Goal: Task Accomplishment & Management: Manage account settings

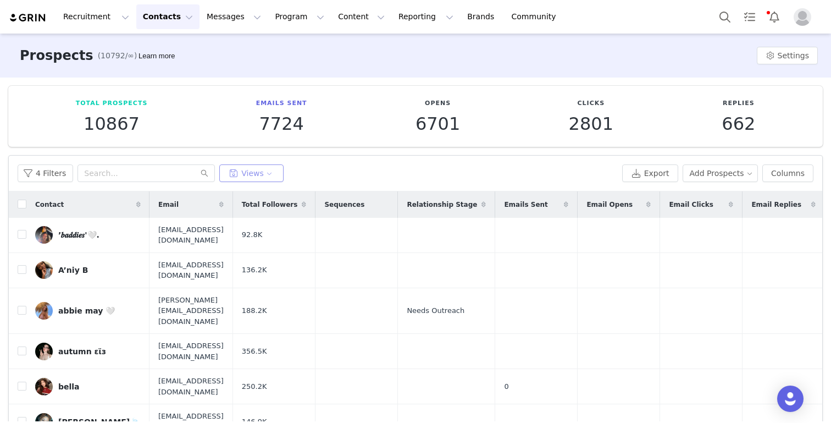
click at [238, 172] on button "Views" at bounding box center [251, 173] width 64 height 18
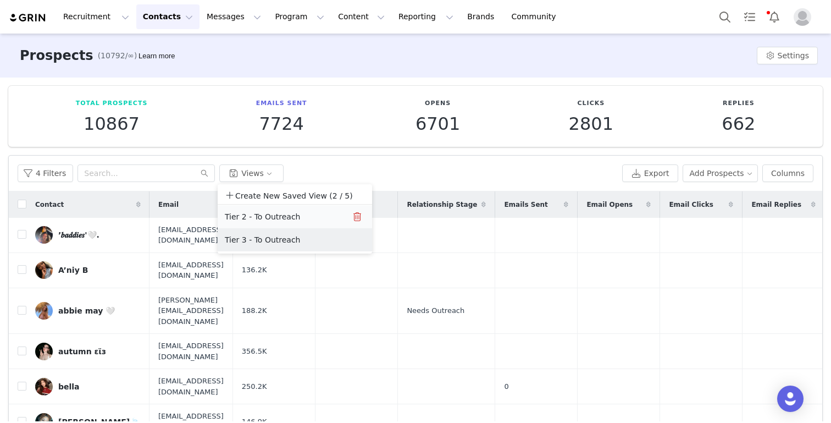
click at [239, 216] on button "Tier 2 - To Outreach" at bounding box center [279, 217] width 111 height 18
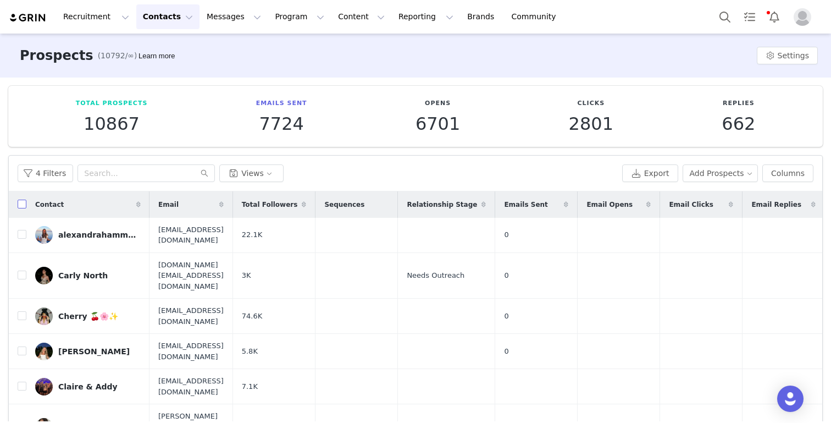
click at [24, 207] on input "checkbox" at bounding box center [22, 204] width 9 height 9
checkbox input "true"
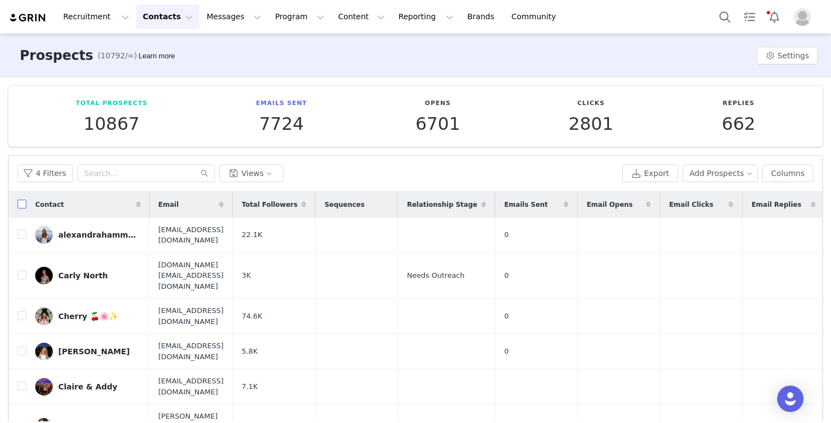
checkbox input "true"
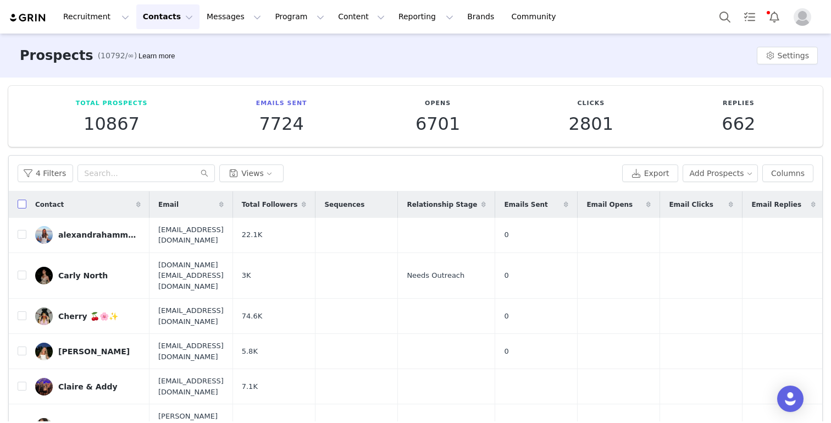
checkbox input "true"
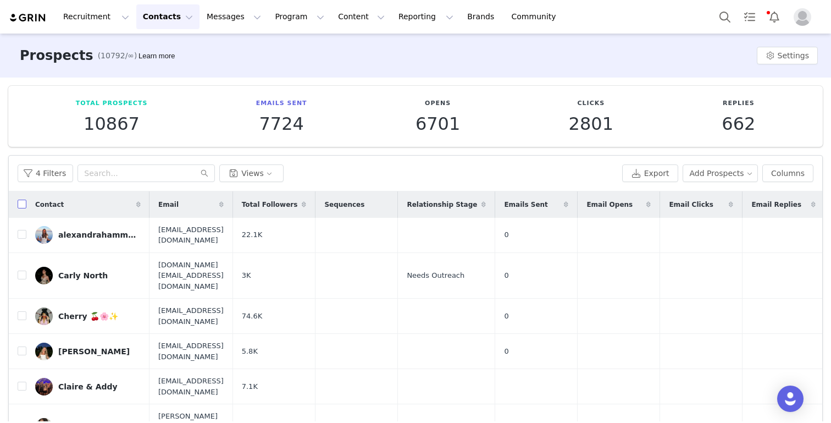
checkbox input "true"
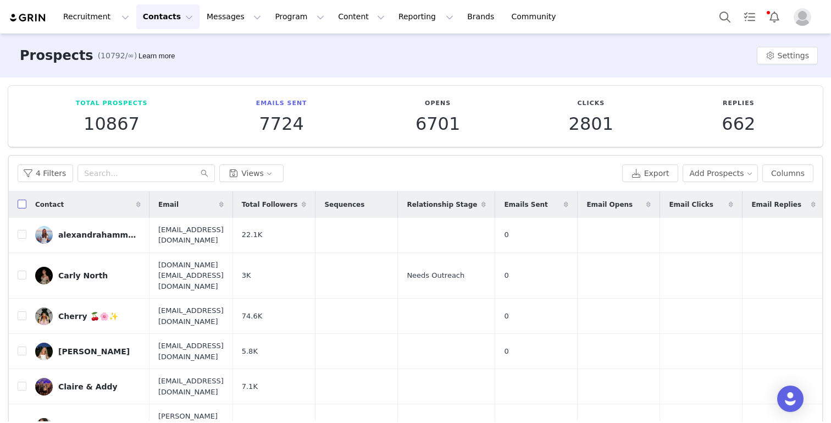
checkbox input "true"
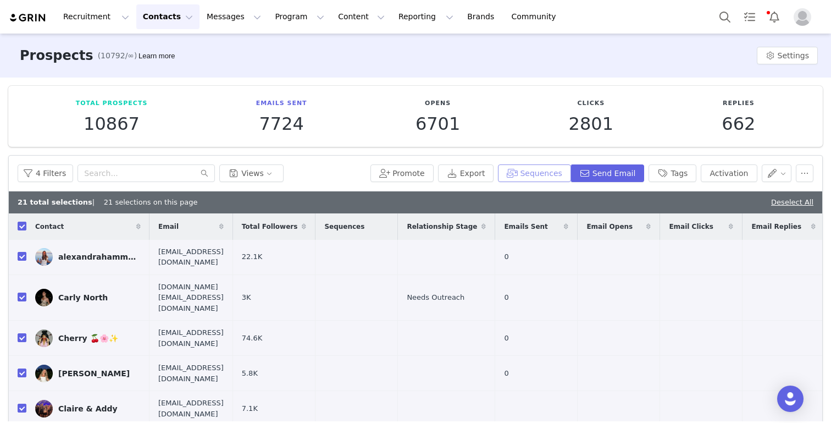
click at [549, 181] on button "Sequences" at bounding box center [534, 173] width 73 height 18
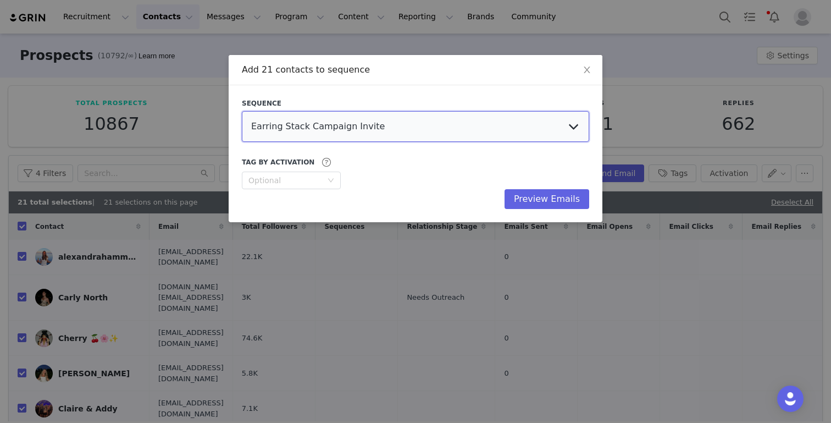
click at [408, 111] on select "Earring Stack Campaign Invite The Bangles Edit Campaign Invite Pearls Campaign …" at bounding box center [415, 126] width 347 height 31
select select "35b5dbce-ea9a-41a3-a16a-55a09822b900"
click at [242, 111] on select "Earring Stack Campaign Invite The Bangles Edit Campaign Invite Pearls Campaign …" at bounding box center [415, 126] width 347 height 31
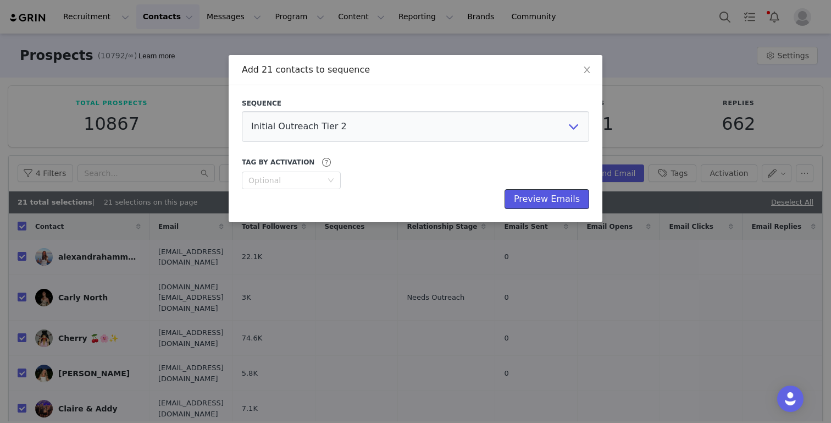
click at [534, 201] on button "Preview Emails" at bounding box center [547, 199] width 85 height 20
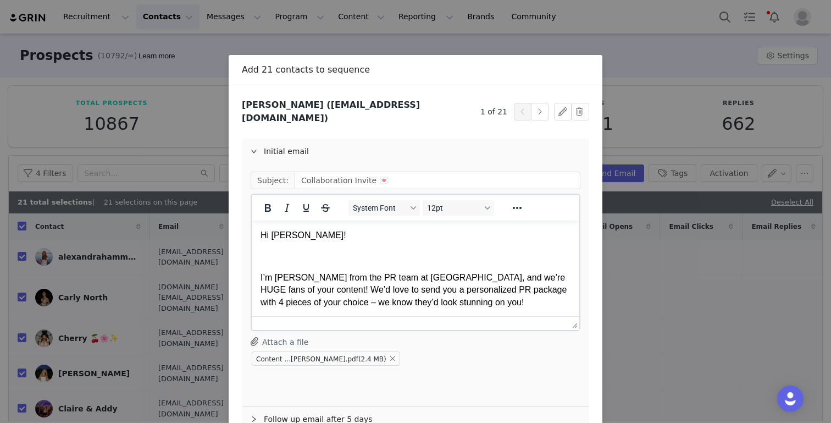
scroll to position [67, 0]
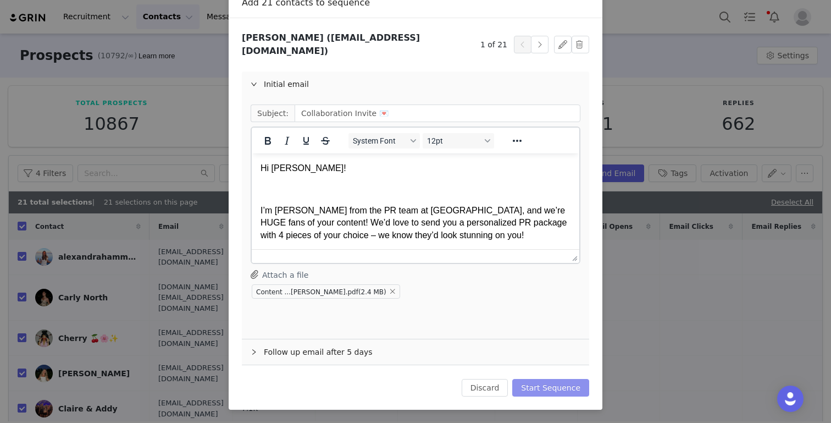
click at [541, 385] on button "Start Sequence" at bounding box center [550, 388] width 77 height 18
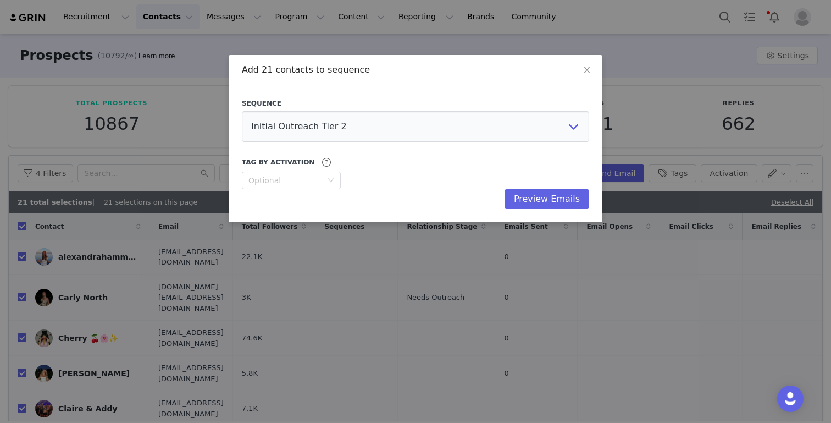
scroll to position [0, 0]
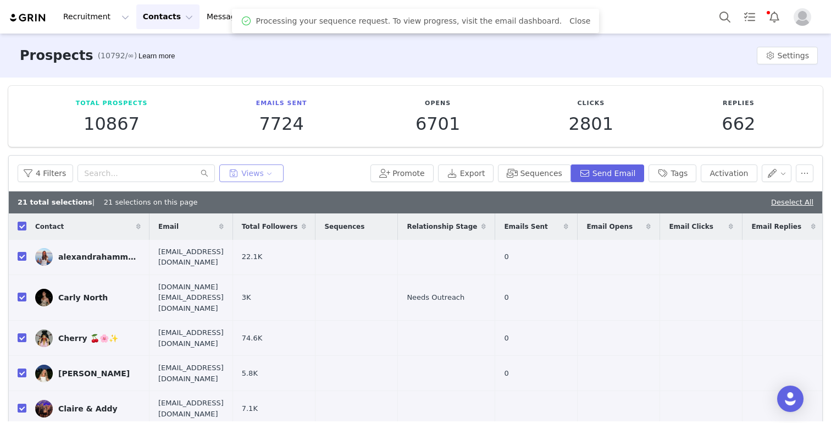
click at [250, 174] on button "Views" at bounding box center [251, 173] width 64 height 18
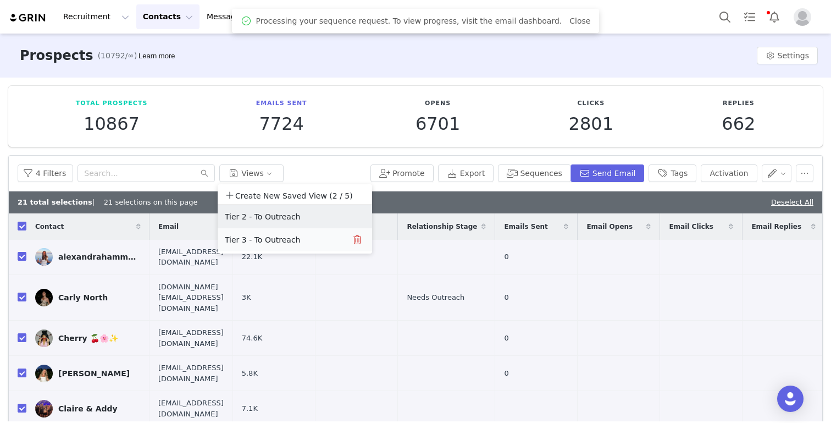
click at [253, 245] on button "Tier 3 - To Outreach" at bounding box center [279, 240] width 111 height 18
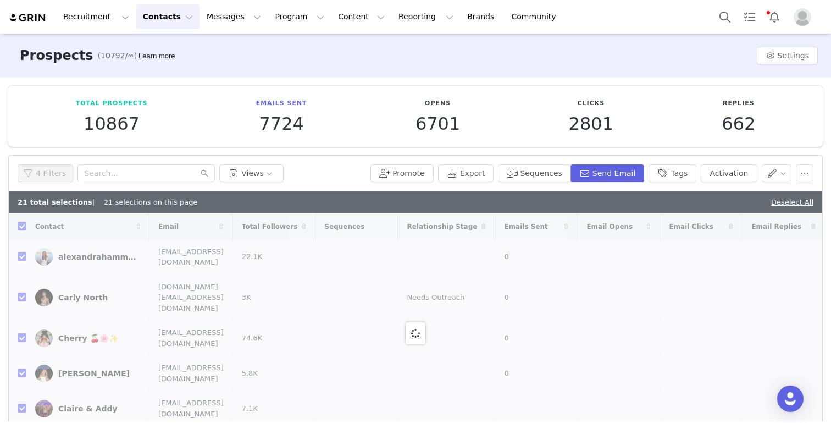
checkbox input "false"
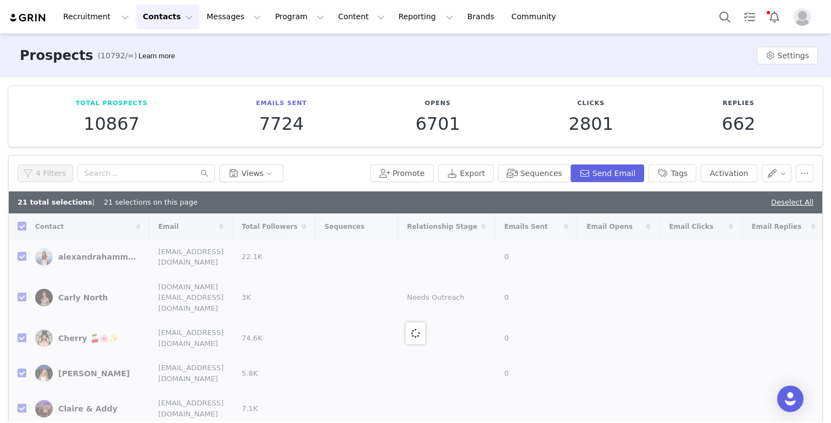
checkbox input "false"
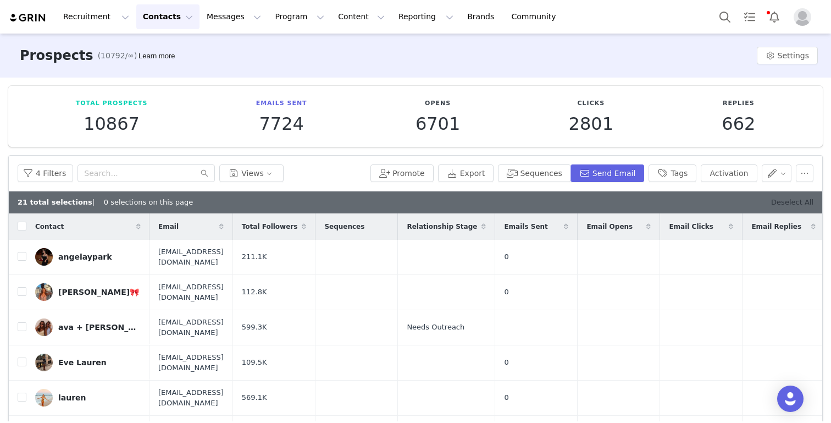
click at [622, 203] on link "Deselect All" at bounding box center [792, 202] width 42 height 8
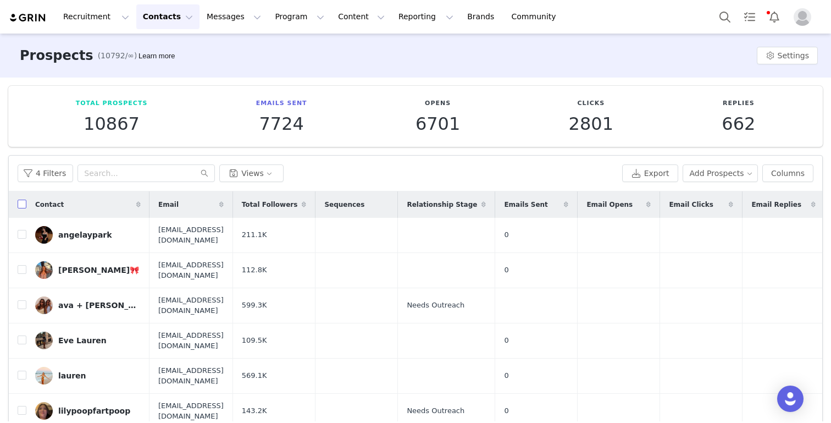
click at [22, 203] on input "checkbox" at bounding box center [22, 204] width 9 height 9
checkbox input "true"
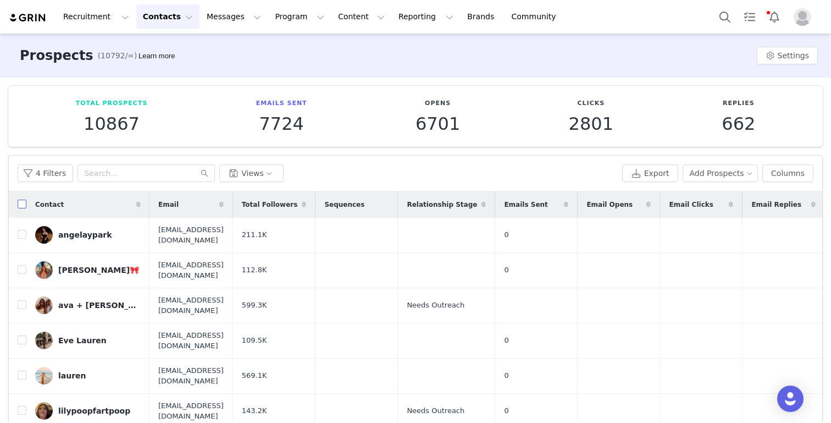
checkbox input "true"
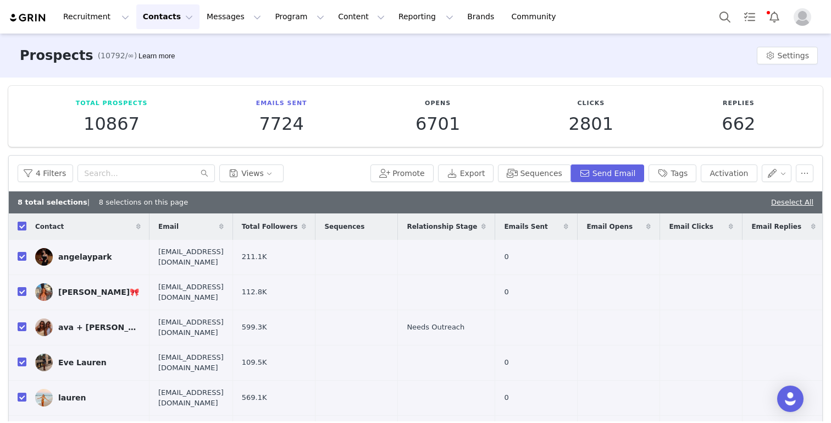
scroll to position [71, 0]
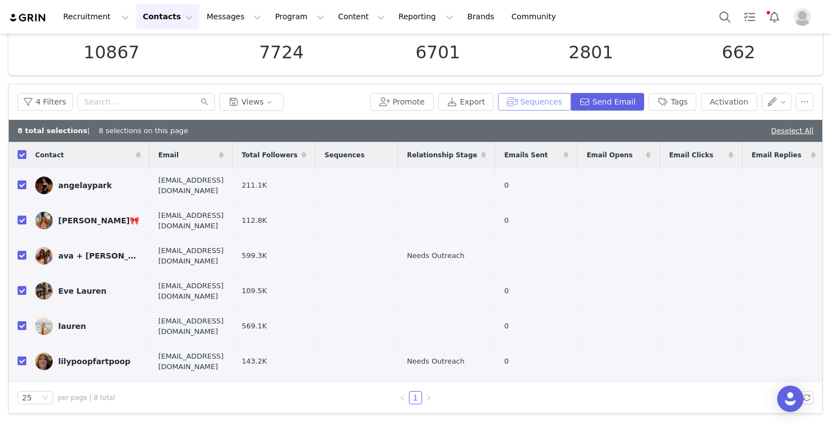
click at [564, 108] on button "Sequences" at bounding box center [534, 102] width 73 height 18
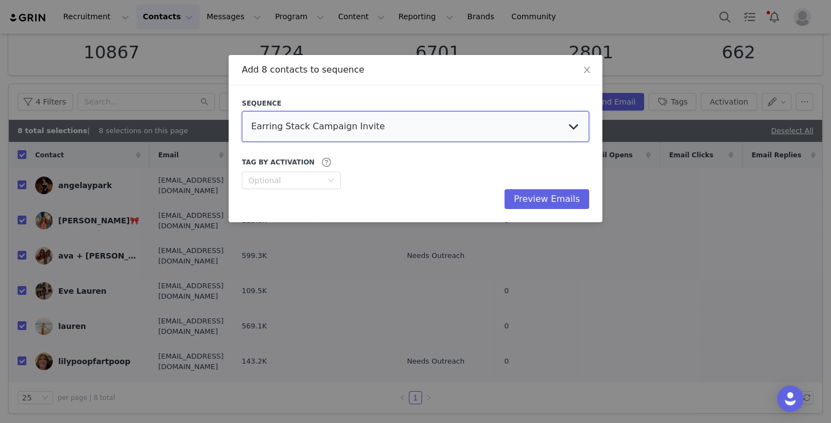
click at [380, 114] on select "Earring Stack Campaign Invite The Bangles Edit Campaign Invite Pearls Campaign …" at bounding box center [415, 126] width 347 height 31
select select "6e5f0390-a243-46cc-b6dc-57998c4b680a"
click at [242, 111] on select "Earring Stack Campaign Invite The Bangles Edit Campaign Invite Pearls Campaign …" at bounding box center [415, 126] width 347 height 31
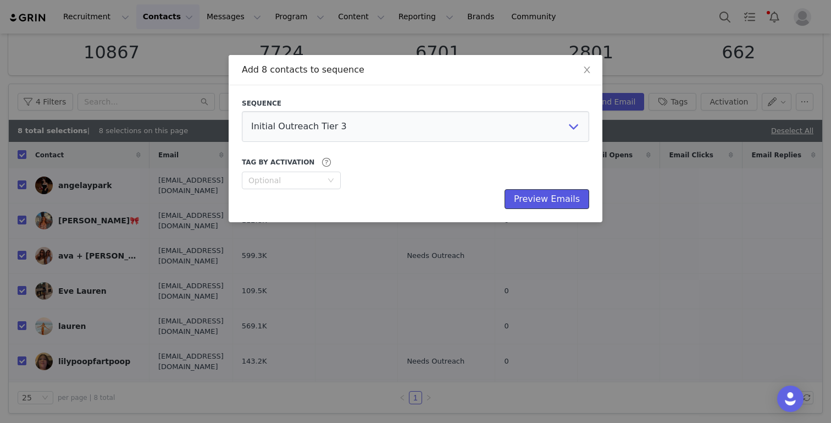
click at [545, 197] on button "Preview Emails" at bounding box center [547, 199] width 85 height 20
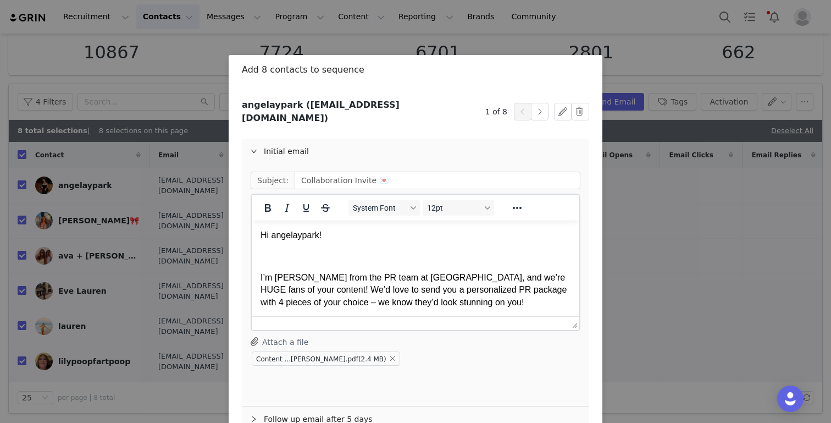
scroll to position [58, 0]
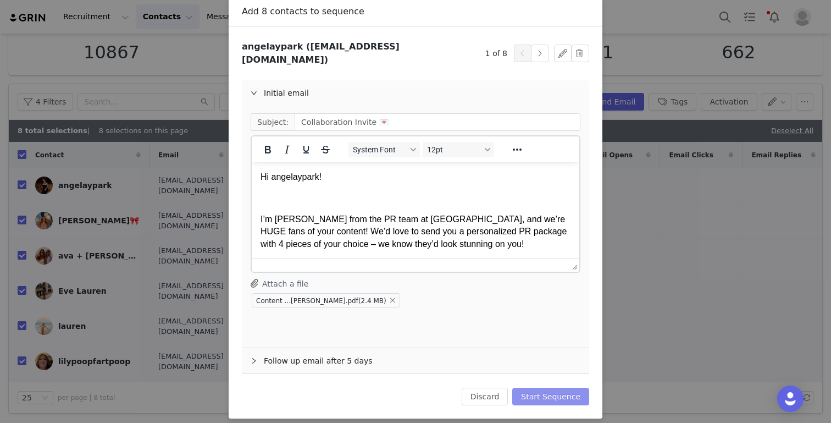
click at [551, 392] on button "Start Sequence" at bounding box center [550, 397] width 77 height 18
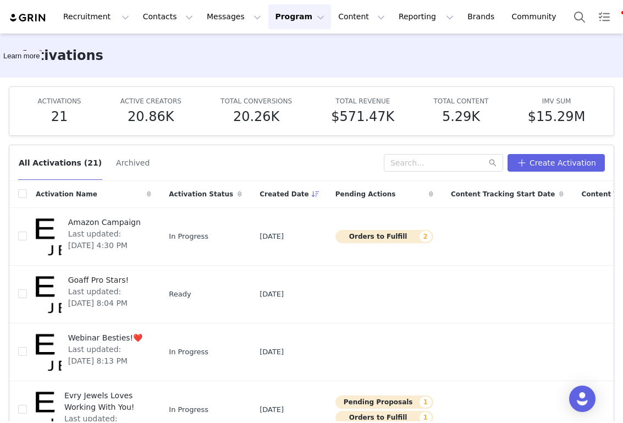
scroll to position [272, 0]
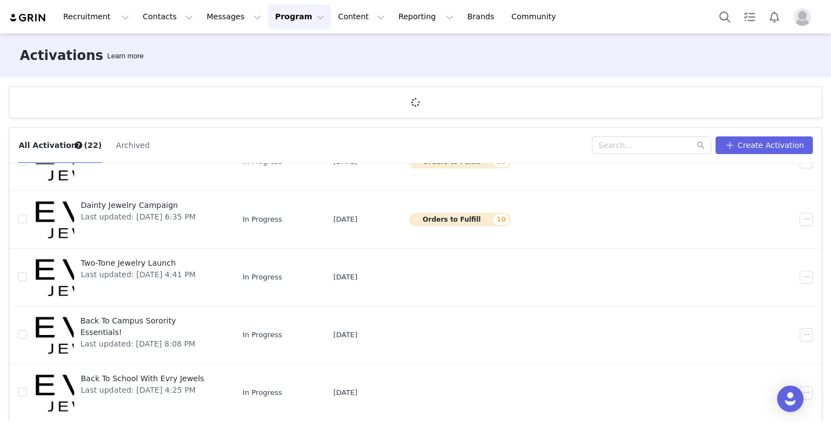
scroll to position [41, 0]
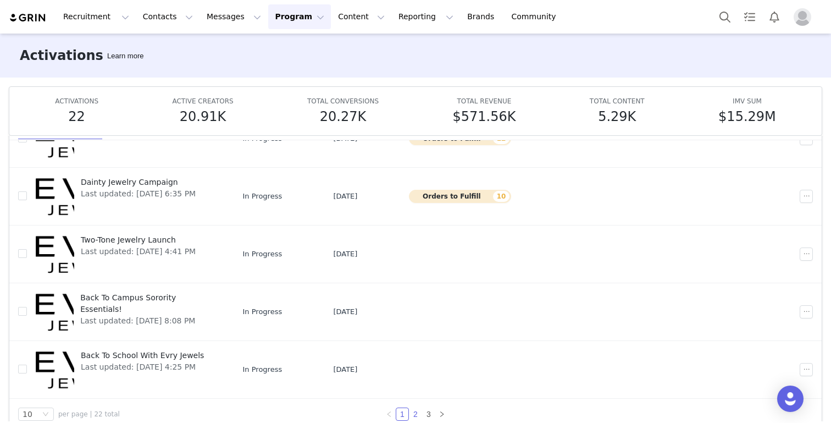
click at [414, 414] on link "2" at bounding box center [415, 414] width 12 height 12
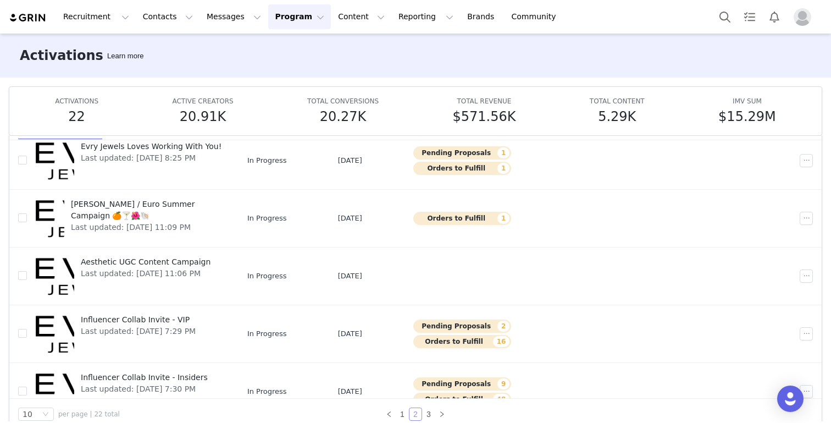
scroll to position [346, 0]
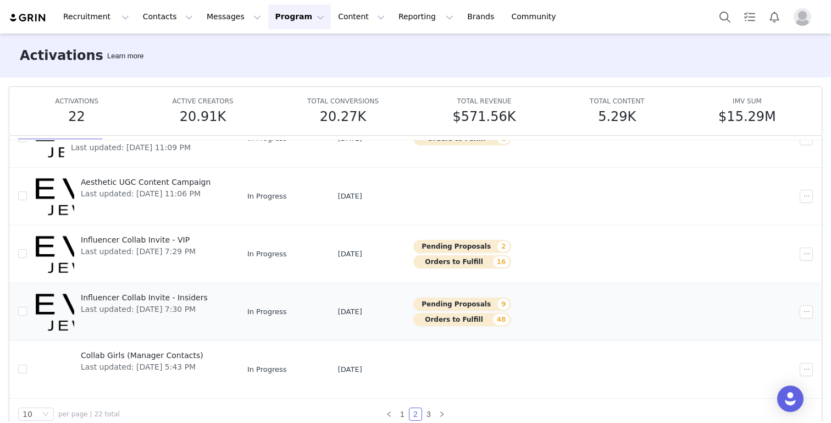
click at [139, 296] on span "Influencer Collab Invite - Insiders" at bounding box center [144, 298] width 127 height 12
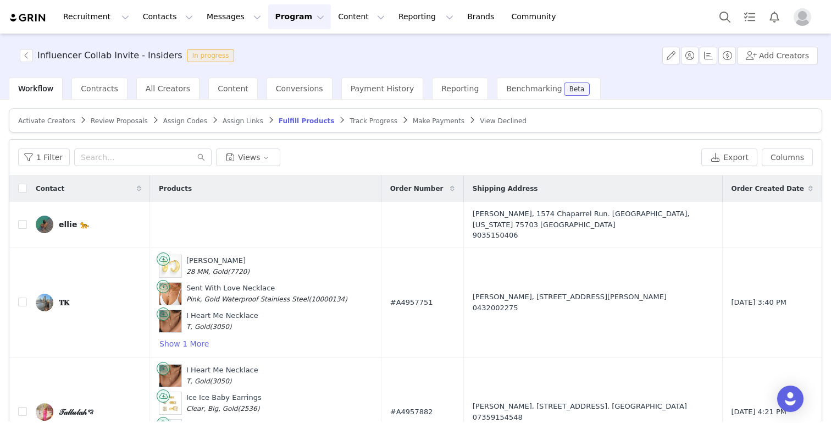
click at [131, 121] on span "Review Proposals" at bounding box center [119, 121] width 57 height 8
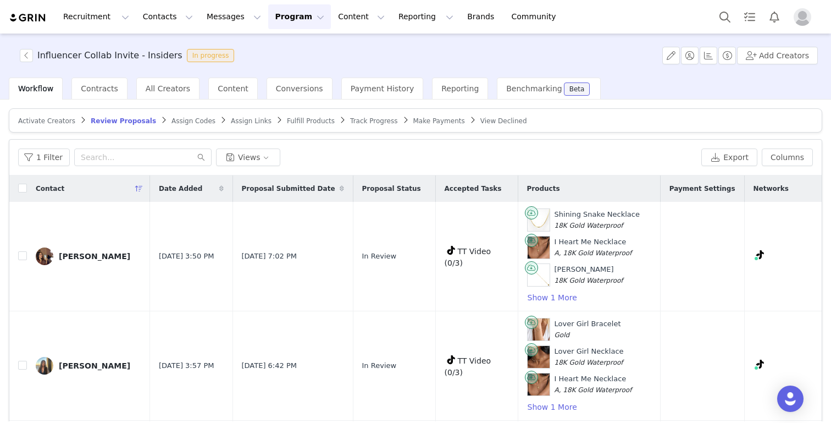
scroll to position [56, 0]
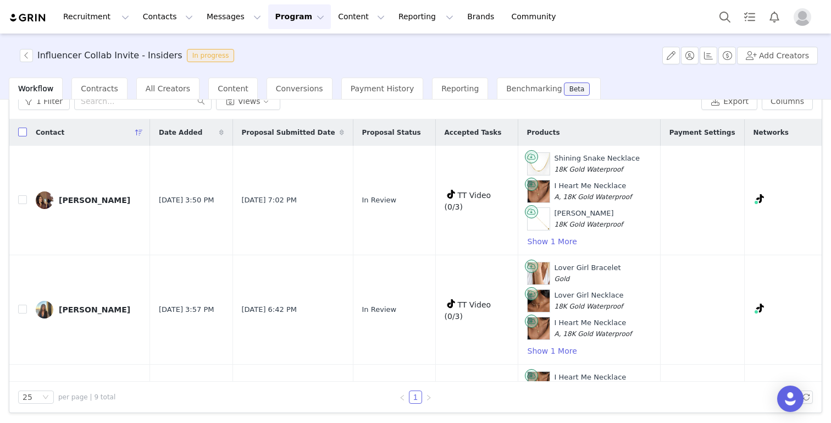
click at [20, 136] on input "checkbox" at bounding box center [22, 132] width 9 height 9
checkbox input "true"
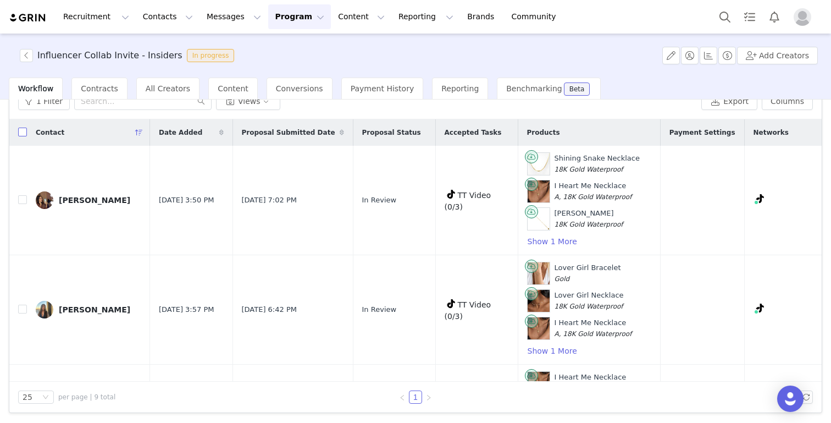
checkbox input "true"
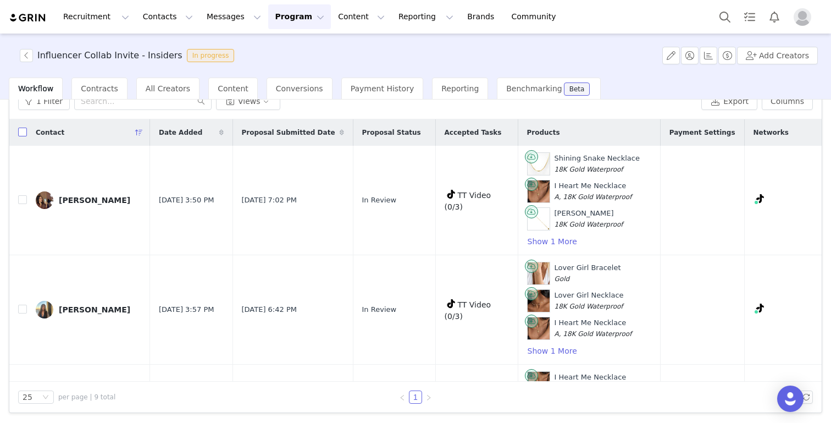
checkbox input "true"
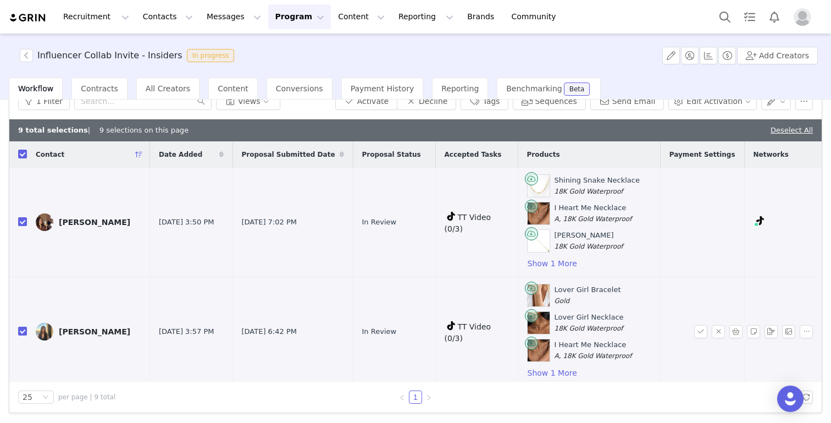
scroll to position [0, 0]
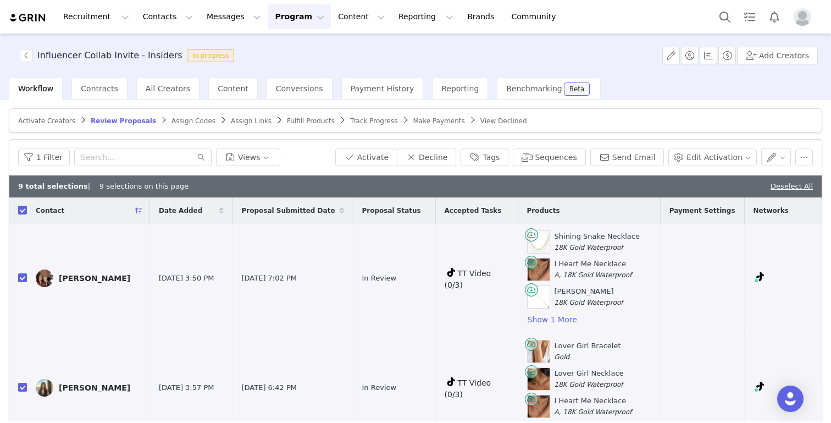
click at [397, 169] on div "1 Filter Views Activate Decline Tags Sequences Send Email Edit Activation" at bounding box center [415, 158] width 812 height 36
click at [394, 153] on button "Activate" at bounding box center [366, 157] width 62 height 18
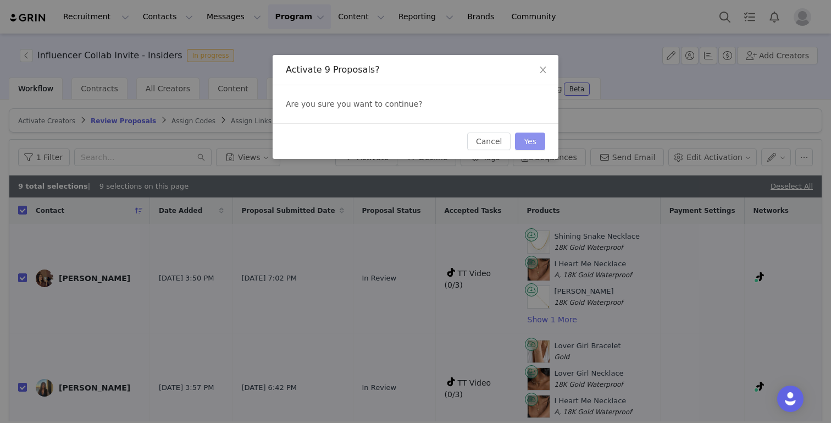
click at [540, 139] on button "Yes" at bounding box center [530, 141] width 30 height 18
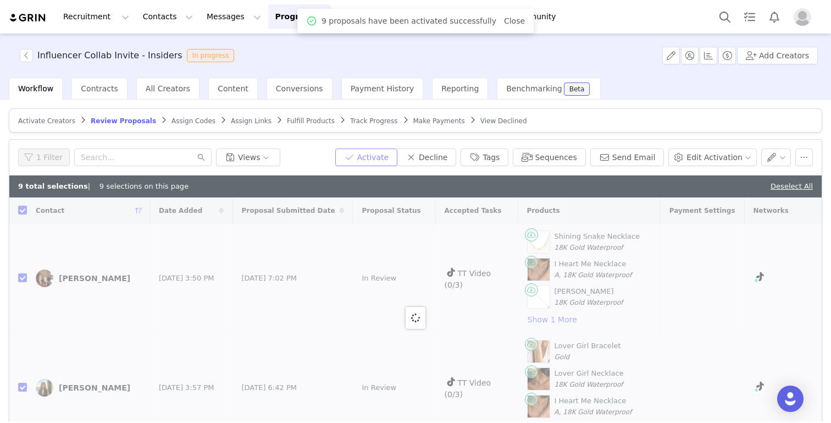
checkbox input "false"
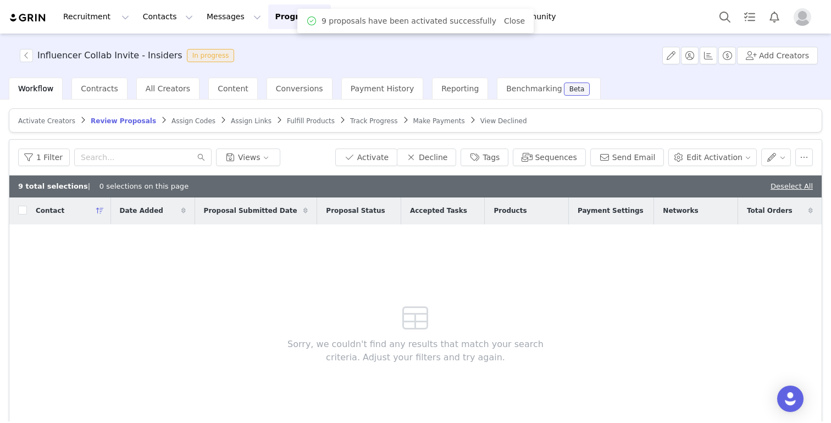
click at [196, 121] on span "Assign Codes" at bounding box center [193, 121] width 44 height 8
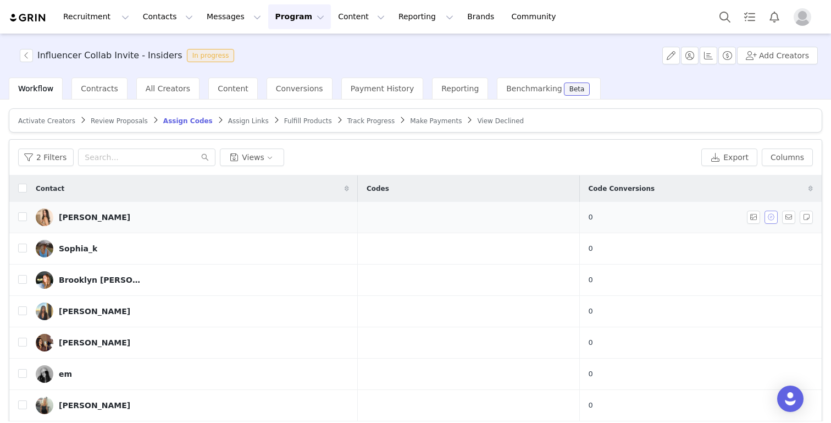
click at [767, 215] on button "button" at bounding box center [771, 217] width 13 height 13
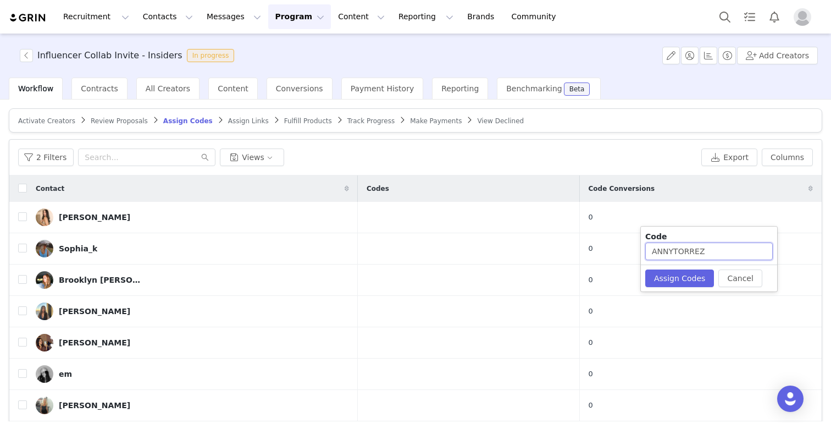
drag, startPoint x: 718, startPoint y: 252, endPoint x: 674, endPoint y: 250, distance: 44.0
click at [674, 251] on input "ANNYTORREZ" at bounding box center [709, 251] width 128 height 18
type input "ANNY2387"
click at [675, 280] on button "Assign Codes" at bounding box center [679, 278] width 69 height 18
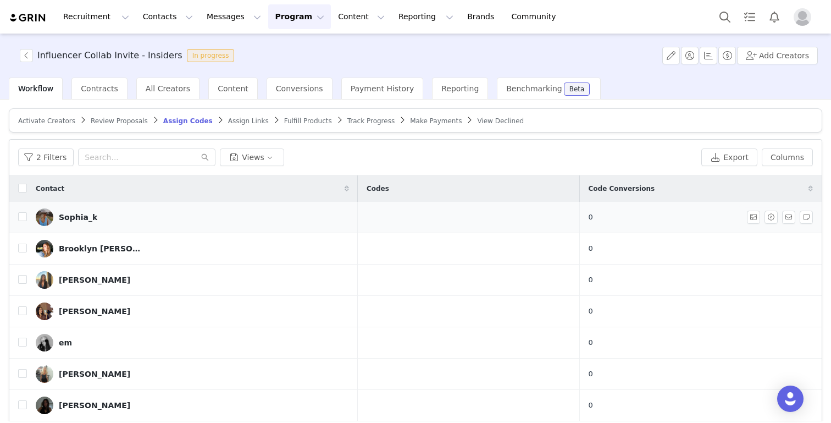
click at [778, 217] on div at bounding box center [782, 217] width 70 height 13
click at [772, 217] on button "button" at bounding box center [771, 217] width 13 height 13
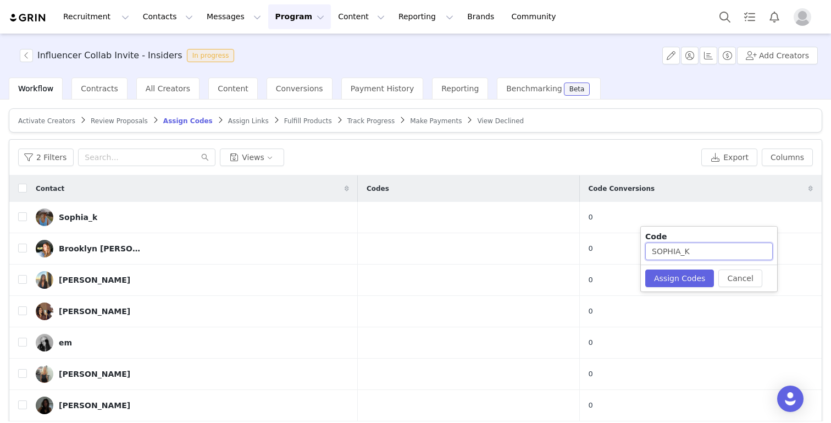
click at [713, 249] on input "SOPHIA_K" at bounding box center [709, 251] width 128 height 18
click at [698, 268] on div "Cancel Assign Codes" at bounding box center [709, 277] width 136 height 27
click at [687, 279] on button "Assign Codes" at bounding box center [679, 278] width 69 height 18
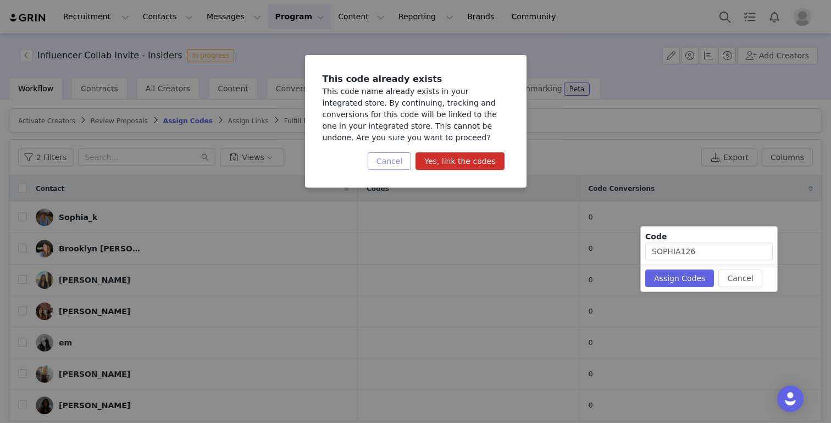
click at [397, 159] on button "Cancel" at bounding box center [389, 161] width 43 height 18
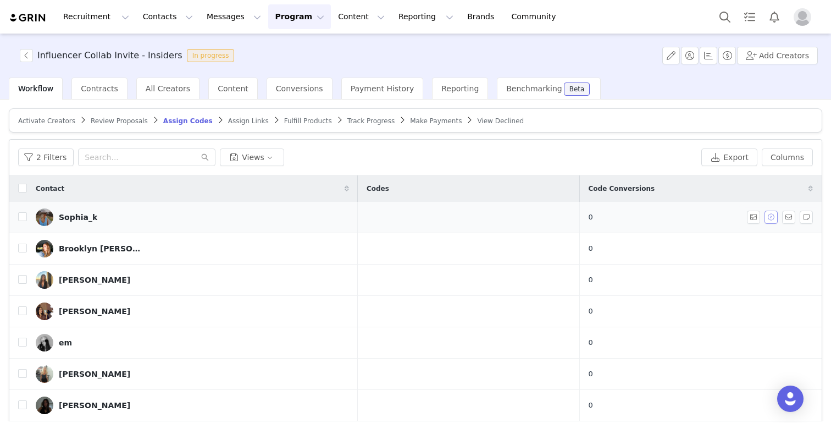
click at [771, 218] on button "button" at bounding box center [771, 217] width 13 height 13
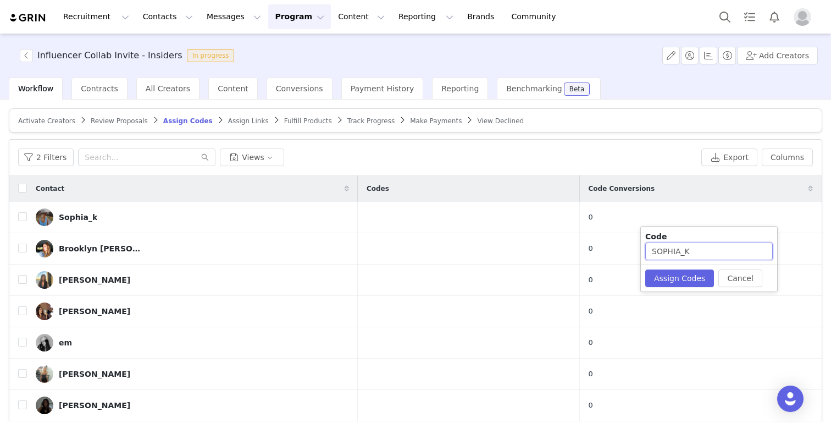
drag, startPoint x: 732, startPoint y: 249, endPoint x: 682, endPoint y: 252, distance: 50.6
click at [682, 252] on input "SOPHIA_K" at bounding box center [709, 251] width 128 height 18
type input "SOPHIA1621"
click at [686, 280] on button "Assign Codes" at bounding box center [679, 278] width 69 height 18
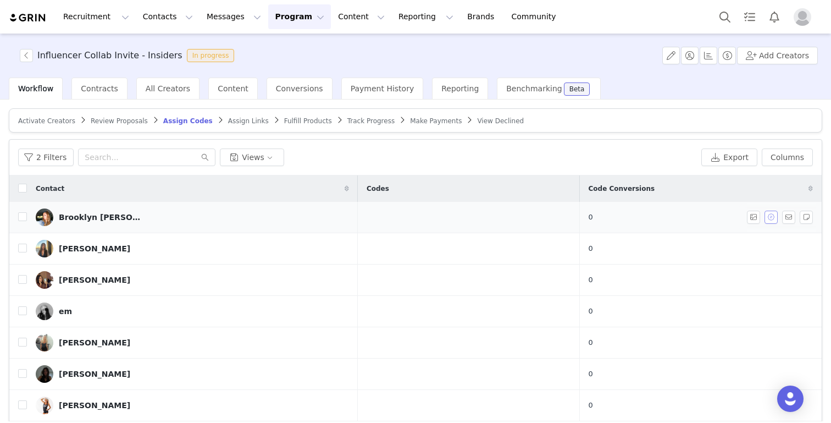
click at [768, 215] on button "button" at bounding box center [771, 217] width 13 height 13
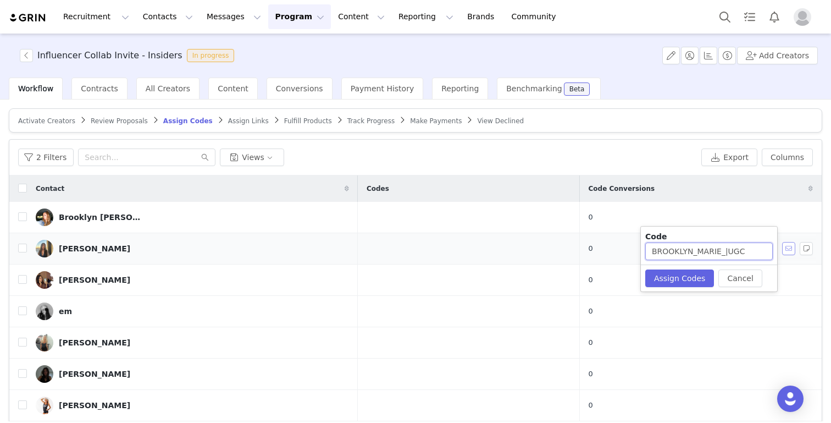
drag, startPoint x: 691, startPoint y: 251, endPoint x: 783, endPoint y: 253, distance: 91.8
click at [784, 254] on body "Recruitment Recruitment Creator Search Curated Lists Landing Pages Web Extensio…" at bounding box center [415, 211] width 831 height 423
click at [748, 251] on input "BROOKLYN_MARIE_|UGC" at bounding box center [709, 251] width 128 height 18
click at [699, 251] on input "BROOKLYN_MARIE" at bounding box center [709, 251] width 128 height 18
type input "BROOKLYNMARIE"
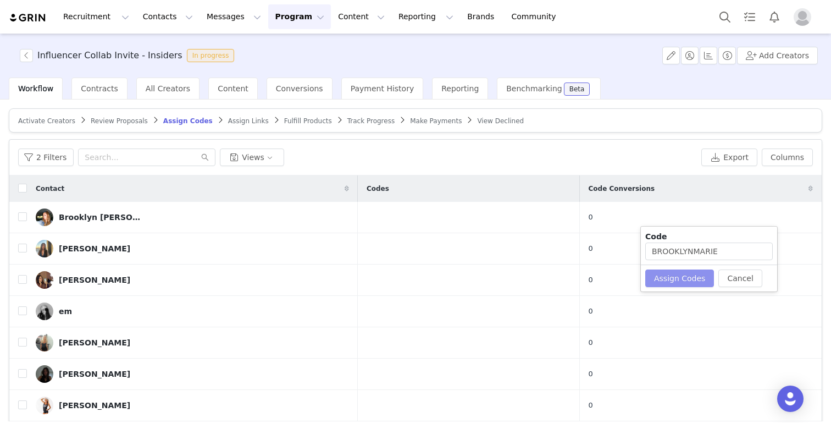
click at [674, 273] on button "Assign Codes" at bounding box center [679, 278] width 69 height 18
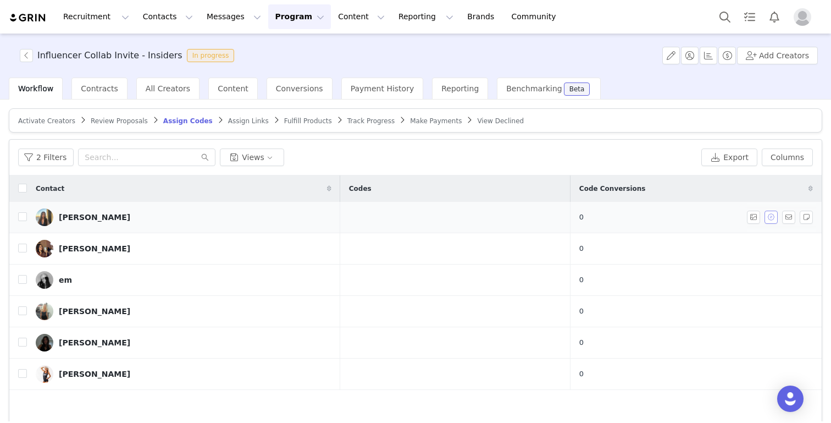
click at [771, 215] on button "button" at bounding box center [771, 217] width 13 height 13
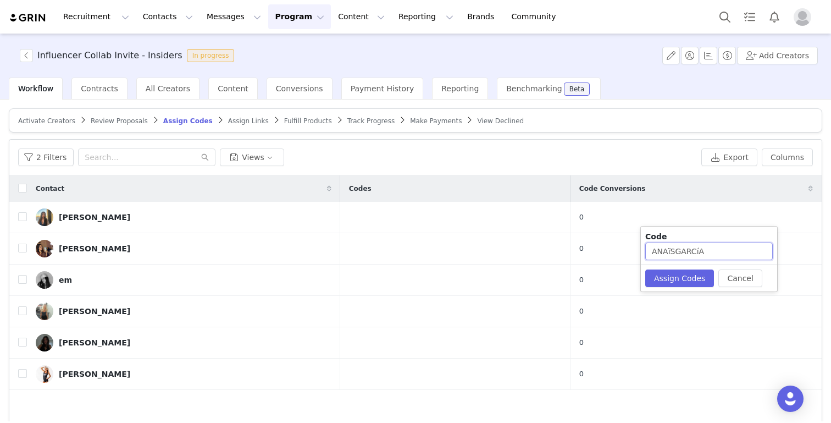
click at [671, 252] on input "ANAïSGARCíA" at bounding box center [709, 251] width 128 height 18
drag, startPoint x: 676, startPoint y: 251, endPoint x: 717, endPoint y: 251, distance: 41.8
click at [710, 251] on input "ANAISGARCíA" at bounding box center [709, 251] width 128 height 18
click at [693, 274] on button "Assign Codes" at bounding box center [679, 278] width 69 height 18
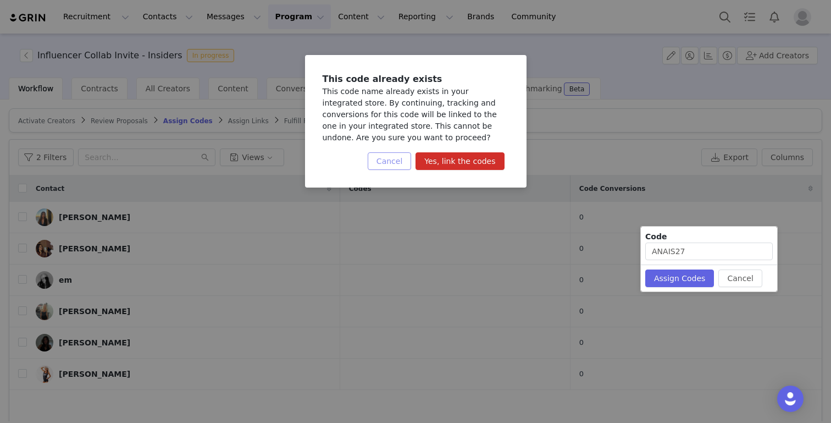
click at [402, 157] on button "Cancel" at bounding box center [389, 161] width 43 height 18
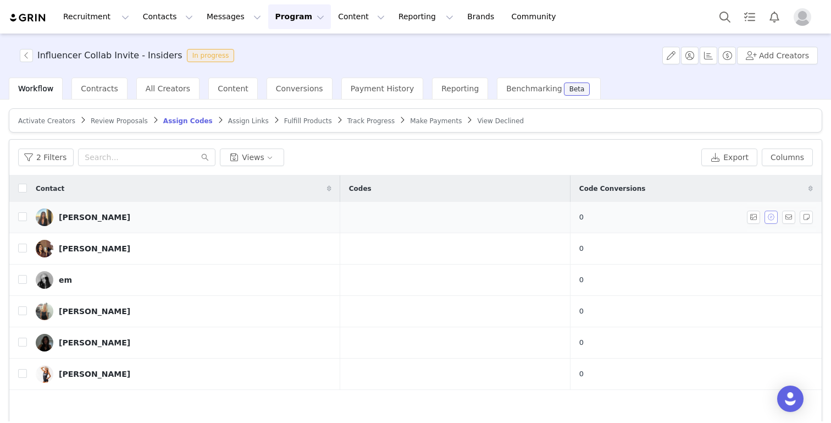
click at [773, 218] on button "button" at bounding box center [771, 217] width 13 height 13
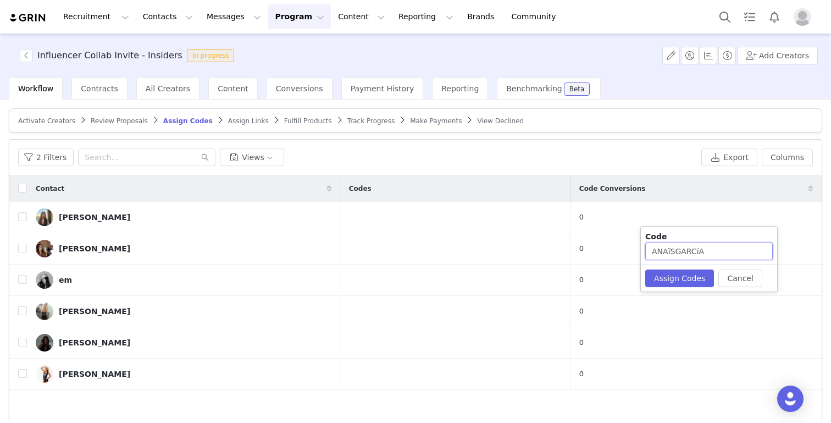
drag, startPoint x: 668, startPoint y: 252, endPoint x: 728, endPoint y: 254, distance: 60.0
click at [728, 254] on input "ANAïSGARCíA" at bounding box center [709, 251] width 128 height 18
type input "ANAIS171"
click at [697, 268] on div "Cancel Assign Codes" at bounding box center [709, 277] width 136 height 27
click at [687, 279] on button "Assign Codes" at bounding box center [679, 278] width 69 height 18
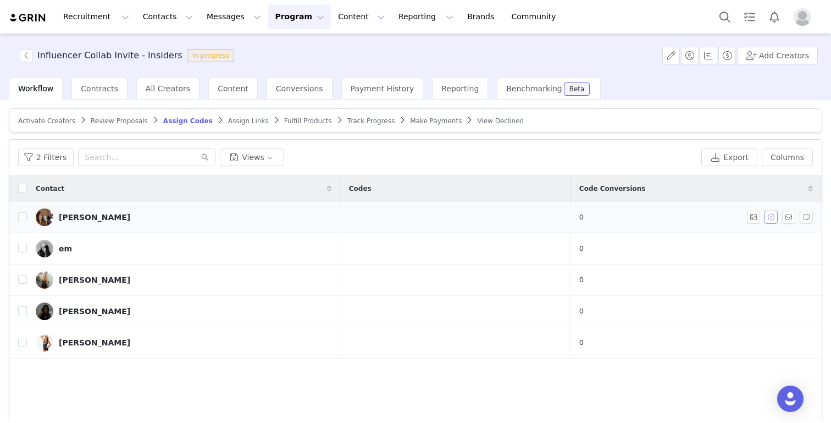
click at [774, 218] on button "button" at bounding box center [771, 217] width 13 height 13
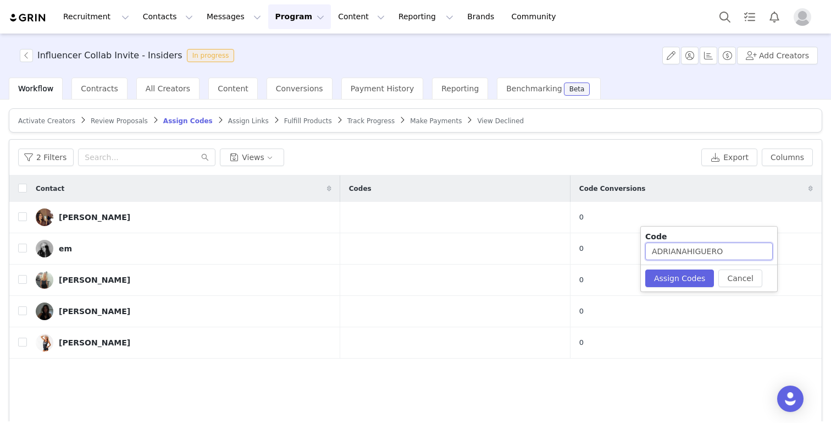
drag, startPoint x: 686, startPoint y: 252, endPoint x: 757, endPoint y: 252, distance: 70.9
click at [757, 252] on input "ADRIANAHIGUERO" at bounding box center [709, 251] width 128 height 18
type input "ADRIANA2721"
click at [690, 275] on button "Assign Codes" at bounding box center [679, 278] width 69 height 18
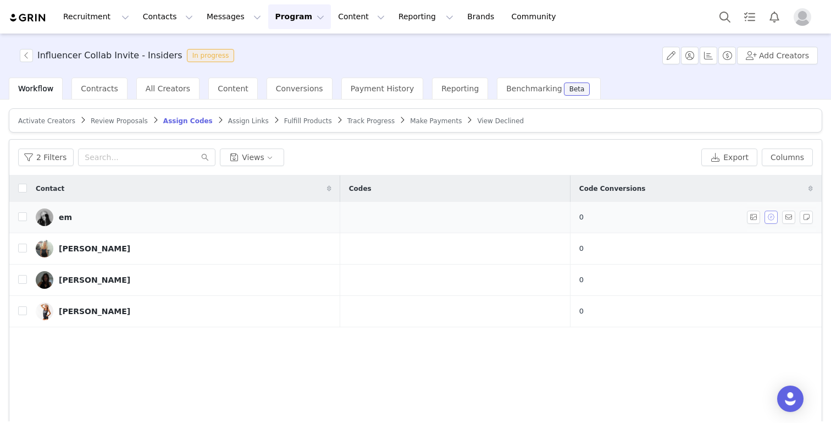
click at [768, 221] on button "button" at bounding box center [771, 217] width 13 height 13
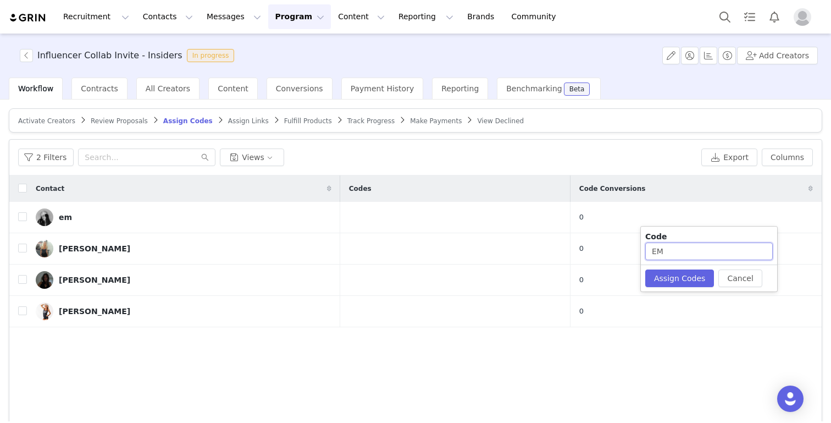
click at [682, 253] on input "EM" at bounding box center [709, 251] width 128 height 18
type input "EM6281"
click at [656, 284] on button "Assign Codes" at bounding box center [679, 278] width 69 height 18
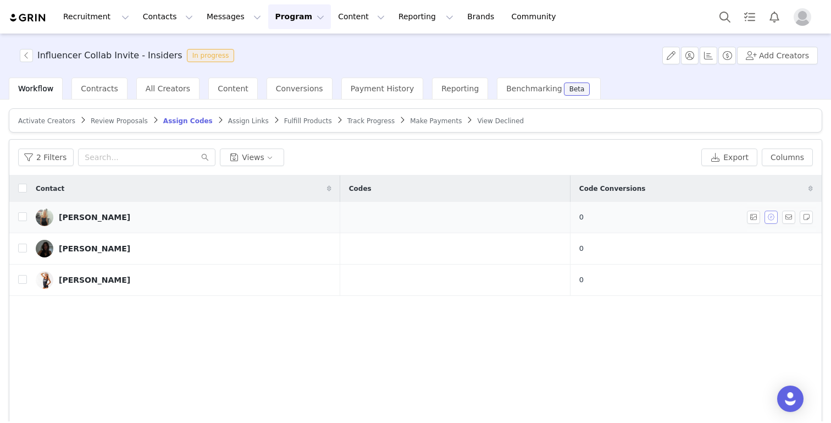
click at [775, 218] on button "button" at bounding box center [771, 217] width 13 height 13
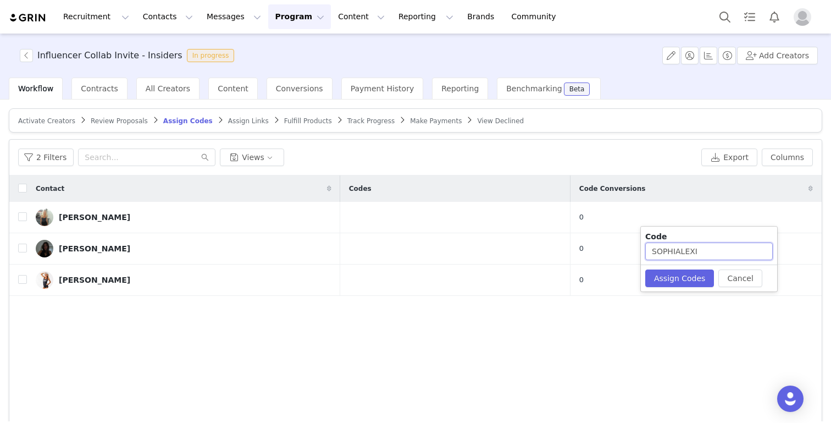
click at [702, 251] on input "SOPHIALEXI" at bounding box center [709, 251] width 128 height 18
type input "SOPHIALEXI265"
click at [699, 279] on button "Assign Codes" at bounding box center [679, 278] width 69 height 18
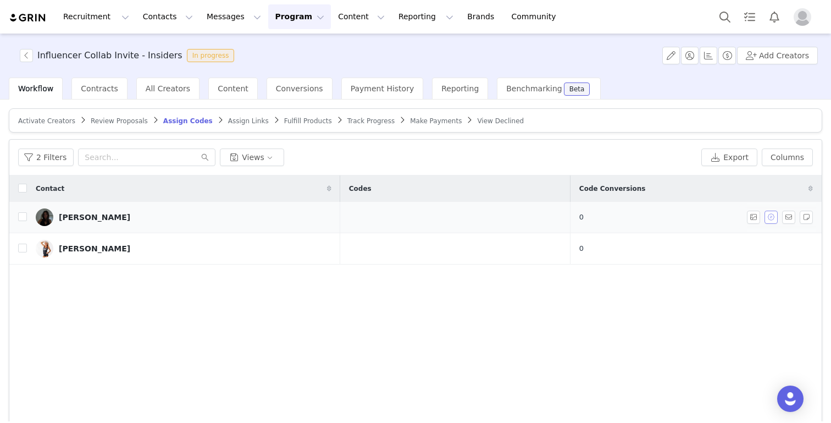
click at [765, 217] on button "button" at bounding box center [771, 217] width 13 height 13
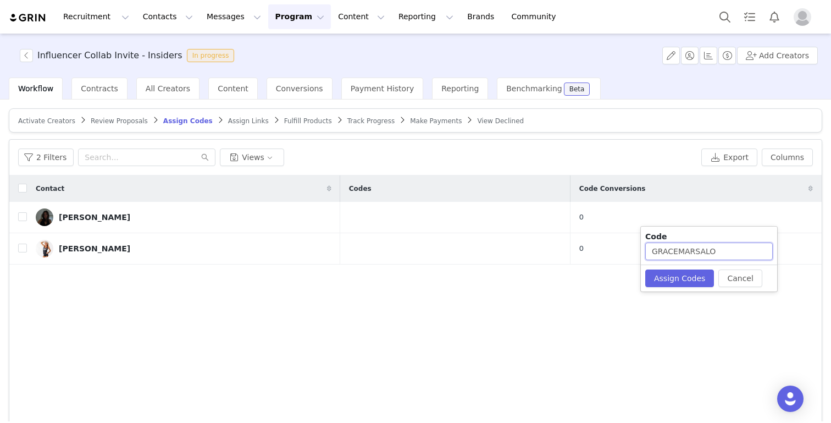
drag, startPoint x: 677, startPoint y: 252, endPoint x: 743, endPoint y: 257, distance: 66.1
click at [742, 257] on input "GRACEMARSALO" at bounding box center [709, 251] width 128 height 18
type input "GRACE2168"
click at [689, 280] on button "Assign Codes" at bounding box center [679, 278] width 69 height 18
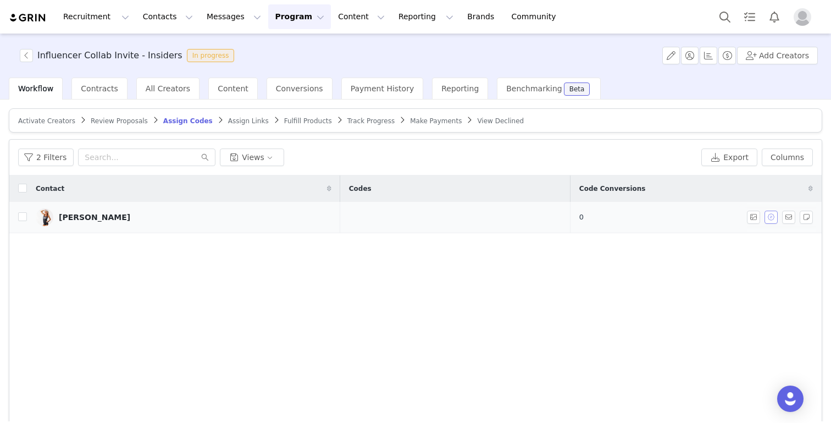
click at [773, 219] on button "button" at bounding box center [771, 217] width 13 height 13
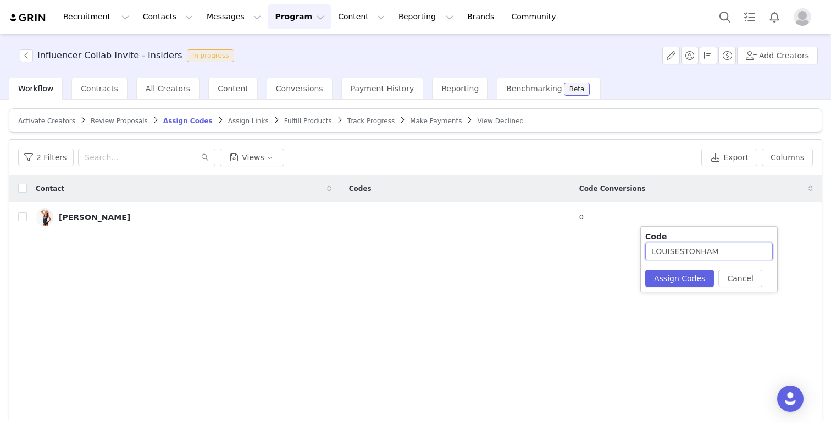
click at [738, 251] on input "LOUISESTONHAM" at bounding box center [709, 251] width 128 height 18
type input "LOUISESTONHAM72"
click at [676, 286] on button "Assign Codes" at bounding box center [679, 278] width 69 height 18
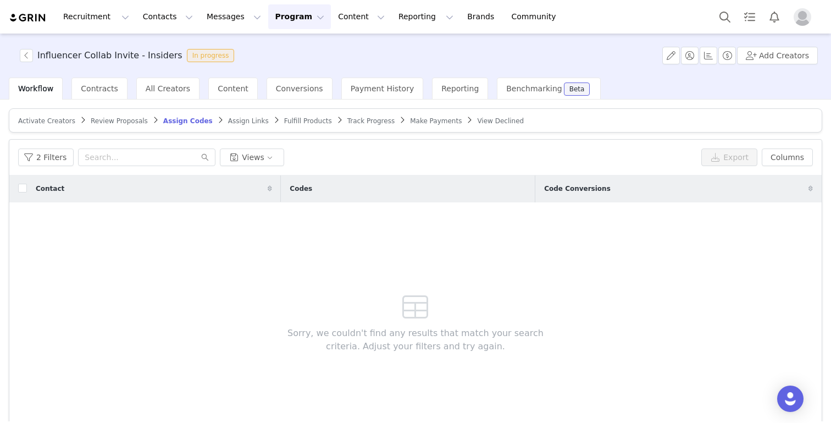
click at [240, 123] on span "Assign Links" at bounding box center [248, 121] width 41 height 8
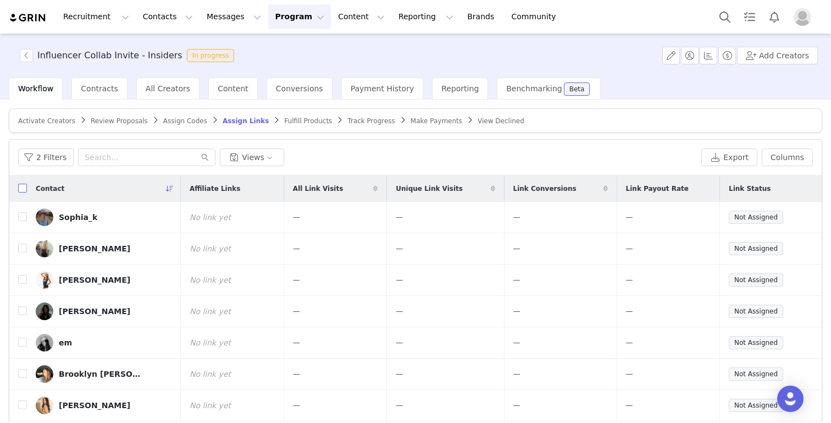
click at [19, 185] on input "checkbox" at bounding box center [22, 188] width 9 height 9
checkbox input "true"
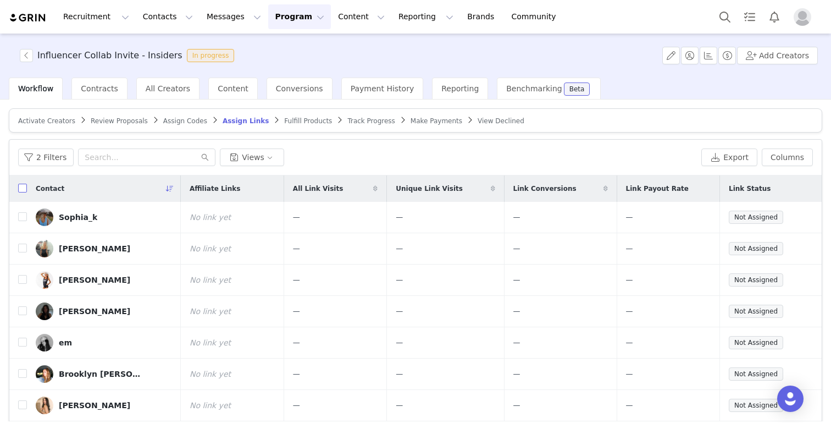
checkbox input "true"
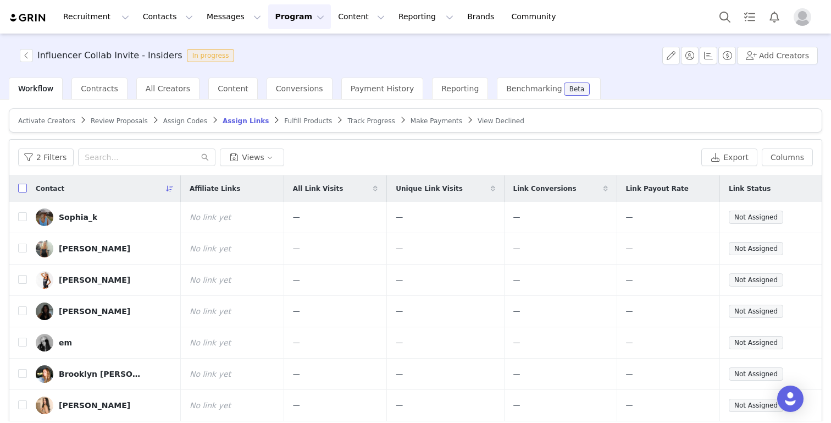
checkbox input "true"
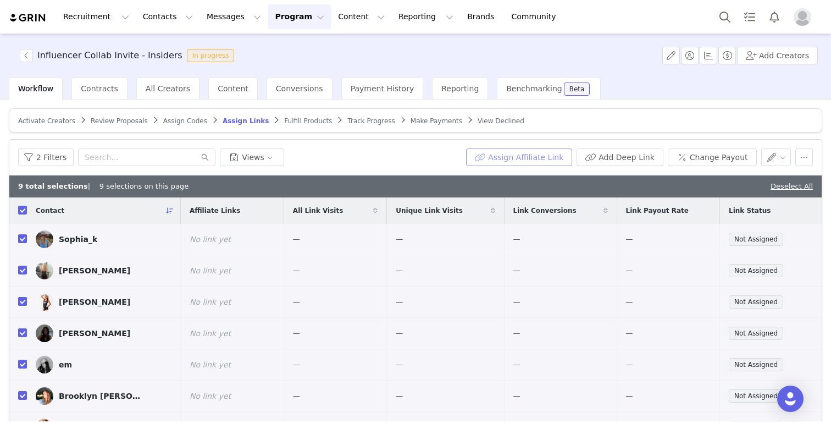
click at [517, 153] on button "Assign Affiliate Link" at bounding box center [519, 157] width 106 height 18
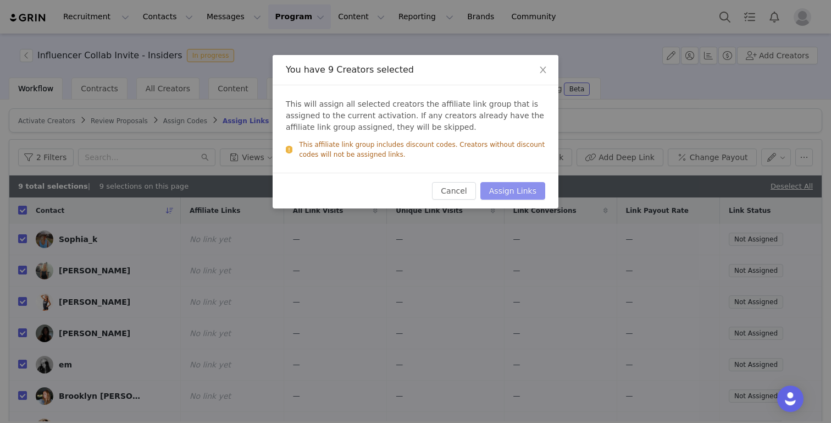
click at [512, 185] on button "Assign Links" at bounding box center [512, 191] width 65 height 18
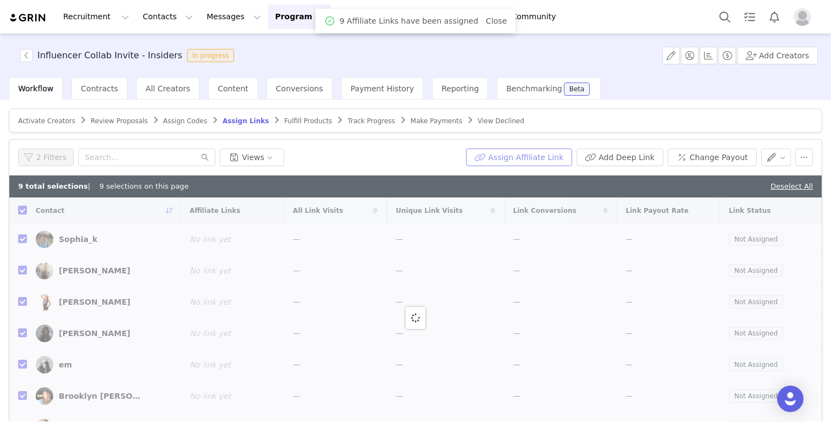
checkbox input "false"
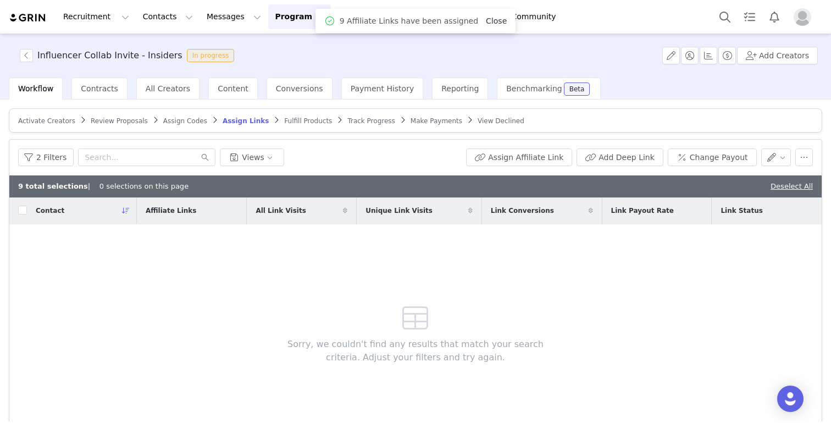
click at [486, 23] on link "Close" at bounding box center [496, 20] width 21 height 9
click at [308, 118] on span "Fulfill Products" at bounding box center [308, 121] width 48 height 8
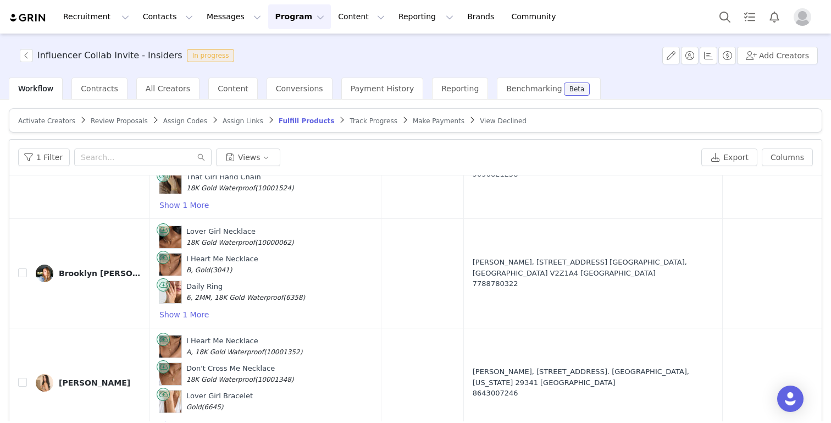
scroll to position [5056, 0]
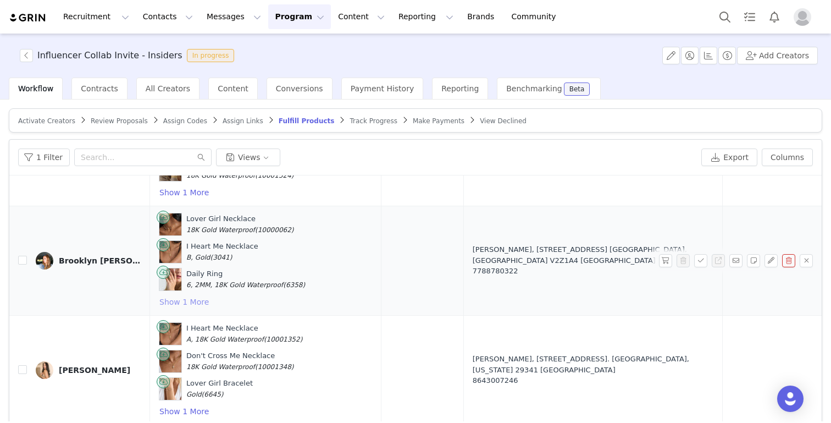
click at [187, 295] on button "Show 1 More" at bounding box center [184, 301] width 51 height 13
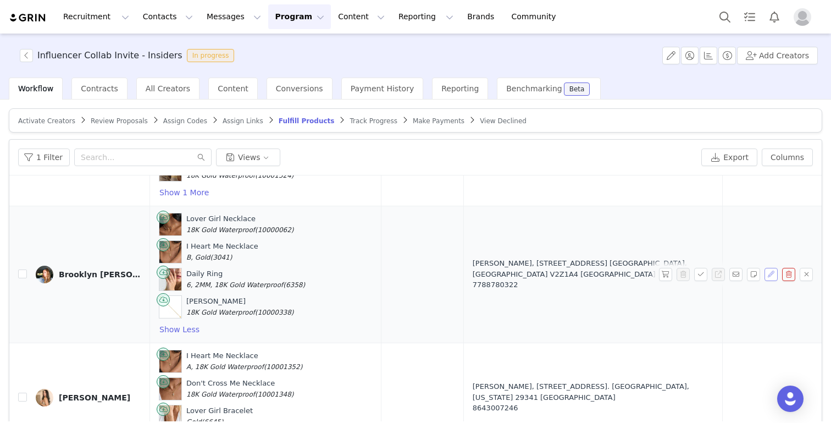
click at [770, 268] on button "button" at bounding box center [771, 274] width 13 height 13
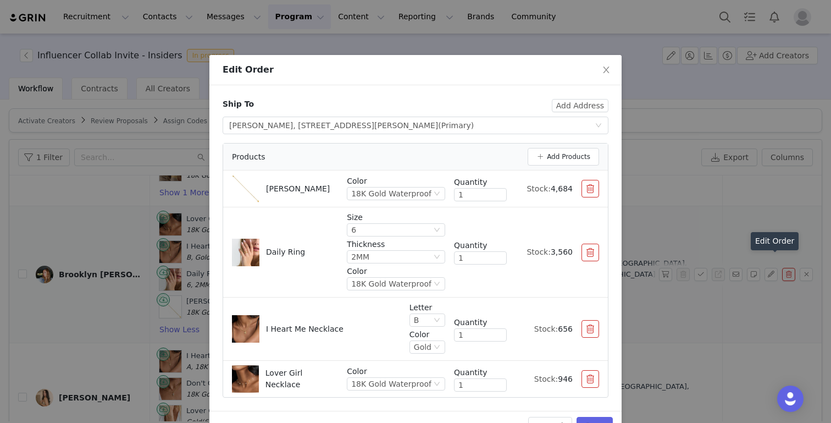
click at [597, 322] on button "button" at bounding box center [591, 329] width 18 height 18
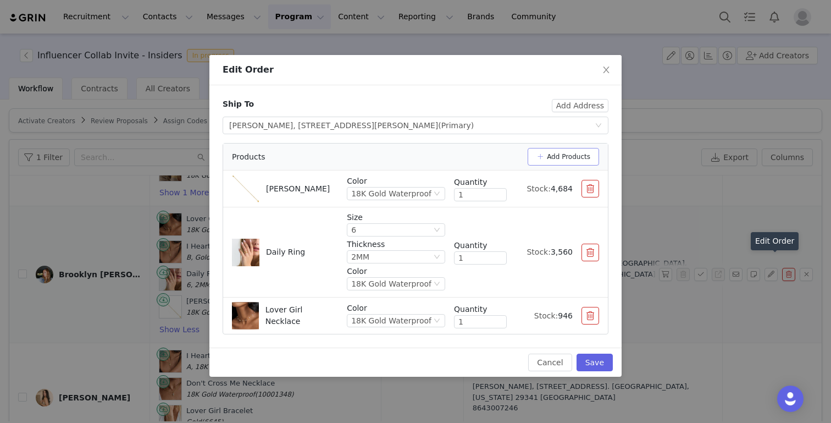
click at [575, 152] on button "Add Products" at bounding box center [563, 157] width 71 height 18
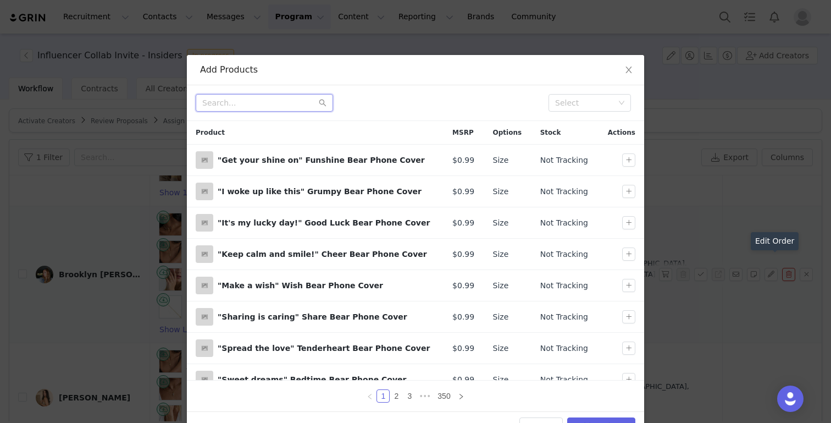
click at [264, 99] on input "text" at bounding box center [264, 103] width 137 height 18
type input "say my name"
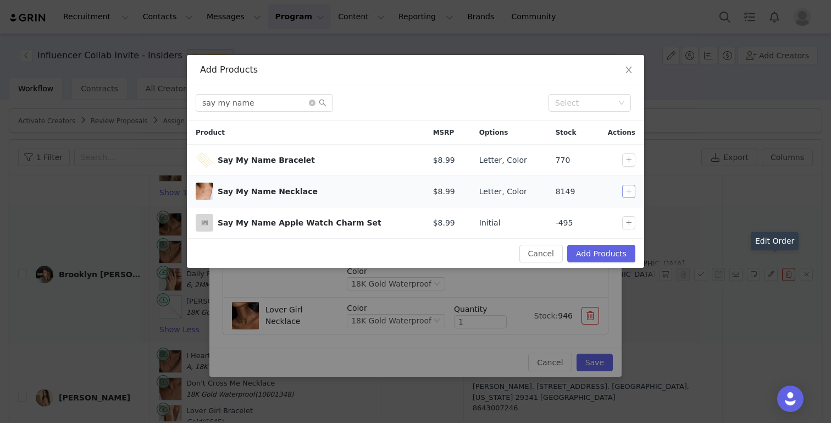
click at [628, 190] on button "button" at bounding box center [628, 191] width 13 height 13
click at [603, 251] on button "Add Products" at bounding box center [601, 254] width 68 height 18
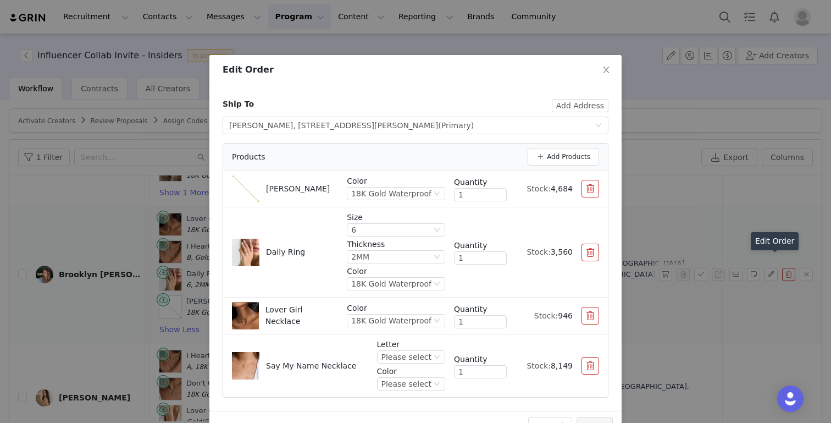
click at [427, 366] on p "Color" at bounding box center [411, 372] width 68 height 12
click at [426, 363] on div "Please select" at bounding box center [411, 356] width 68 height 13
click at [417, 248] on li "B" at bounding box center [412, 251] width 65 height 18
click at [405, 380] on div "Please select" at bounding box center [406, 384] width 50 height 12
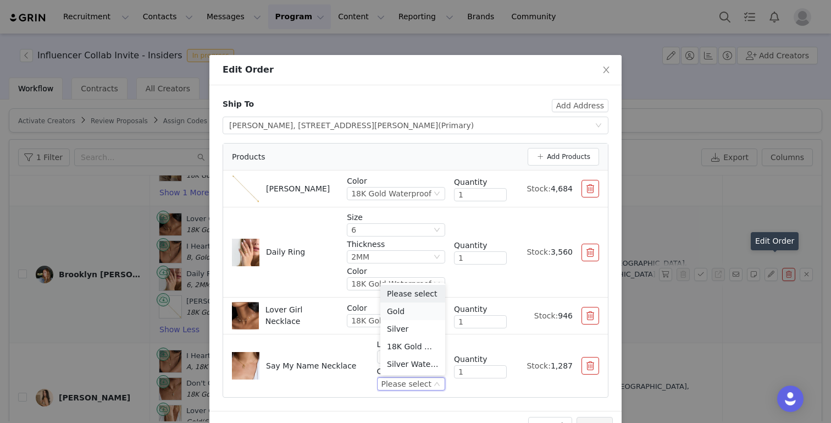
click at [407, 310] on li "Gold" at bounding box center [412, 311] width 65 height 18
click at [587, 192] on button "button" at bounding box center [591, 189] width 18 height 18
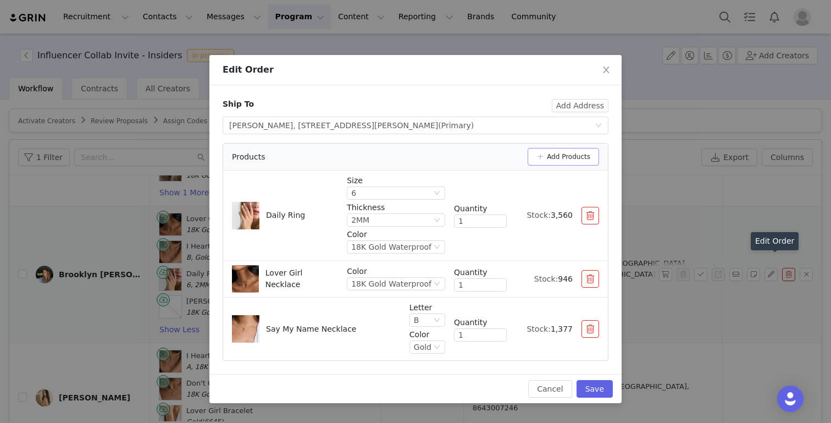
click at [570, 156] on button "Add Products" at bounding box center [563, 157] width 71 height 18
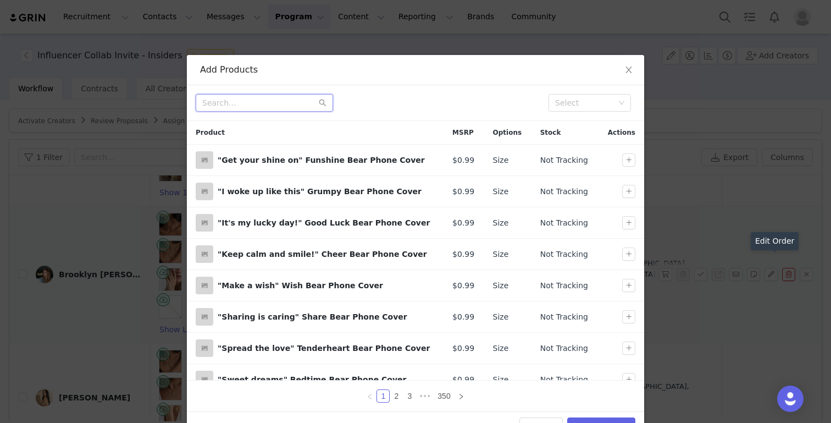
click at [246, 102] on input "text" at bounding box center [264, 103] width 137 height 18
type input "kate"
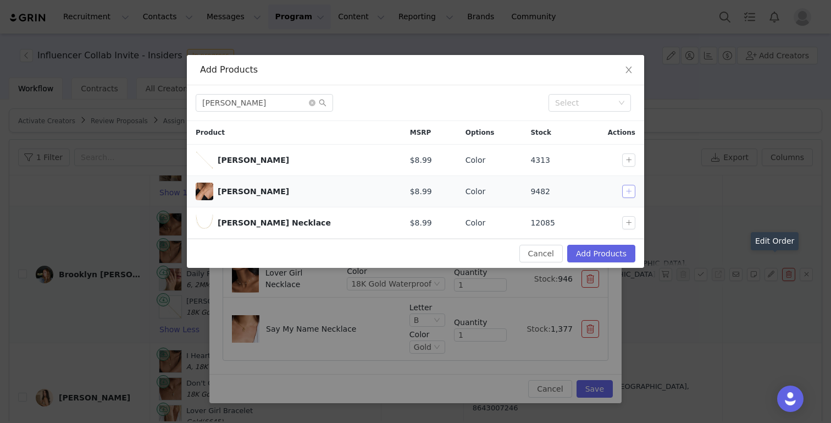
click at [628, 193] on button "button" at bounding box center [628, 191] width 13 height 13
click at [606, 252] on button "Add Products" at bounding box center [601, 254] width 68 height 18
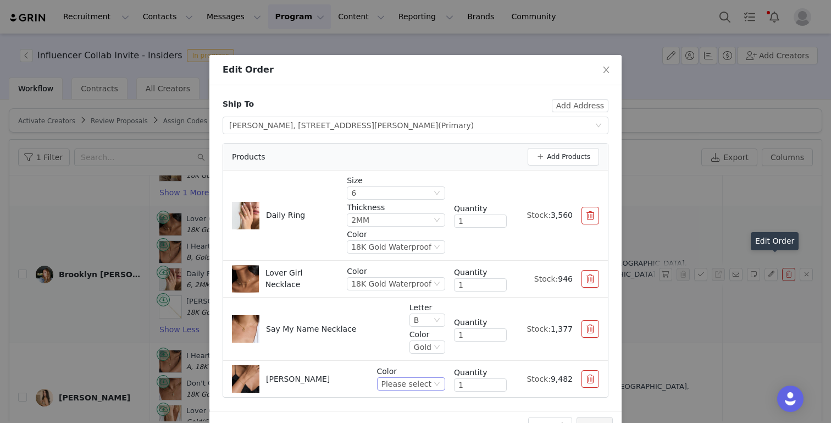
click at [403, 380] on div "Please select" at bounding box center [406, 384] width 50 height 12
click at [403, 341] on li "18K Gold Waterproof" at bounding box center [412, 346] width 65 height 18
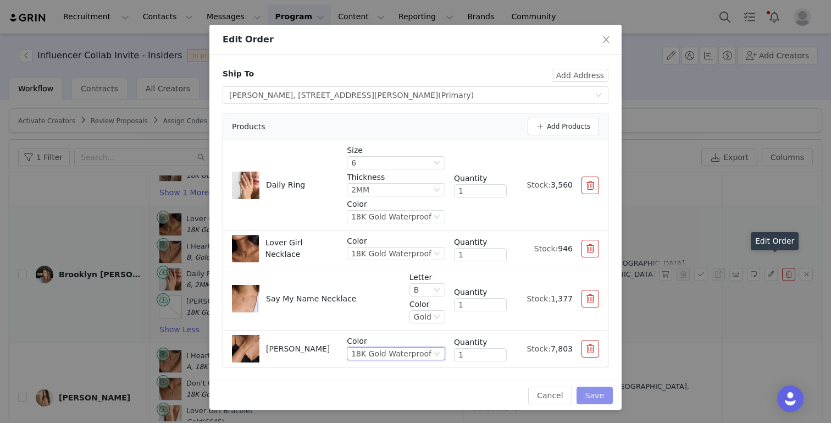
click at [598, 393] on button "Save" at bounding box center [595, 395] width 36 height 18
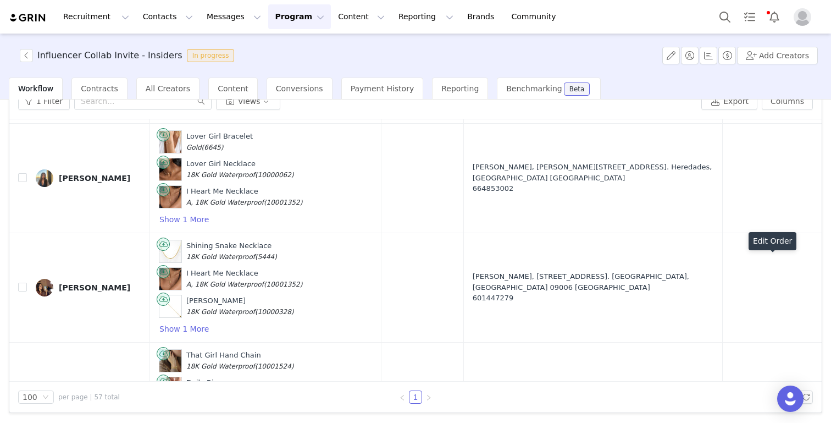
scroll to position [5825, 0]
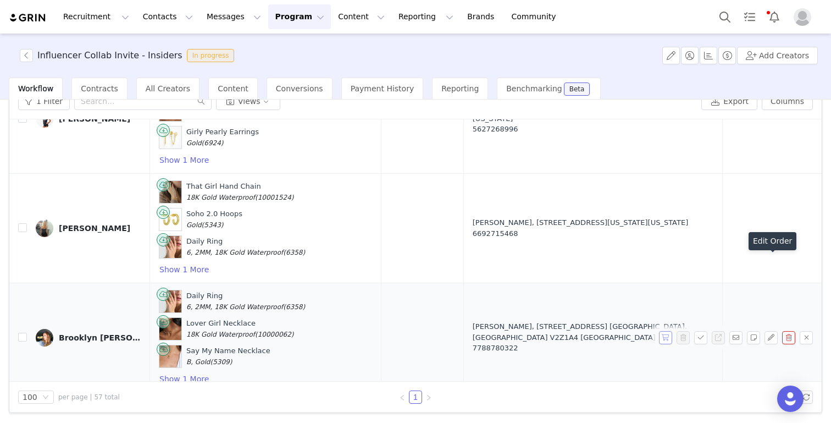
click at [666, 331] on button "button" at bounding box center [665, 337] width 13 height 13
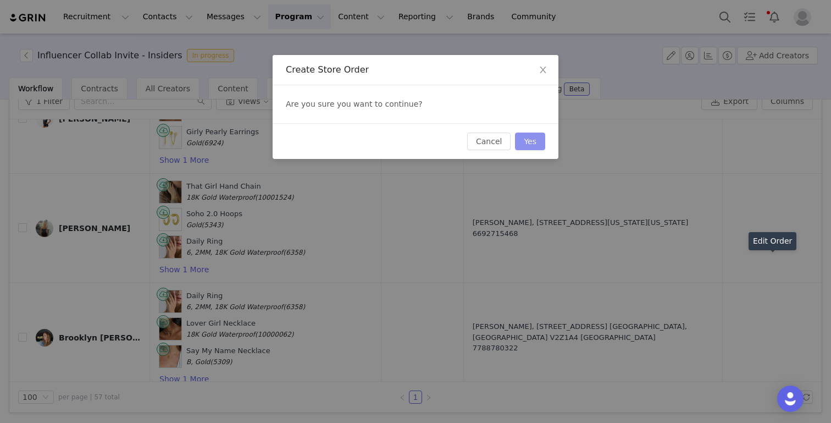
click at [530, 139] on button "Yes" at bounding box center [530, 141] width 30 height 18
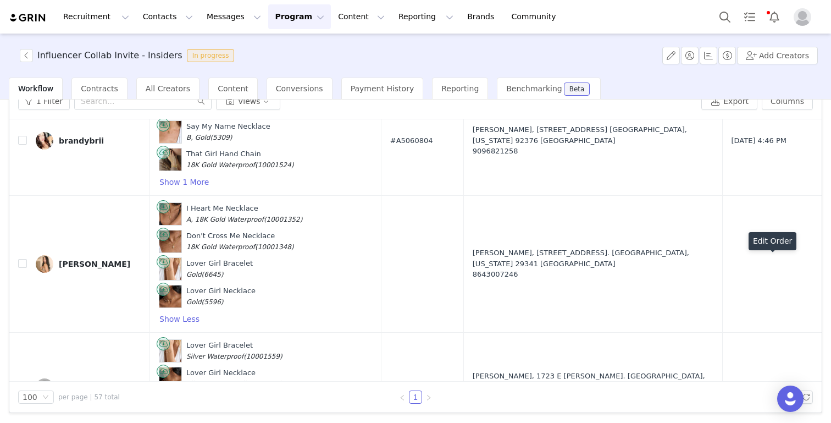
scroll to position [5013, 0]
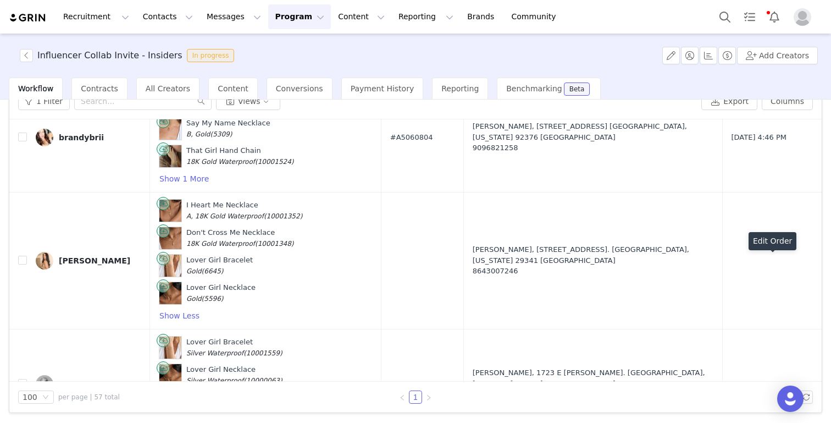
click at [773, 251] on div "Edit Order" at bounding box center [773, 243] width 48 height 23
click at [770, 254] on button "button" at bounding box center [771, 260] width 13 height 13
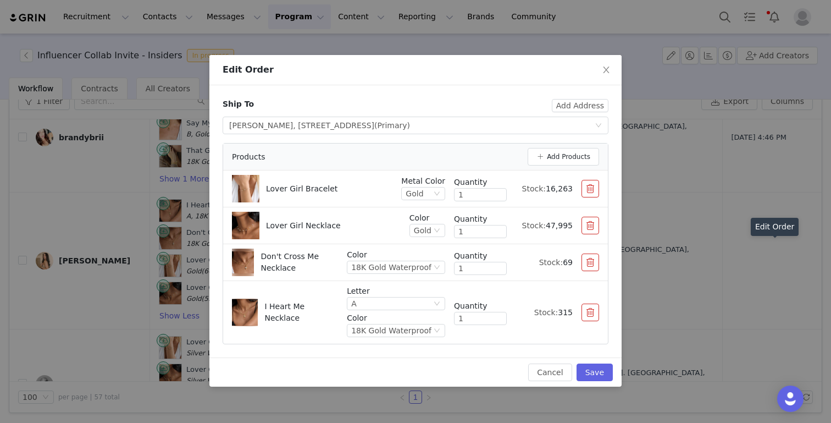
click at [592, 263] on button "button" at bounding box center [591, 262] width 18 height 18
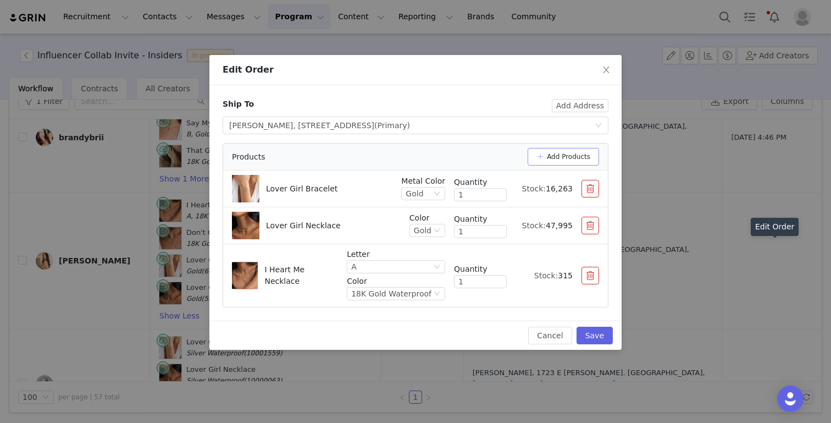
click at [561, 154] on button "Add Products" at bounding box center [563, 157] width 71 height 18
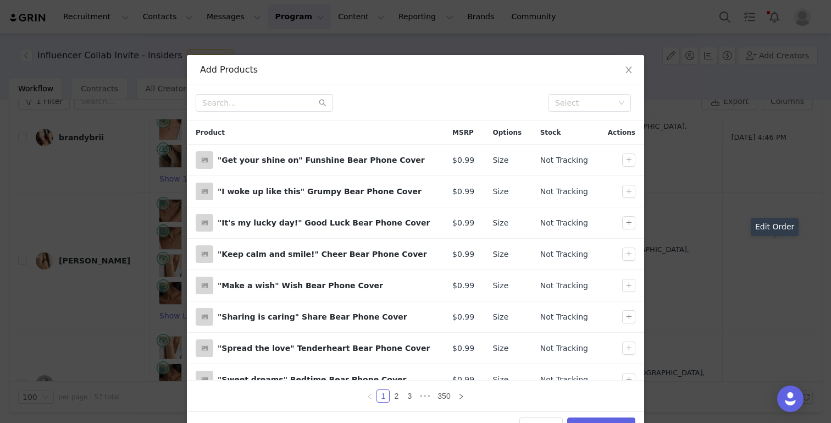
click at [270, 116] on div "Select" at bounding box center [415, 103] width 457 height 36
click at [267, 108] on input "text" at bounding box center [264, 103] width 137 height 18
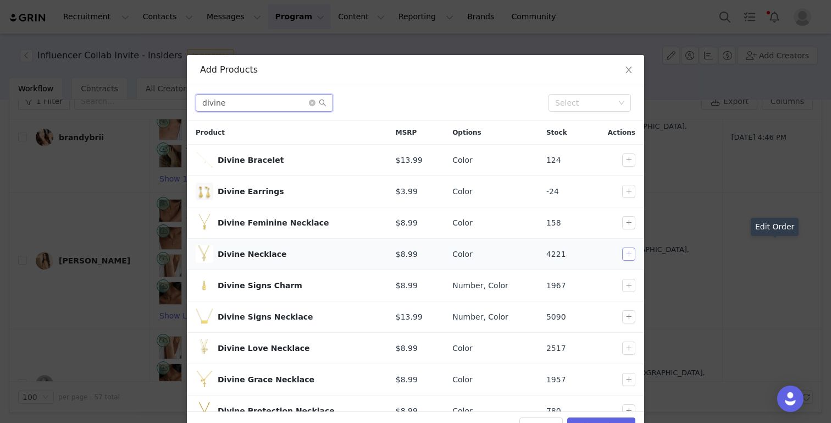
type input "divine"
click at [627, 257] on button "button" at bounding box center [628, 253] width 13 height 13
click at [596, 419] on button "Add Products" at bounding box center [601, 426] width 68 height 18
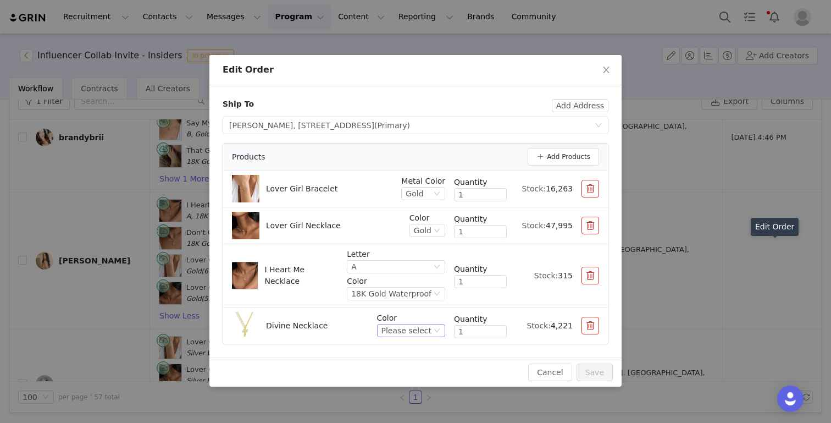
click at [401, 330] on div "Please select" at bounding box center [406, 330] width 50 height 12
click at [398, 367] on li "Gold" at bounding box center [412, 368] width 65 height 18
click at [596, 374] on button "Save" at bounding box center [595, 372] width 36 height 18
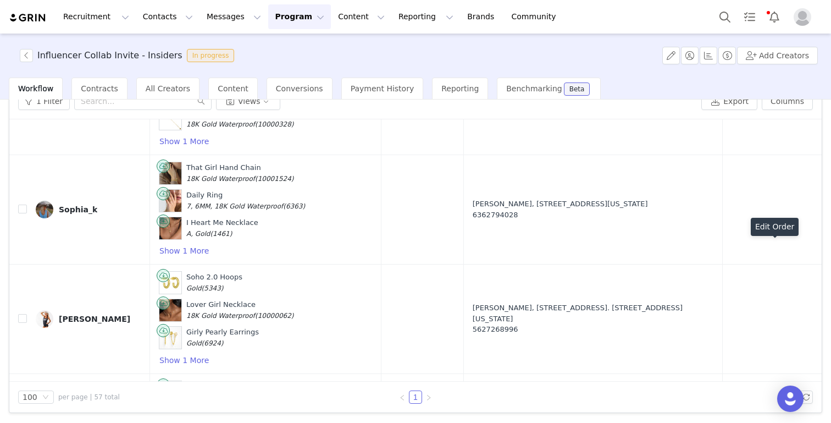
scroll to position [5825, 0]
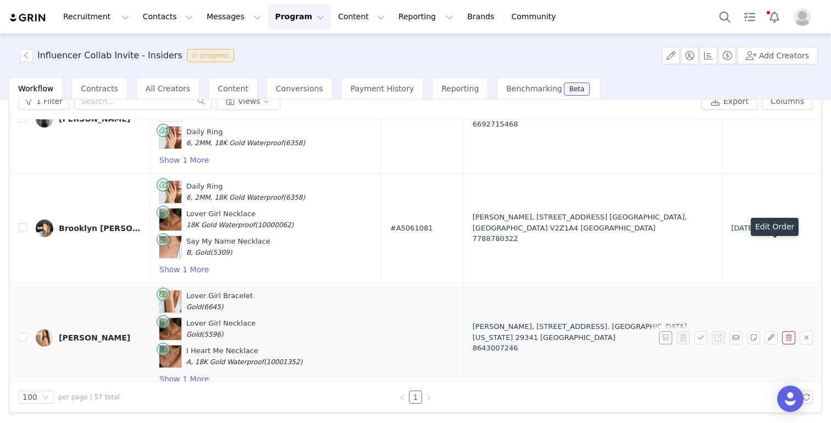
click at [665, 331] on button "button" at bounding box center [665, 337] width 13 height 13
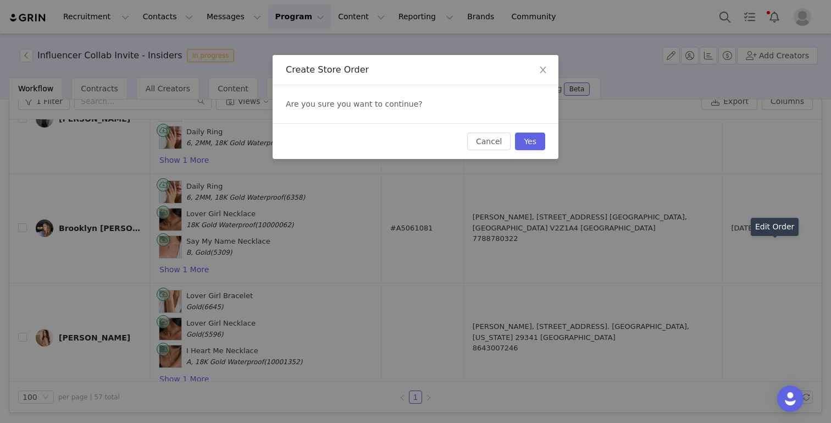
click at [529, 132] on div "Cancel Yes" at bounding box center [416, 141] width 286 height 36
click at [528, 141] on button "Yes" at bounding box center [530, 141] width 30 height 18
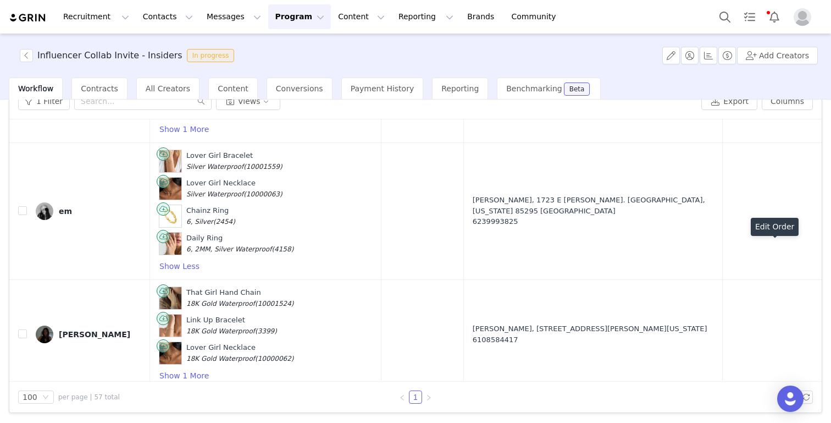
scroll to position [5060, 0]
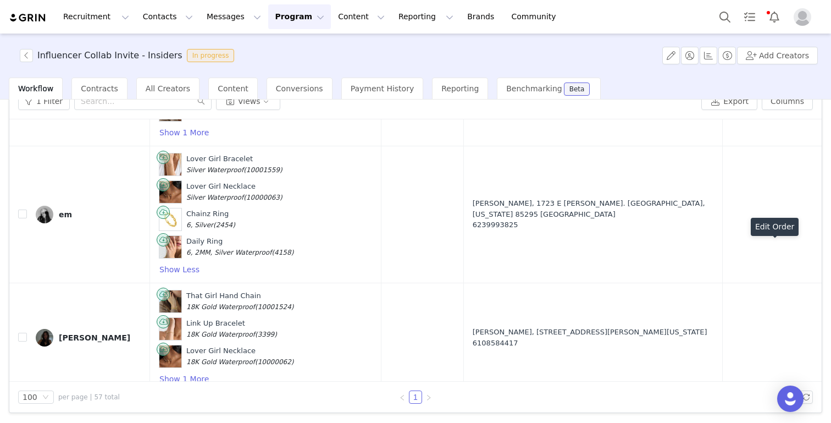
click at [665, 208] on button "button" at bounding box center [665, 214] width 13 height 13
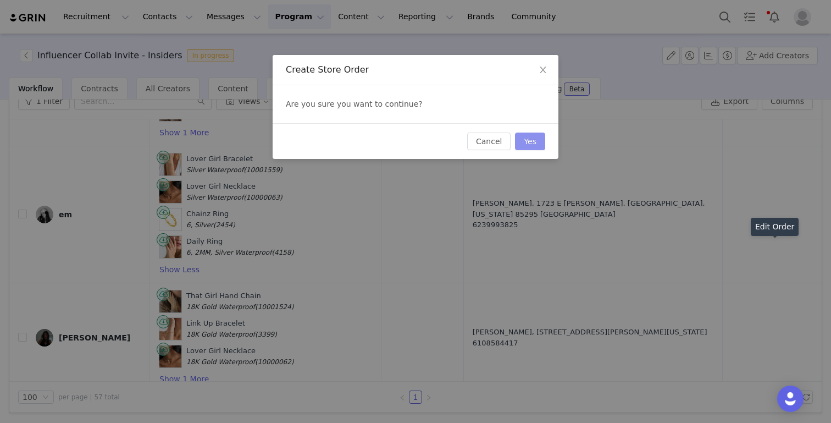
click at [533, 140] on button "Yes" at bounding box center [530, 141] width 30 height 18
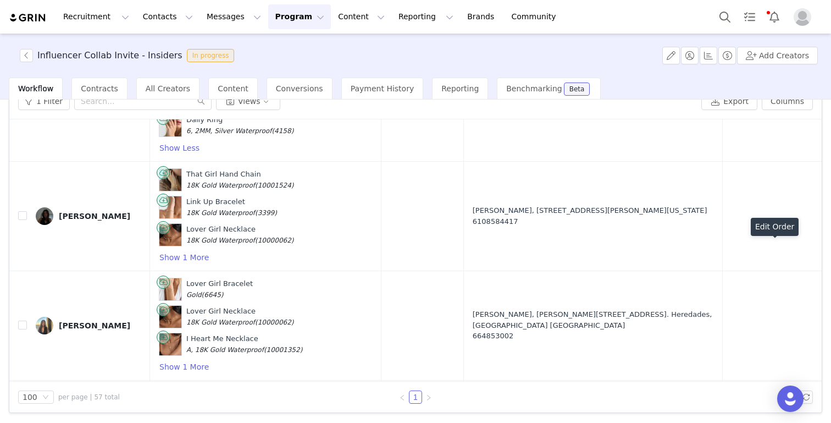
scroll to position [5198, 0]
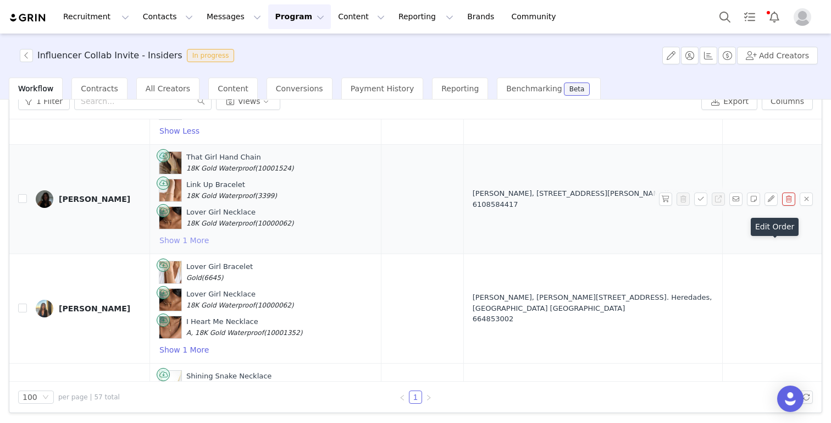
click at [174, 234] on button "Show 1 More" at bounding box center [184, 240] width 51 height 13
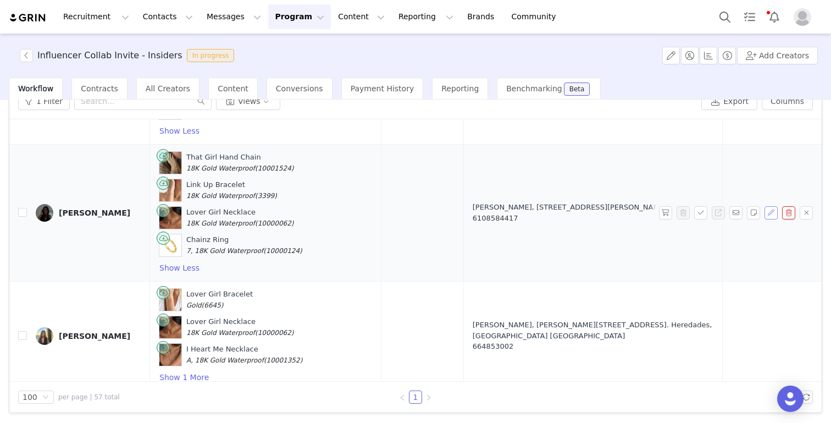
click at [772, 206] on button "button" at bounding box center [771, 212] width 13 height 13
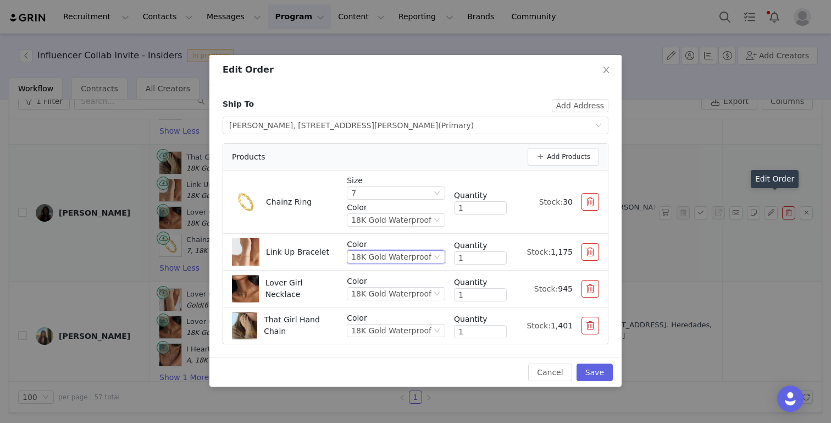
click at [388, 254] on div "18K Gold Waterproof" at bounding box center [391, 257] width 80 height 12
click at [302, 265] on div "Link Up Bracelet" at bounding box center [297, 251] width 63 height 27
click at [400, 295] on div "18K Gold Waterproof" at bounding box center [391, 293] width 80 height 12
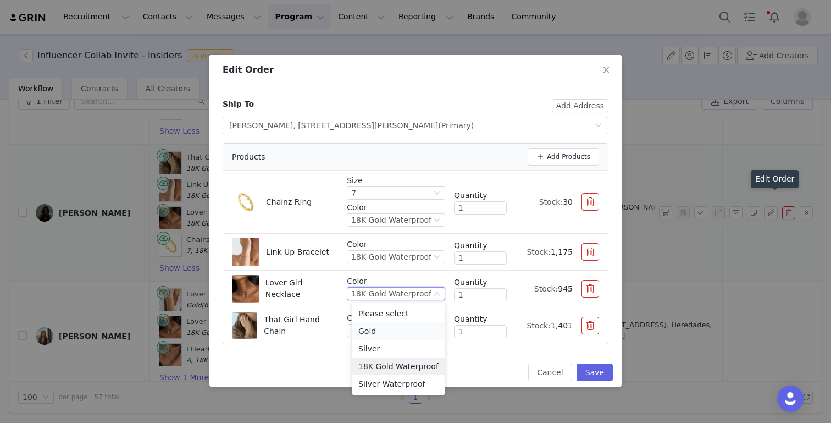
click at [387, 335] on li "Gold" at bounding box center [398, 331] width 93 height 18
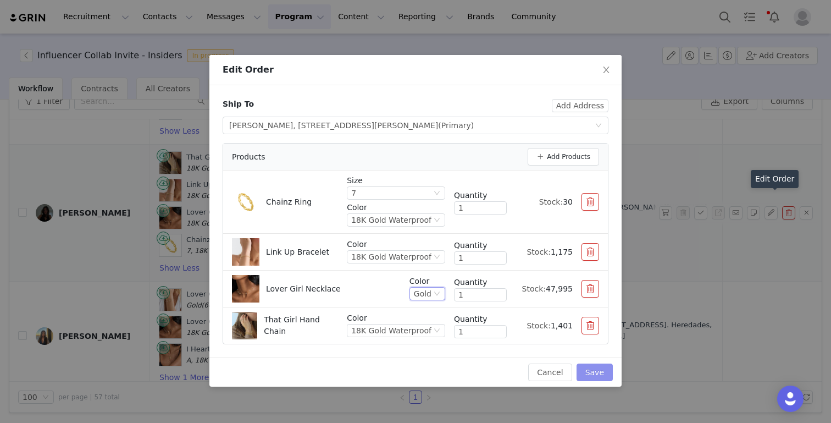
click at [594, 371] on button "Save" at bounding box center [595, 372] width 36 height 18
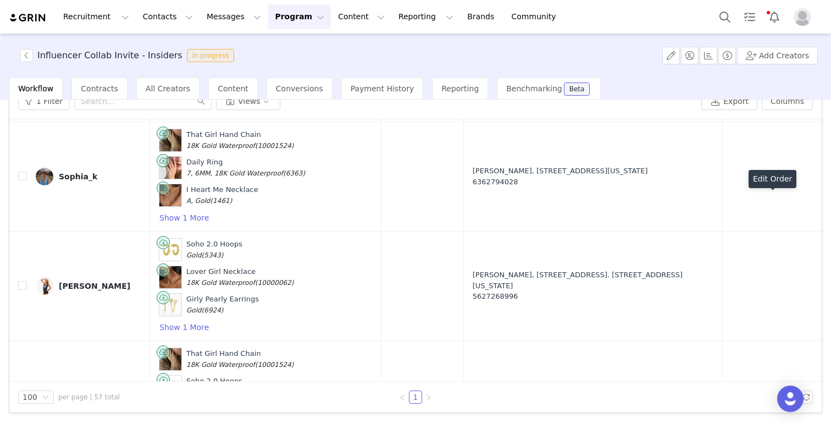
scroll to position [5853, 0]
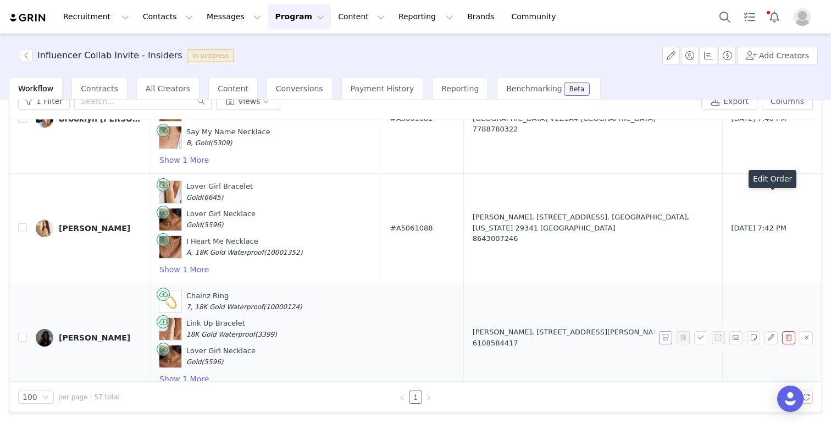
click at [671, 331] on button "button" at bounding box center [665, 337] width 13 height 13
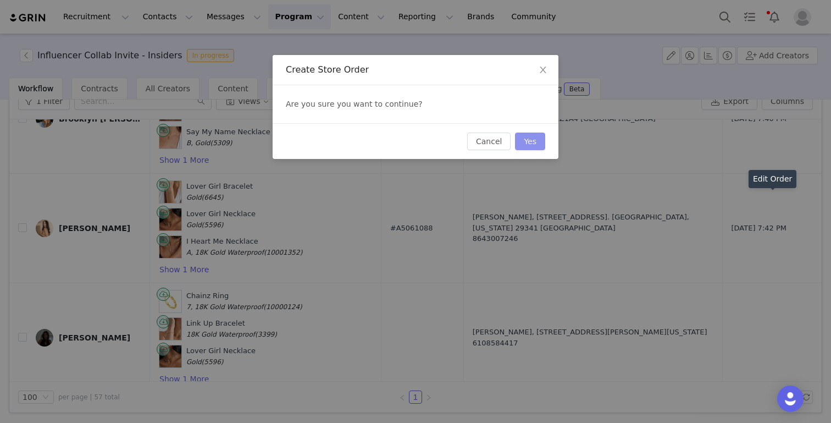
click at [538, 145] on button "Yes" at bounding box center [530, 141] width 30 height 18
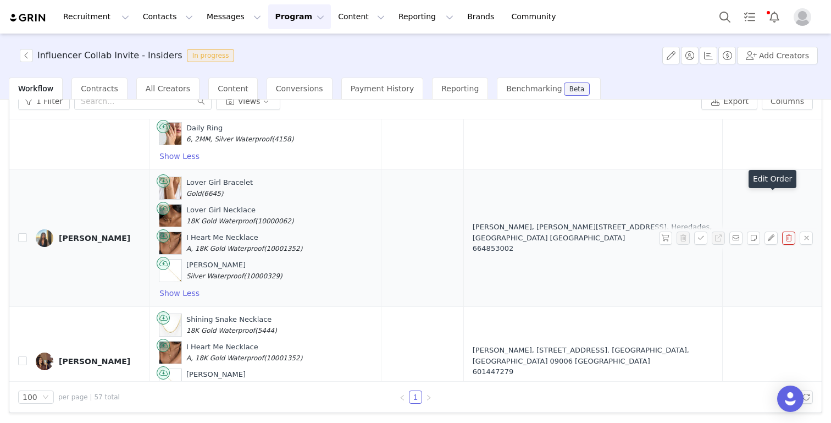
scroll to position [5172, 0]
click at [771, 233] on button "button" at bounding box center [771, 239] width 13 height 13
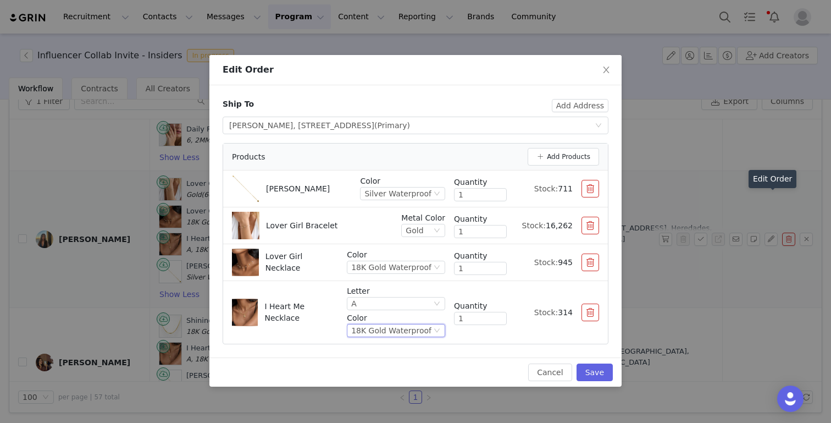
click at [380, 331] on div "18K Gold Waterproof" at bounding box center [391, 330] width 80 height 12
click at [382, 258] on li "Gold" at bounding box center [398, 258] width 93 height 18
click at [594, 186] on button "button" at bounding box center [591, 189] width 18 height 18
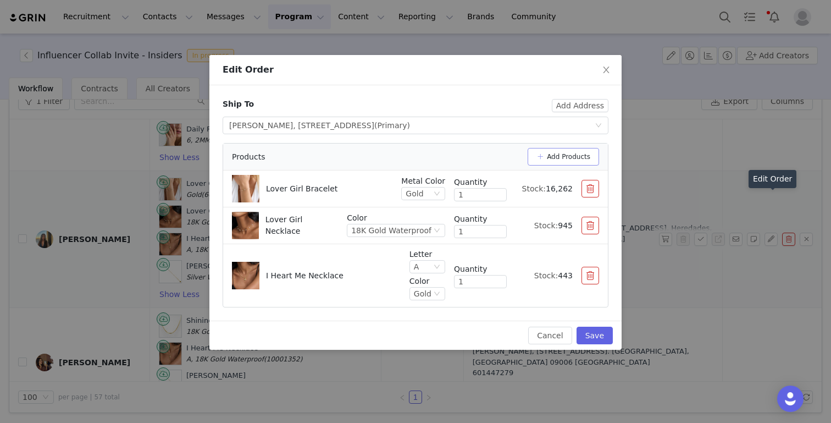
click at [573, 156] on button "Add Products" at bounding box center [563, 157] width 71 height 18
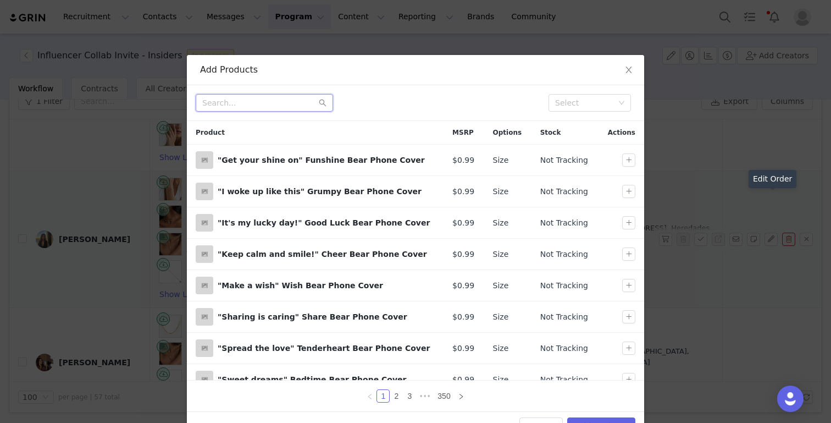
click at [243, 106] on input "text" at bounding box center [264, 103] width 137 height 18
type input "julia"
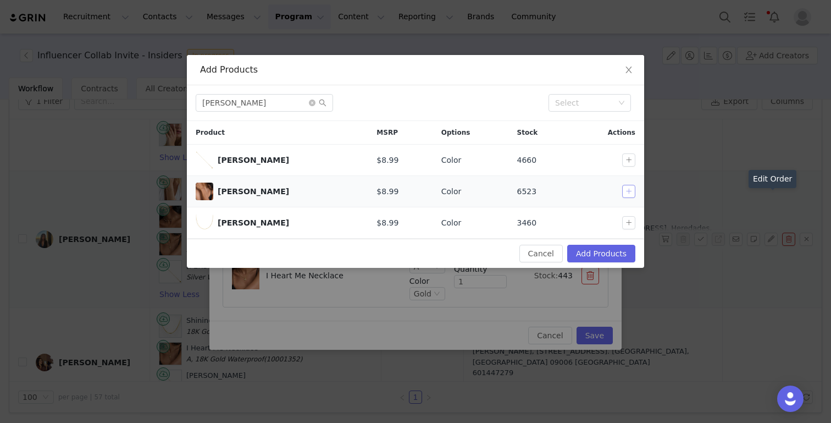
click at [629, 191] on button "button" at bounding box center [628, 191] width 13 height 13
click at [600, 253] on button "Add Products" at bounding box center [601, 254] width 68 height 18
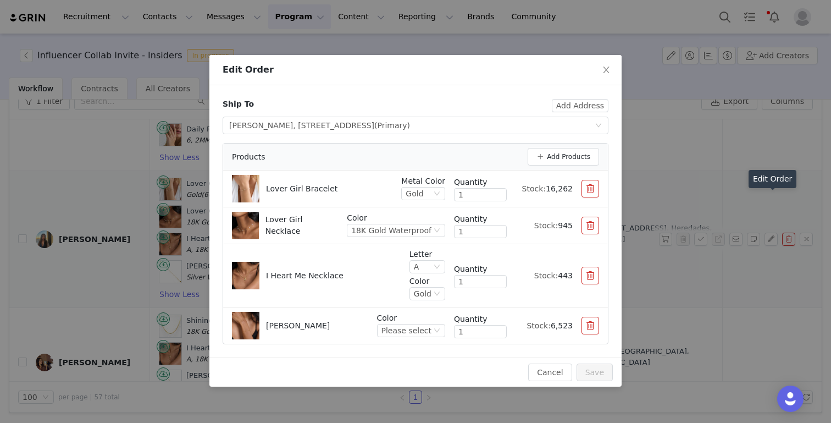
click at [402, 340] on li "Julia Bracelet Color Please select Quantity 1 Stock: 6,523" at bounding box center [415, 325] width 385 height 36
click at [402, 326] on div "Please select" at bounding box center [406, 330] width 50 height 12
click at [404, 383] on li "Silver Waterproof" at bounding box center [412, 386] width 65 height 18
click at [593, 370] on button "Save" at bounding box center [595, 372] width 36 height 18
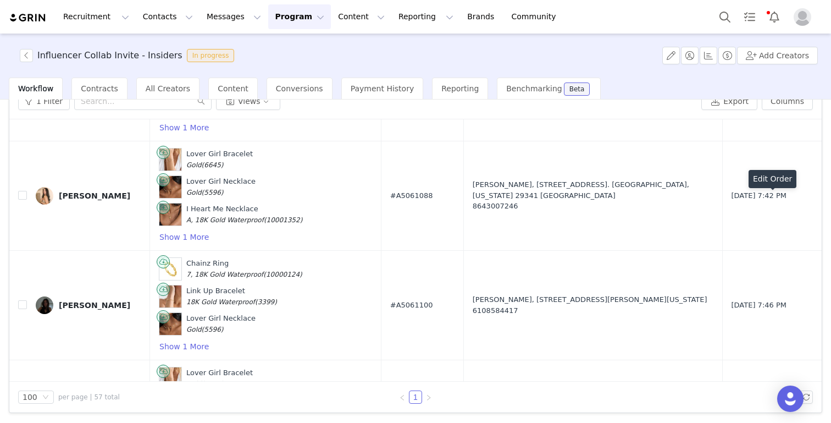
scroll to position [5853, 0]
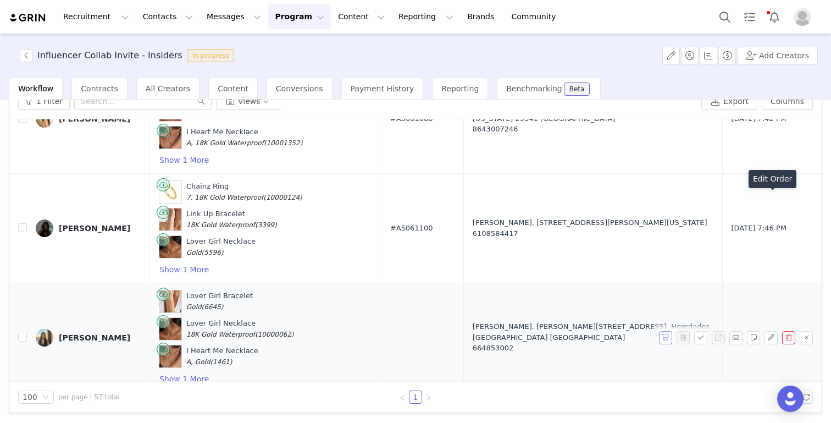
click at [670, 331] on button "button" at bounding box center [665, 337] width 13 height 13
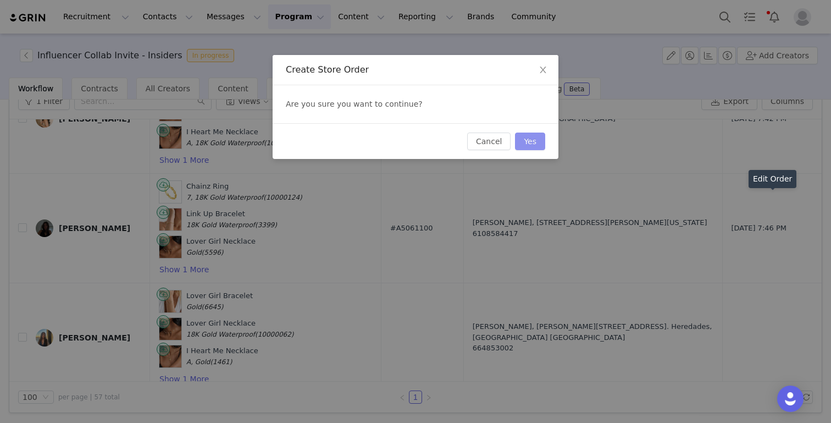
click at [527, 137] on button "Yes" at bounding box center [530, 141] width 30 height 18
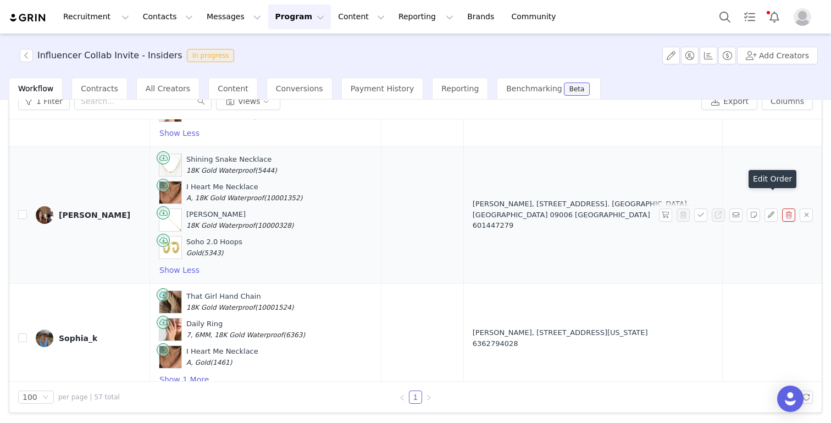
scroll to position [5189, 0]
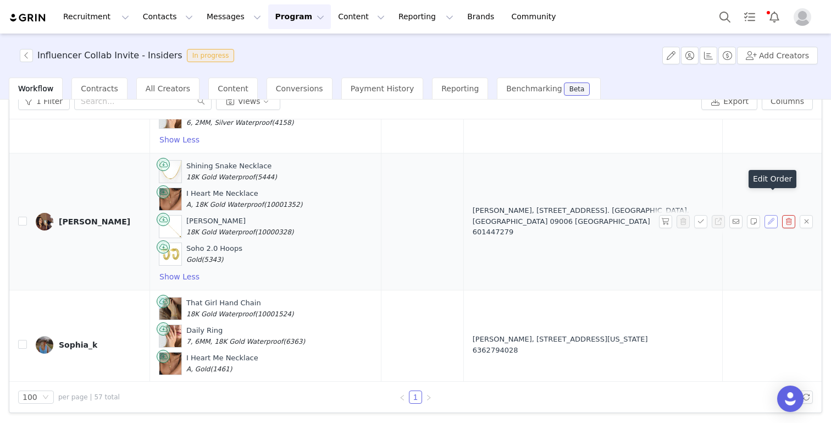
click at [771, 215] on button "button" at bounding box center [771, 221] width 13 height 13
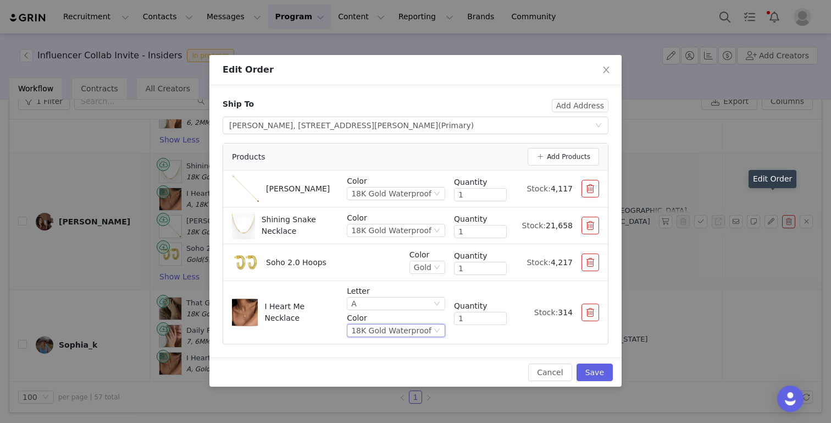
click at [412, 329] on div "18K Gold Waterproof" at bounding box center [391, 330] width 80 height 12
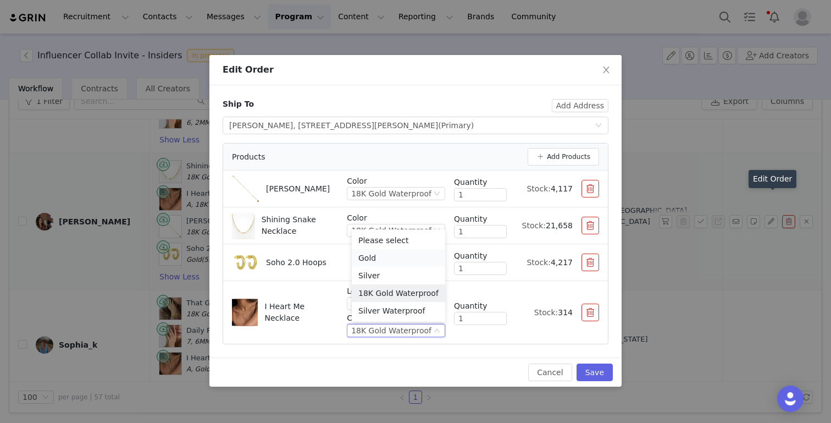
click at [384, 257] on li "Gold" at bounding box center [398, 258] width 93 height 18
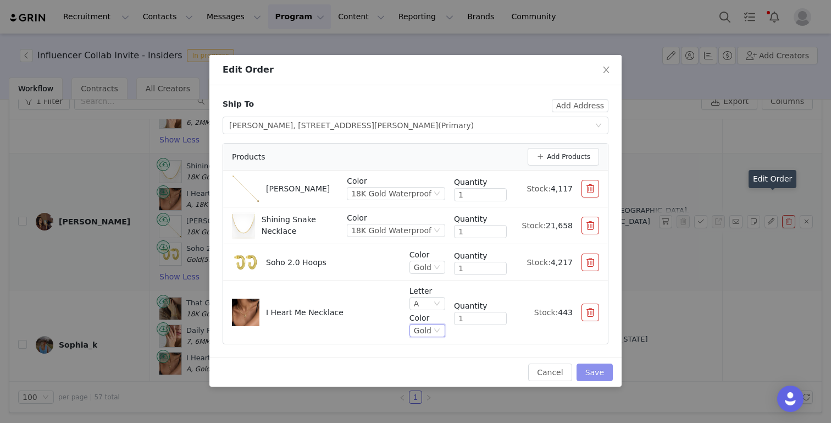
click at [600, 368] on button "Save" at bounding box center [595, 372] width 36 height 18
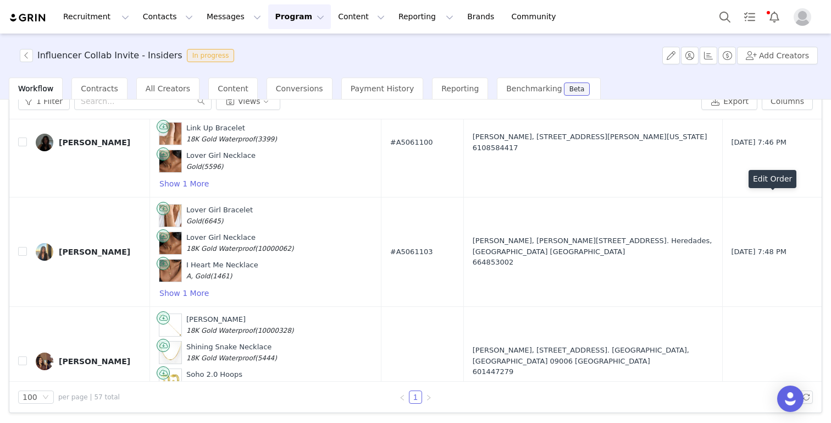
scroll to position [5853, 0]
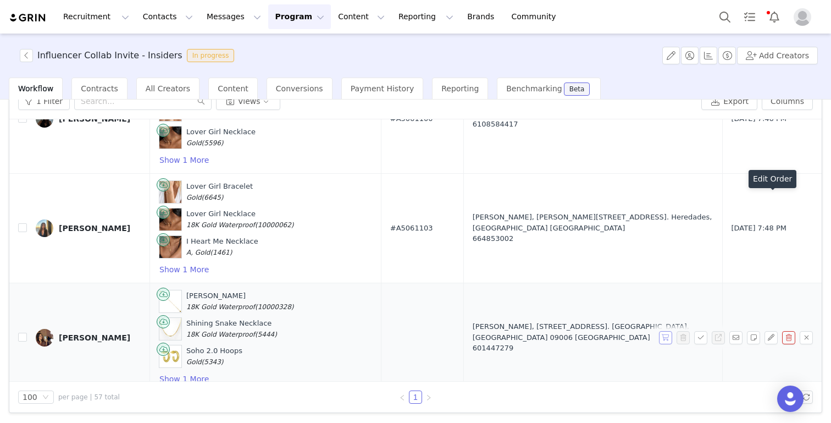
click at [661, 331] on button "button" at bounding box center [665, 337] width 13 height 13
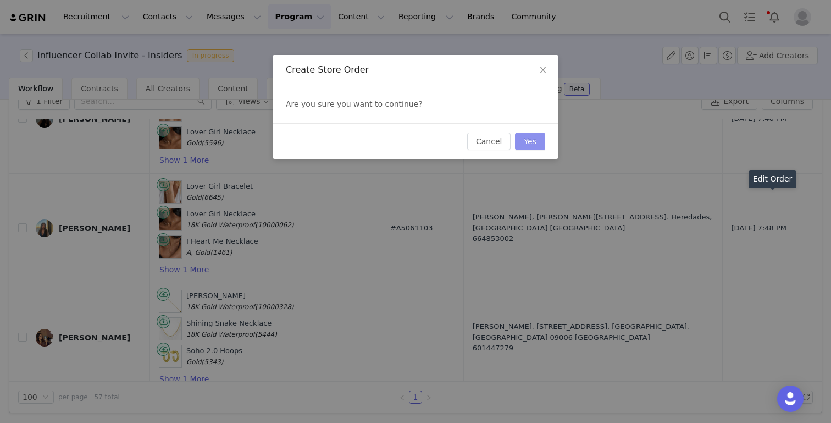
click at [534, 142] on button "Yes" at bounding box center [530, 141] width 30 height 18
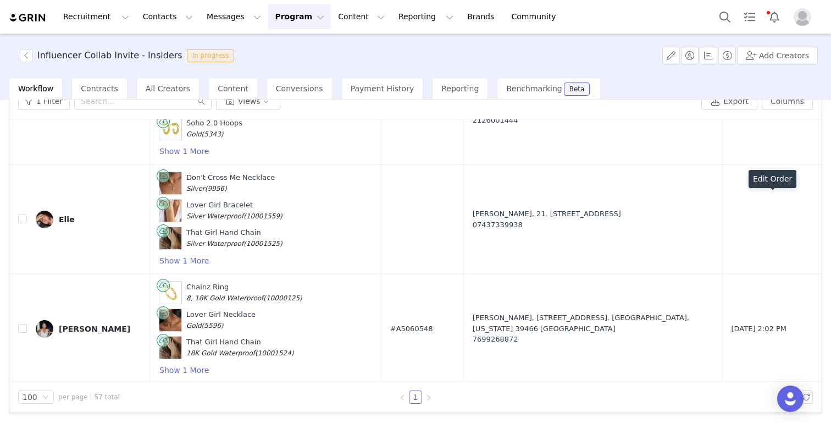
scroll to position [3084, 0]
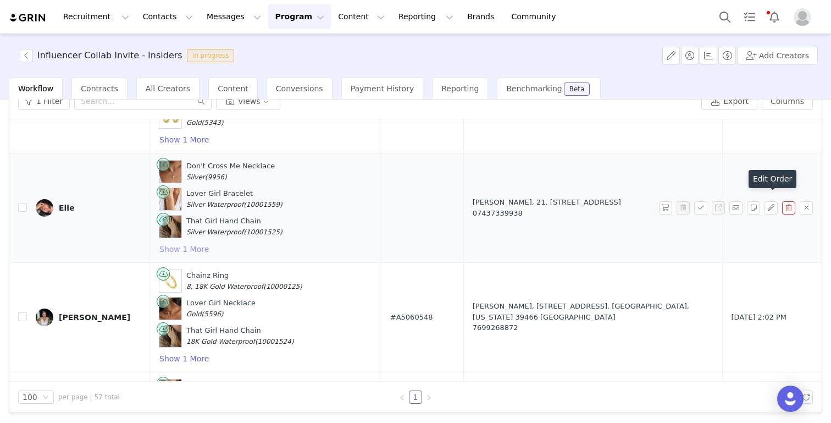
click at [178, 242] on button "Show 1 More" at bounding box center [184, 248] width 51 height 13
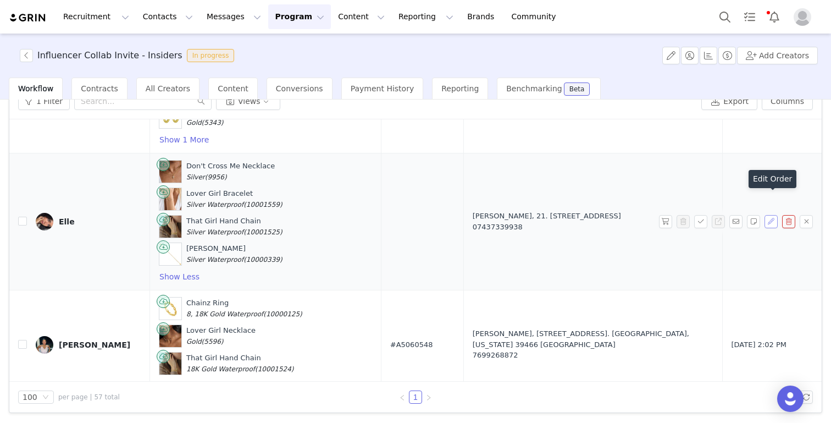
click at [773, 215] on button "button" at bounding box center [771, 221] width 13 height 13
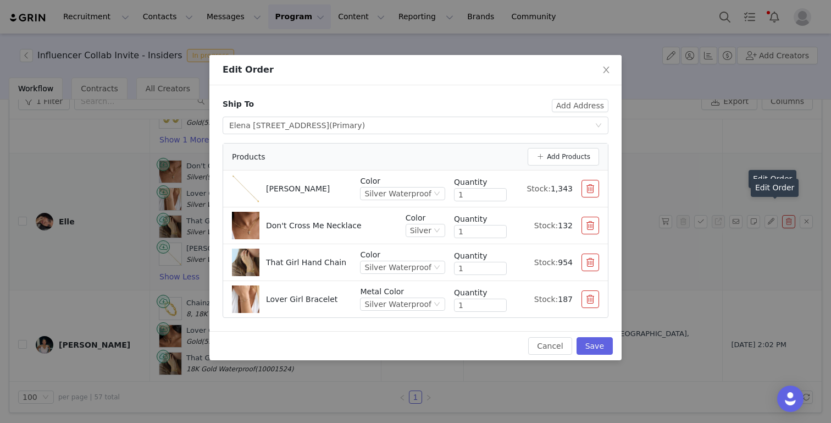
click at [589, 231] on button "button" at bounding box center [591, 226] width 18 height 18
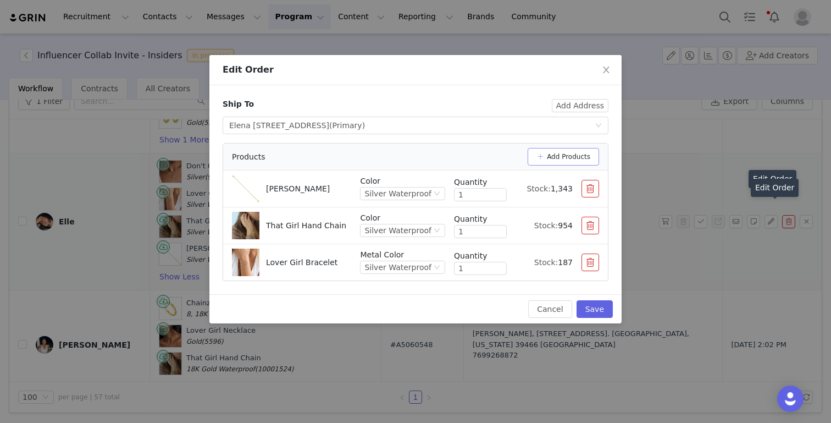
click at [572, 150] on button "Add Products" at bounding box center [563, 157] width 71 height 18
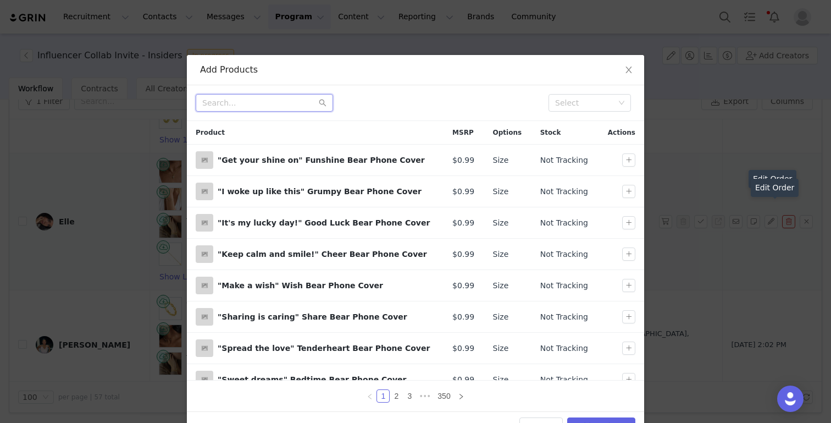
click at [303, 104] on input "text" at bounding box center [264, 103] width 137 height 18
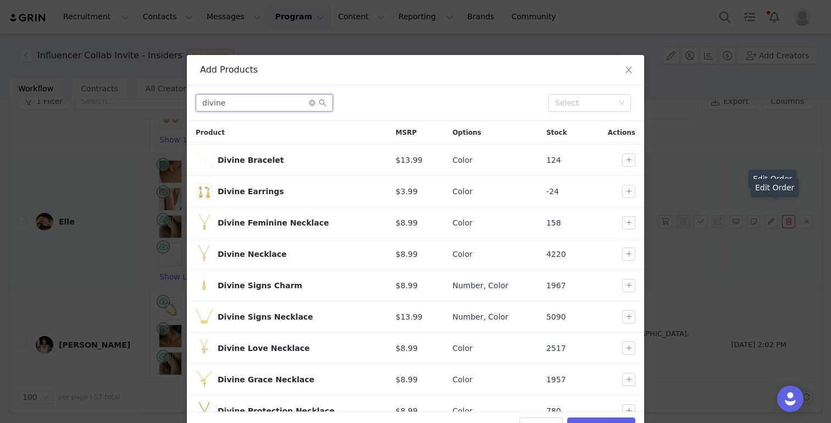
type input "divine"
click at [628, 72] on icon "icon: close" at bounding box center [628, 69] width 9 height 9
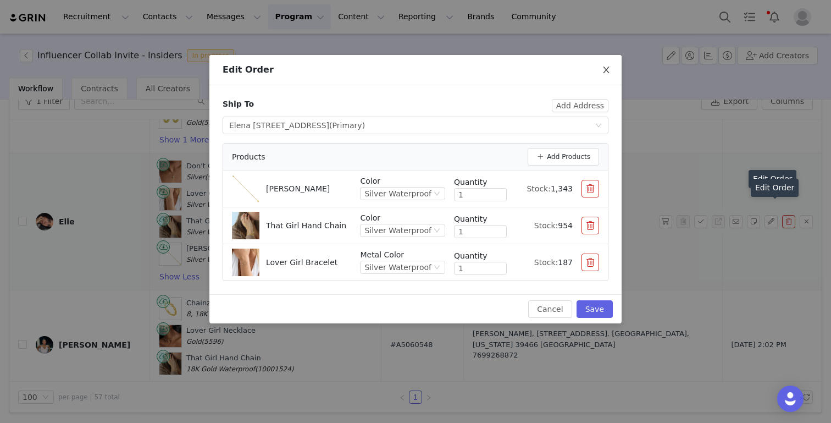
click at [605, 71] on icon "icon: close" at bounding box center [606, 69] width 9 height 9
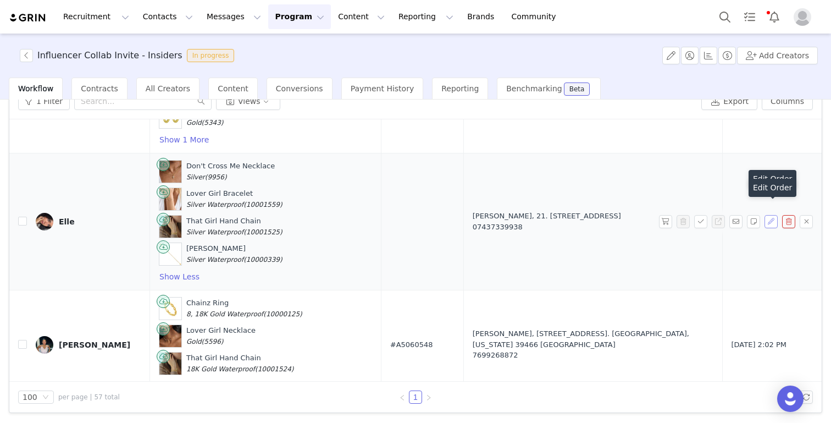
click at [771, 215] on button "button" at bounding box center [771, 221] width 13 height 13
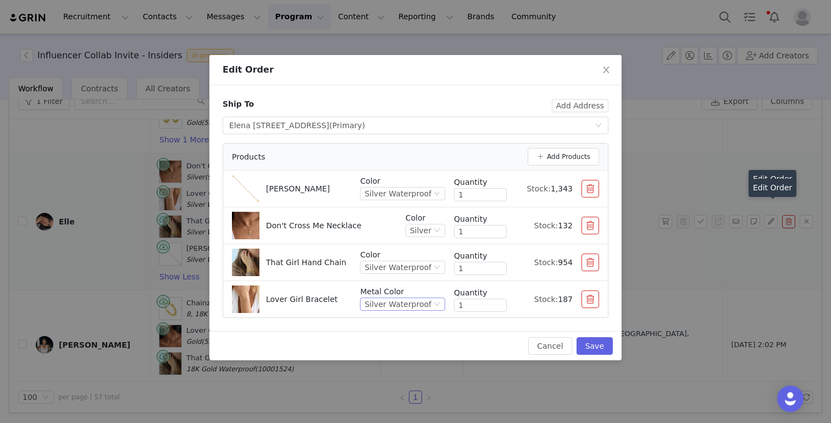
click at [390, 306] on div "Silver Waterproof" at bounding box center [397, 304] width 67 height 12
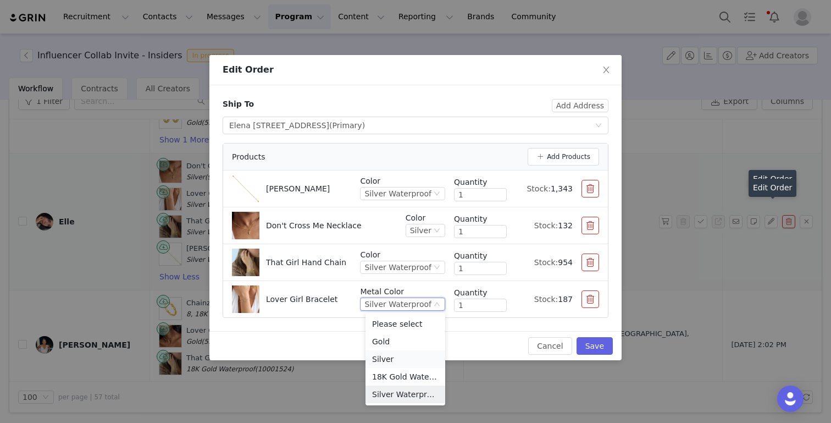
click at [391, 362] on li "Silver" at bounding box center [406, 359] width 80 height 18
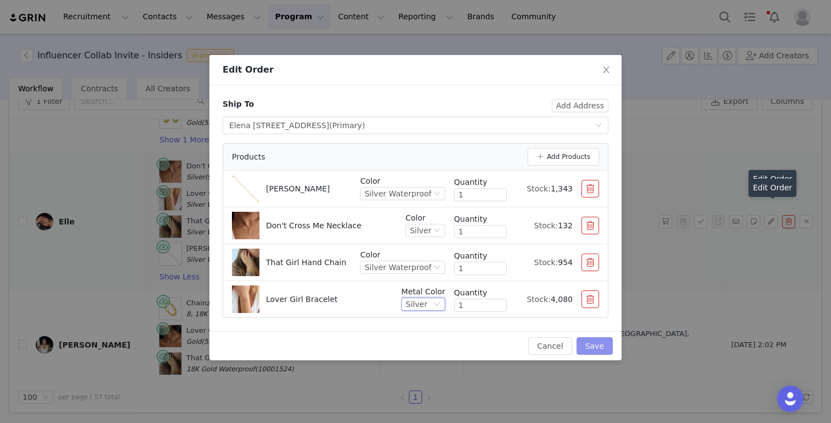
click at [590, 346] on button "Save" at bounding box center [595, 346] width 36 height 18
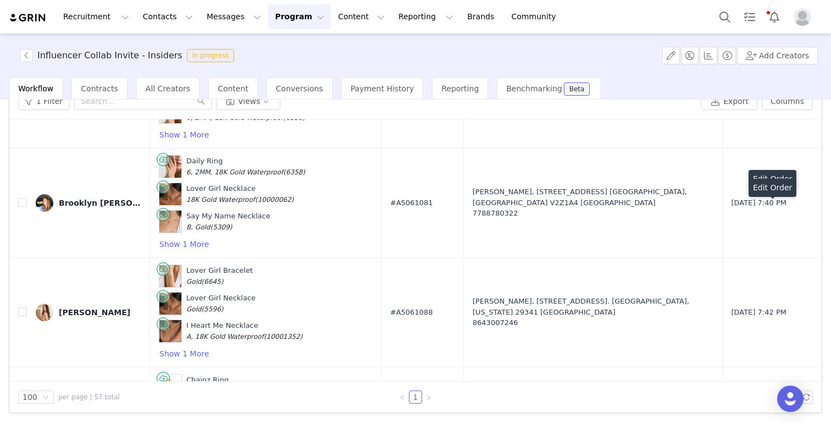
scroll to position [5880, 0]
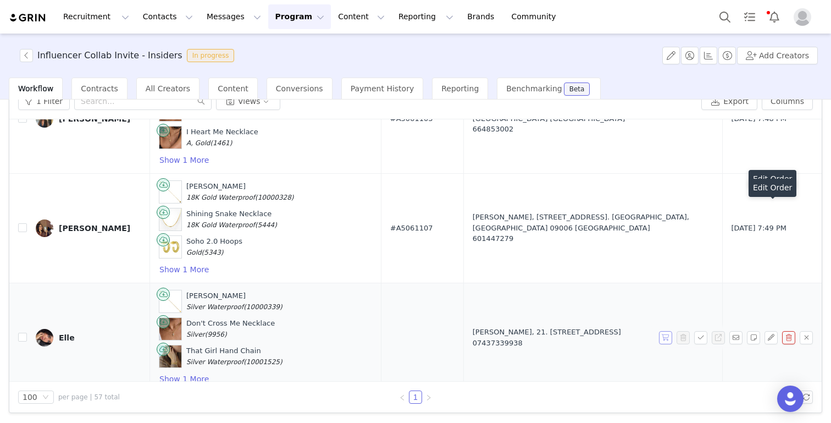
click at [667, 331] on button "button" at bounding box center [665, 337] width 13 height 13
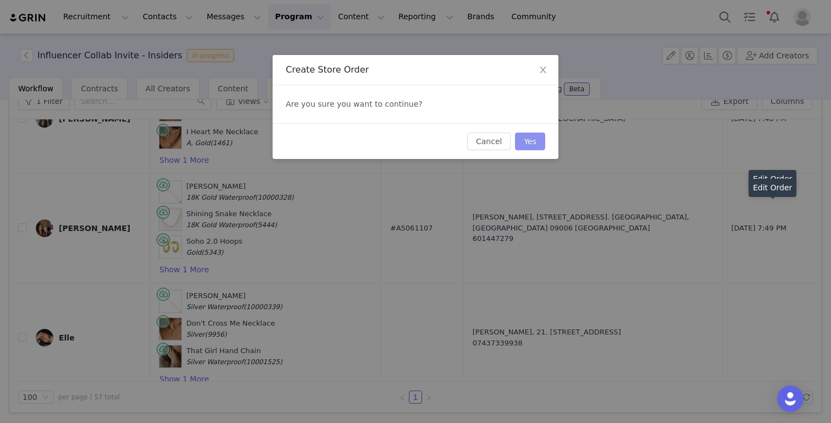
click at [529, 136] on button "Yes" at bounding box center [530, 141] width 30 height 18
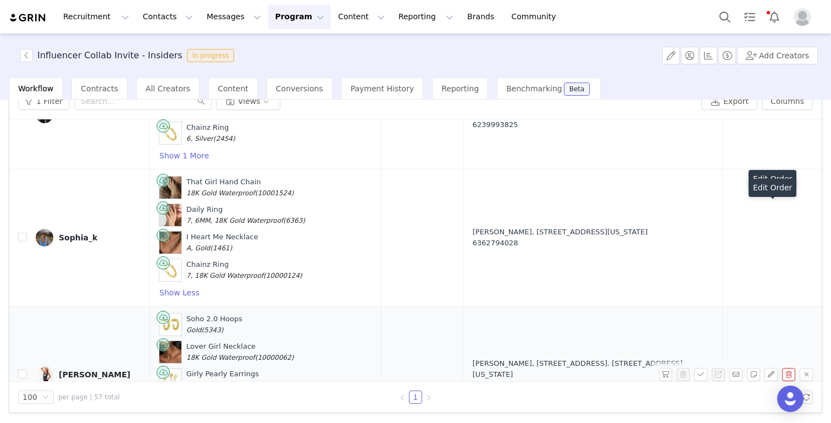
scroll to position [5071, 0]
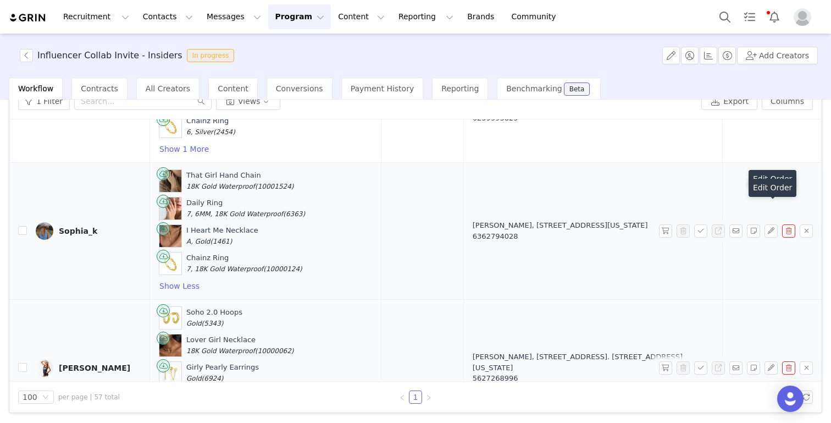
click at [778, 224] on div at bounding box center [738, 230] width 158 height 13
click at [771, 224] on button "button" at bounding box center [771, 230] width 13 height 13
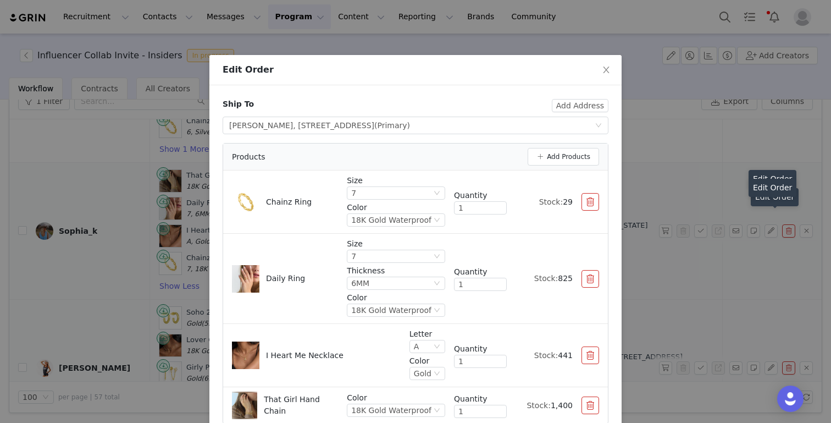
scroll to position [57, 0]
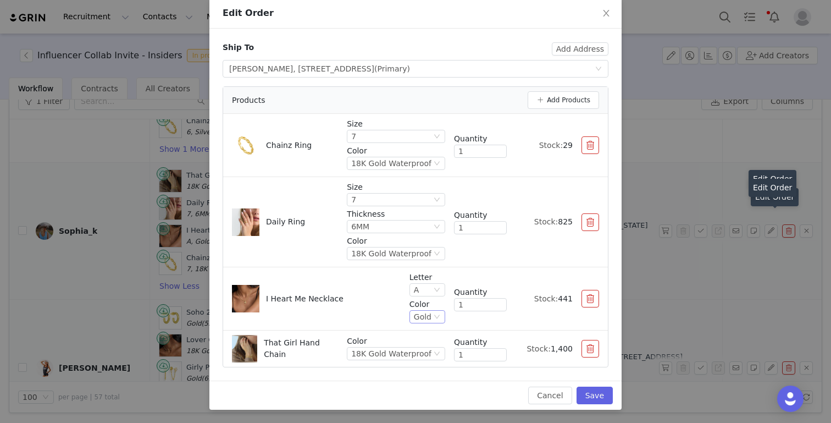
click at [434, 318] on icon "icon: down" at bounding box center [437, 316] width 7 height 7
click at [433, 391] on li "18K Gold Waterproof" at bounding box center [428, 389] width 35 height 18
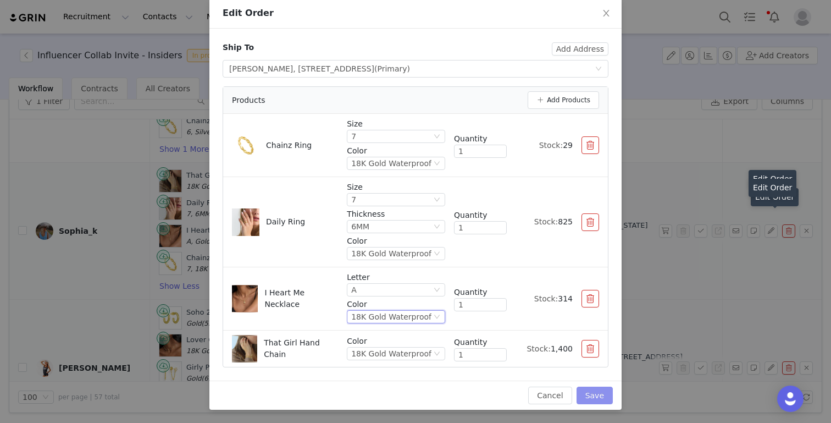
click at [596, 396] on button "Save" at bounding box center [595, 395] width 36 height 18
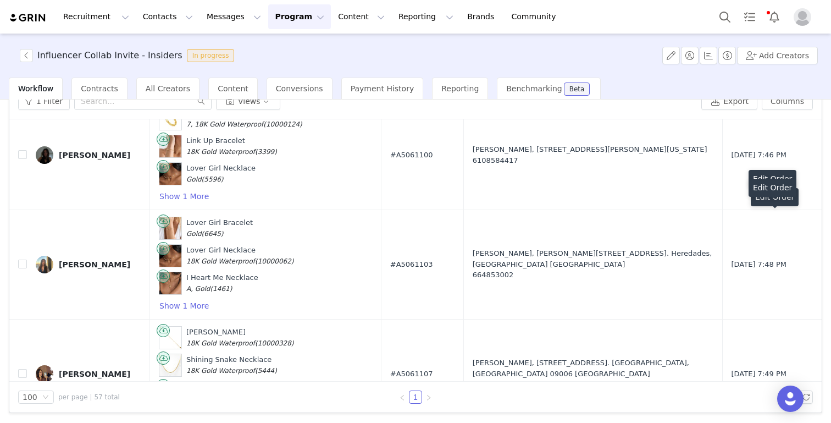
scroll to position [5880, 0]
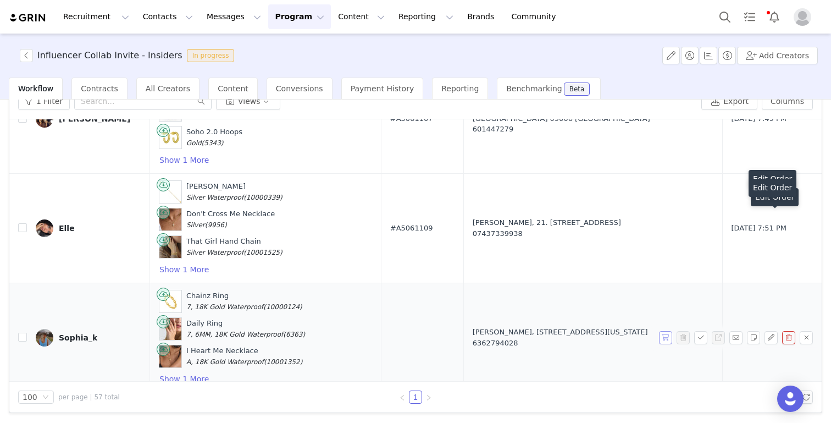
click at [666, 331] on button "button" at bounding box center [665, 337] width 13 height 13
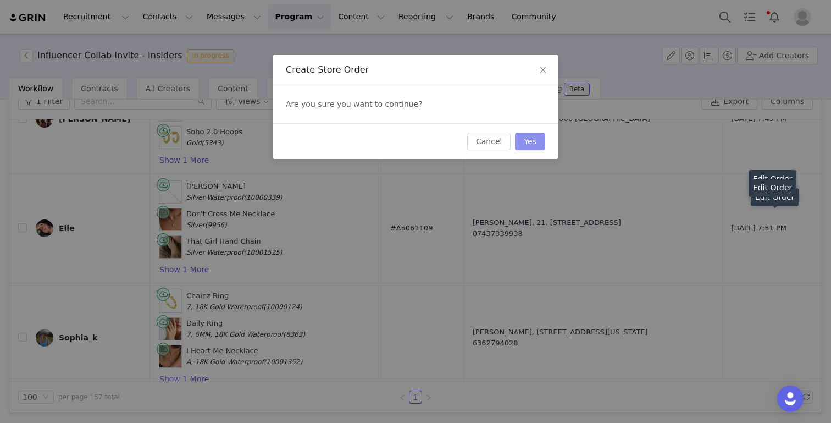
click at [530, 139] on button "Yes" at bounding box center [530, 141] width 30 height 18
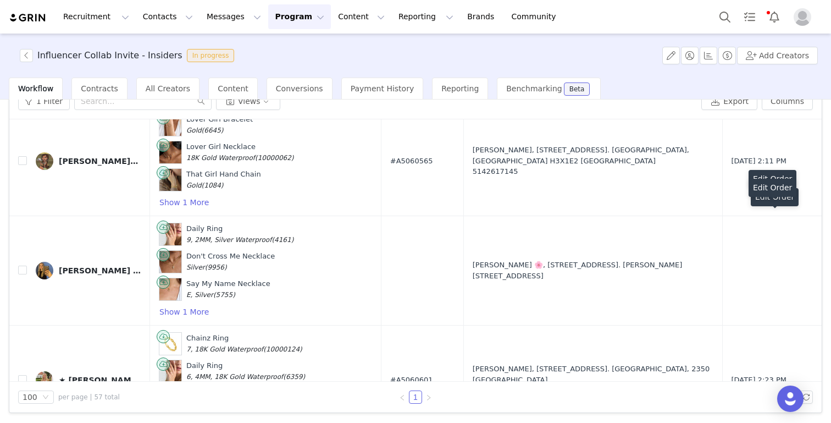
scroll to position [3387, 0]
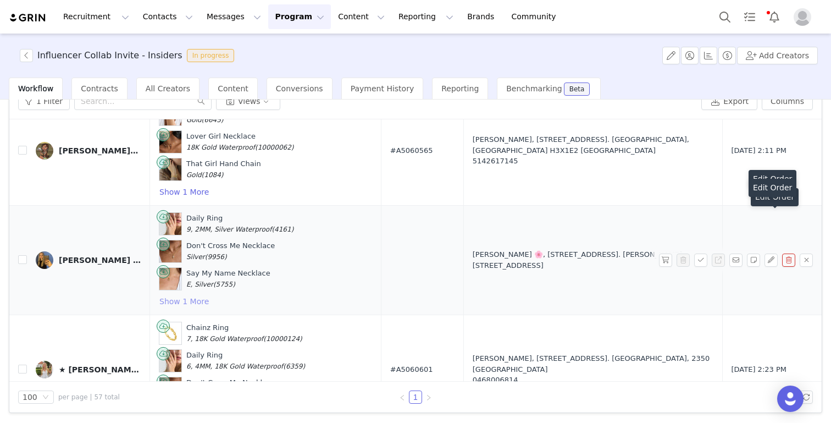
click at [184, 295] on button "Show 1 More" at bounding box center [184, 301] width 51 height 13
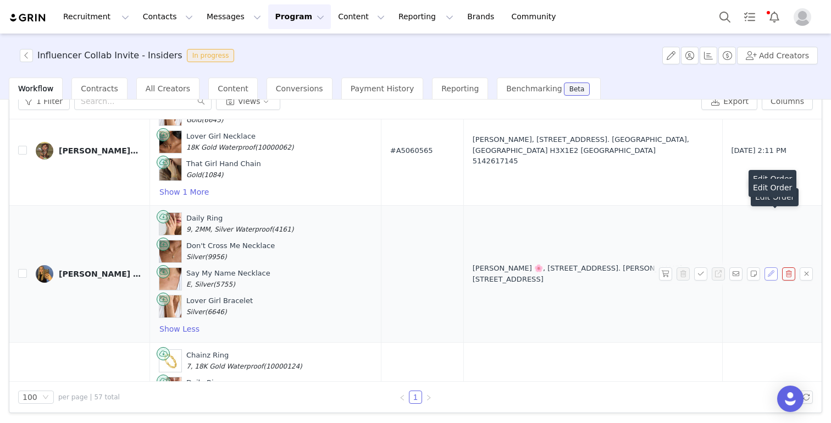
click at [769, 267] on button "button" at bounding box center [771, 273] width 13 height 13
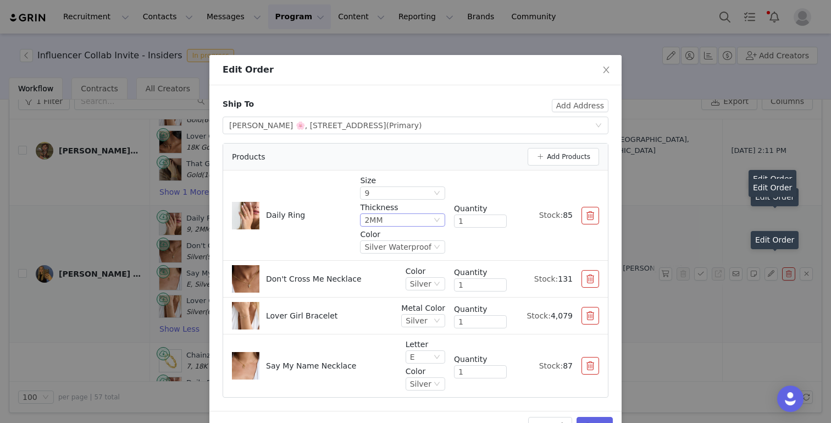
click at [383, 223] on div "2MM" at bounding box center [373, 220] width 18 height 12
click at [377, 273] on li "4MM" at bounding box center [406, 275] width 80 height 18
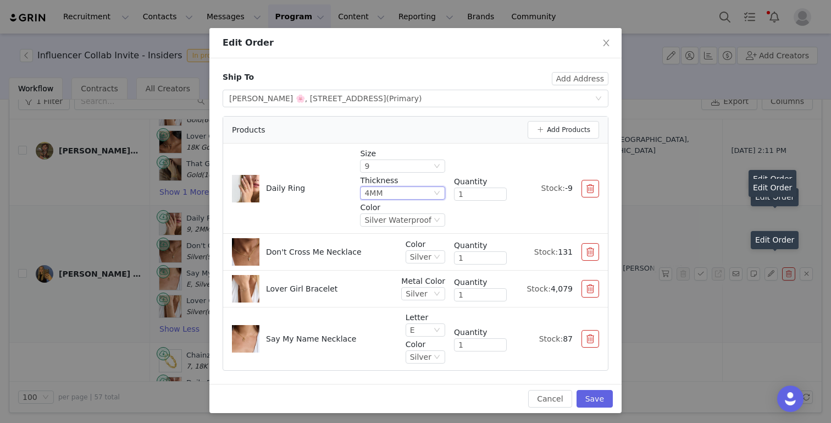
scroll to position [30, 0]
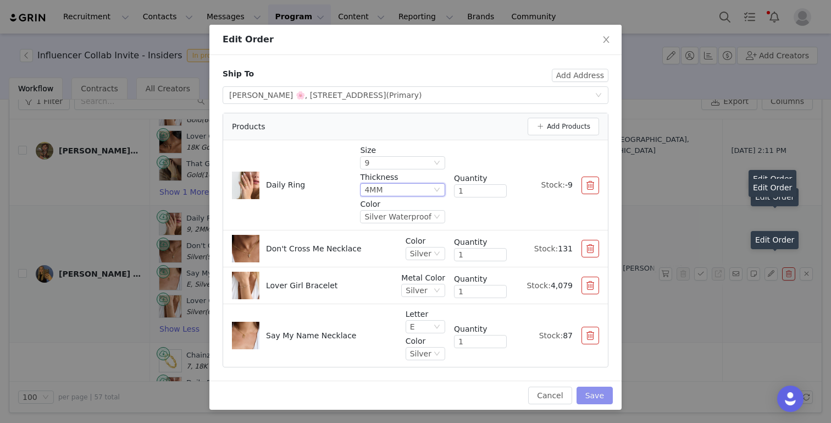
click at [595, 395] on button "Save" at bounding box center [595, 395] width 36 height 18
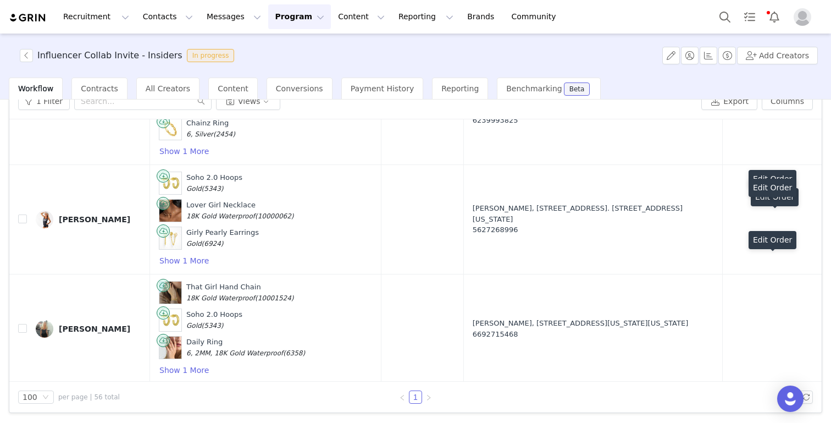
scroll to position [4879, 0]
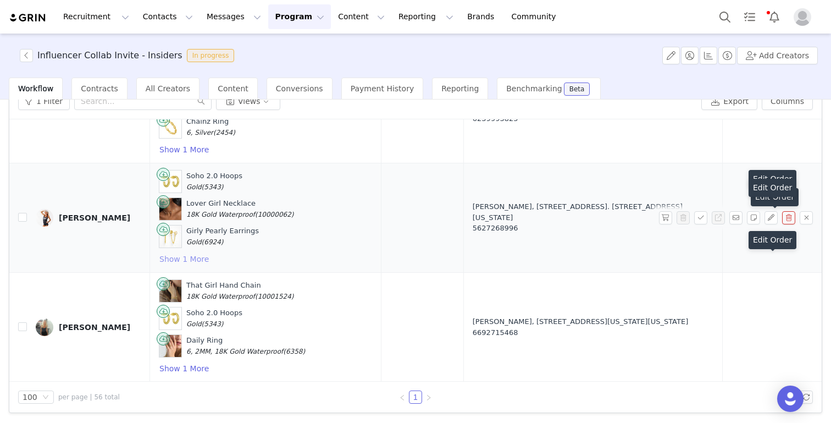
click at [196, 252] on button "Show 1 More" at bounding box center [184, 258] width 51 height 13
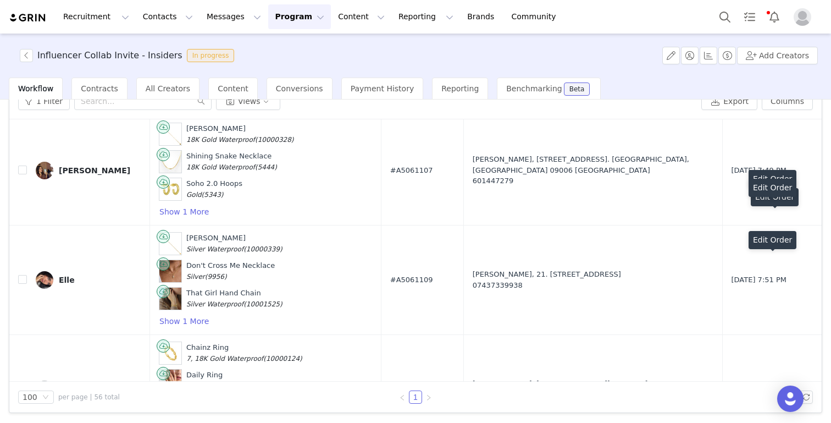
scroll to position [5826, 0]
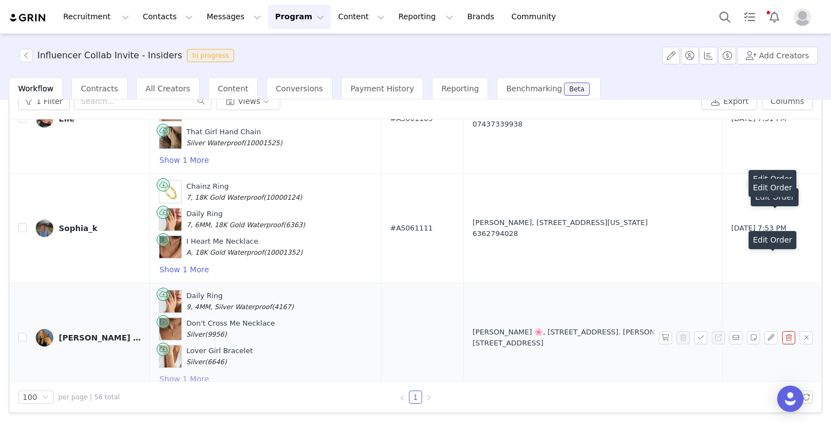
click at [190, 372] on button "Show 1 More" at bounding box center [184, 378] width 51 height 13
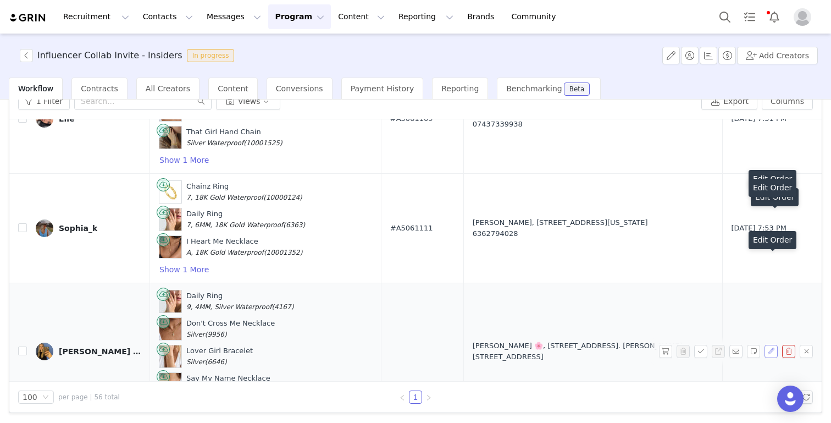
click at [774, 345] on button "button" at bounding box center [771, 351] width 13 height 13
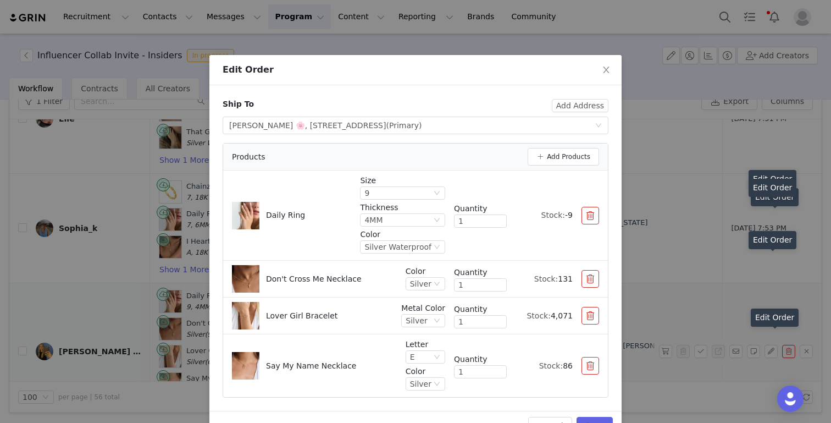
click at [589, 279] on button "button" at bounding box center [591, 279] width 18 height 18
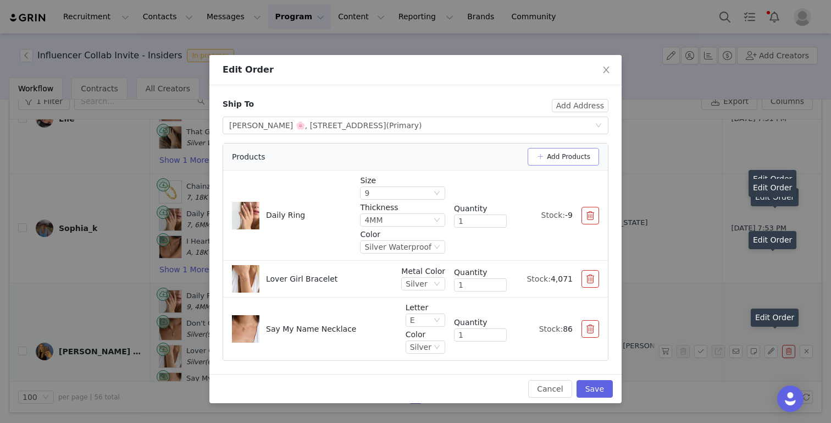
click at [571, 150] on button "Add Products" at bounding box center [563, 157] width 71 height 18
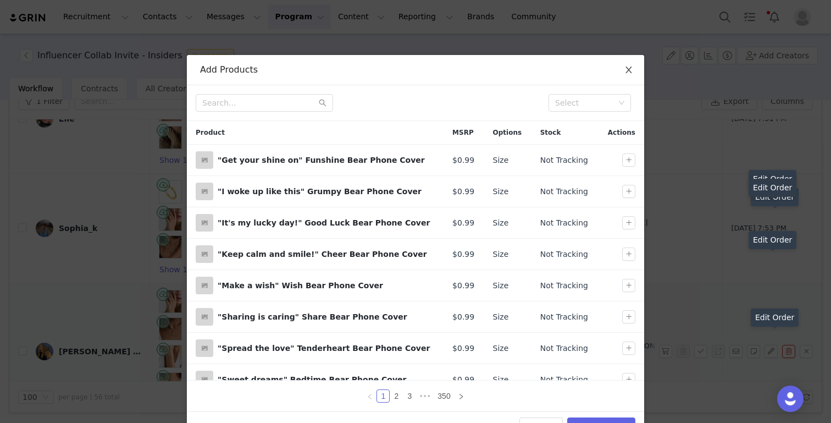
click at [637, 79] on span "Close" at bounding box center [628, 70] width 31 height 31
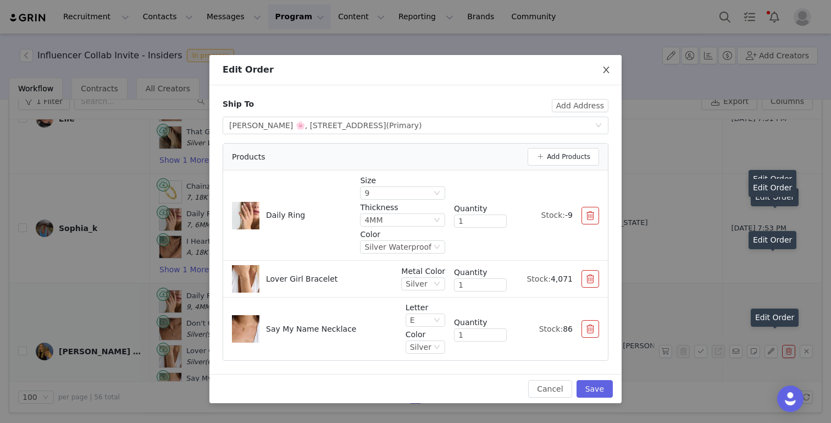
click at [610, 71] on icon "icon: close" at bounding box center [606, 69] width 9 height 9
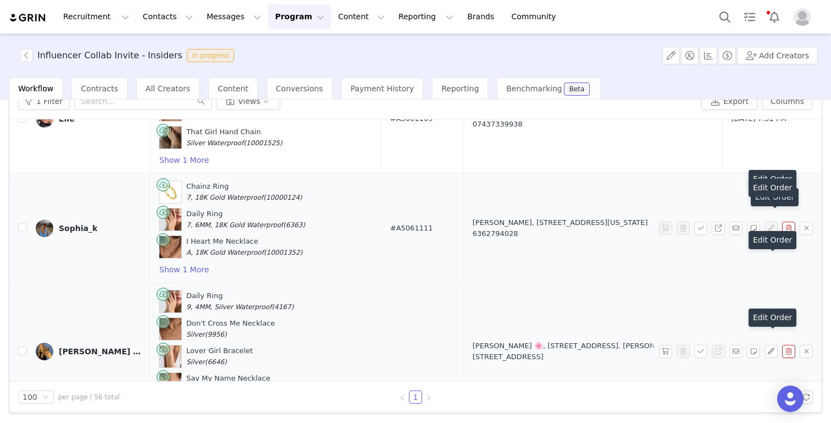
scroll to position [5853, 0]
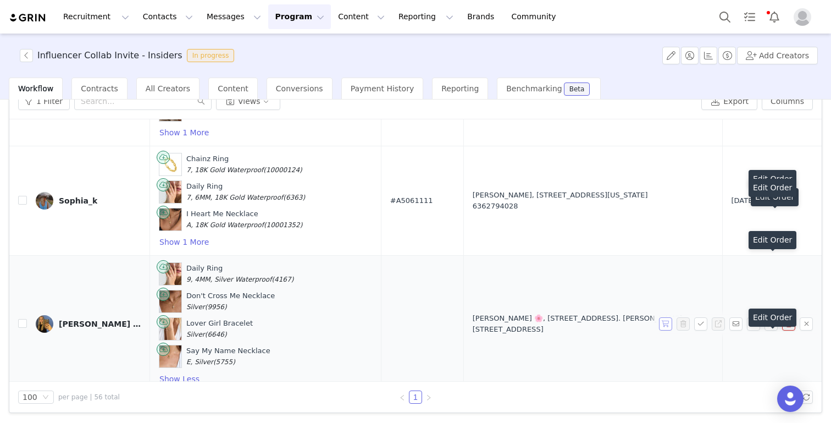
click at [665, 317] on button "button" at bounding box center [665, 323] width 13 height 13
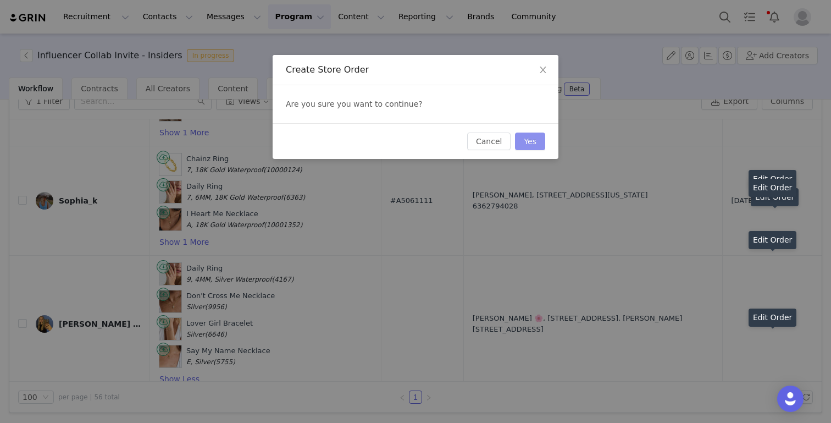
click at [529, 143] on button "Yes" at bounding box center [530, 141] width 30 height 18
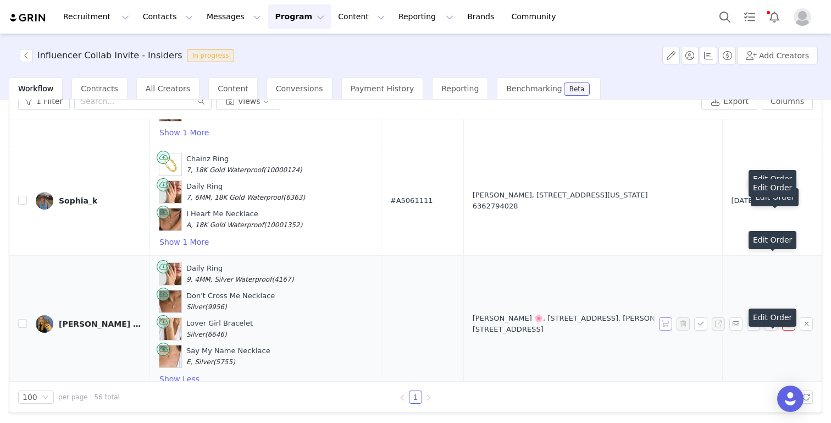
click at [666, 317] on button "button" at bounding box center [665, 323] width 13 height 13
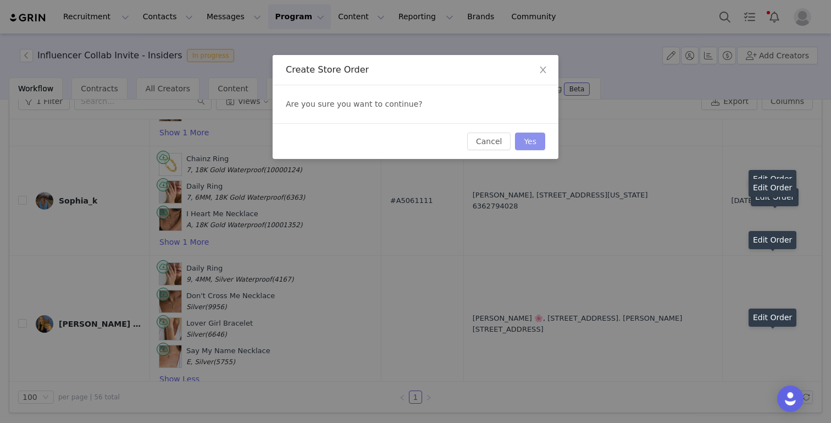
click at [540, 141] on button "Yes" at bounding box center [530, 141] width 30 height 18
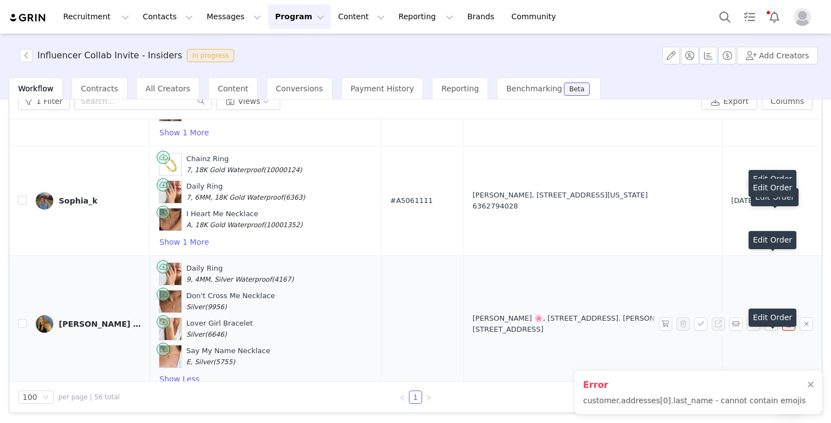
click at [621, 305] on td "Ella 🌸, 125 Common Lane. Kenilworth, Warwick, CV8 2EQ United Kingdom" at bounding box center [592, 323] width 259 height 137
click at [771, 317] on button "button" at bounding box center [771, 323] width 13 height 13
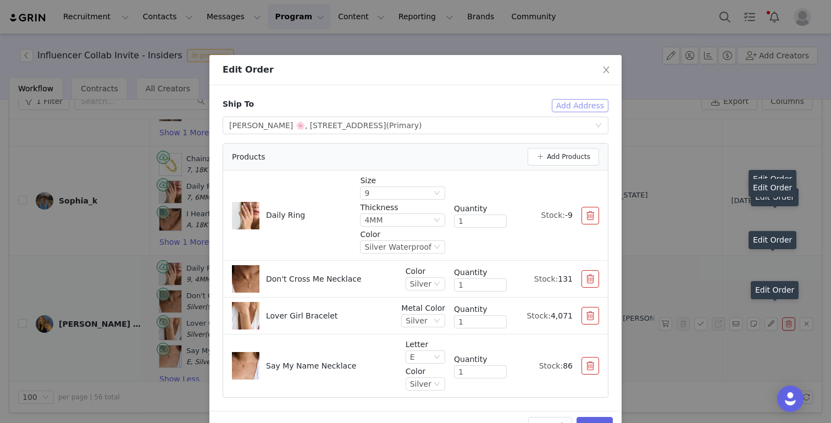
click at [570, 103] on button "Add Address" at bounding box center [580, 105] width 57 height 13
type input "Ella"
type input "🌸"
type input "ellaroche2008@icloud.com"
type input "GB"
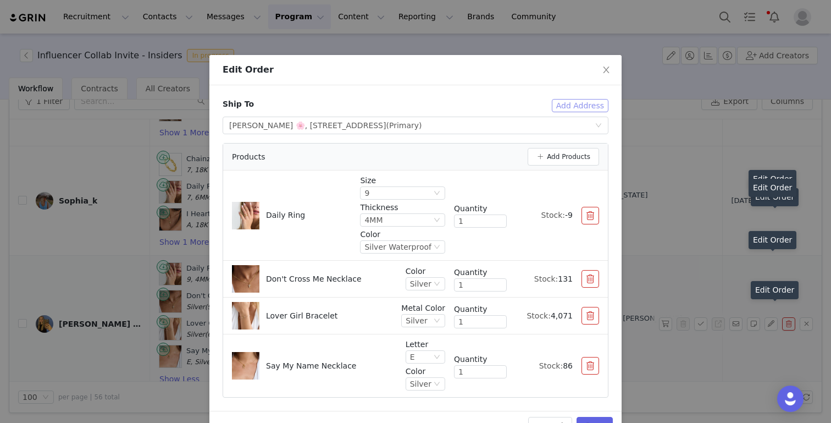
type input "7858380487"
type input "+44 ([GEOGRAPHIC_DATA])"
select select
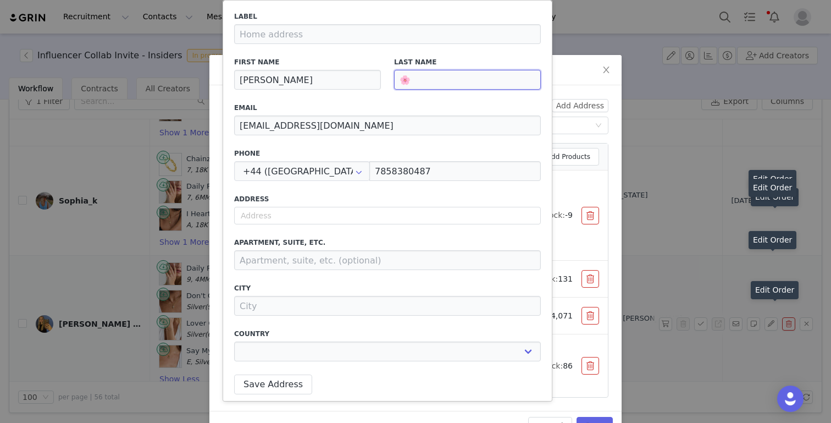
click at [436, 86] on input "🌸" at bounding box center [467, 80] width 147 height 20
select select
click at [258, 387] on button "Save Address" at bounding box center [273, 384] width 78 height 20
select select
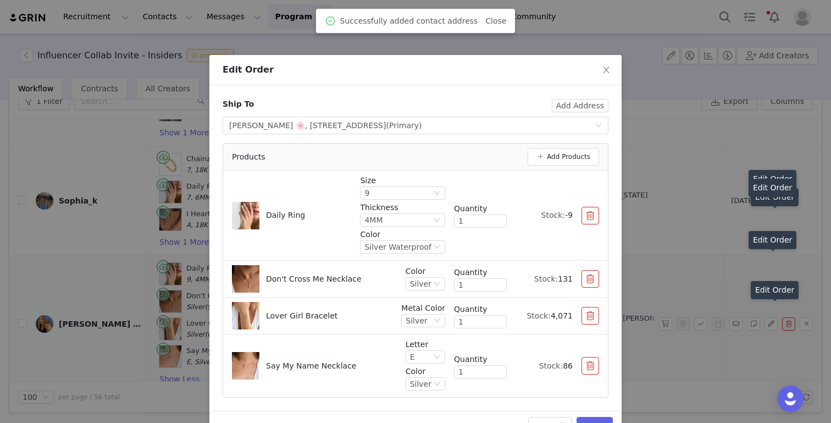
scroll to position [30, 0]
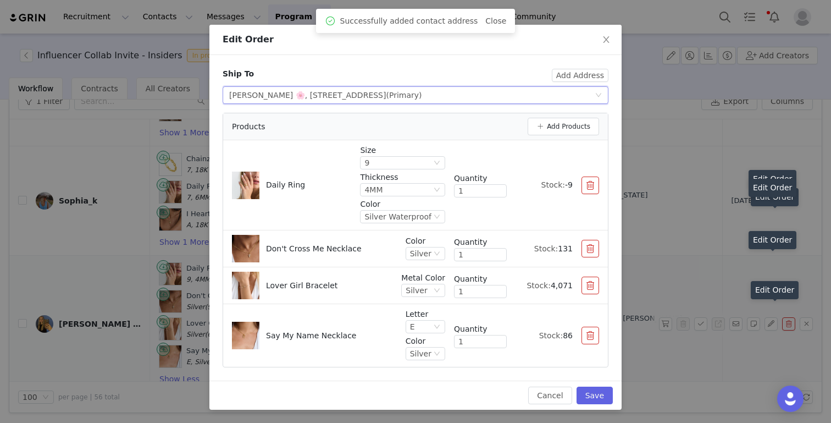
click at [552, 97] on div "Select shipping address Ella 🌸, 125 Common Lane, Kenilworth, Warwick, , CV8 2EQ…" at bounding box center [412, 95] width 366 height 16
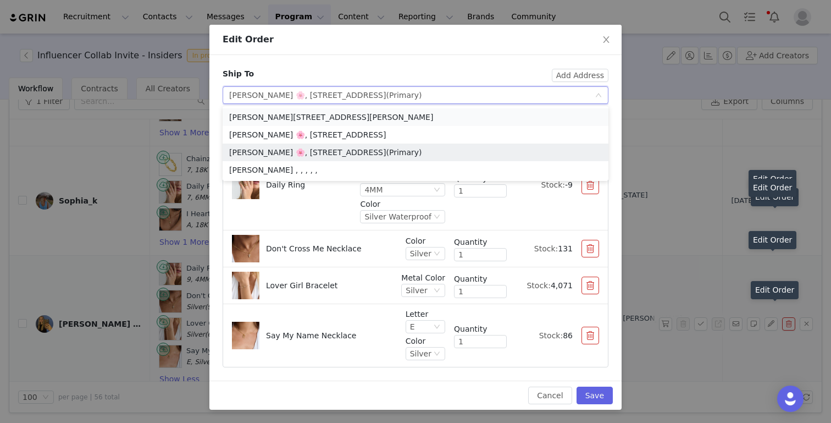
click at [534, 115] on li "Ella Roche, ellaroche2008, Kenilworth, Warwick, , CV8 2EQ, United Kingdom" at bounding box center [416, 117] width 386 height 18
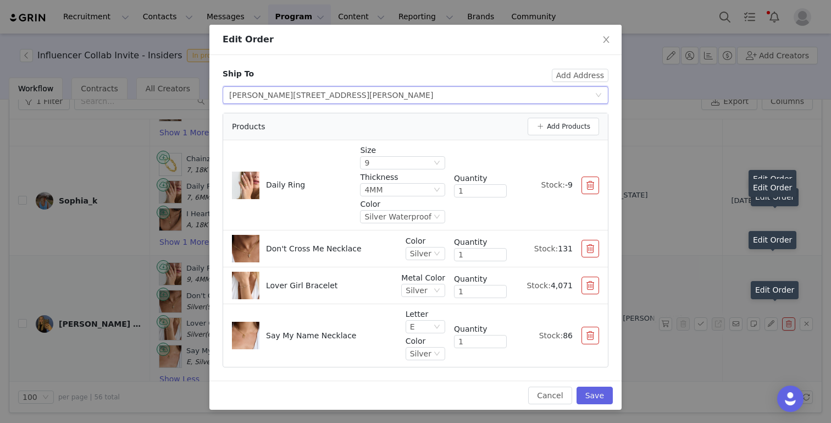
click at [545, 93] on div "Select shipping address Ella Roche, ellaroche2008, Kenilworth, Warwick, , CV8 2…" at bounding box center [412, 95] width 366 height 16
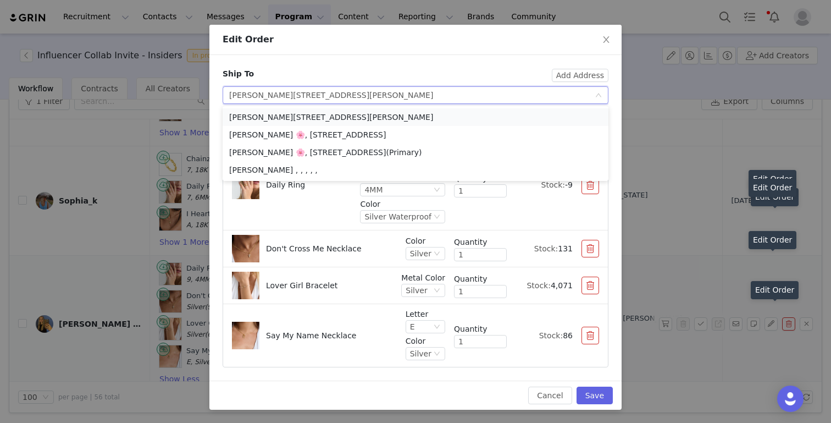
click at [536, 114] on li "Ella Roche, ellaroche2008, Kenilworth, Warwick, , CV8 2EQ, United Kingdom" at bounding box center [416, 117] width 386 height 18
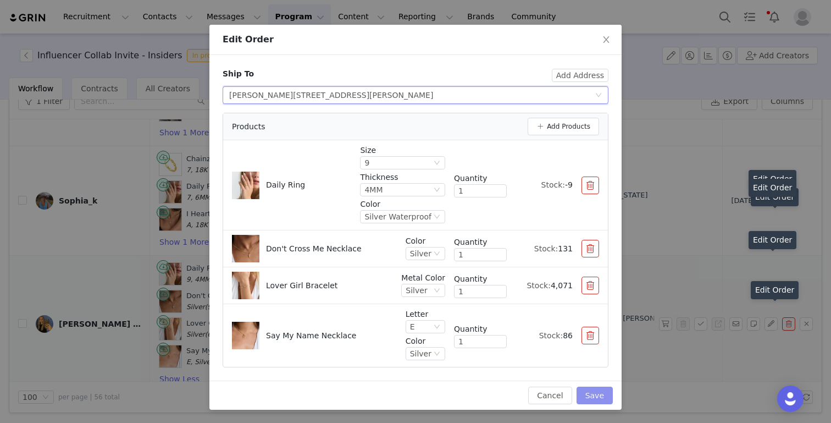
click at [596, 402] on button "Save" at bounding box center [595, 395] width 36 height 18
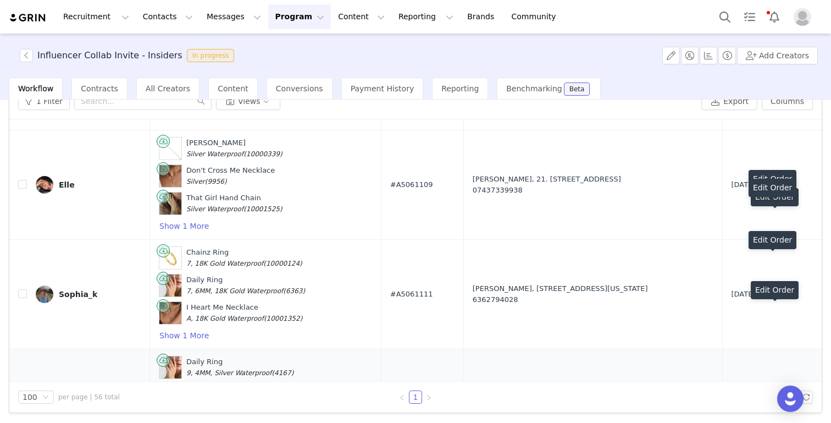
scroll to position [5853, 0]
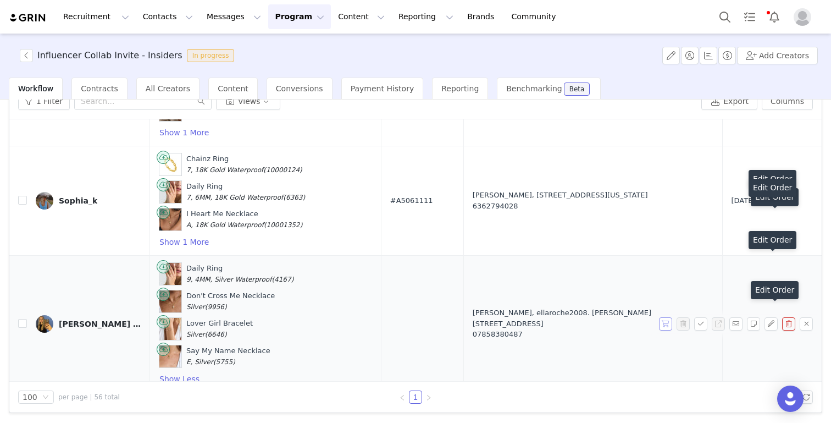
click at [663, 317] on button "button" at bounding box center [665, 323] width 13 height 13
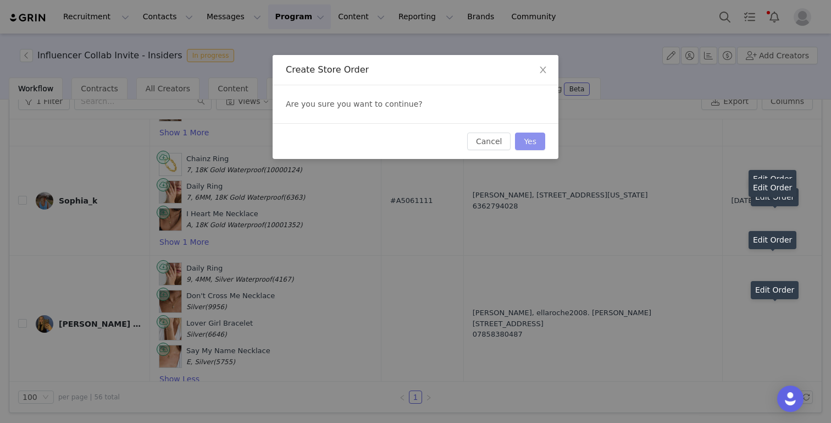
click at [535, 141] on button "Yes" at bounding box center [530, 141] width 30 height 18
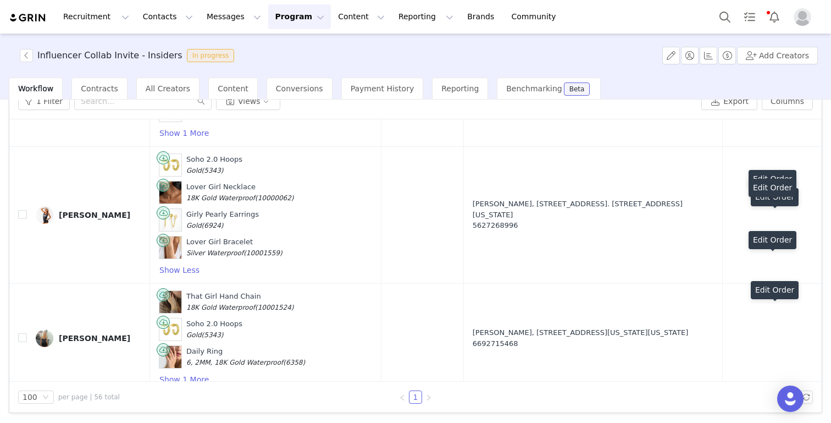
scroll to position [4896, 0]
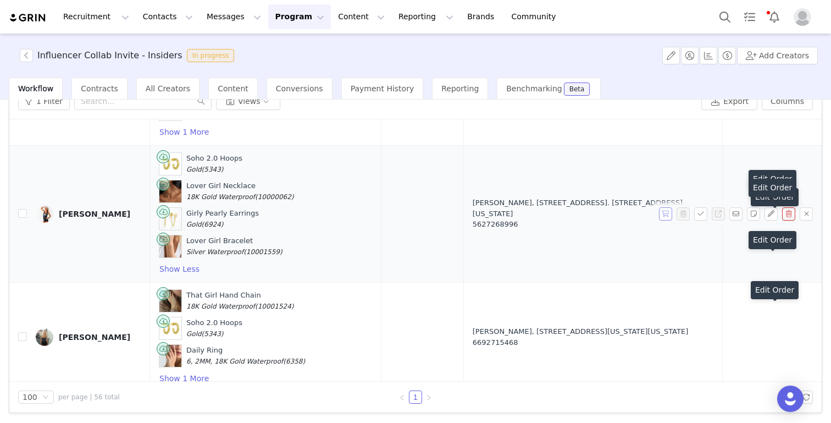
click at [661, 207] on button "button" at bounding box center [665, 213] width 13 height 13
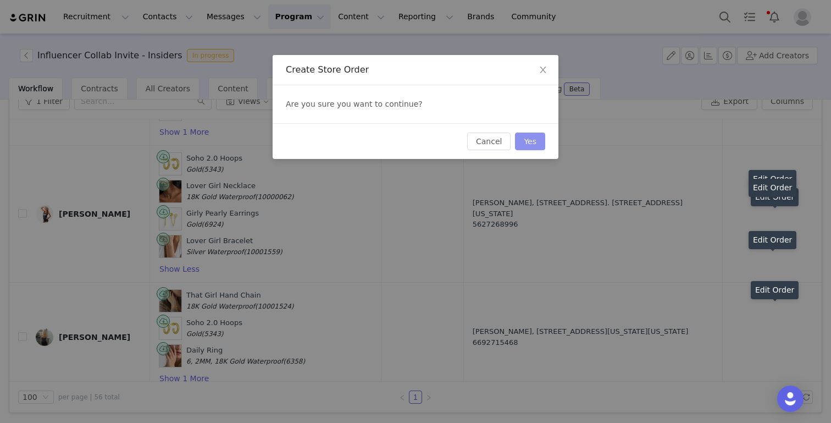
click at [528, 143] on button "Yes" at bounding box center [530, 141] width 30 height 18
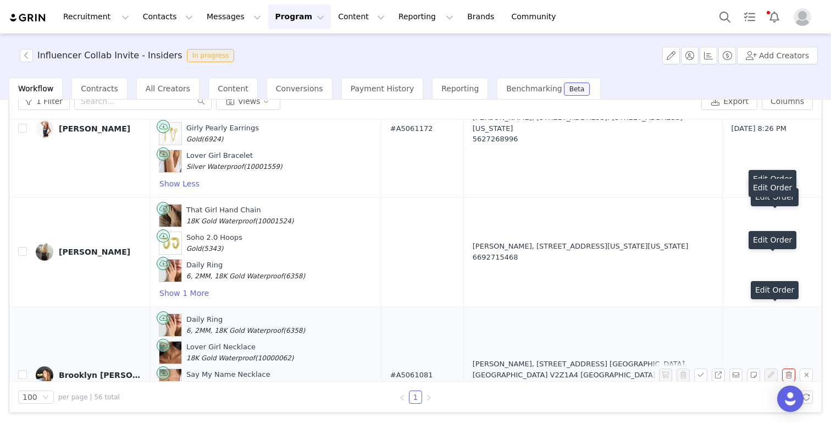
scroll to position [4973, 0]
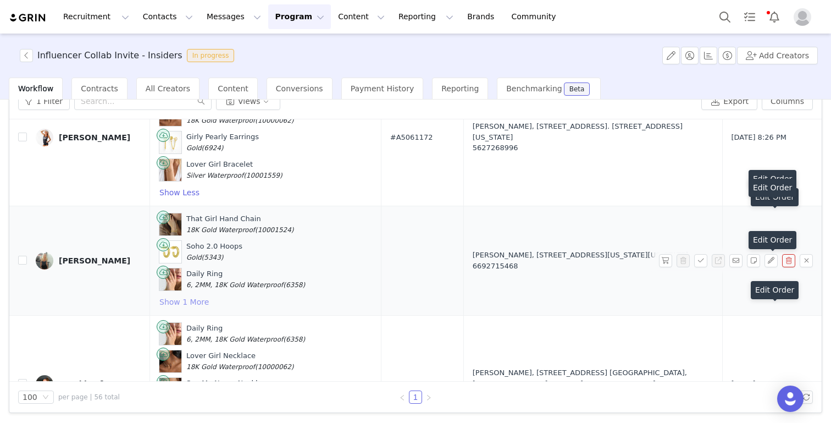
click at [173, 295] on button "Show 1 More" at bounding box center [184, 301] width 51 height 13
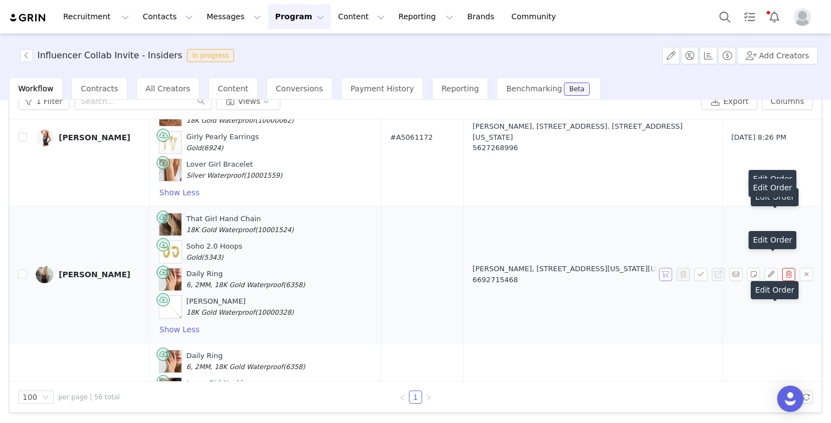
click at [665, 268] on button "button" at bounding box center [665, 274] width 13 height 13
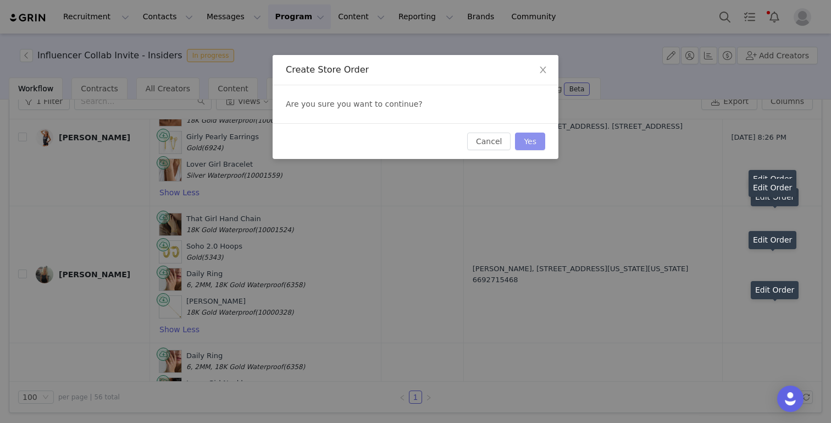
click at [532, 142] on button "Yes" at bounding box center [530, 141] width 30 height 18
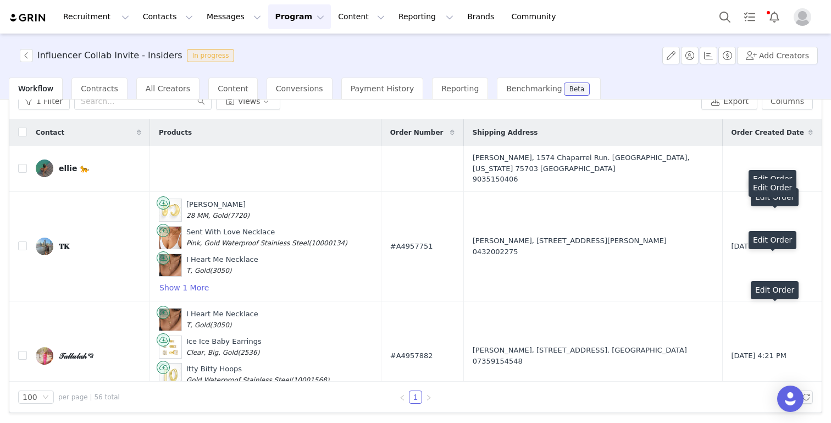
scroll to position [0, 0]
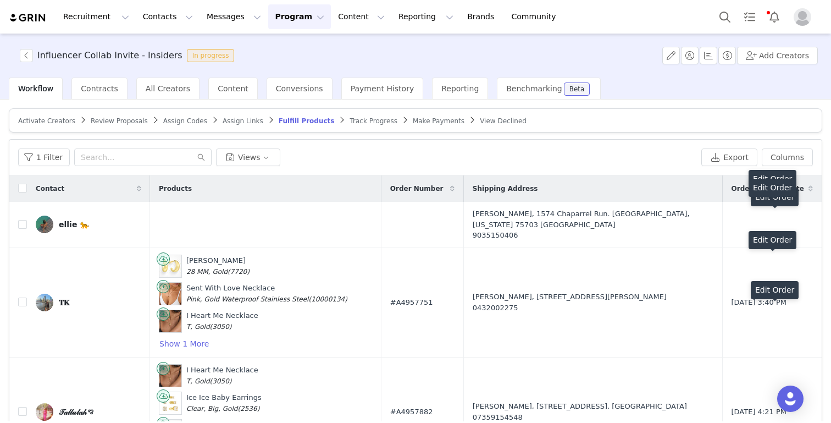
click at [352, 122] on span "Track Progress" at bounding box center [373, 121] width 47 height 8
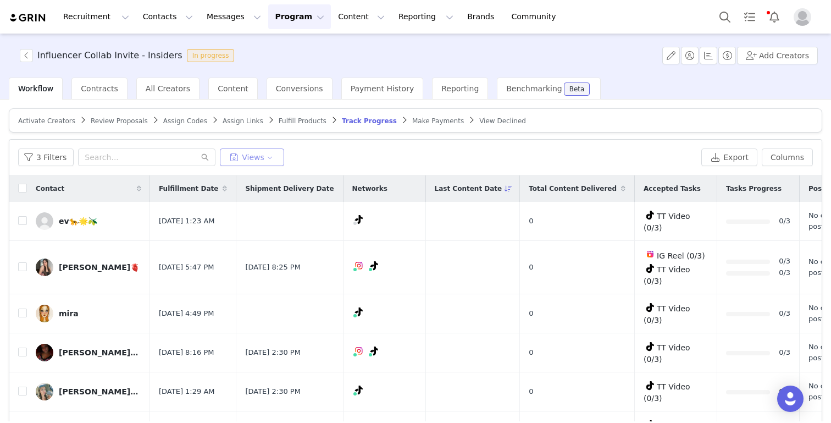
click at [265, 159] on button "Views" at bounding box center [252, 157] width 64 height 18
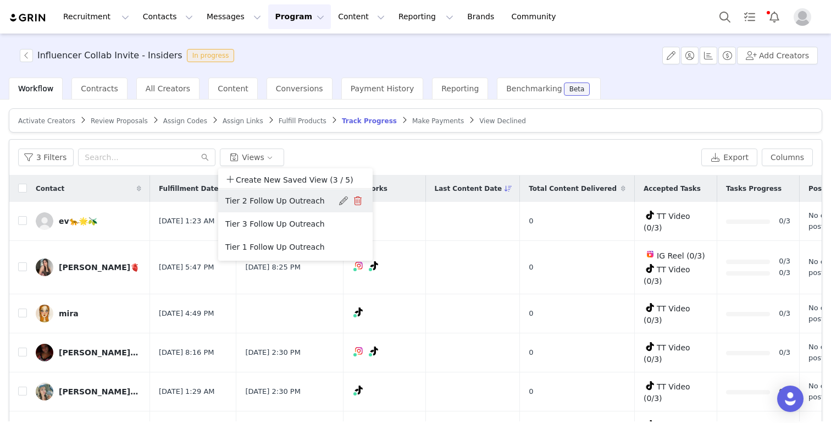
click at [308, 197] on button "Tier 2 Follow Up Outreach" at bounding box center [280, 201] width 111 height 18
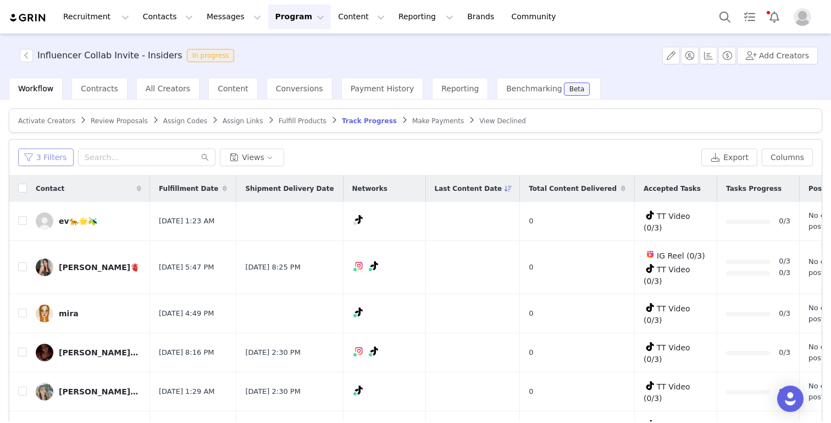
click at [48, 159] on button "3 Filters" at bounding box center [46, 157] width 56 height 18
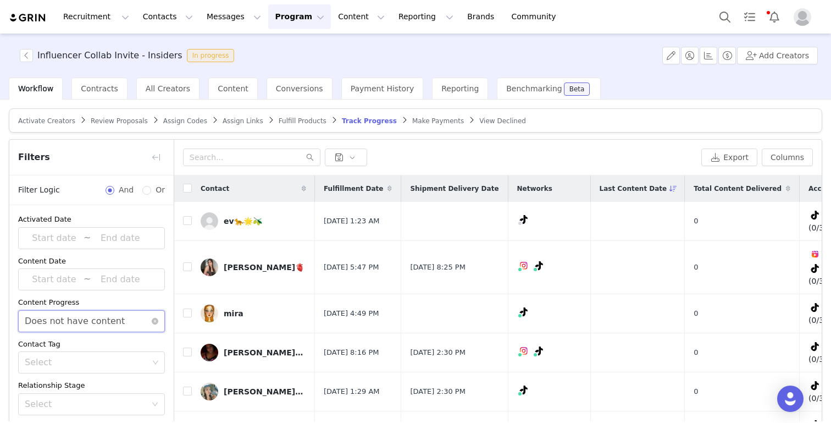
click at [85, 316] on div "Does not have content" at bounding box center [75, 321] width 100 height 21
click at [76, 348] on li "Has content" at bounding box center [91, 345] width 147 height 18
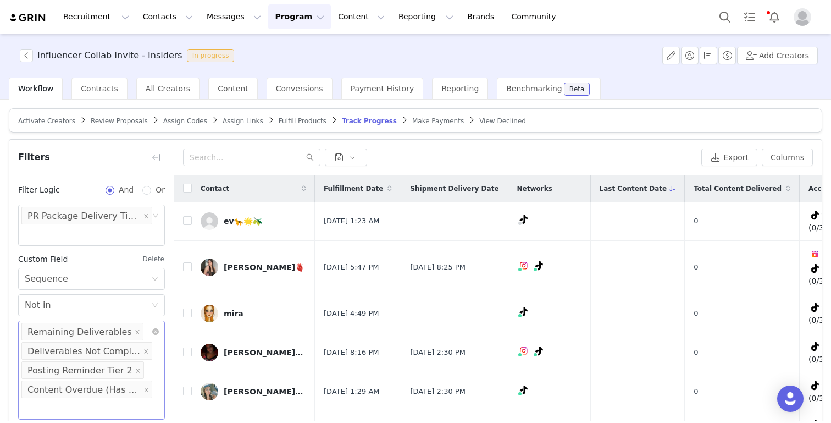
scroll to position [56, 0]
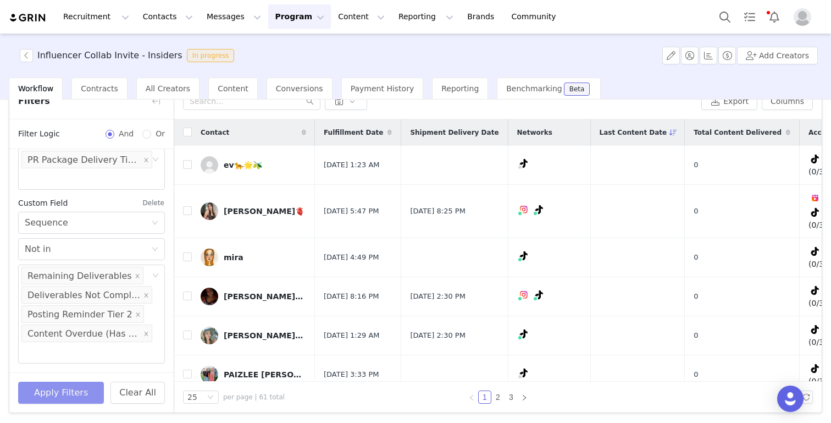
click at [56, 389] on button "Apply Filters" at bounding box center [61, 392] width 86 height 22
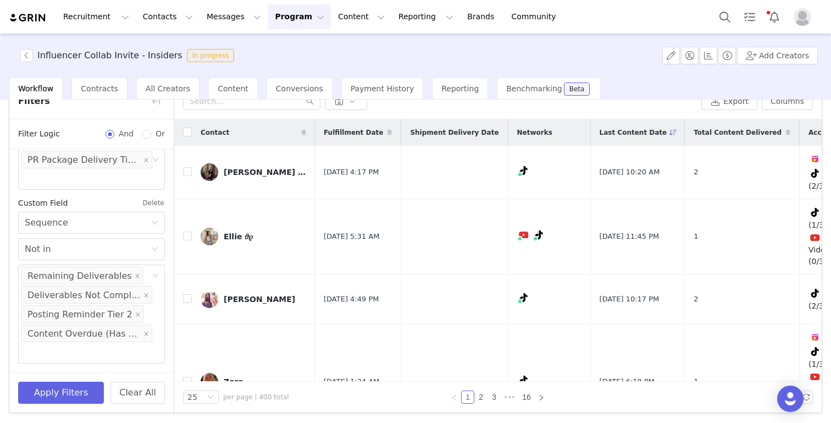
click at [158, 106] on button "button" at bounding box center [156, 101] width 18 height 18
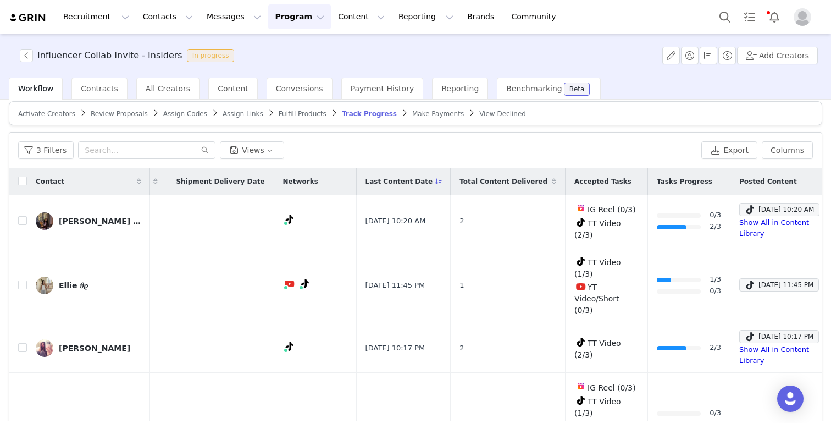
scroll to position [0, 0]
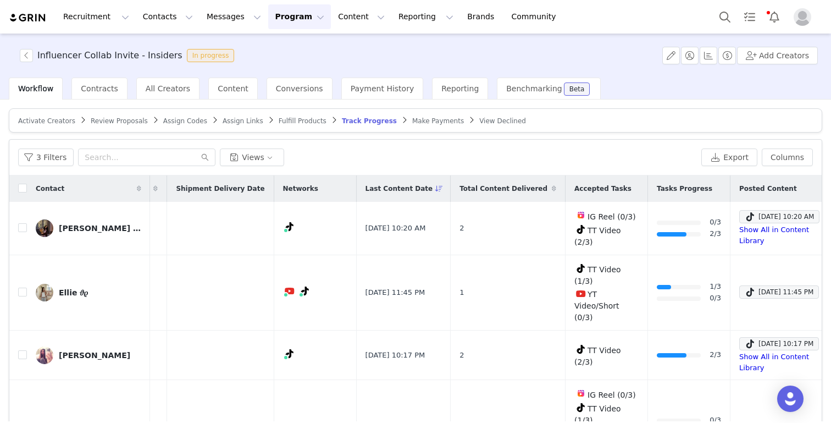
click at [509, 188] on span "Total Content Delivered" at bounding box center [504, 189] width 88 height 10
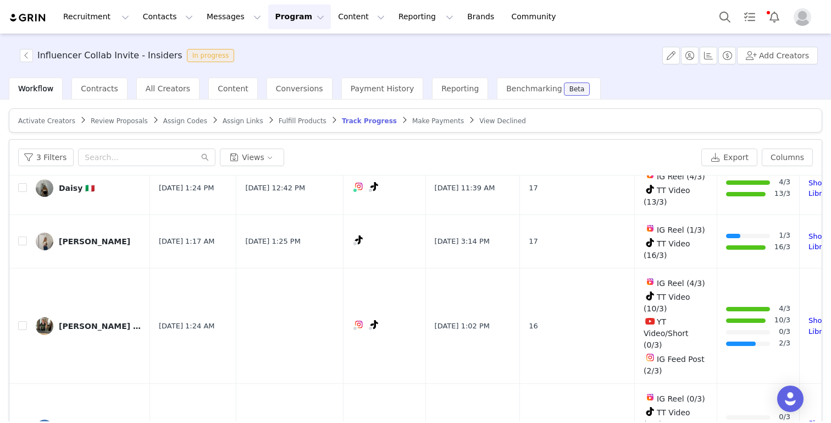
scroll to position [121, 0]
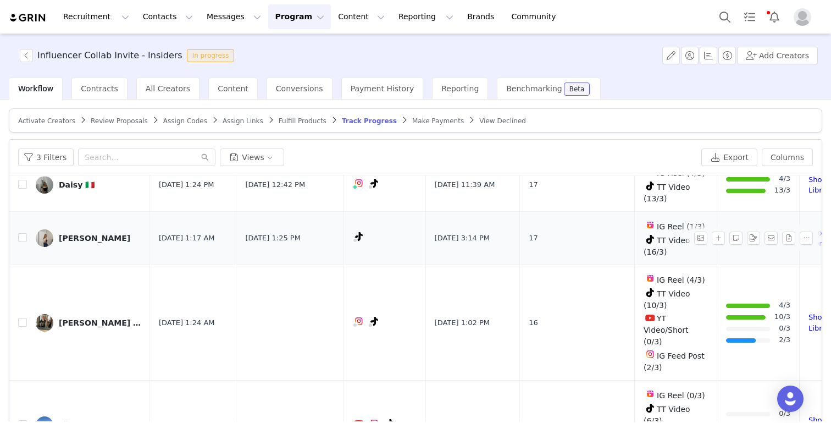
click at [53, 229] on link "Eli" at bounding box center [89, 238] width 106 height 18
click at [68, 229] on link "Eli" at bounding box center [89, 238] width 106 height 18
click at [62, 234] on div "Eli" at bounding box center [94, 238] width 71 height 9
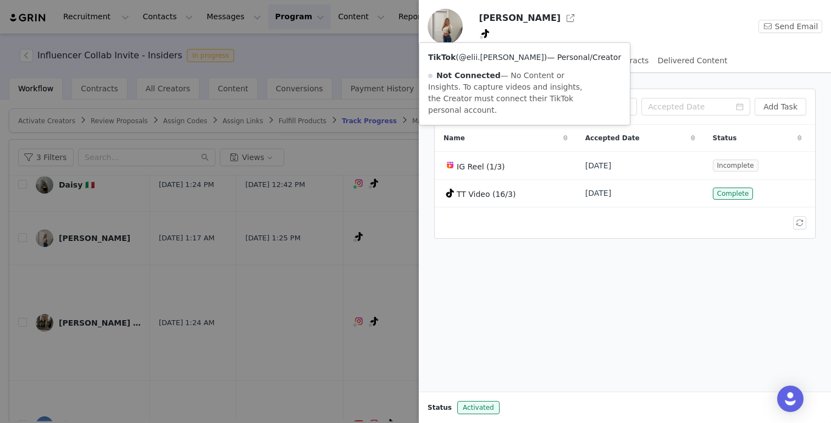
click at [481, 56] on link "@elii.joey" at bounding box center [501, 57] width 85 height 9
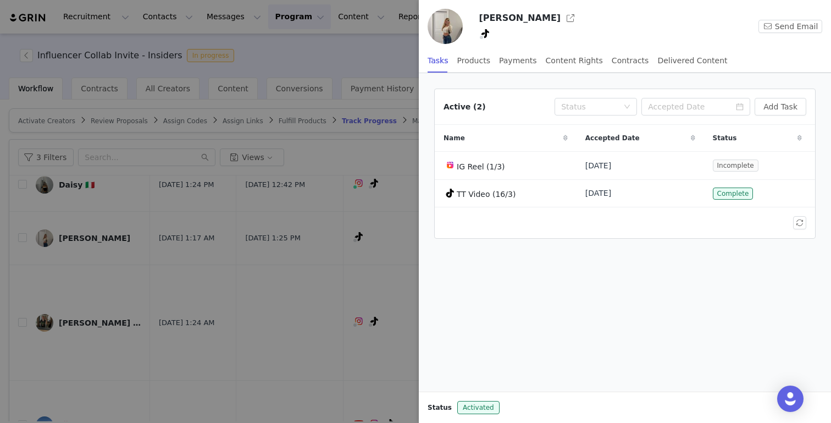
click at [279, 128] on div at bounding box center [415, 211] width 831 height 423
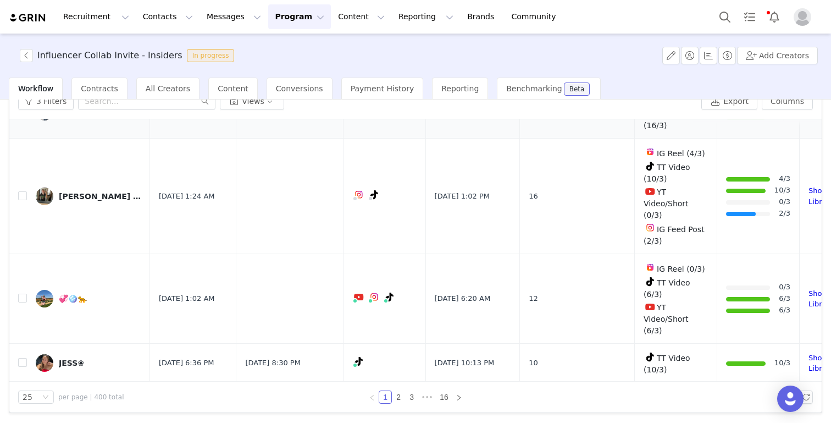
scroll to position [192, 0]
click at [73, 294] on div "💞🪩🐆" at bounding box center [73, 298] width 28 height 9
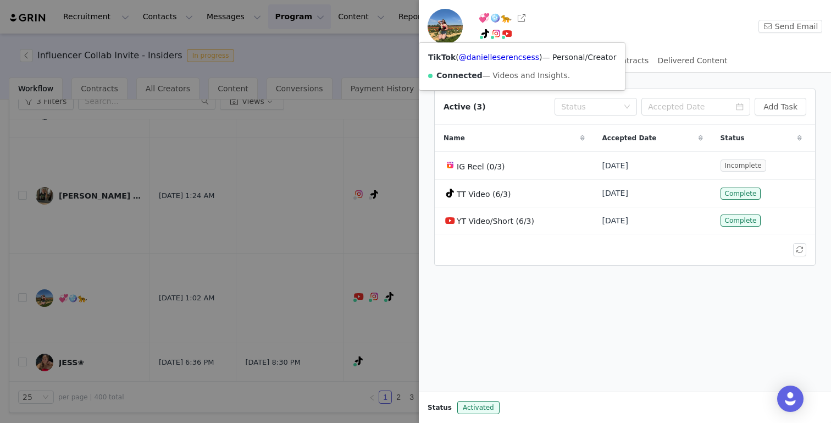
click at [130, 336] on div at bounding box center [415, 211] width 831 height 423
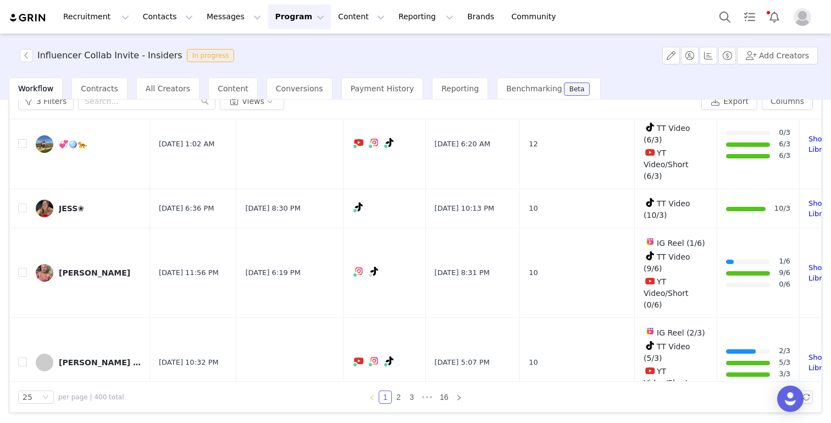
scroll to position [351, 0]
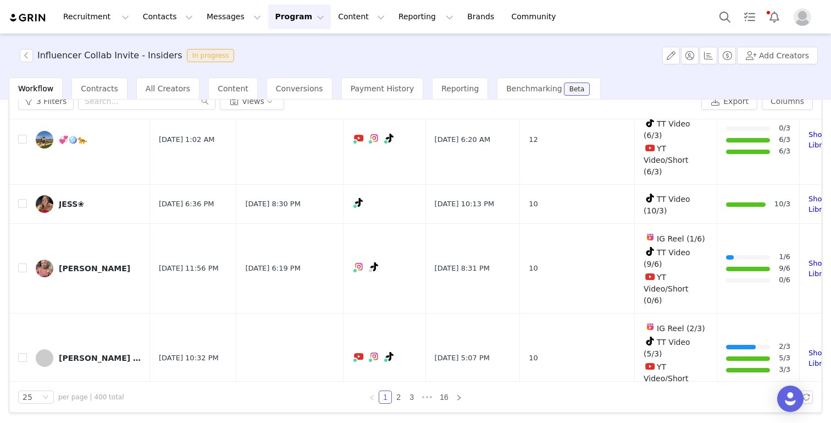
click at [86, 422] on div "saharaxo" at bounding box center [79, 427] width 40 height 9
click at [81, 422] on div "saharaxo" at bounding box center [79, 427] width 40 height 9
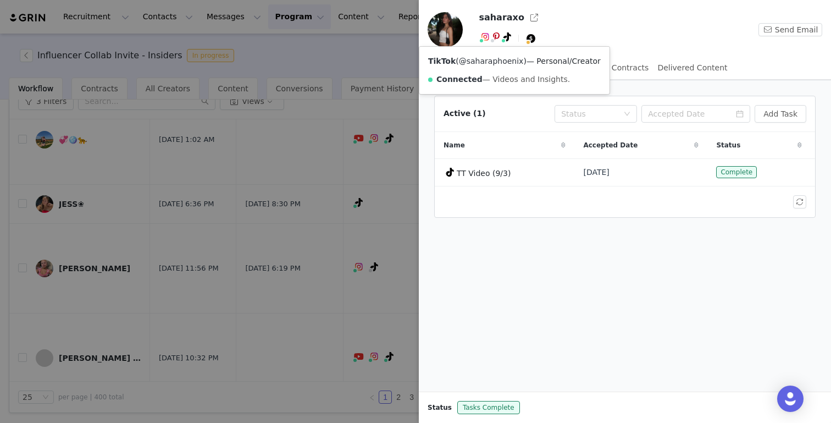
click at [495, 58] on link "@saharaphoenix" at bounding box center [491, 61] width 65 height 9
click at [277, 213] on div at bounding box center [415, 211] width 831 height 423
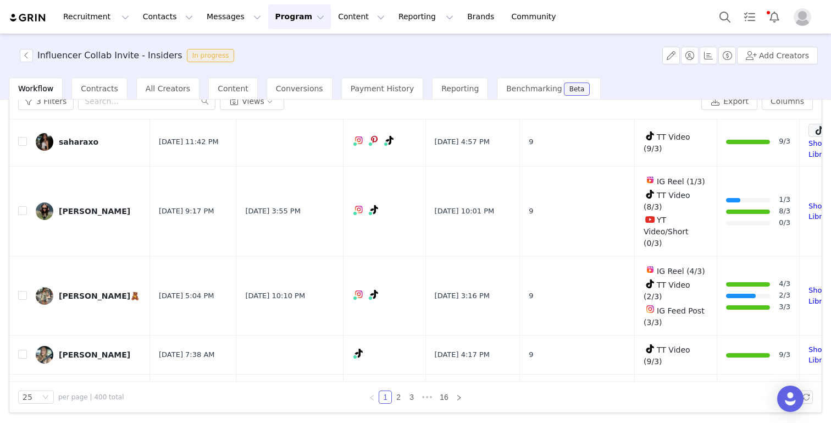
scroll to position [674, 0]
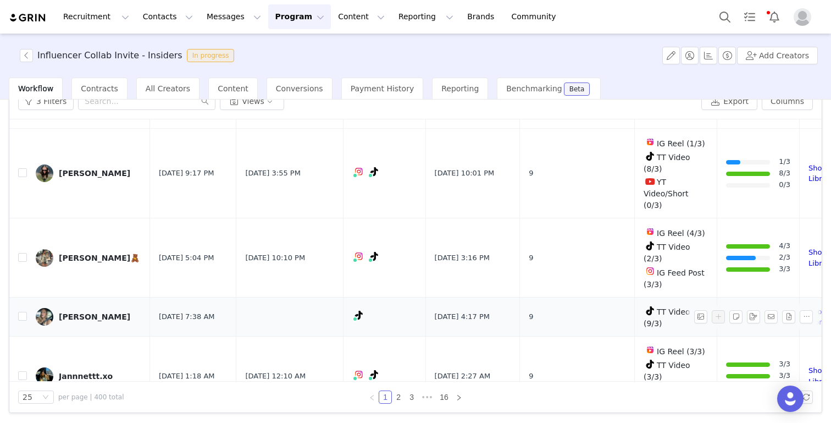
click at [105, 312] on div "Rachel Carroll" at bounding box center [94, 316] width 71 height 9
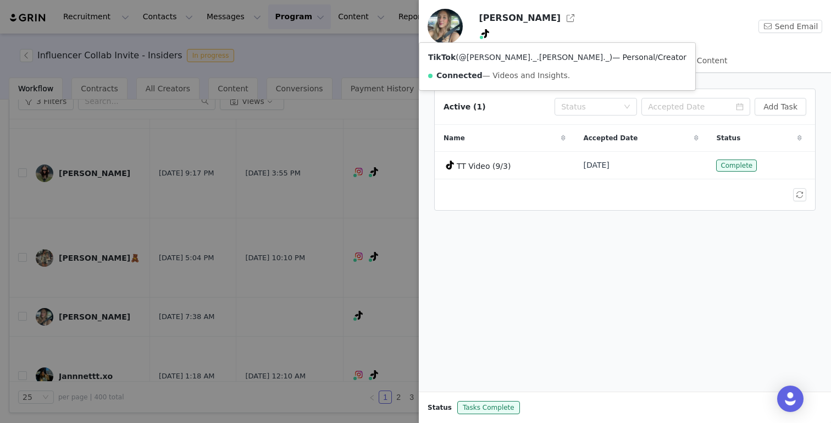
click at [488, 57] on link "@rachel._.lynn._" at bounding box center [534, 57] width 151 height 9
click at [289, 195] on div at bounding box center [415, 211] width 831 height 423
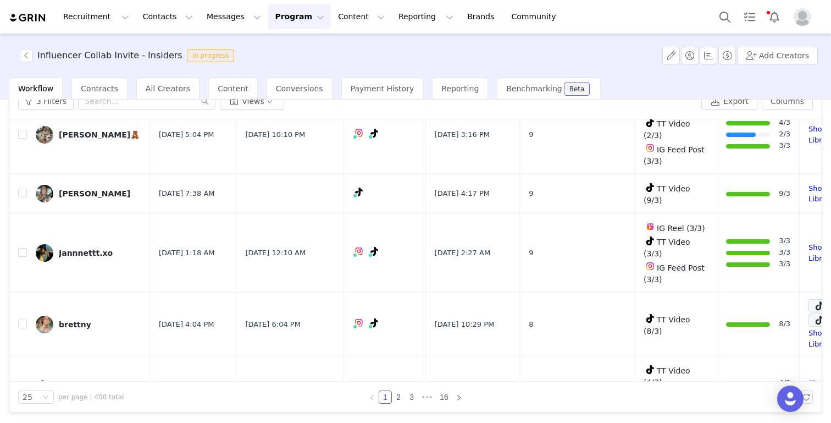
scroll to position [800, 0]
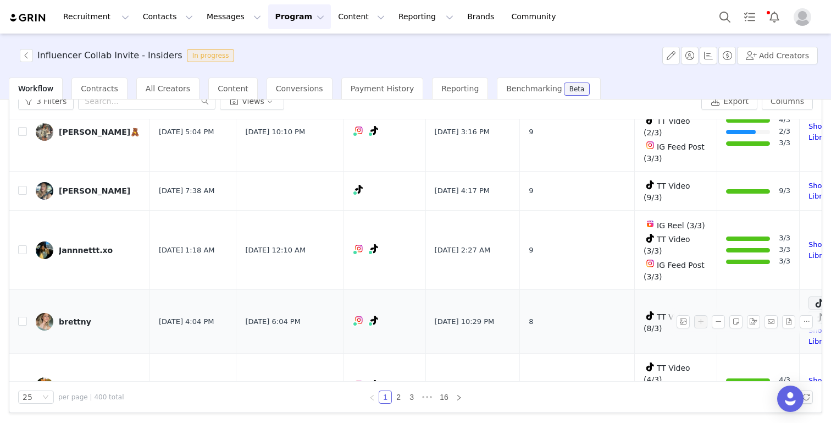
click at [76, 317] on div "brettny" at bounding box center [75, 321] width 32 height 9
click at [66, 317] on div "brettny" at bounding box center [75, 321] width 32 height 9
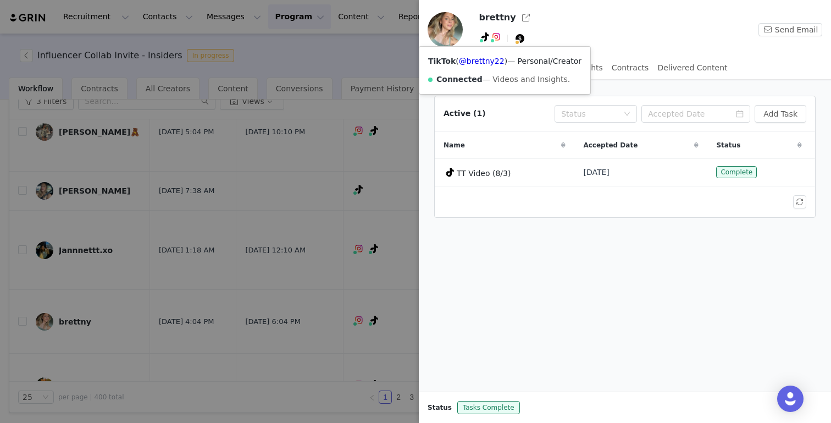
click at [488, 66] on div "TikTok ( @brettny22 ) — Personal/Creator Connected — Videos and Insights." at bounding box center [504, 70] width 171 height 47
click at [487, 62] on link "@brettny22" at bounding box center [482, 61] width 46 height 9
click at [204, 223] on div at bounding box center [415, 211] width 831 height 423
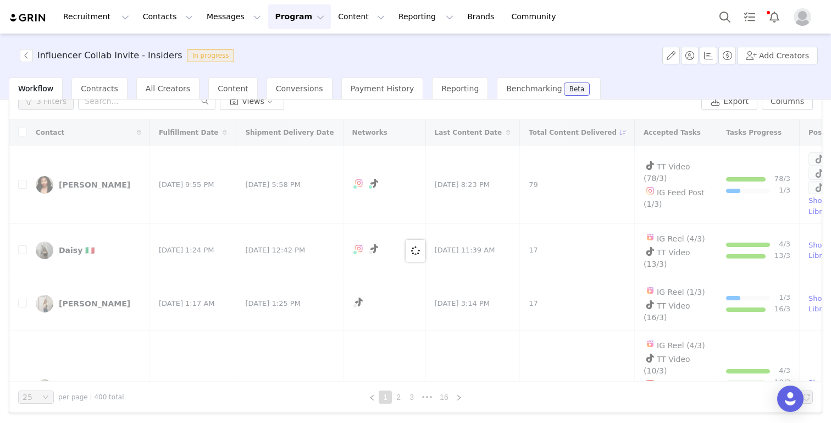
scroll to position [47, 0]
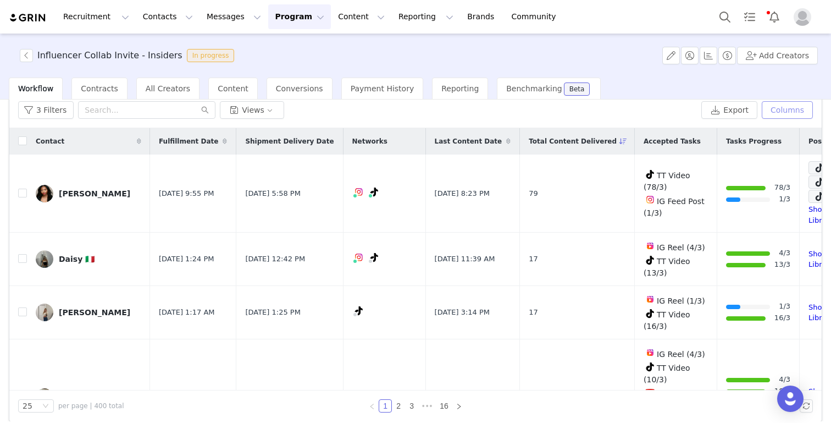
click at [784, 109] on button "Columns" at bounding box center [787, 110] width 51 height 18
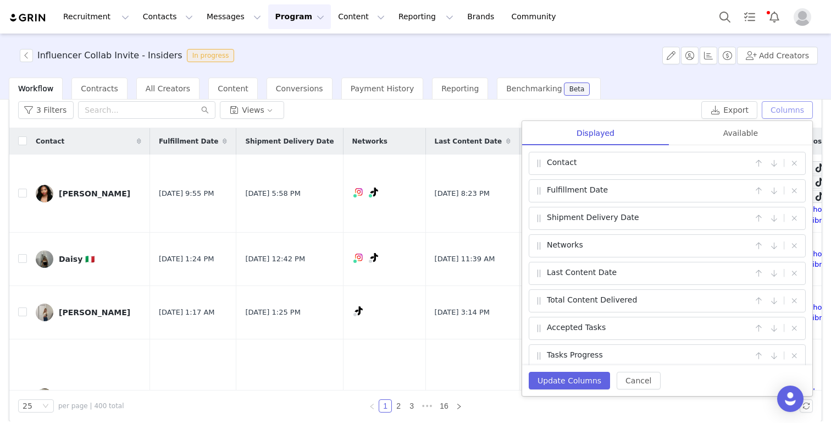
scroll to position [36, 0]
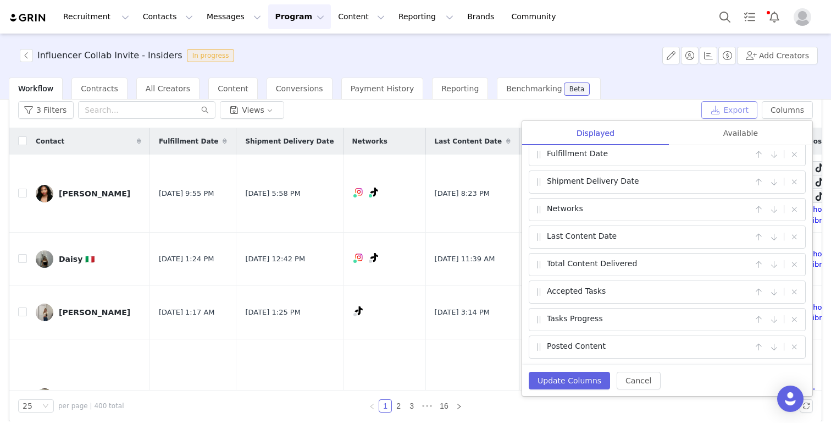
click at [738, 114] on button "Export" at bounding box center [729, 110] width 56 height 18
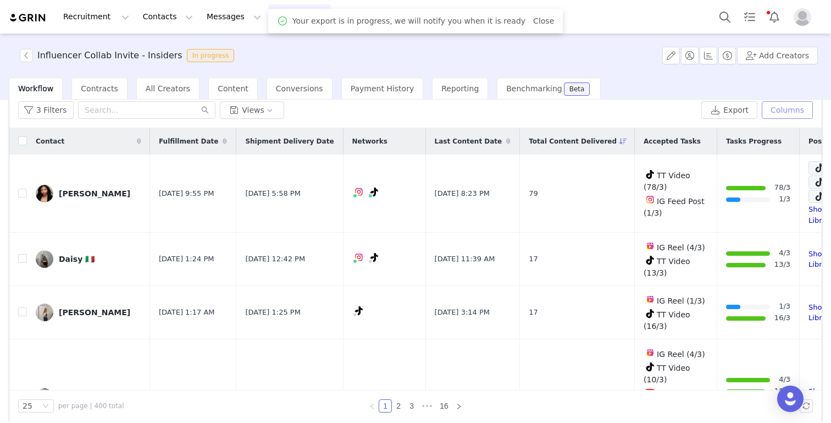
click at [802, 106] on button "Columns" at bounding box center [787, 110] width 51 height 18
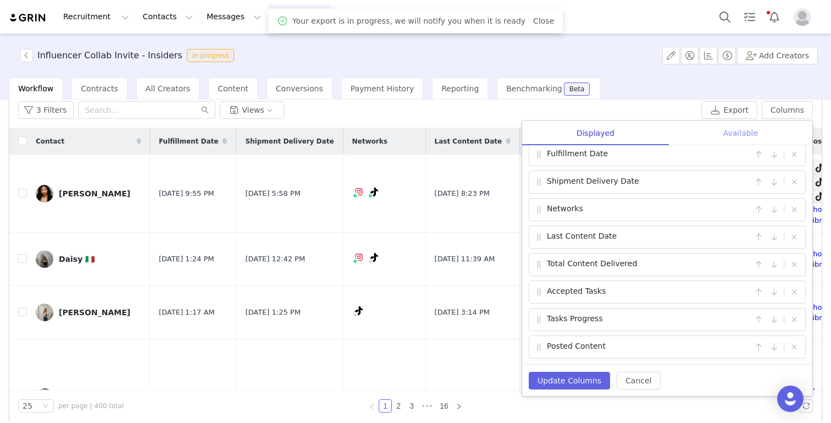
click at [742, 130] on div "Available" at bounding box center [740, 133] width 143 height 25
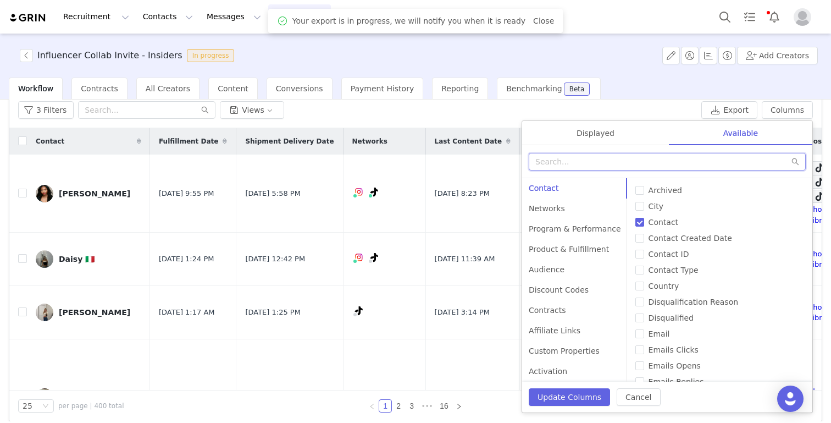
click at [651, 164] on input "text" at bounding box center [667, 162] width 277 height 18
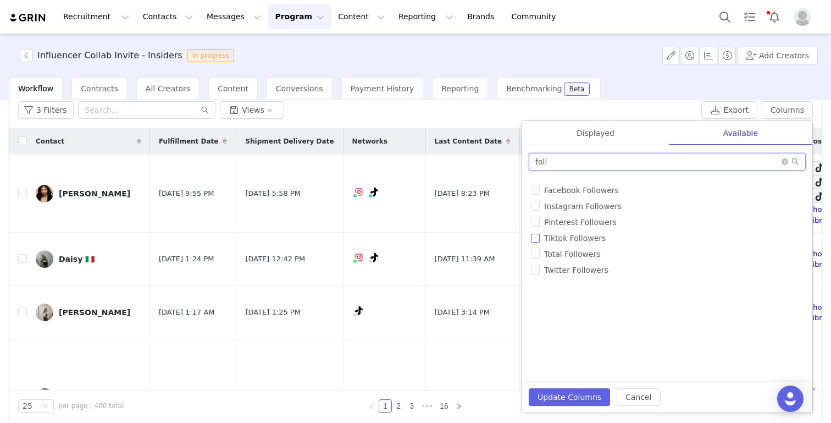
type input "foll"
click at [576, 240] on span "Tiktok Followers" at bounding box center [575, 238] width 70 height 9
click at [540, 240] on input "Tiktok Followers" at bounding box center [535, 238] width 9 height 9
checkbox input "true"
click at [568, 208] on span "Instagram Followers" at bounding box center [583, 206] width 86 height 9
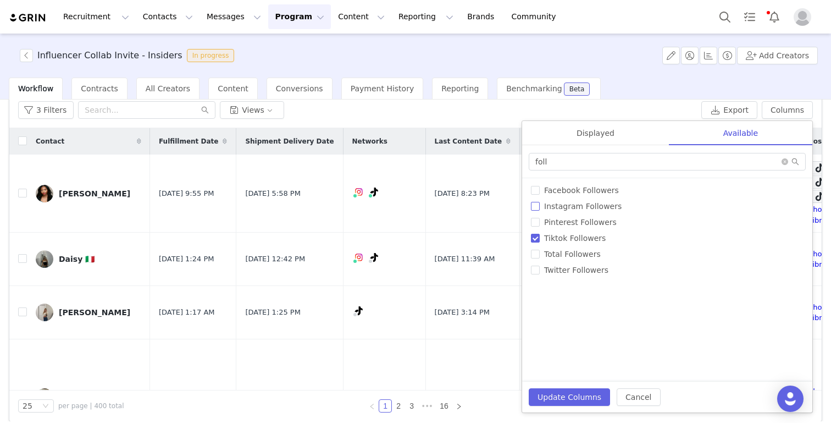
click at [540, 208] on input "Instagram Followers" at bounding box center [535, 206] width 9 height 9
checkbox input "true"
click at [566, 396] on button "Update Columns" at bounding box center [569, 397] width 81 height 18
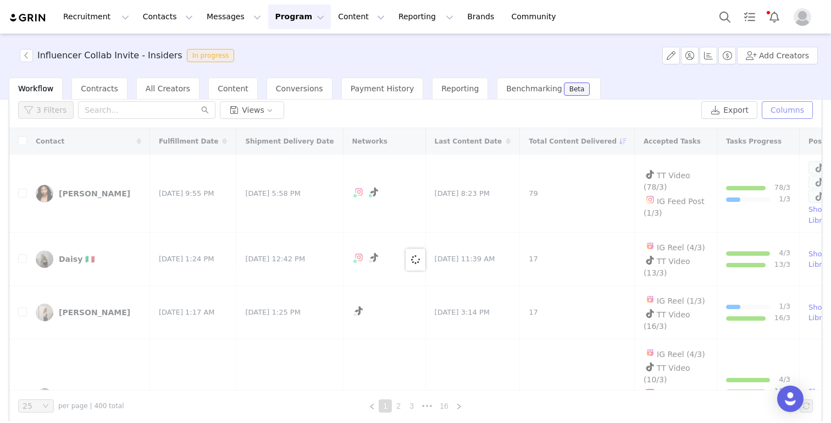
click at [793, 112] on button "Columns" at bounding box center [787, 110] width 51 height 18
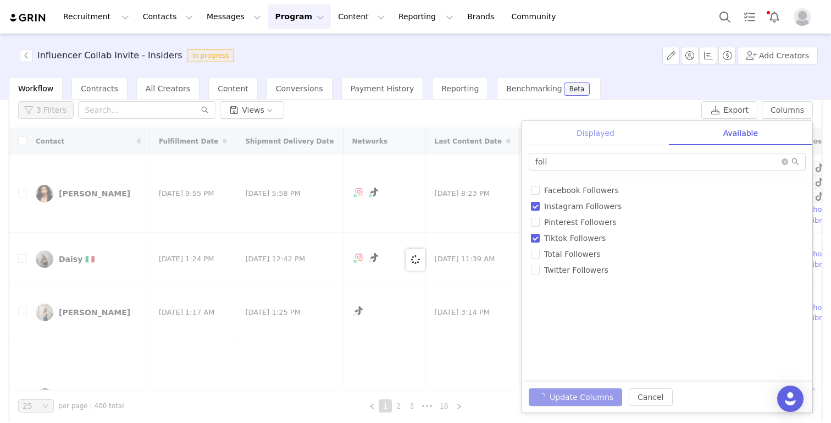
click at [602, 141] on div "Displayed" at bounding box center [595, 133] width 147 height 25
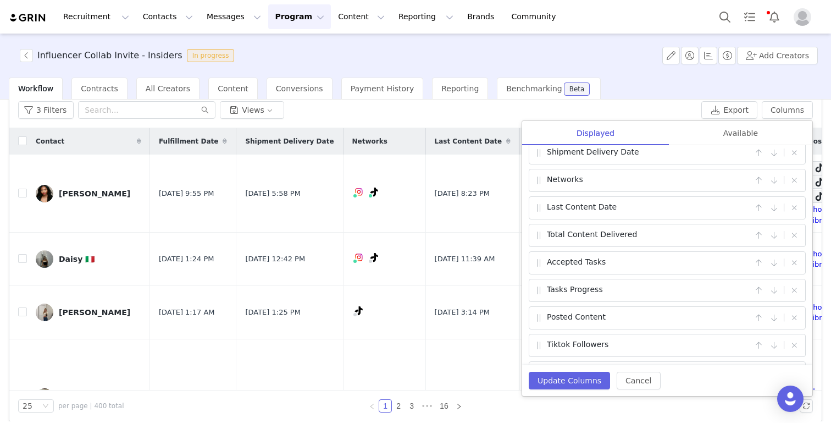
scroll to position [91, 0]
click at [760, 324] on button "button" at bounding box center [758, 319] width 13 height 13
click at [761, 291] on button "button" at bounding box center [758, 291] width 13 height 13
click at [761, 264] on button "button" at bounding box center [758, 264] width 13 height 13
click at [761, 242] on button "button" at bounding box center [758, 236] width 13 height 13
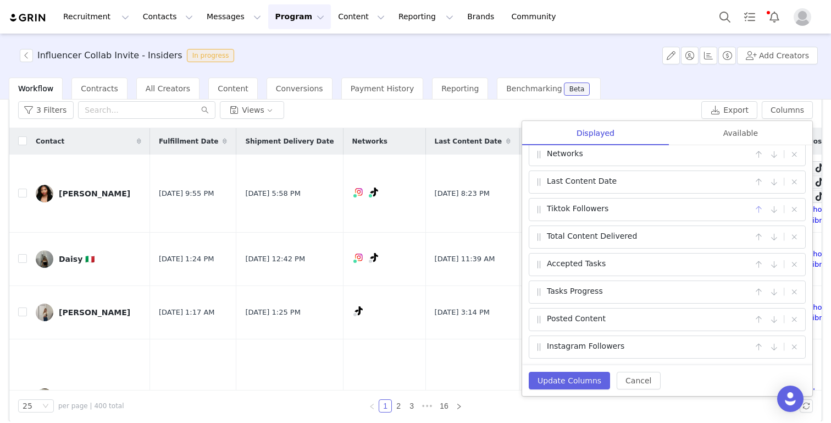
click at [757, 206] on button "button" at bounding box center [758, 209] width 13 height 13
click at [765, 175] on button "button" at bounding box center [758, 181] width 13 height 13
click at [759, 342] on button "button" at bounding box center [758, 346] width 13 height 13
click at [758, 317] on button "button" at bounding box center [758, 319] width 13 height 13
click at [759, 290] on button "button" at bounding box center [758, 291] width 13 height 13
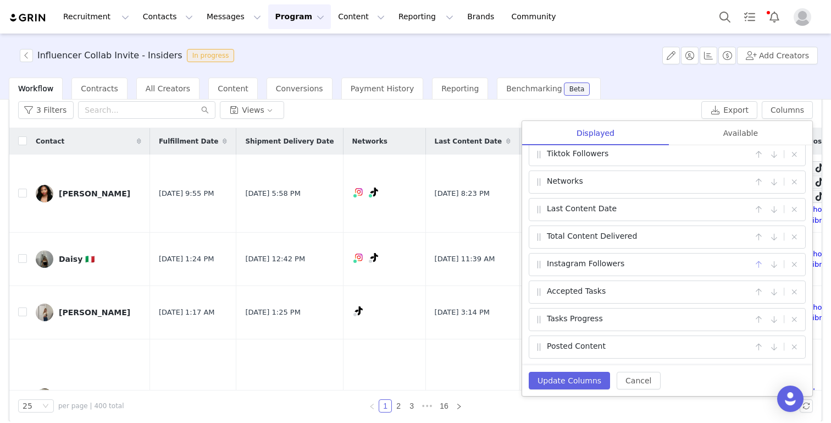
click at [757, 265] on button "button" at bounding box center [758, 264] width 13 height 13
click at [759, 235] on button "button" at bounding box center [758, 236] width 13 height 13
click at [759, 208] on button "button" at bounding box center [758, 209] width 13 height 13
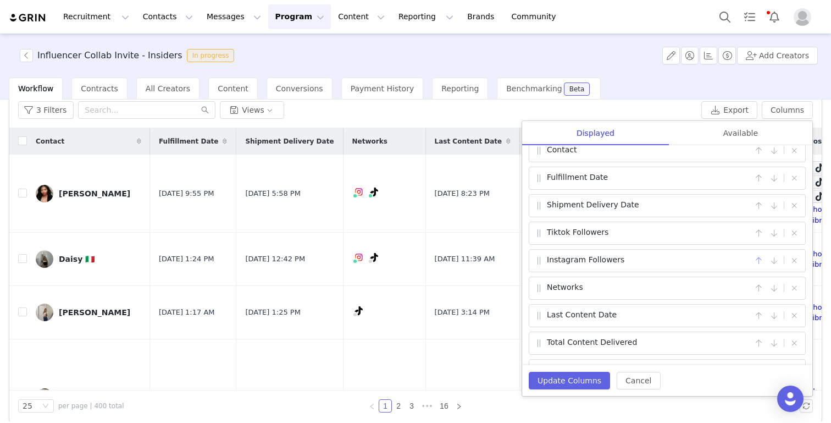
scroll to position [18, 0]
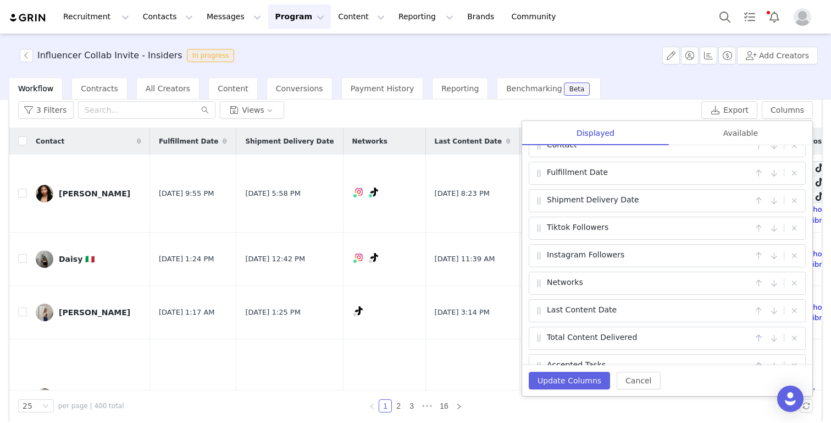
click at [759, 335] on button "button" at bounding box center [758, 337] width 13 height 13
click at [759, 308] on button "button" at bounding box center [758, 310] width 13 height 13
click at [566, 380] on button "Update Columns" at bounding box center [569, 381] width 81 height 18
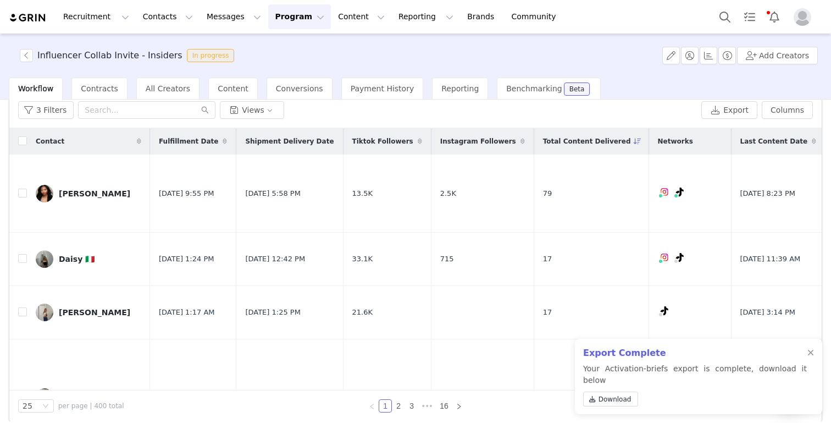
click at [815, 362] on div "Export Complete Your Activation-briefs export is complete, download it below Do…" at bounding box center [698, 376] width 247 height 75
click at [812, 357] on div at bounding box center [810, 352] width 7 height 9
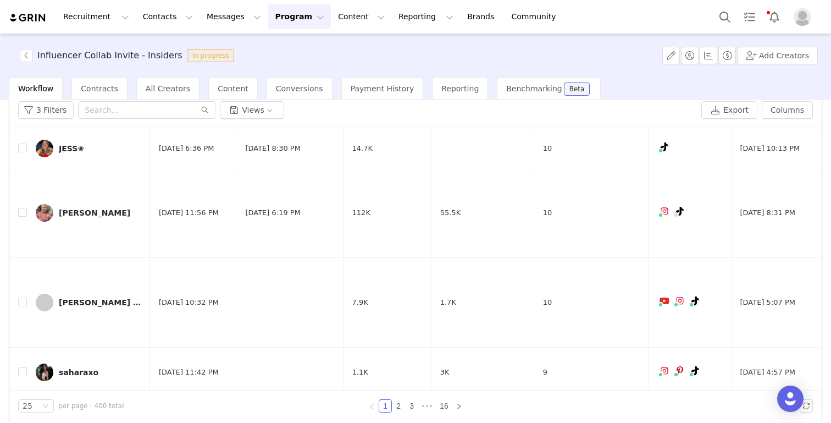
scroll to position [416, 0]
click at [74, 203] on link "Paola" at bounding box center [89, 212] width 106 height 18
click at [70, 207] on div "Paola" at bounding box center [94, 211] width 71 height 9
click at [45, 203] on img at bounding box center [45, 212] width 18 height 18
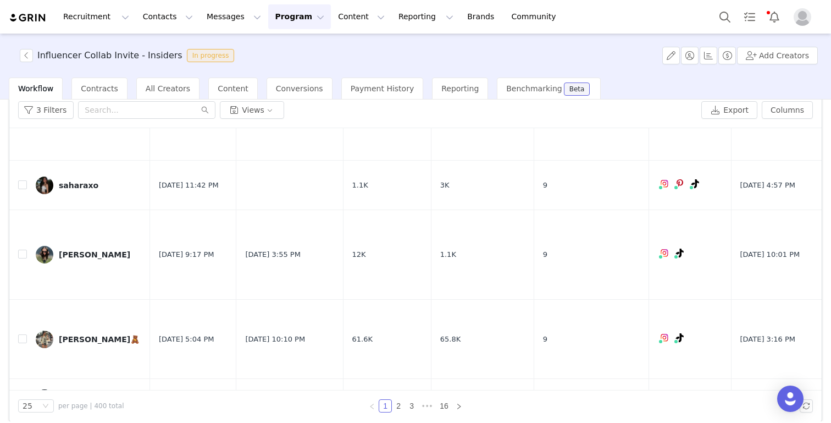
scroll to position [610, 0]
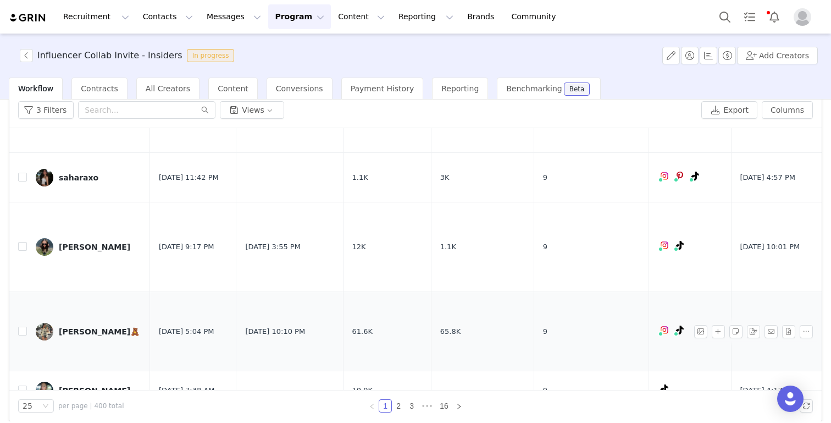
click at [75, 327] on div "Sarita🧸" at bounding box center [99, 331] width 81 height 9
click at [39, 323] on img at bounding box center [45, 332] width 18 height 18
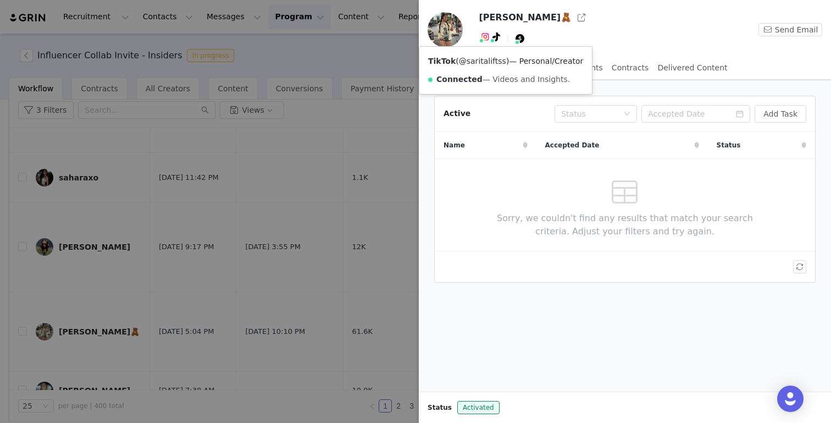
click at [492, 63] on link "@saritaliftss" at bounding box center [482, 61] width 47 height 9
click at [291, 163] on div at bounding box center [415, 211] width 831 height 423
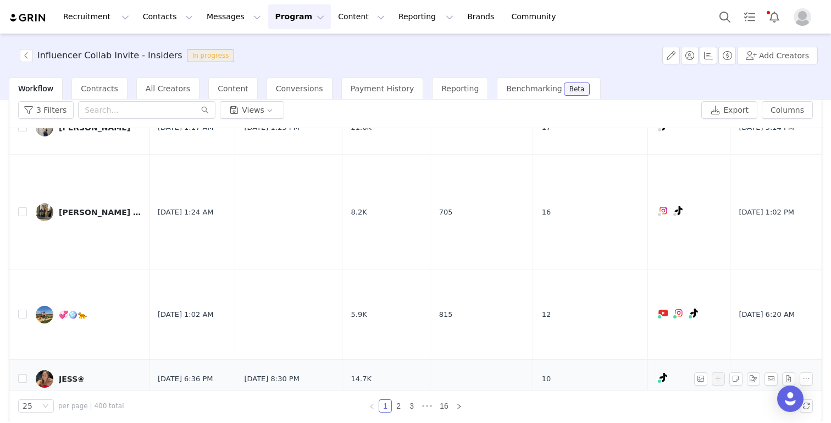
scroll to position [0, 1]
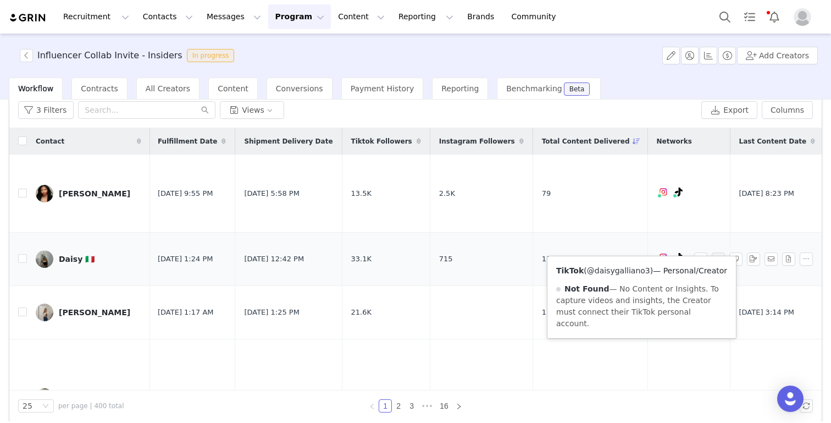
click at [622, 270] on link "@daisygalliano3" at bounding box center [618, 270] width 63 height 9
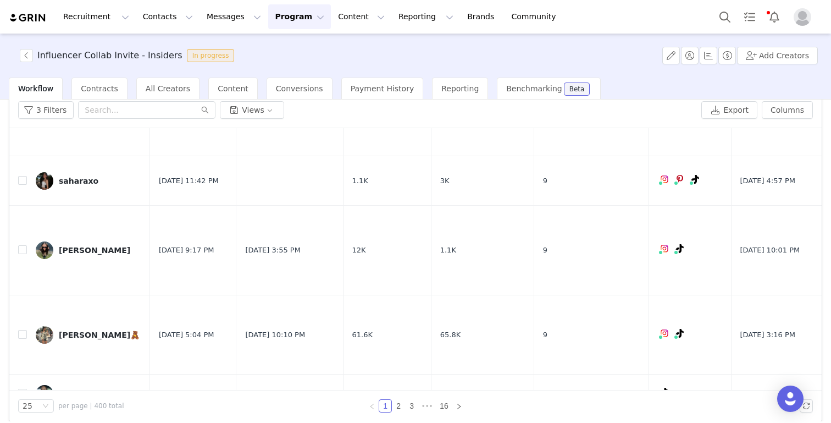
scroll to position [623, 0]
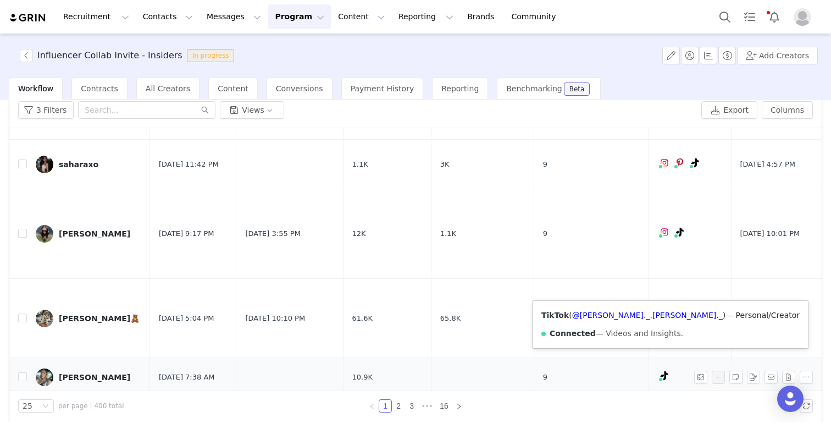
click at [658, 377] on span at bounding box center [660, 379] width 5 height 5
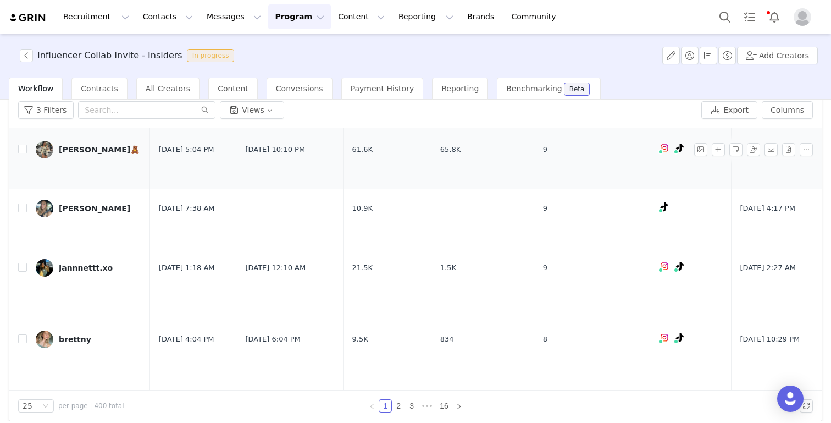
scroll to position [799, 0]
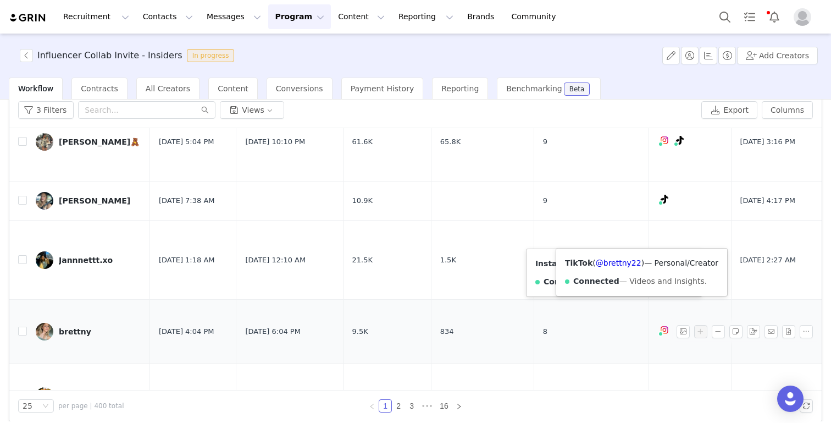
click at [676, 325] on icon at bounding box center [680, 329] width 8 height 9
click at [624, 264] on link "@brettny22" at bounding box center [619, 262] width 46 height 9
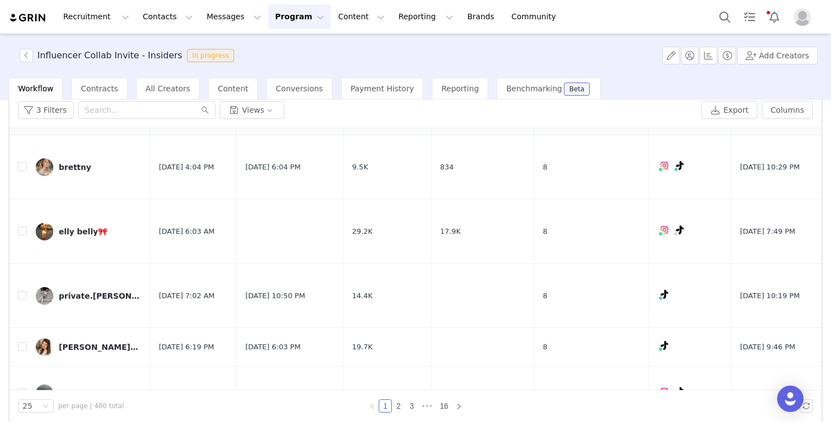
scroll to position [972, 0]
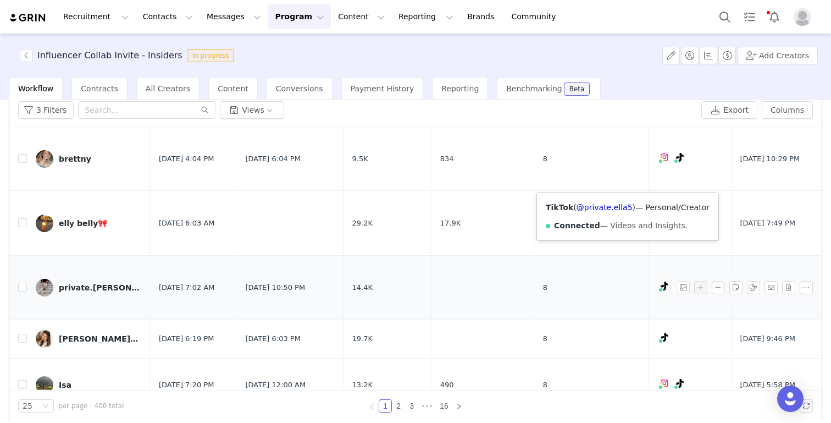
click at [661, 281] on icon at bounding box center [665, 285] width 8 height 9
click at [616, 204] on link "@private.ella5" at bounding box center [605, 207] width 56 height 9
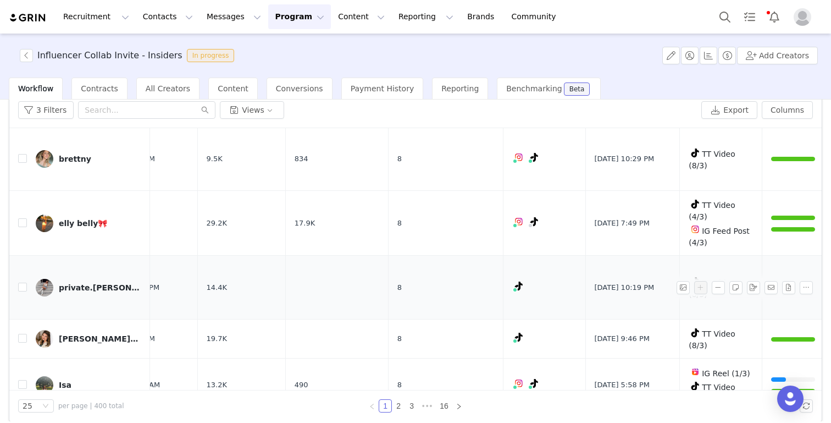
scroll to position [972, 248]
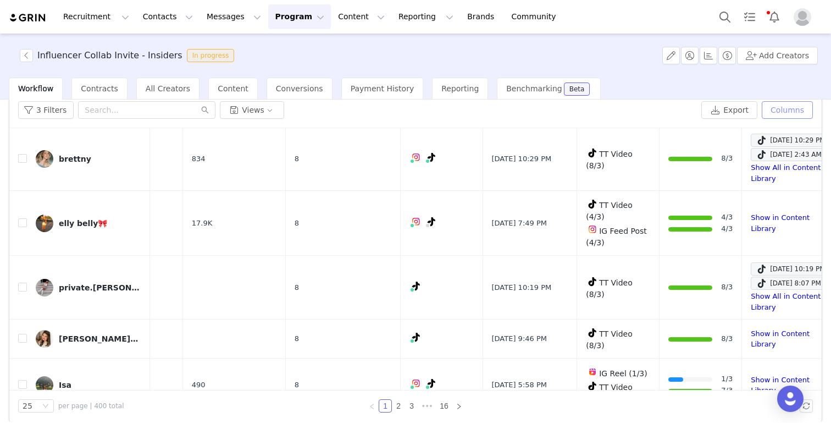
click at [805, 106] on button "Columns" at bounding box center [787, 110] width 51 height 18
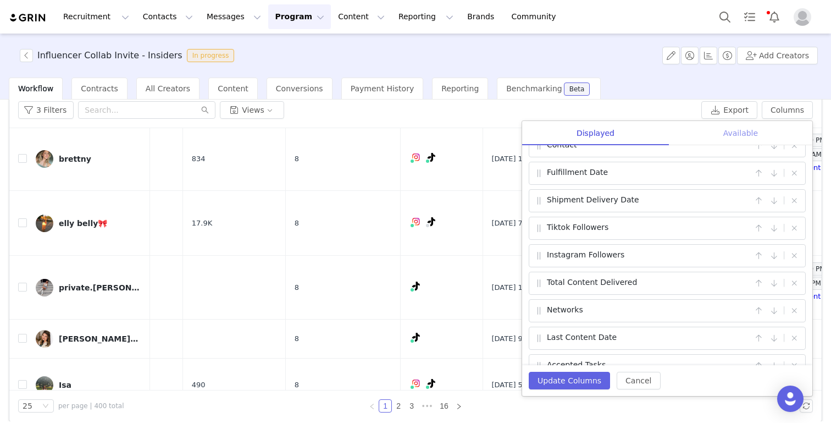
click at [723, 124] on div "Available" at bounding box center [740, 133] width 143 height 25
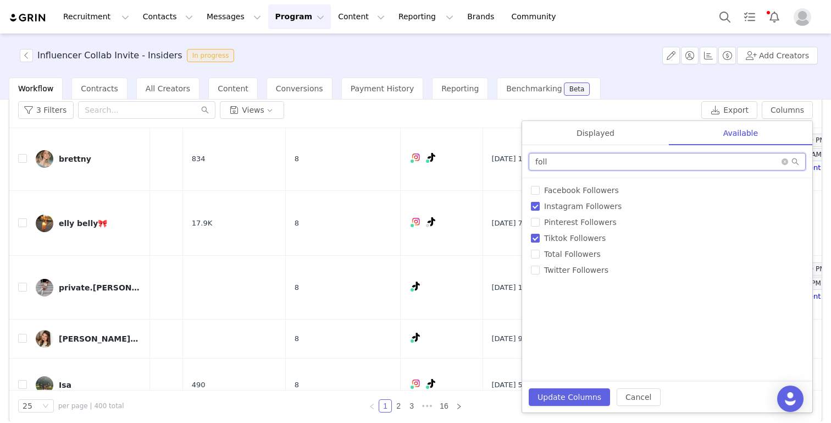
click at [641, 169] on input "foll" at bounding box center [667, 162] width 277 height 18
type input "f"
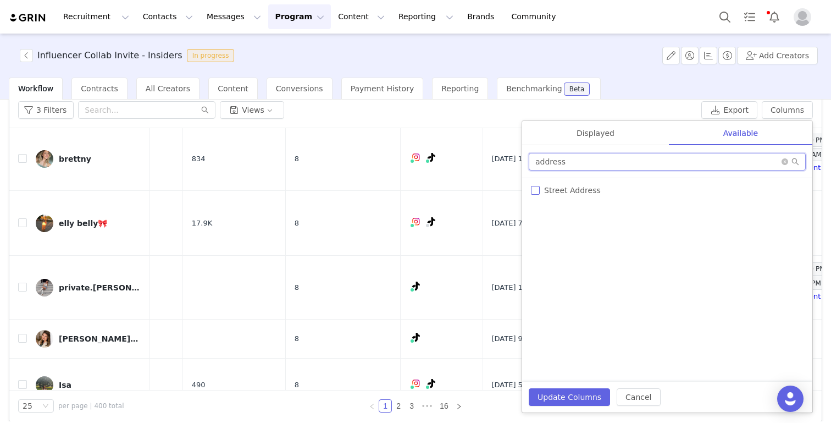
type input "address"
click at [567, 195] on label "Street Address" at bounding box center [667, 191] width 273 height 12
click at [540, 195] on input "Street Address" at bounding box center [535, 190] width 9 height 9
click at [590, 187] on span "Street Address" at bounding box center [572, 190] width 65 height 9
click at [540, 187] on input "Street Address" at bounding box center [535, 190] width 9 height 9
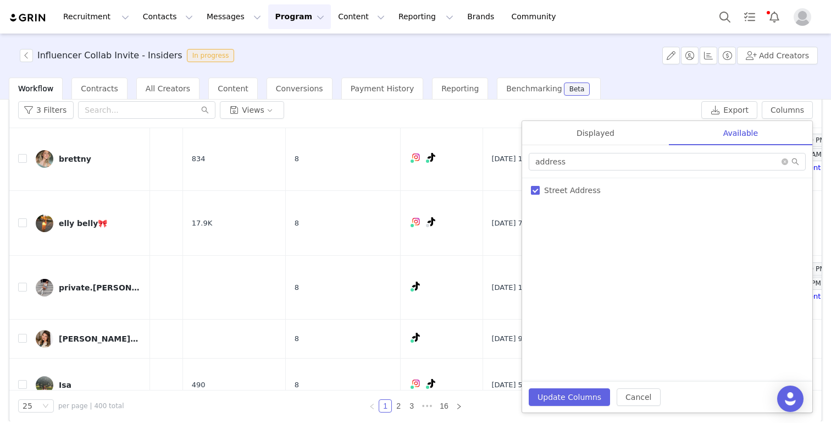
checkbox input "false"
click at [787, 159] on icon "icon: close-circle" at bounding box center [785, 161] width 7 height 7
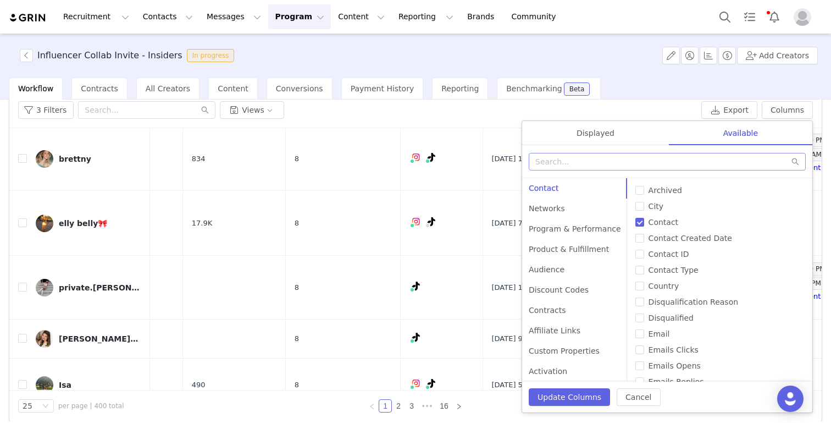
click at [533, 104] on div "3 Filters Views" at bounding box center [357, 110] width 679 height 18
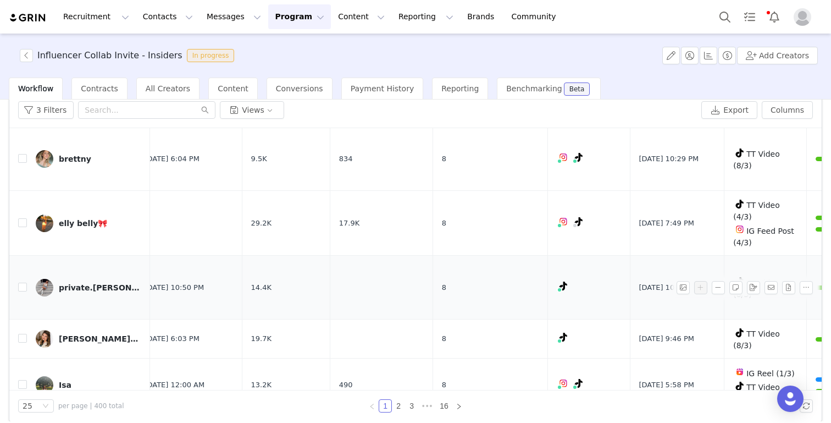
scroll to position [972, 0]
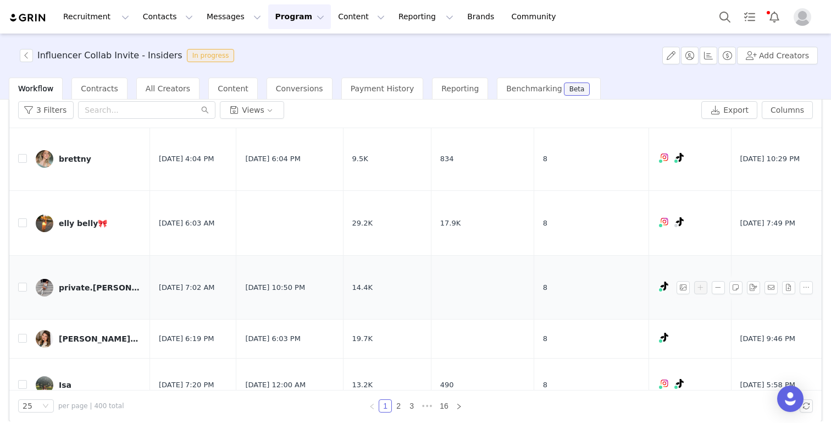
click at [94, 283] on div "private.ella" at bounding box center [100, 287] width 82 height 9
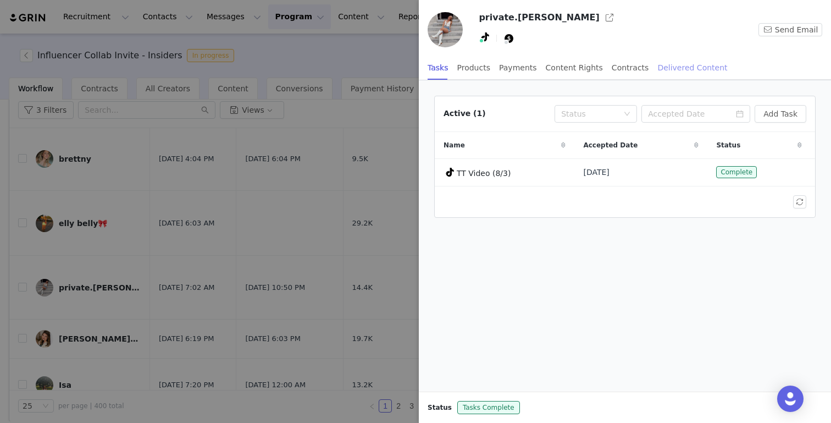
click at [684, 66] on div "Delivered Content" at bounding box center [692, 68] width 70 height 25
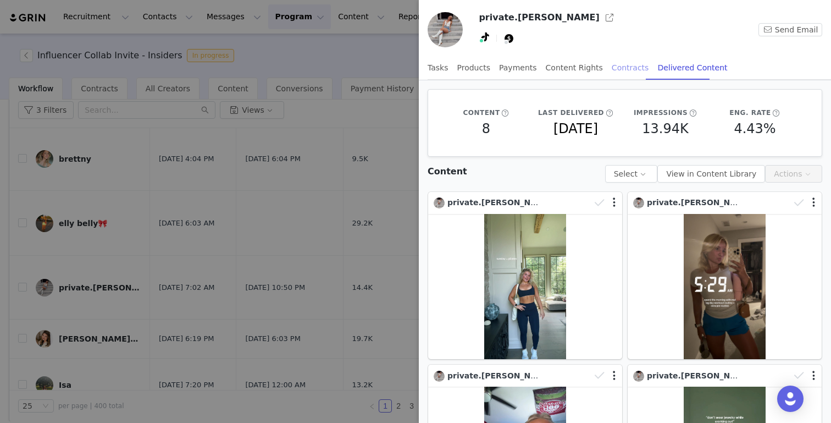
click at [619, 70] on div "Contracts" at bounding box center [630, 68] width 37 height 25
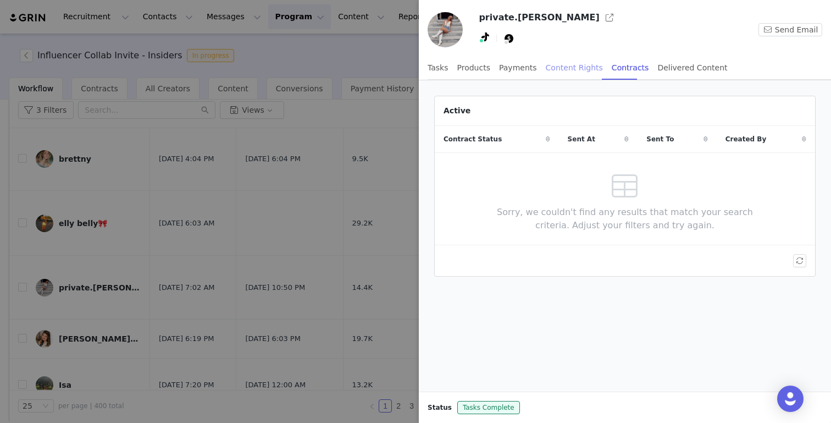
click at [573, 65] on div "Content Rights" at bounding box center [574, 68] width 57 height 25
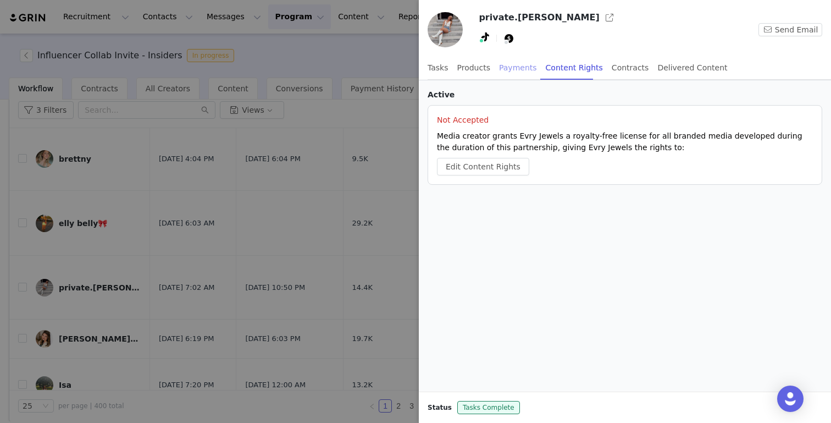
click at [514, 66] on div "Payments" at bounding box center [518, 68] width 38 height 25
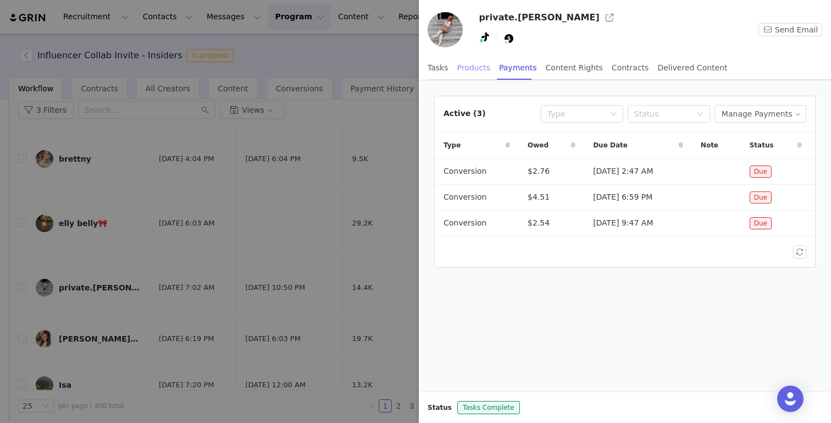
click at [473, 71] on div "Products" at bounding box center [473, 68] width 33 height 25
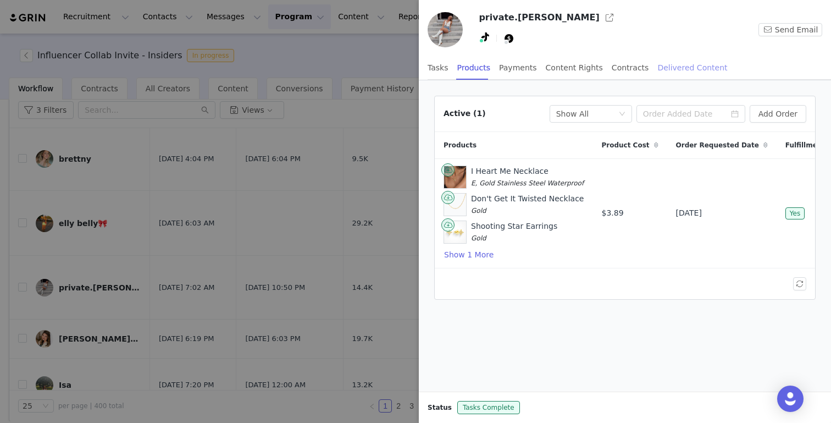
click at [679, 69] on div "Delivered Content" at bounding box center [692, 68] width 70 height 25
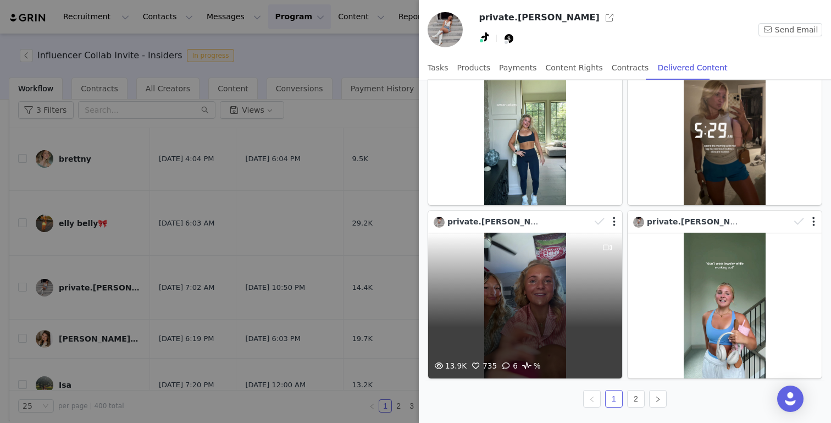
scroll to position [0, 0]
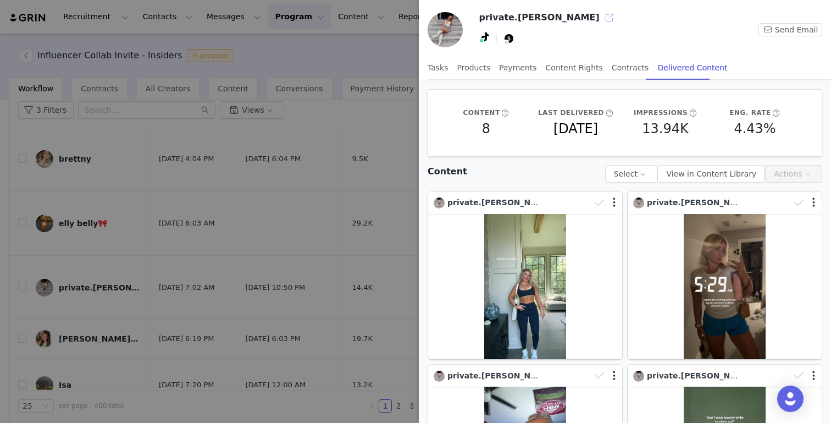
click at [601, 16] on button "button" at bounding box center [610, 18] width 18 height 18
click at [343, 70] on div at bounding box center [415, 211] width 831 height 423
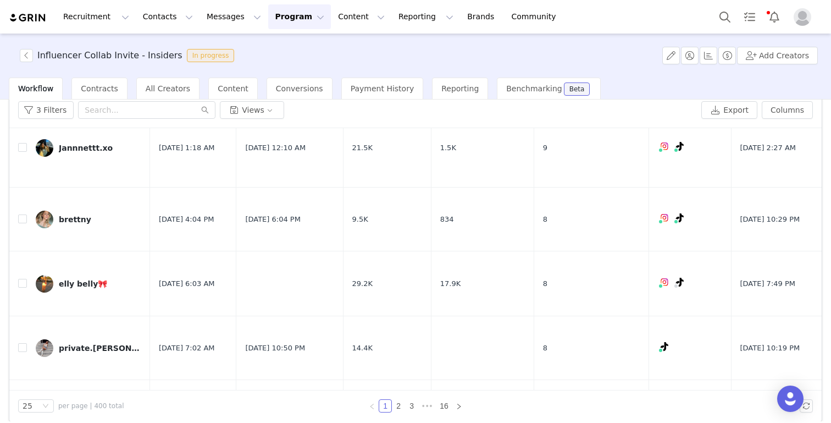
scroll to position [914, 0]
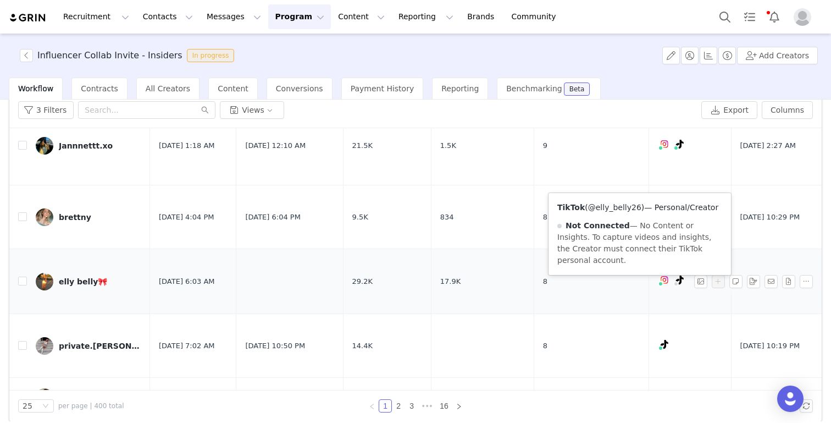
click at [613, 207] on link "@elly_belly26" at bounding box center [614, 207] width 53 height 9
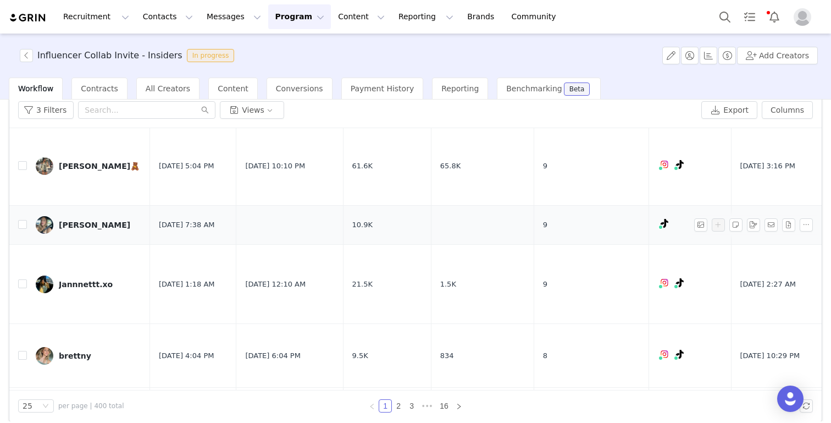
scroll to position [809, 0]
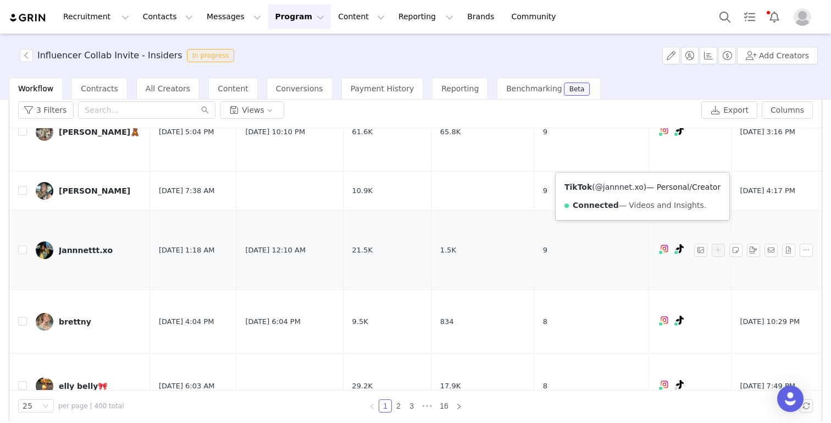
click at [629, 191] on link "@jannnet.xo" at bounding box center [619, 186] width 48 height 9
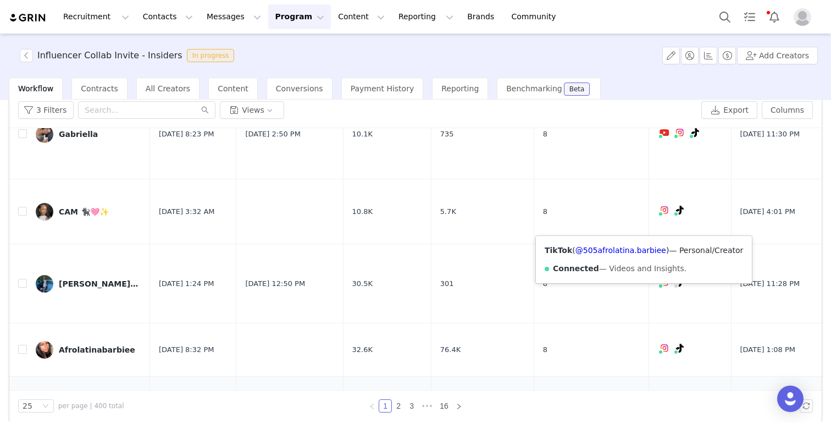
scroll to position [1339, 0]
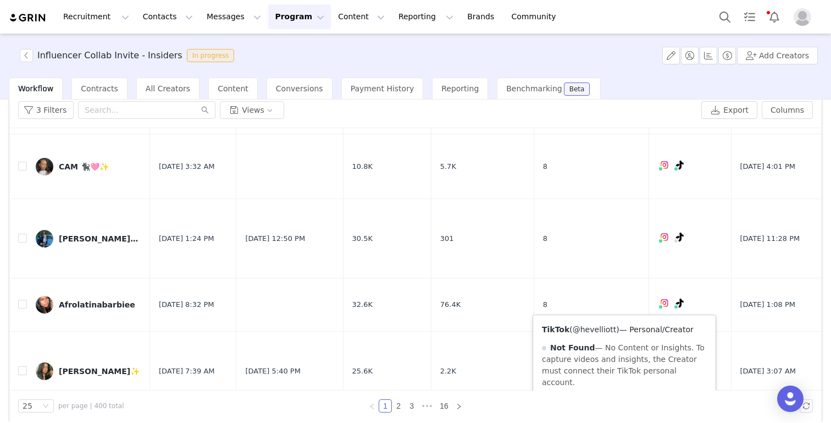
click at [590, 327] on link "@hevelliott" at bounding box center [595, 329] width 44 height 9
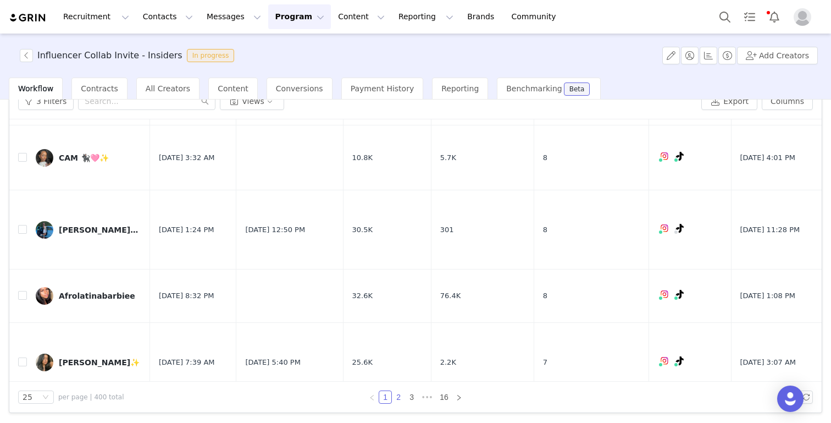
click at [397, 398] on link "2" at bounding box center [398, 397] width 12 height 12
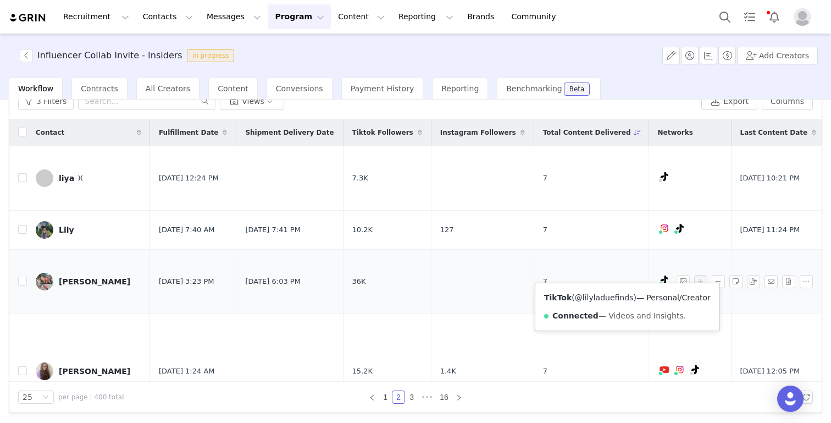
click at [607, 298] on link "@lilyladuefinds" at bounding box center [604, 297] width 59 height 9
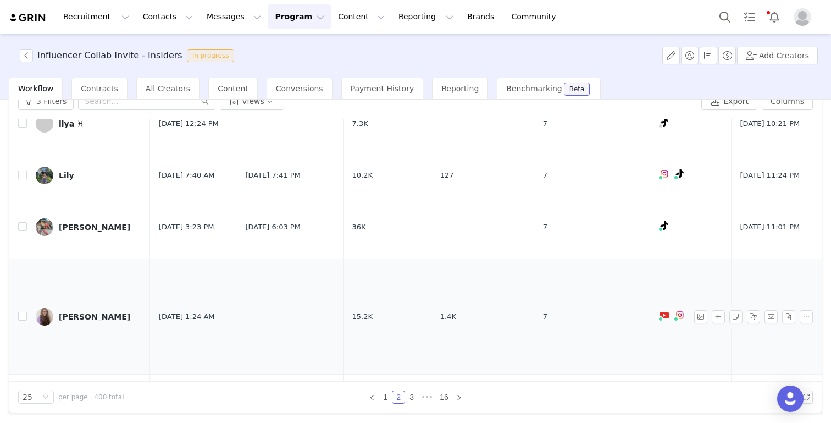
scroll to position [46, 1]
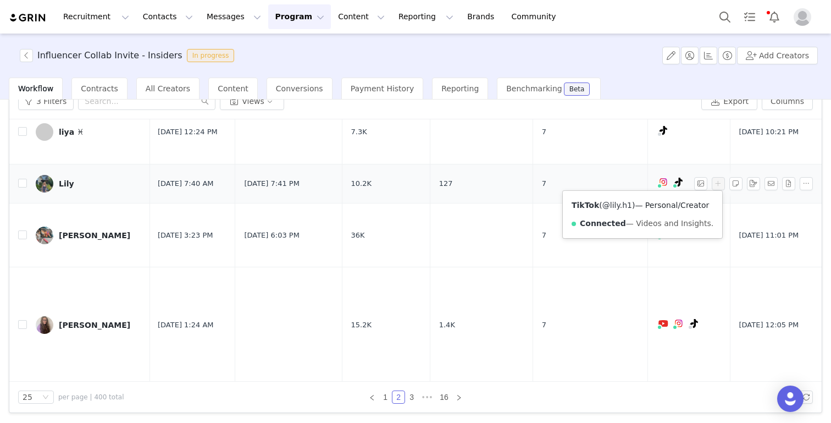
click at [616, 206] on link "@lily.h1" at bounding box center [617, 205] width 30 height 9
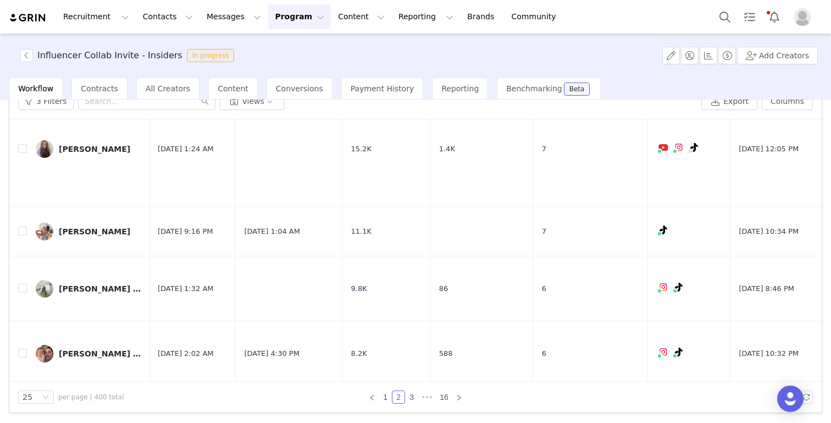
scroll to position [227, 1]
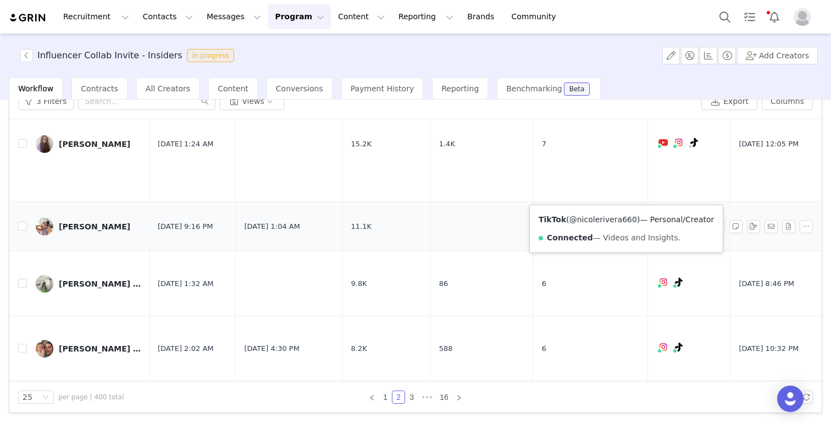
click at [613, 218] on link "@nicolerivera660" at bounding box center [603, 219] width 68 height 9
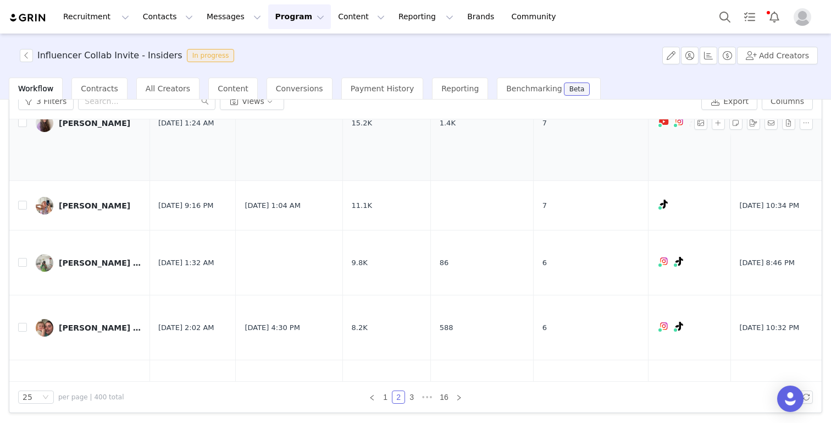
scroll to position [259, 0]
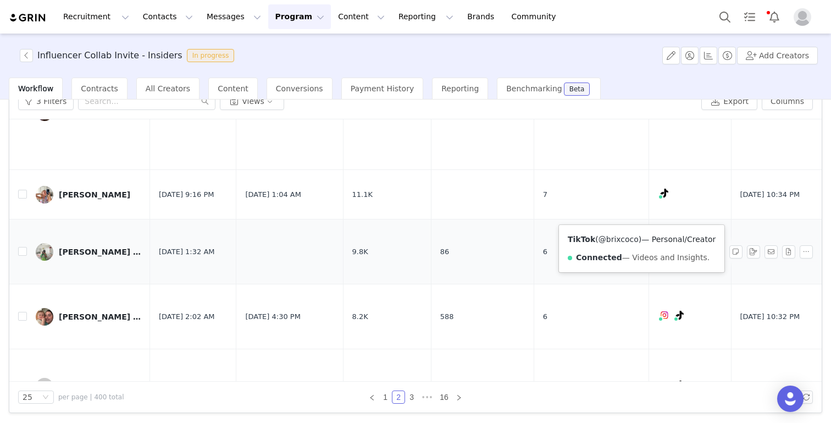
click at [626, 238] on link "@brixcoco" at bounding box center [619, 239] width 40 height 9
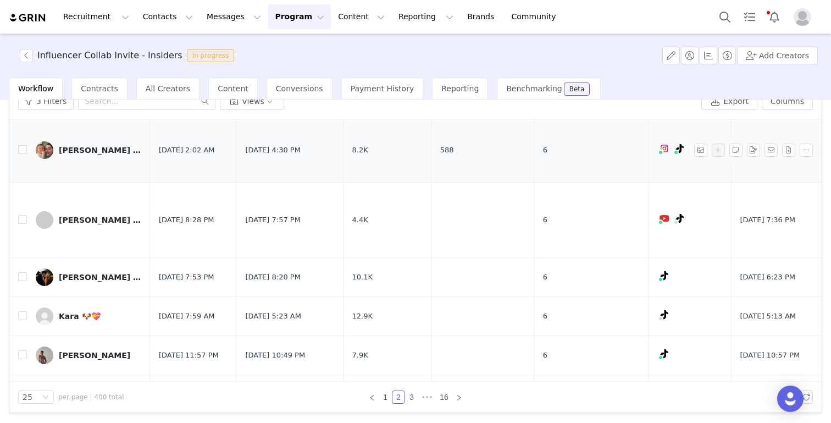
scroll to position [438, 0]
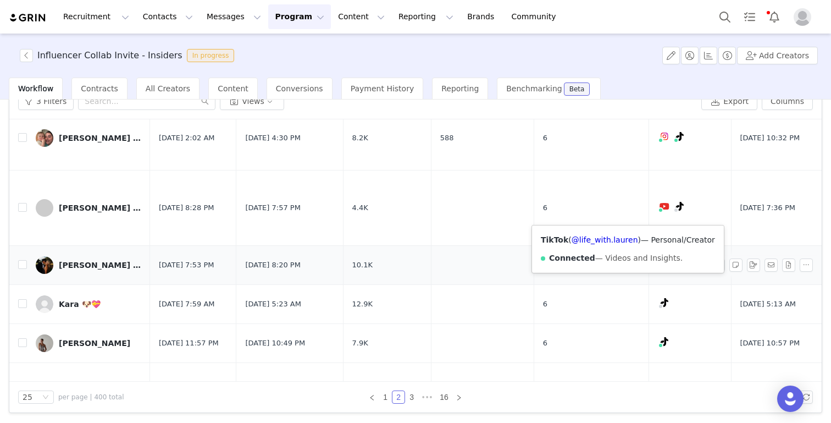
click at [619, 233] on div "TikTok ( @life_with.lauren ) — Personal/Creator Connected — Videos and Insights." at bounding box center [628, 248] width 192 height 47
click at [613, 240] on link "@life_with.lauren" at bounding box center [605, 239] width 67 height 9
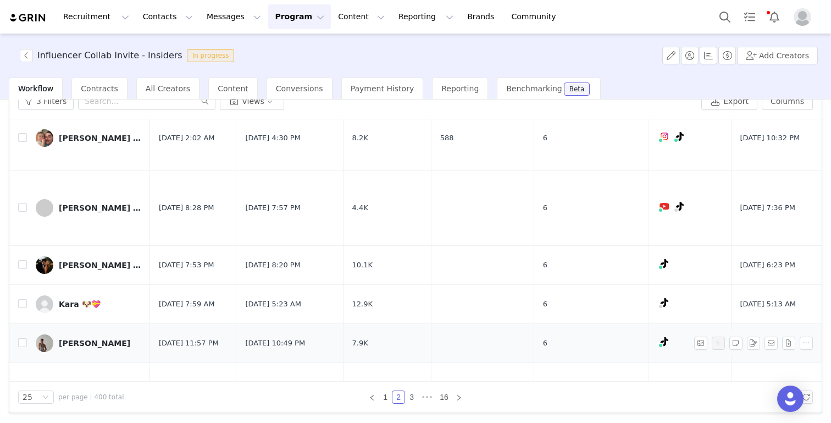
click at [661, 337] on icon at bounding box center [665, 341] width 8 height 9
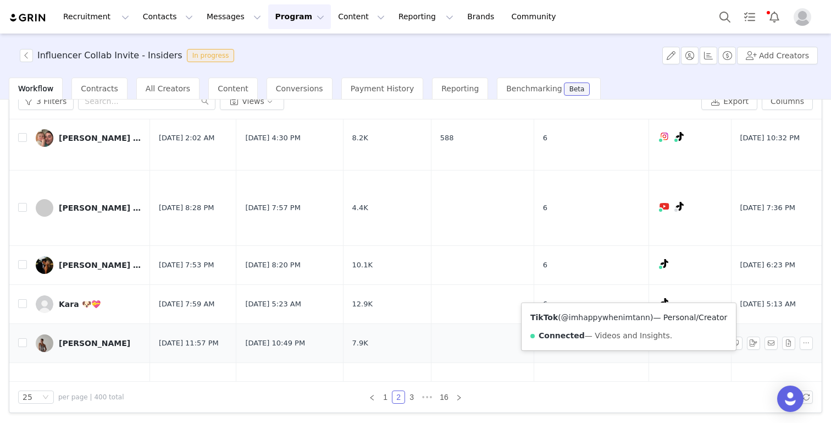
click at [608, 321] on link "@imhappywhenimtann" at bounding box center [605, 317] width 89 height 9
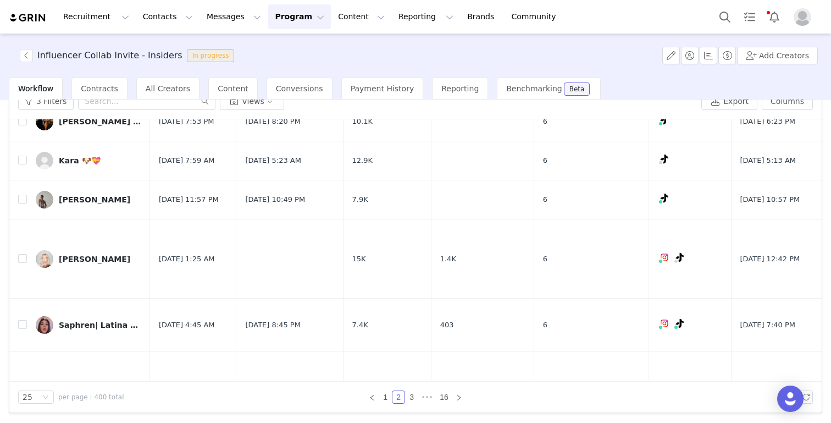
scroll to position [582, 0]
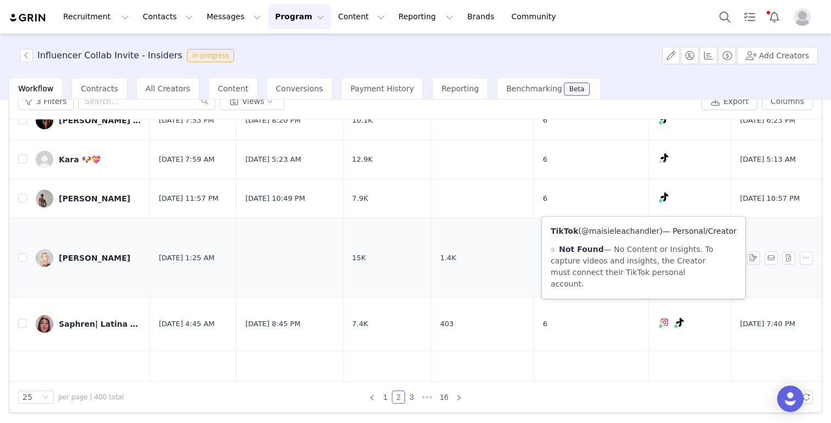
click at [632, 226] on link "@maisieleachandler" at bounding box center [621, 230] width 78 height 9
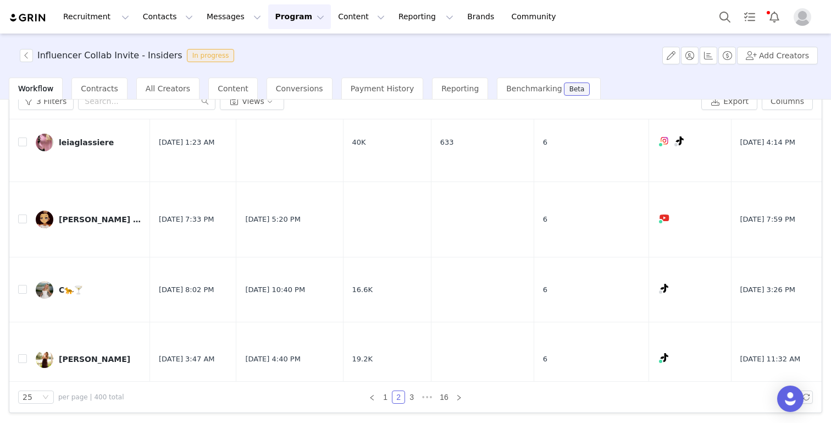
scroll to position [1299, 0]
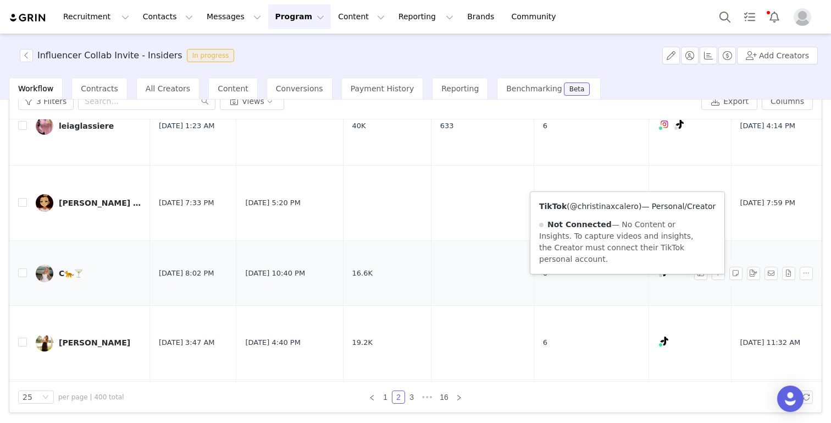
click at [618, 209] on link "@christinaxcalero" at bounding box center [604, 206] width 69 height 9
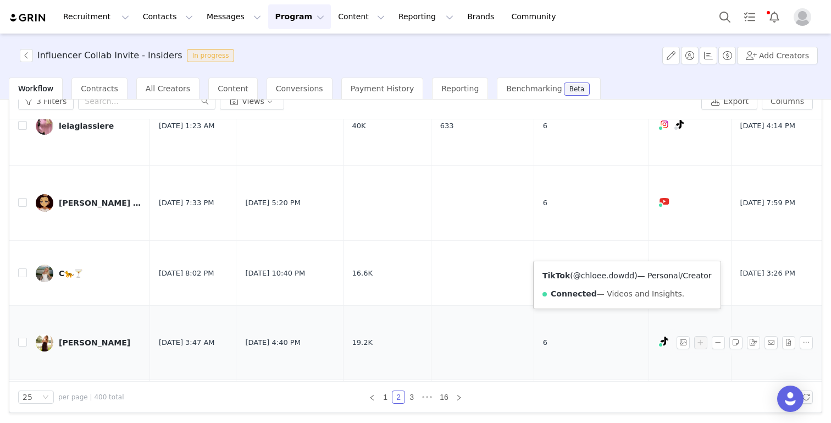
click at [619, 275] on link "@chloee.dowdd" at bounding box center [603, 275] width 61 height 9
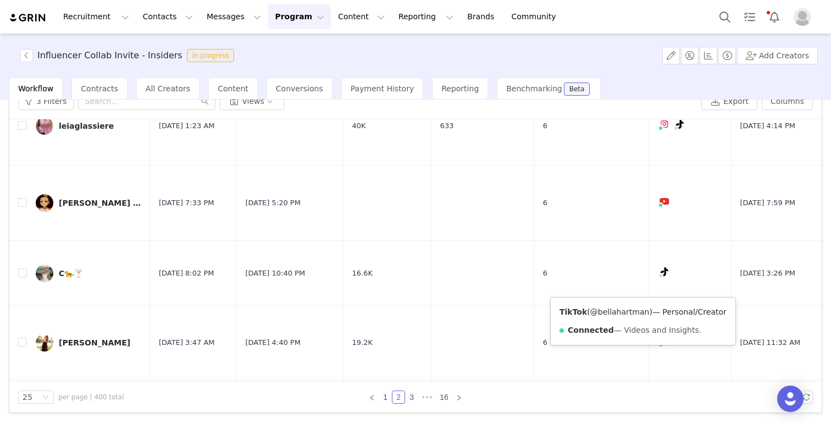
click at [631, 314] on link "@bellahartman" at bounding box center [619, 311] width 59 height 9
click at [413, 398] on link "3" at bounding box center [412, 397] width 12 height 12
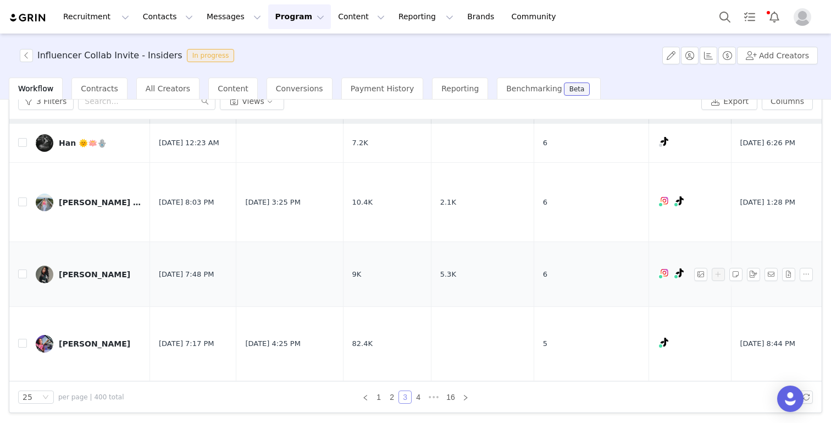
scroll to position [30, 0]
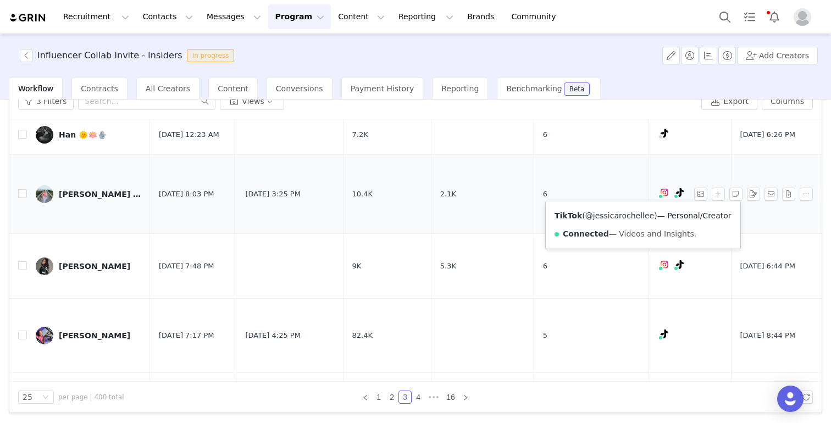
click at [630, 212] on link "@jessicarochellee" at bounding box center [619, 215] width 69 height 9
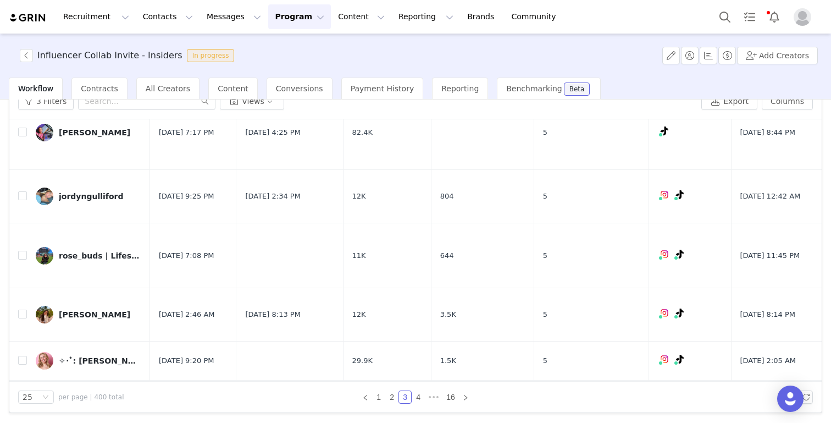
scroll to position [234, 0]
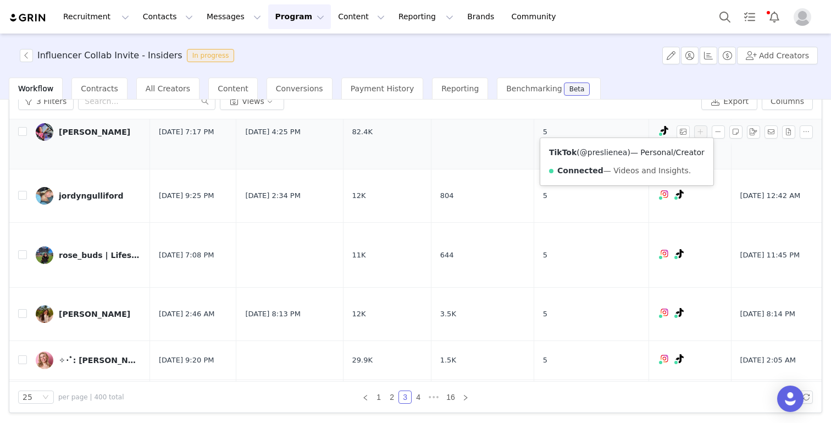
click at [619, 149] on link "@preslienea" at bounding box center [604, 152] width 48 height 9
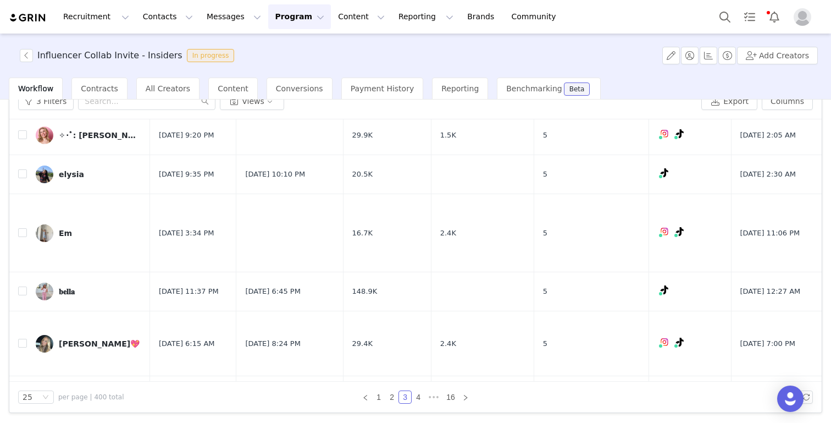
scroll to position [461, 0]
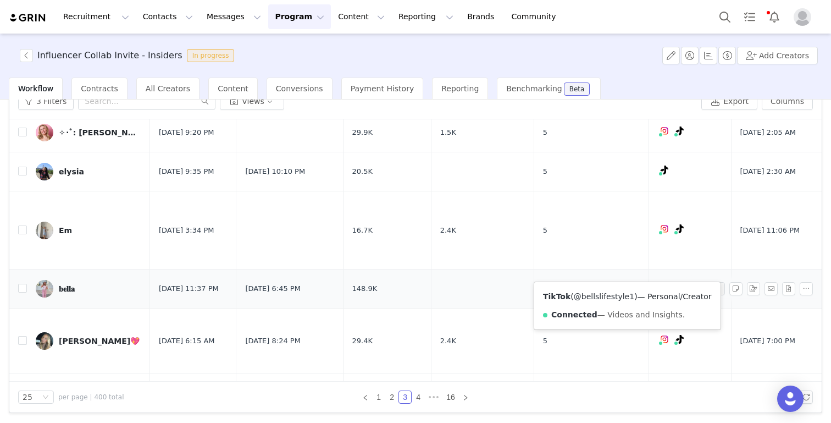
click at [608, 296] on link "@bellslifestyle1" at bounding box center [604, 296] width 60 height 9
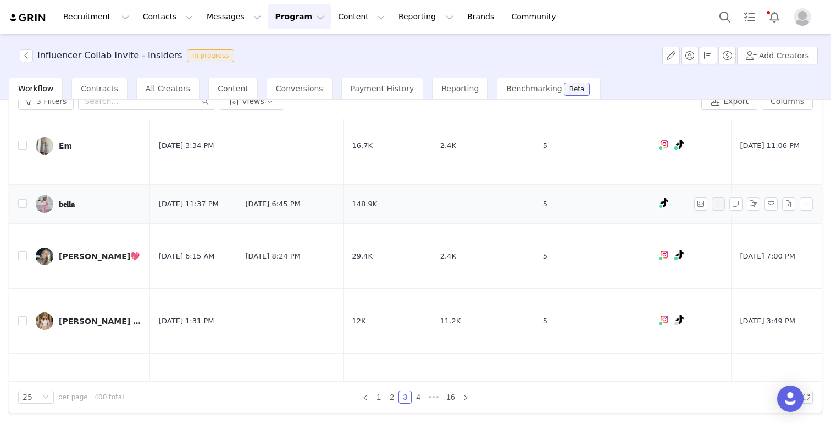
scroll to position [548, 0]
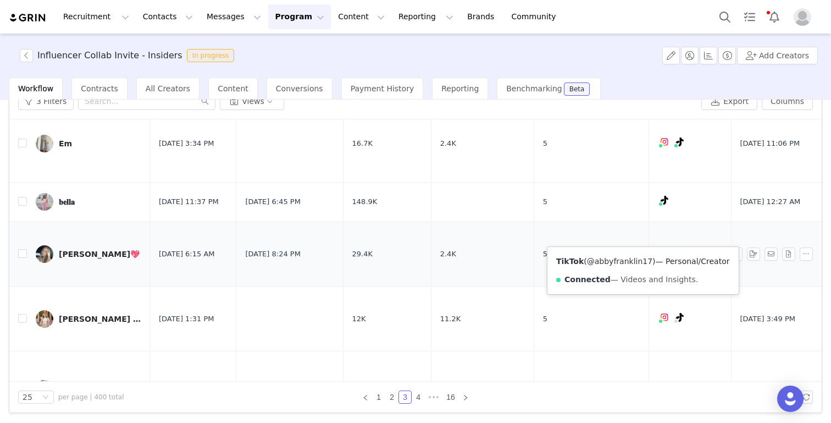
click at [635, 259] on link "@abbyfranklin17" at bounding box center [619, 261] width 65 height 9
click at [617, 262] on link "@abby.m.franklin" at bounding box center [641, 261] width 92 height 9
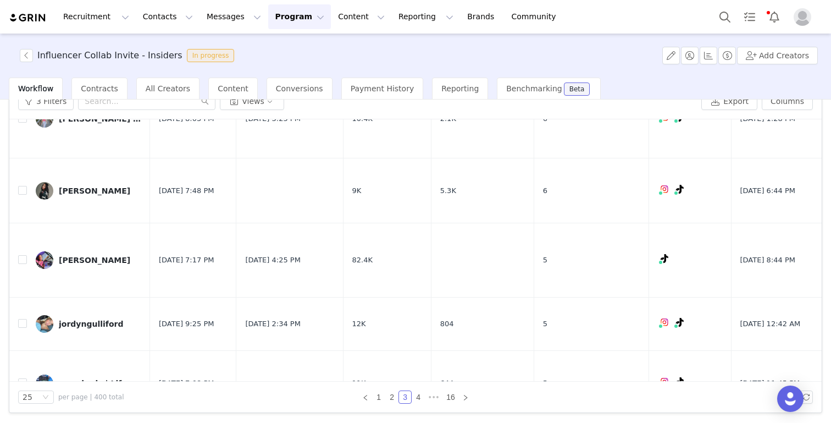
scroll to position [93, 0]
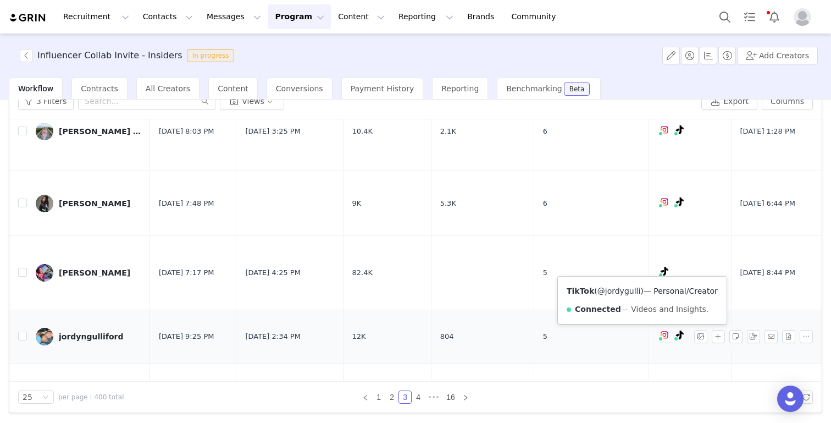
click at [624, 293] on link "@jordygulli" at bounding box center [618, 290] width 43 height 9
click at [619, 282] on div "Instagram ( @jordygulli ) — Standard Connected — Account is discoverable." at bounding box center [629, 299] width 175 height 47
click at [618, 290] on link "@jordygulli" at bounding box center [619, 290] width 43 height 9
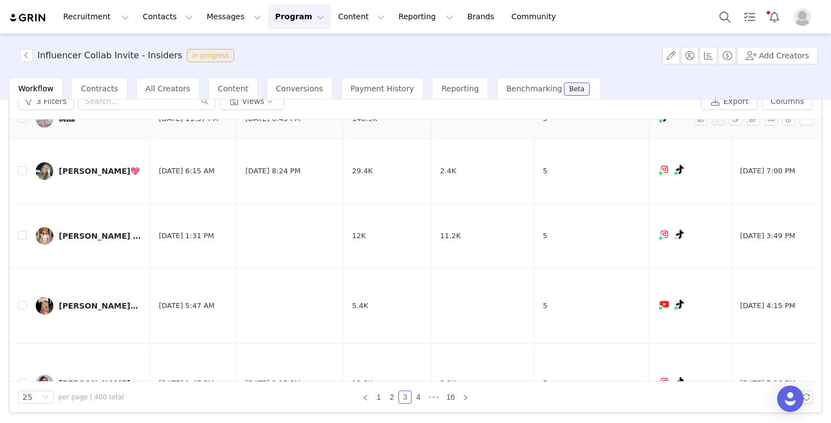
scroll to position [676, 0]
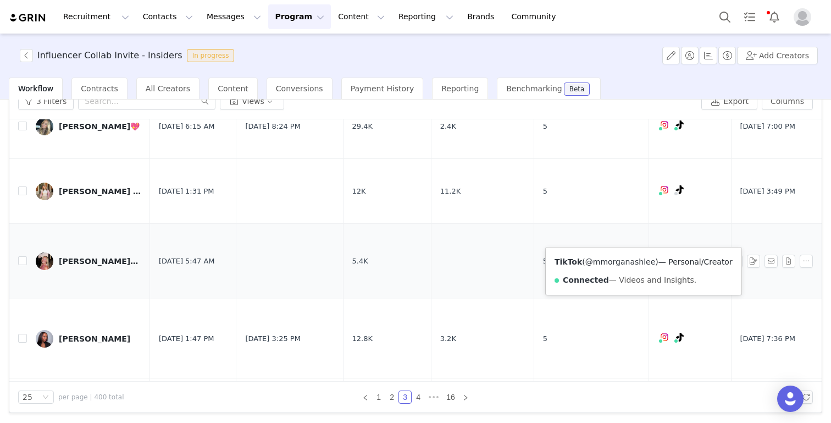
click at [628, 257] on link "@mmorganashlee" at bounding box center [620, 261] width 70 height 9
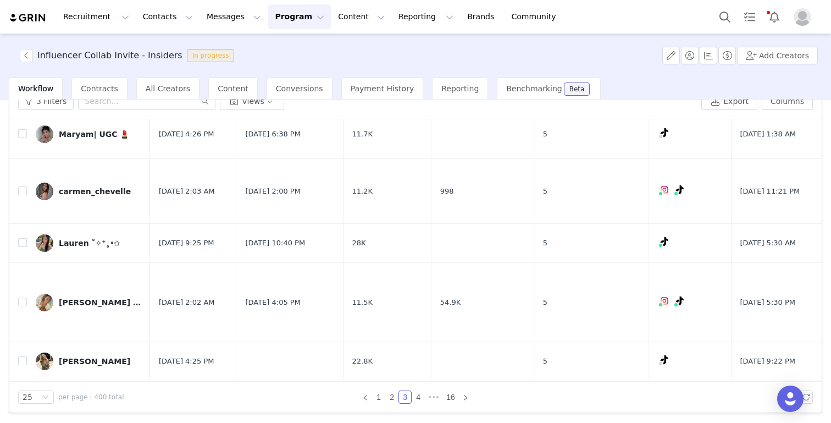
scroll to position [1082, 0]
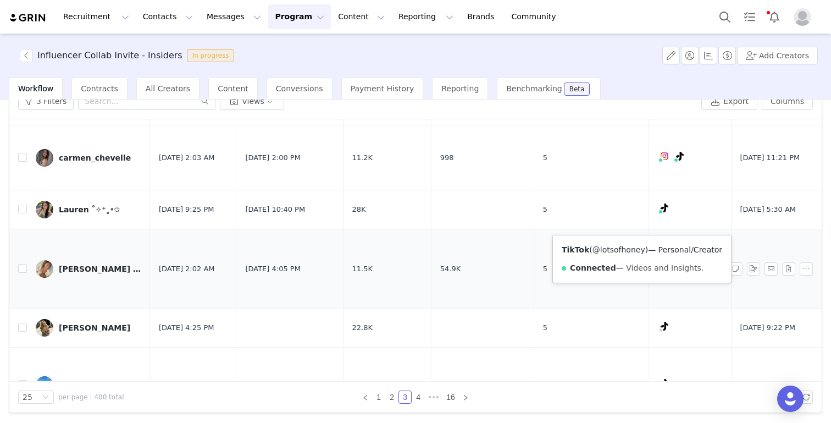
click at [626, 252] on link "@lotsofhoney" at bounding box center [619, 249] width 53 height 9
click at [615, 250] on link "@honeyjami" at bounding box center [622, 249] width 48 height 9
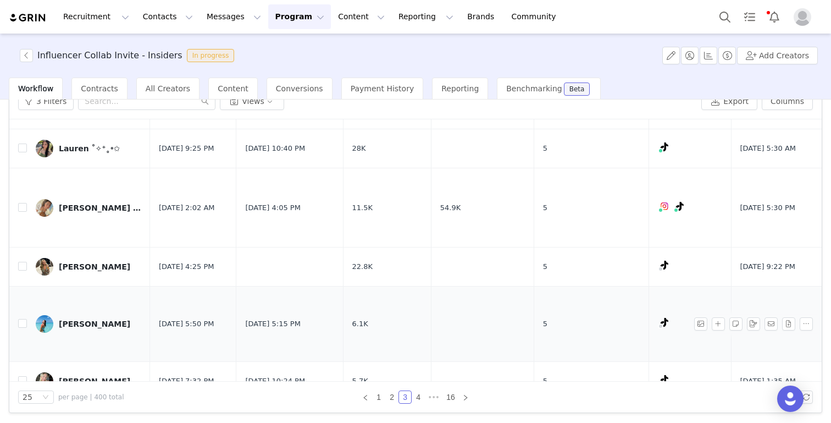
scroll to position [1147, 0]
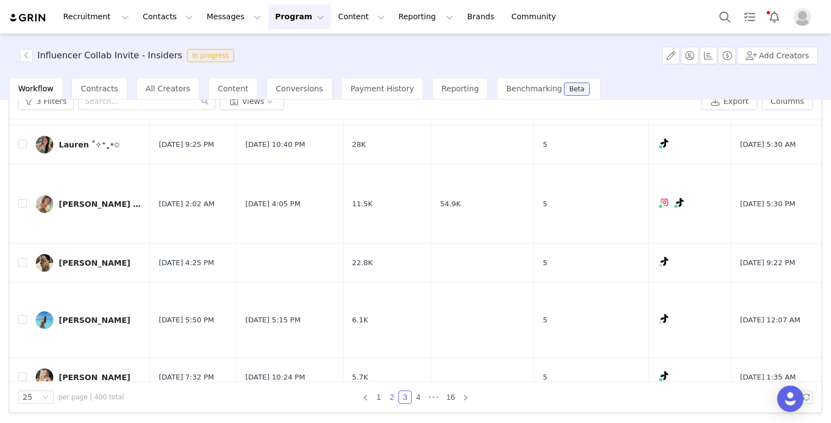
click at [394, 396] on link "2" at bounding box center [392, 397] width 12 height 12
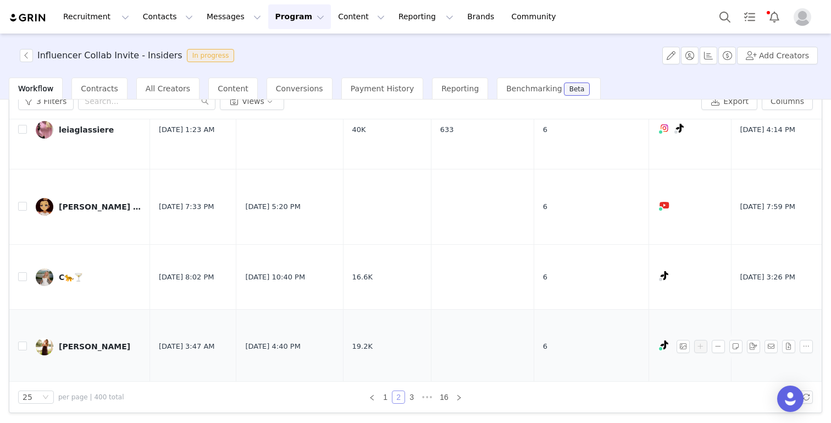
scroll to position [1299, 0]
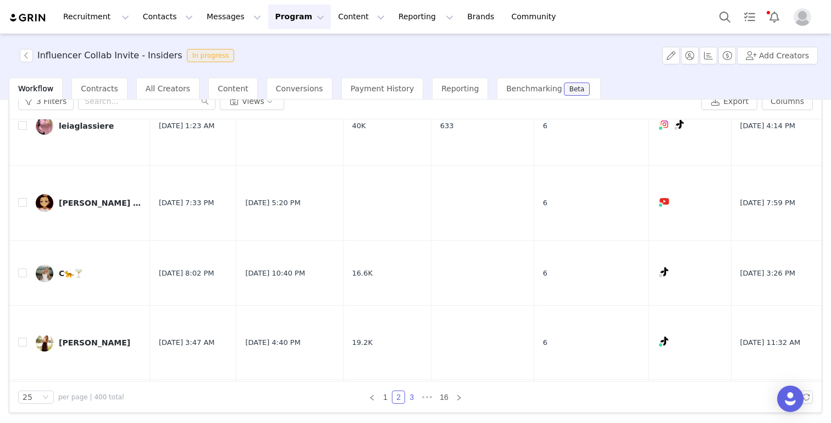
click at [412, 394] on link "3" at bounding box center [412, 397] width 12 height 12
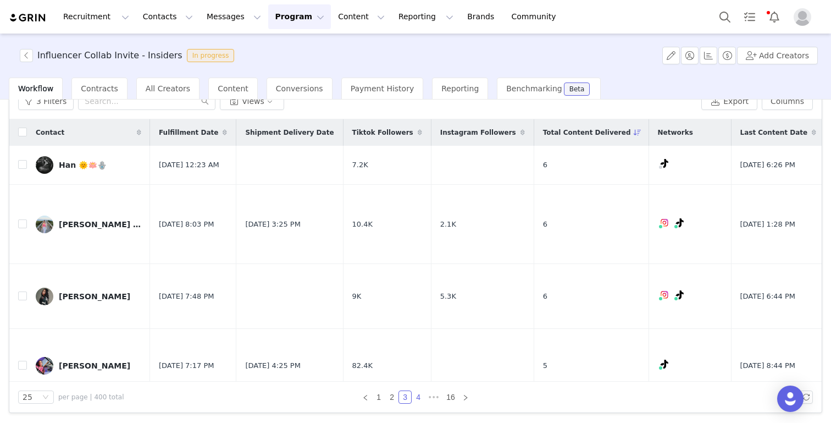
click at [418, 398] on link "4" at bounding box center [418, 397] width 12 height 12
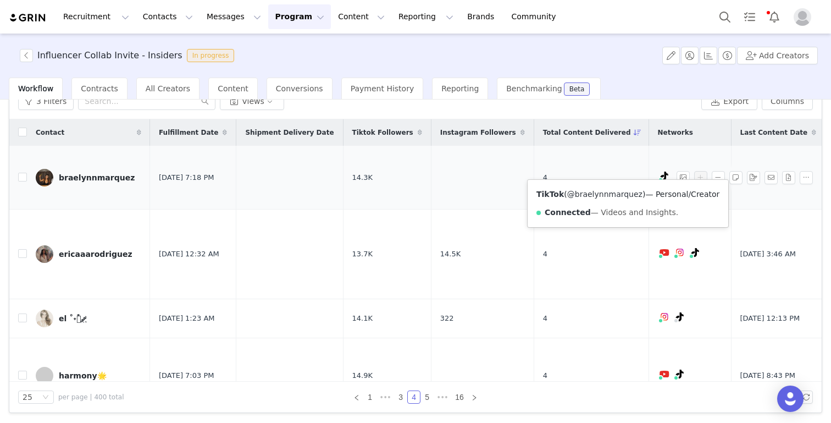
click at [612, 195] on link "@braelynnmarquez" at bounding box center [604, 194] width 75 height 9
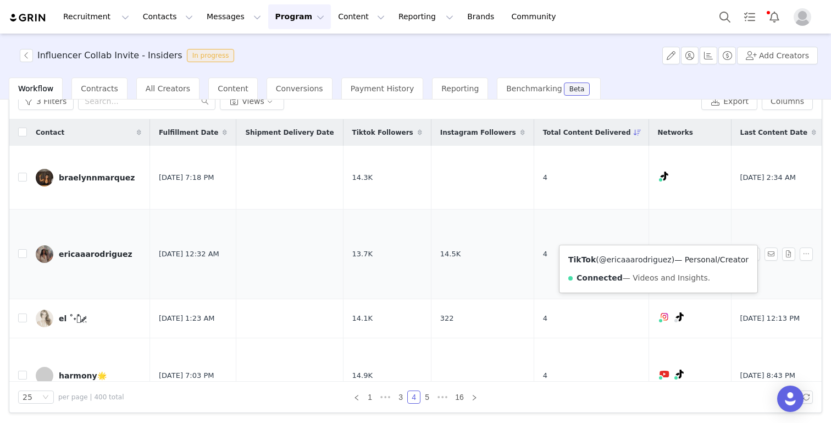
click at [644, 258] on link "@ericaaarodriguez" at bounding box center [635, 259] width 73 height 9
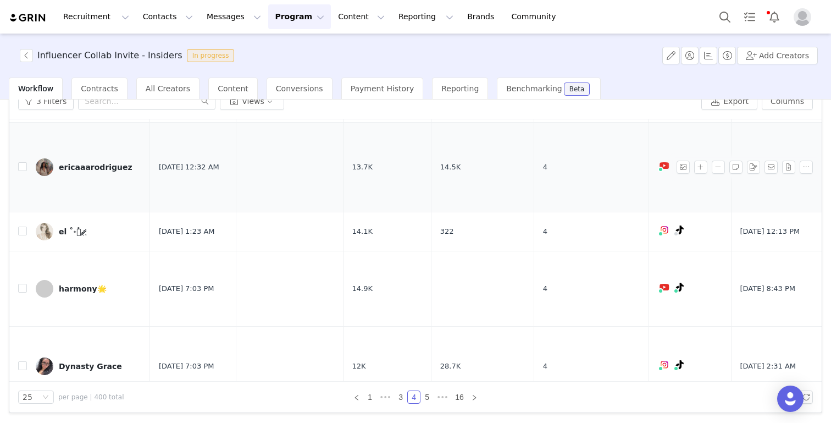
scroll to position [96, 0]
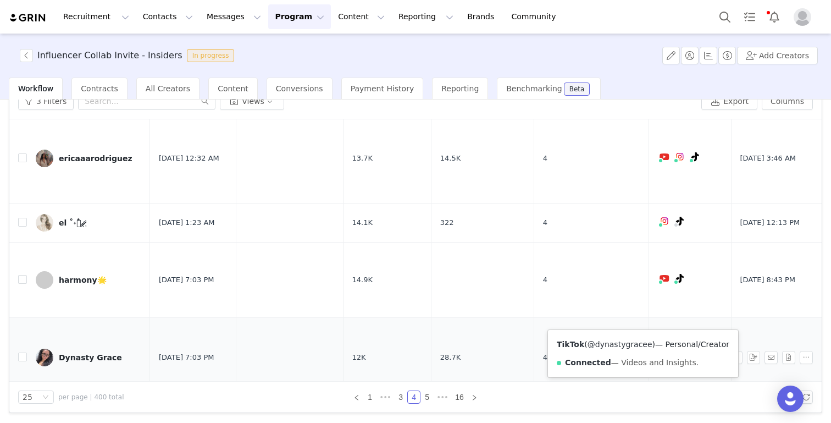
click at [628, 345] on link "@dynastygracee" at bounding box center [620, 344] width 65 height 9
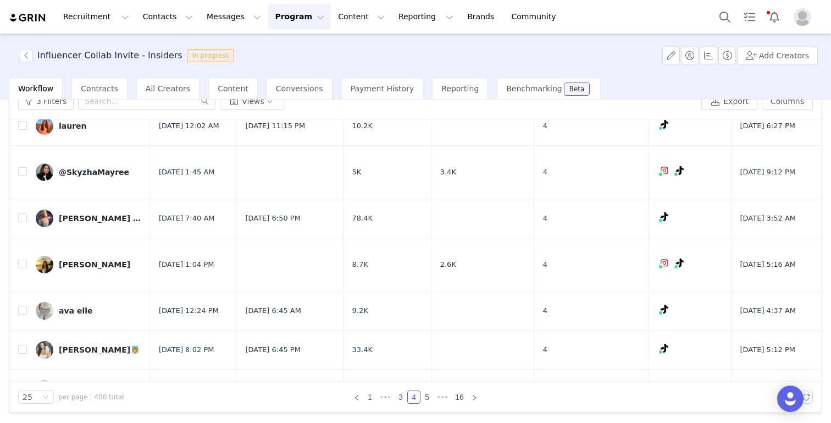
scroll to position [402, 0]
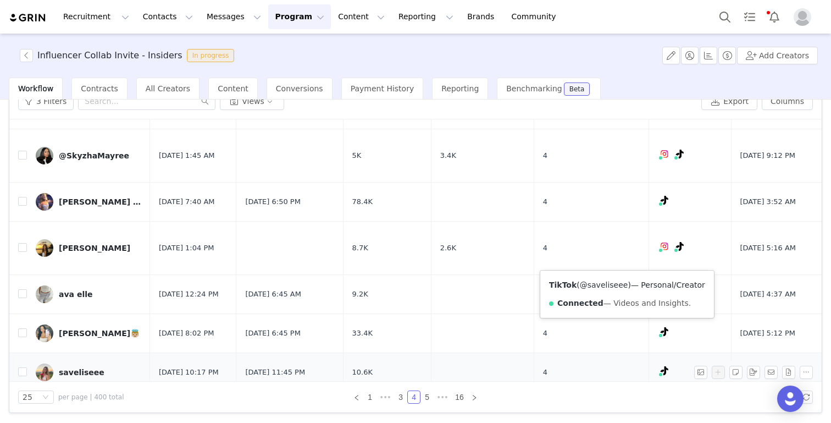
click at [608, 286] on link "@saveliseee" at bounding box center [604, 284] width 48 height 9
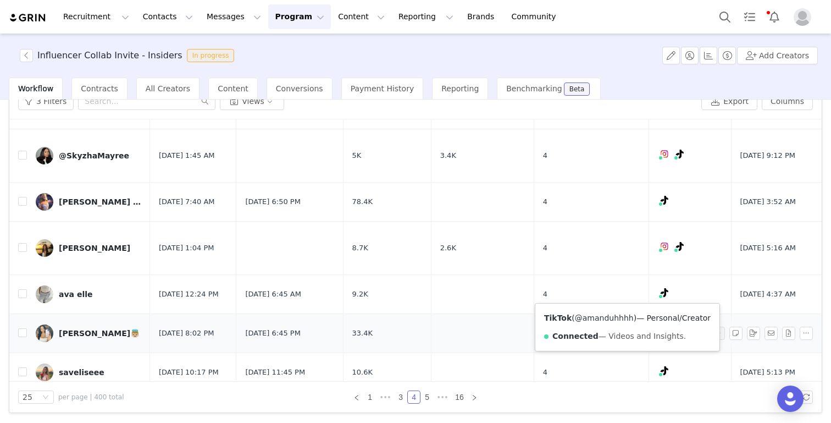
click at [608, 320] on link "@amanduhhhh" at bounding box center [604, 317] width 59 height 9
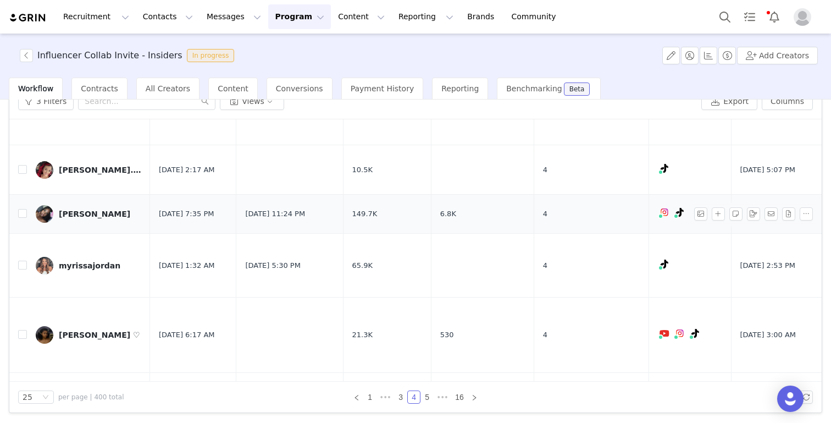
scroll to position [772, 0]
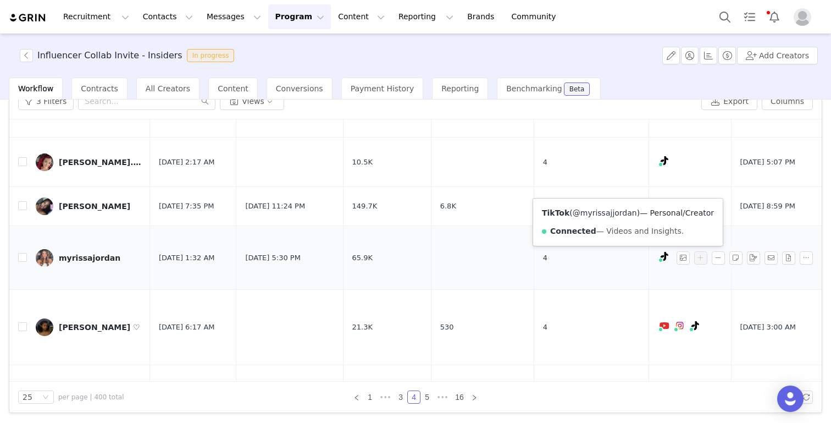
click at [618, 213] on link "@myrissajjordan" at bounding box center [605, 212] width 64 height 9
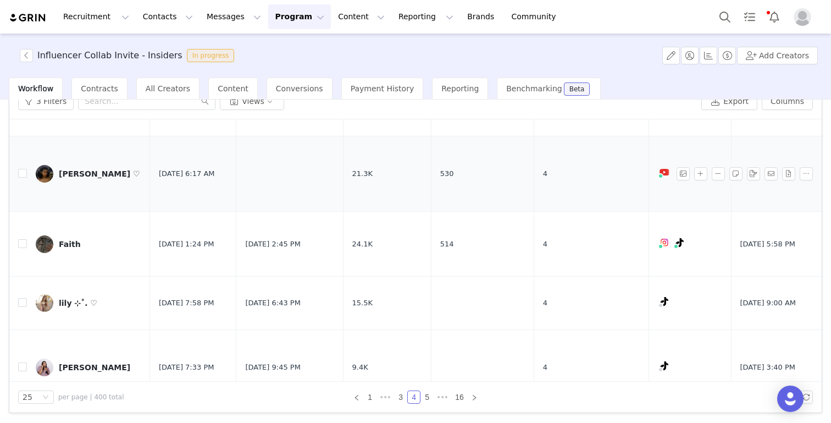
scroll to position [929, 0]
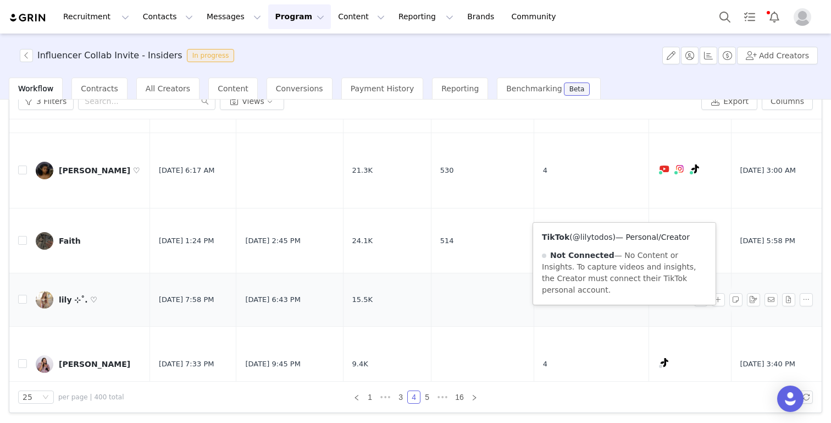
click at [598, 234] on link "@lilytodos" at bounding box center [593, 237] width 40 height 9
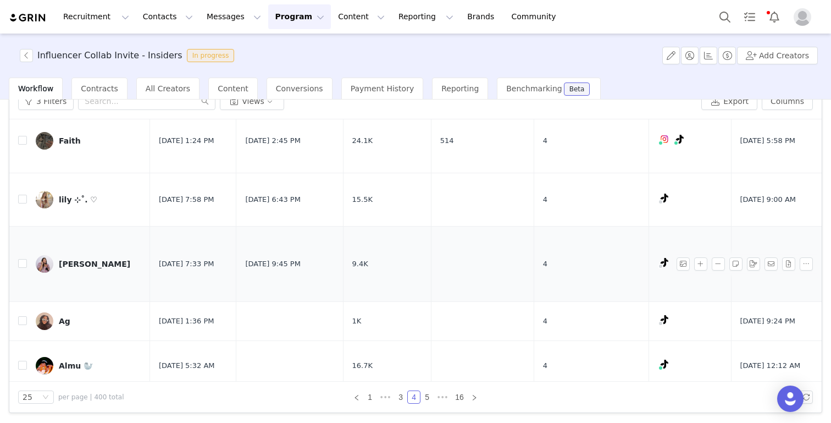
scroll to position [1026, 0]
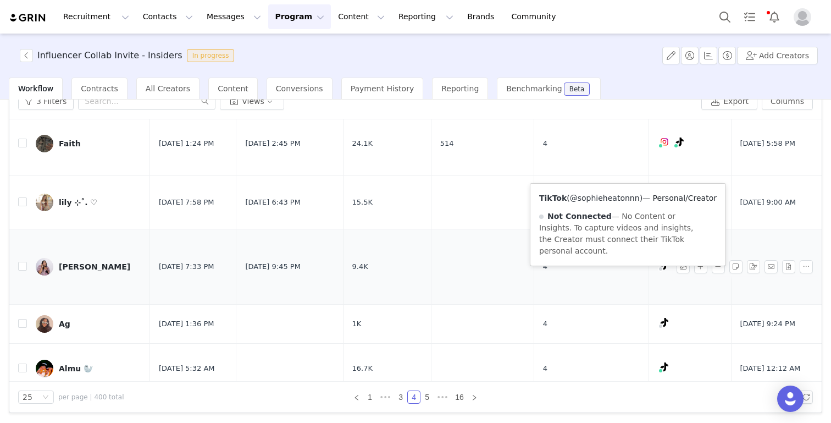
click at [617, 197] on link "@sophieheatonnn" at bounding box center [605, 197] width 70 height 9
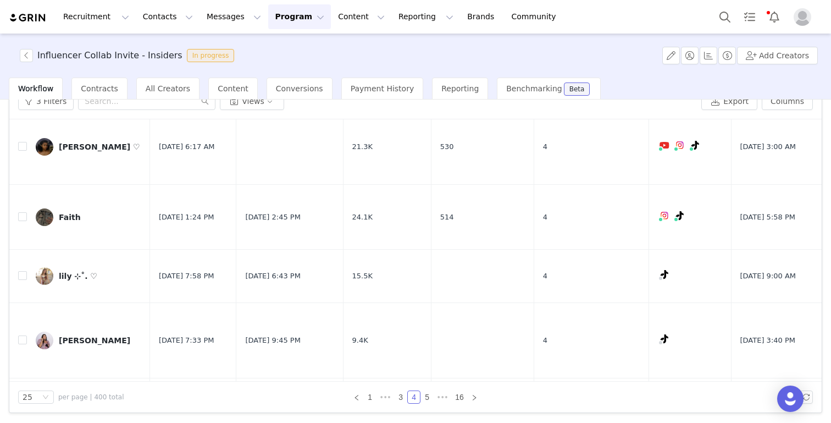
scroll to position [951, 0]
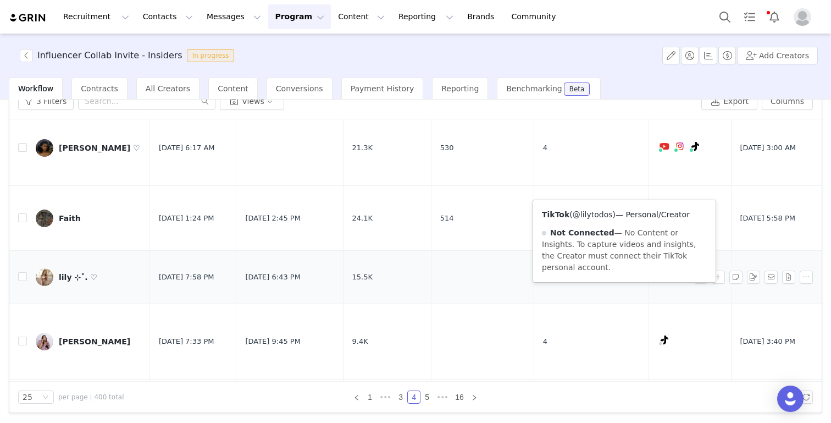
click at [601, 217] on link "@lilytodos" at bounding box center [593, 214] width 40 height 9
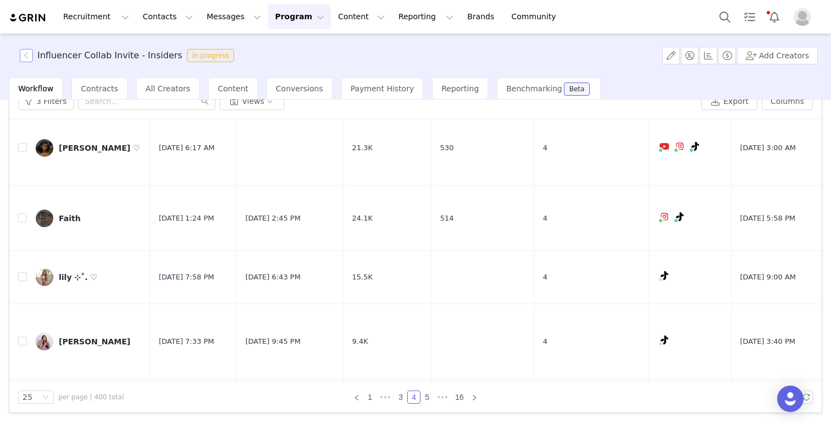
click at [29, 57] on button "button" at bounding box center [26, 55] width 13 height 13
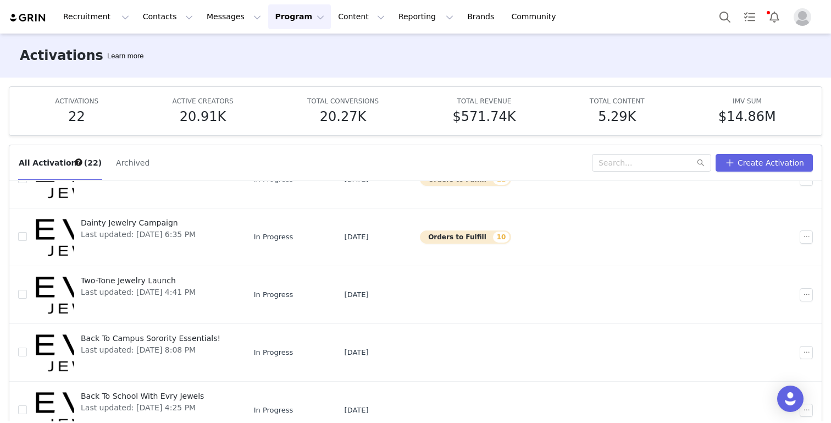
scroll to position [58, 0]
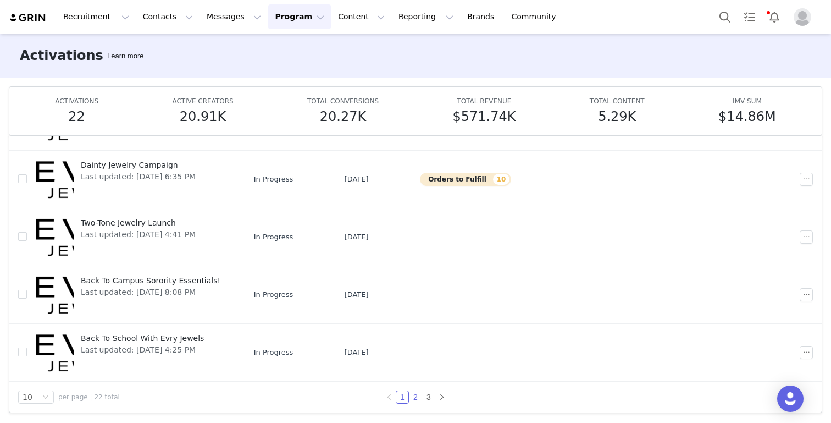
click at [418, 392] on link "2" at bounding box center [415, 397] width 12 height 12
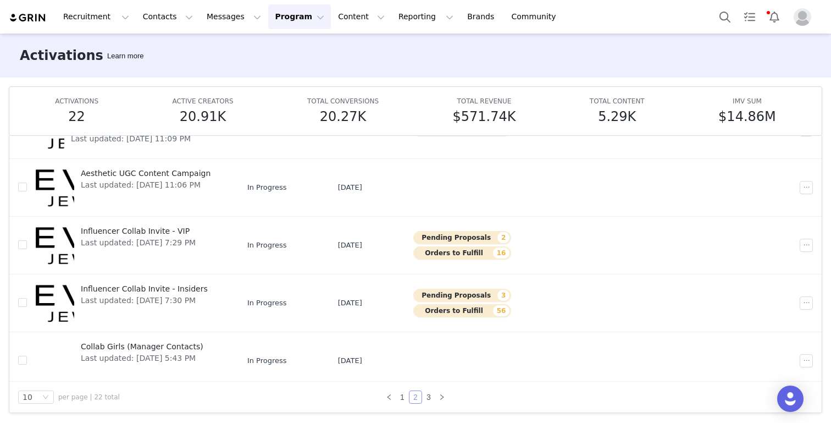
scroll to position [345, 0]
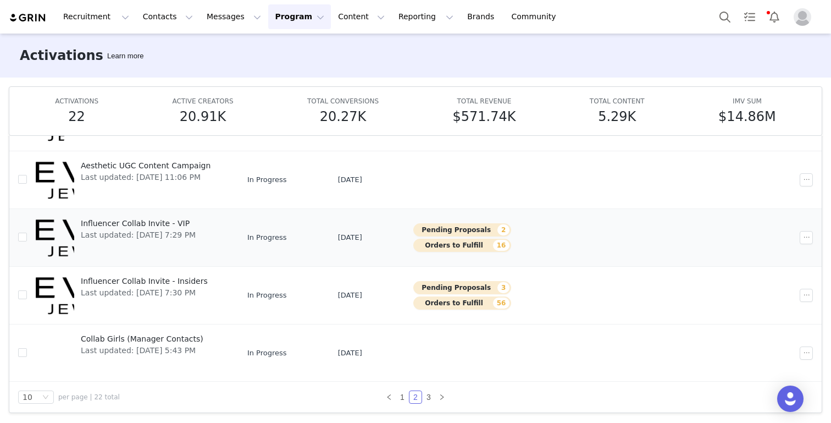
click at [162, 227] on span "Influencer Collab Invite - VIP" at bounding box center [138, 224] width 115 height 12
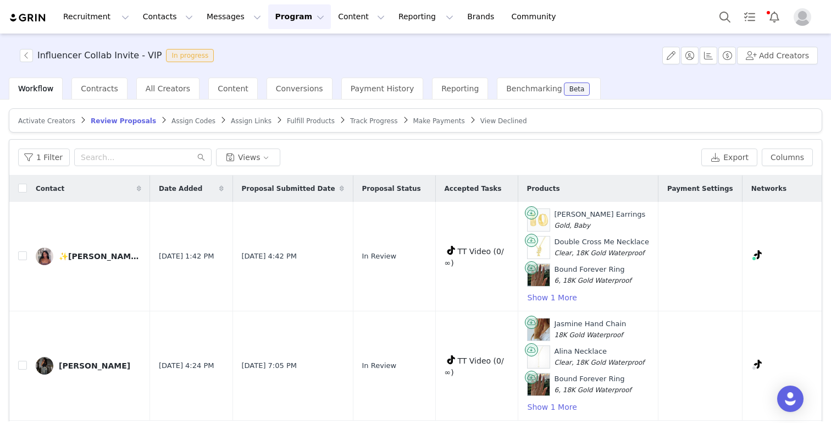
click at [361, 120] on span "Track Progress" at bounding box center [373, 121] width 47 height 8
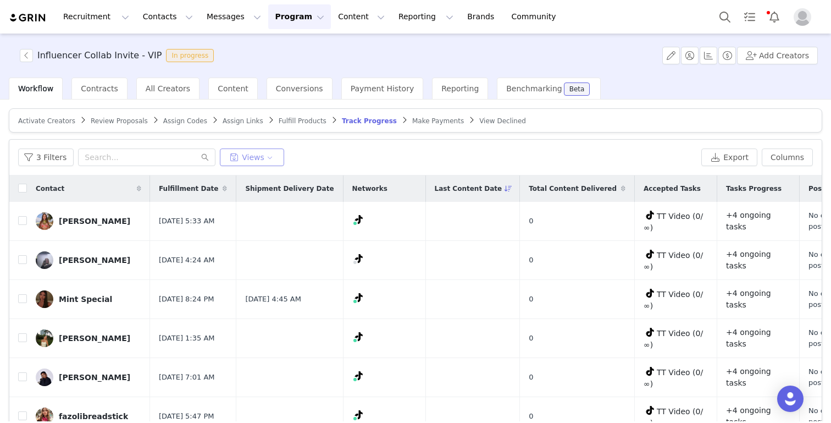
click at [249, 158] on button "Views" at bounding box center [252, 157] width 64 height 18
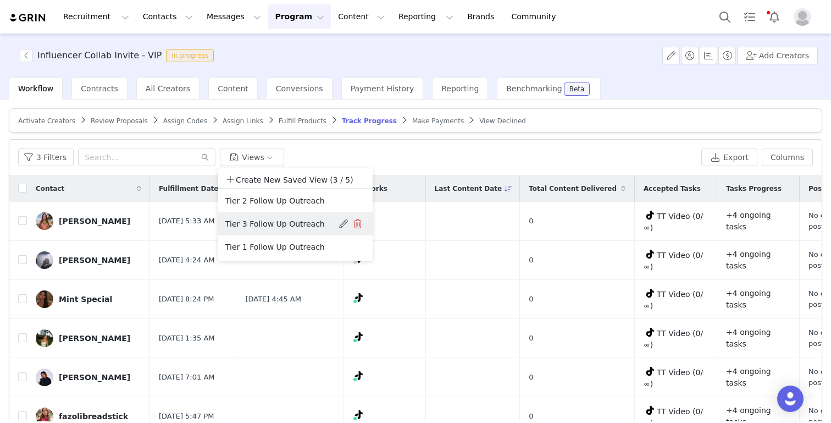
click at [269, 228] on button "Tier 3 Follow Up Outreach" at bounding box center [280, 224] width 111 height 18
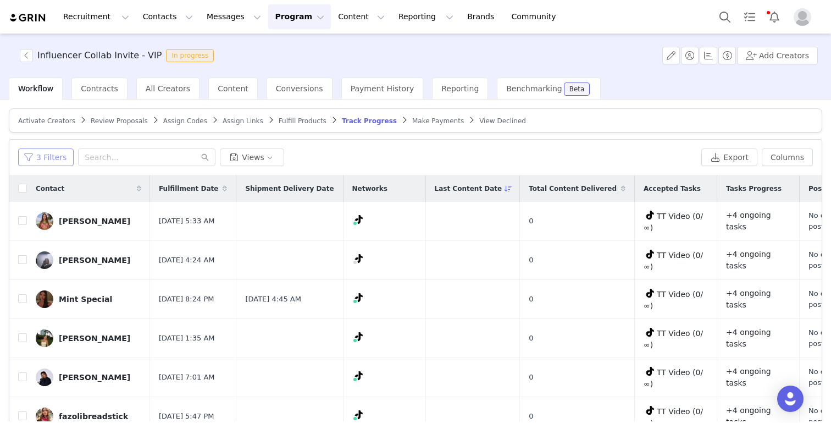
click at [45, 158] on button "3 Filters" at bounding box center [46, 157] width 56 height 18
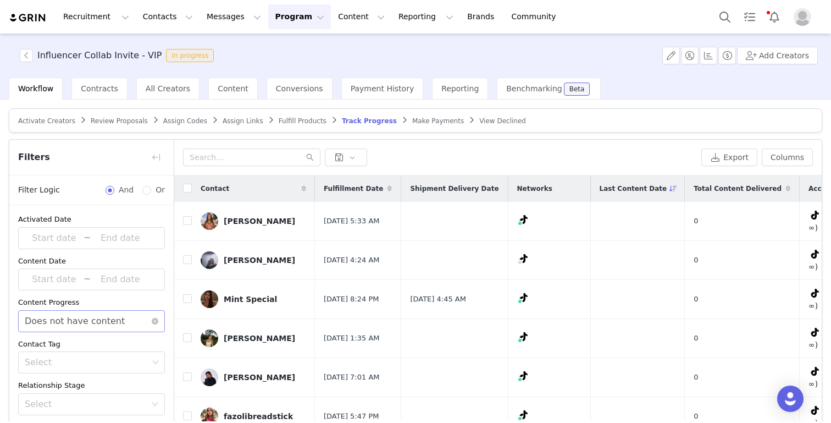
click at [69, 315] on div "Does not have content" at bounding box center [75, 321] width 100 height 21
click at [59, 345] on li "Has content" at bounding box center [91, 345] width 147 height 18
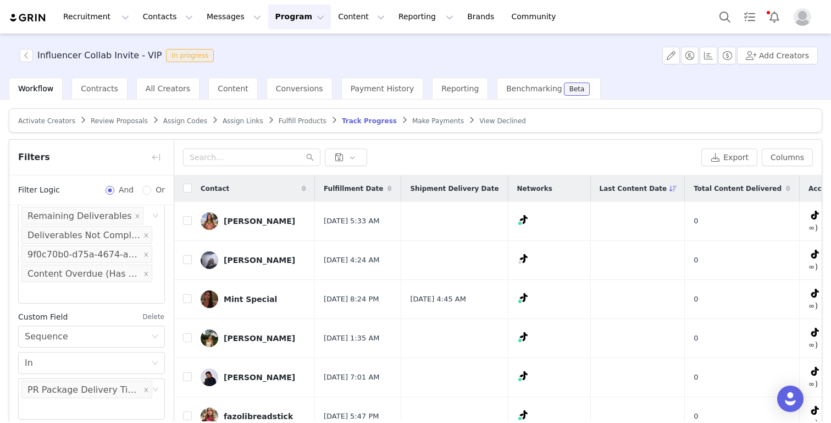
scroll to position [56, 0]
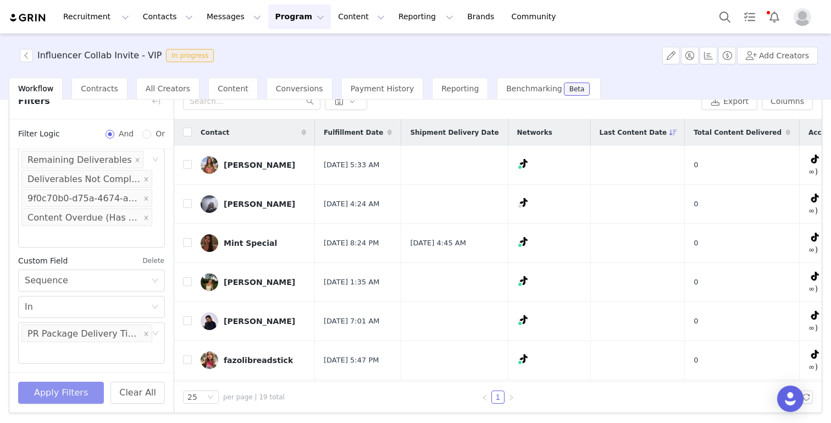
click at [59, 397] on button "Apply Filters" at bounding box center [61, 392] width 86 height 22
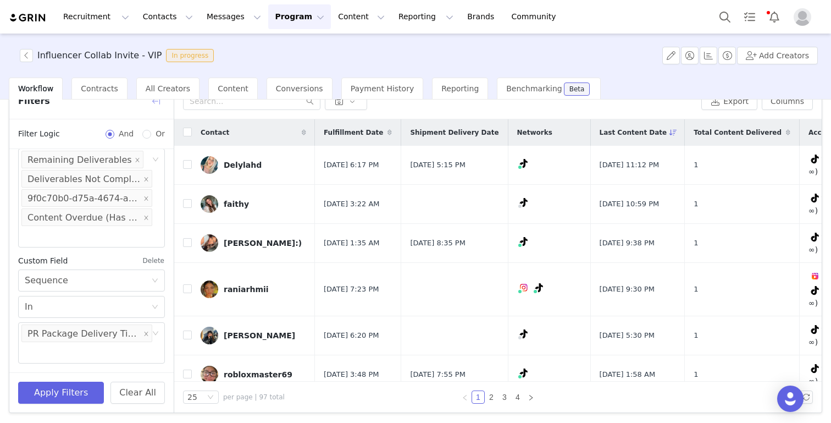
click at [159, 103] on button "button" at bounding box center [156, 101] width 18 height 18
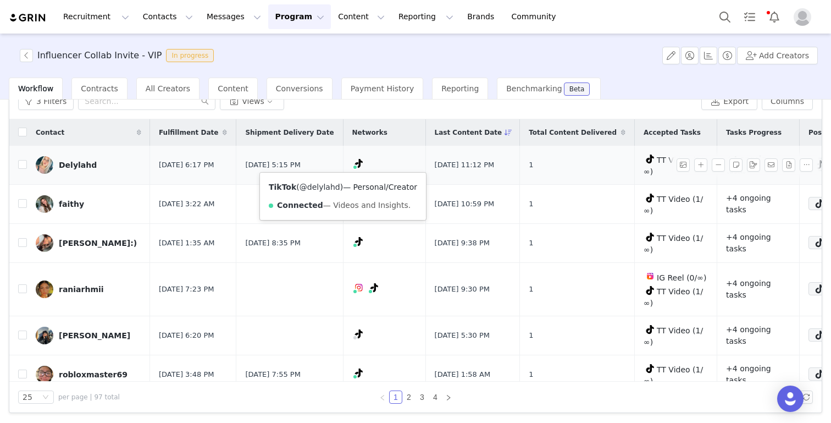
click at [333, 188] on link "@delylahd" at bounding box center [320, 186] width 41 height 9
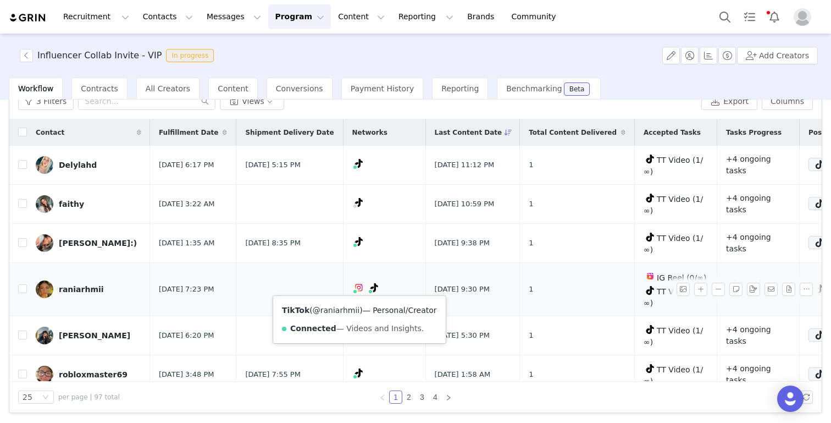
click at [343, 309] on link "@raniarhmii" at bounding box center [336, 310] width 47 height 9
click at [339, 313] on link "@raniarhmi" at bounding box center [337, 310] width 45 height 9
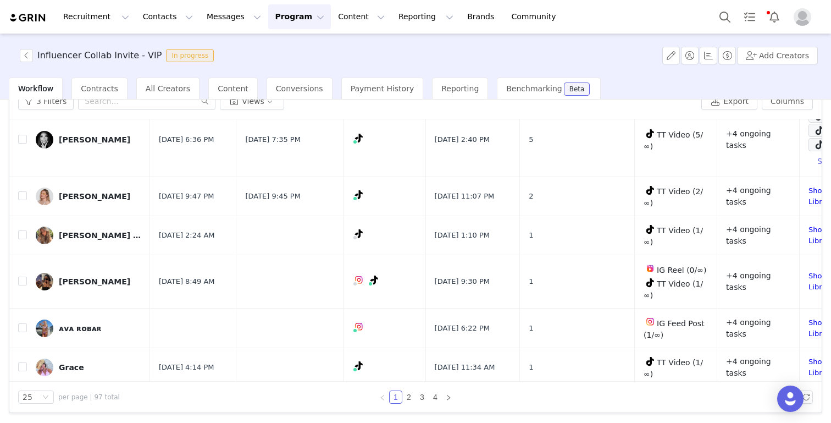
scroll to position [296, 0]
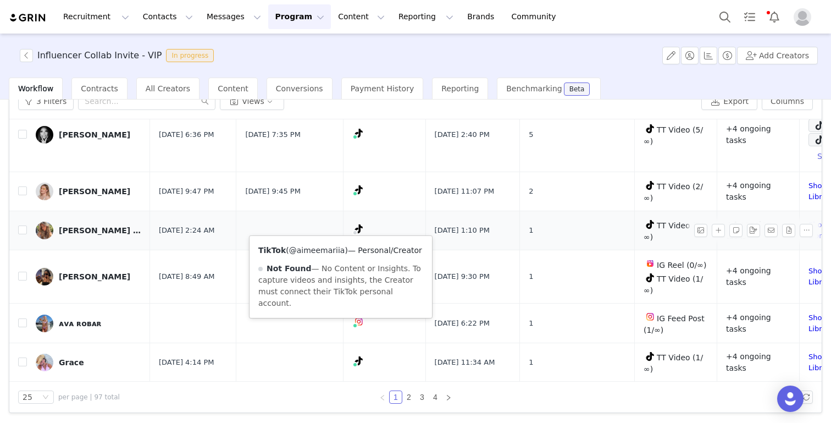
click at [322, 252] on link "@aimeemariia" at bounding box center [317, 250] width 56 height 9
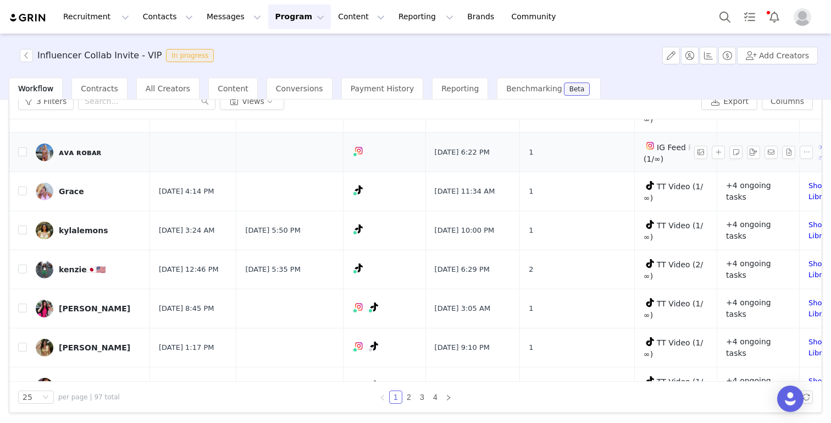
scroll to position [490, 0]
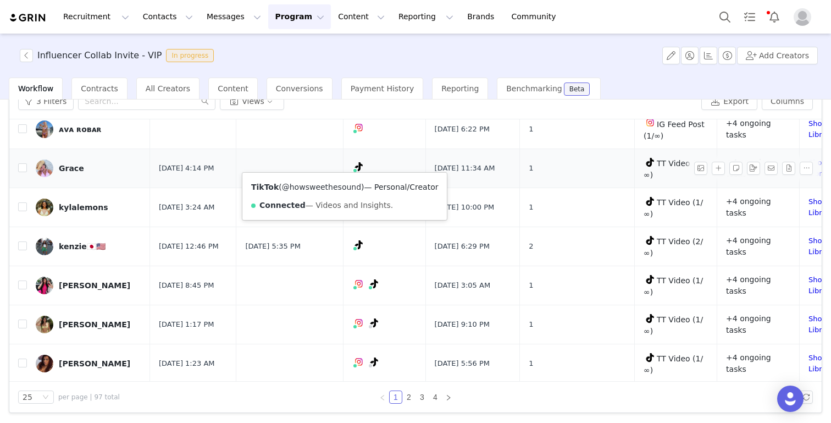
click at [339, 189] on link "@howsweethesound" at bounding box center [321, 186] width 79 height 9
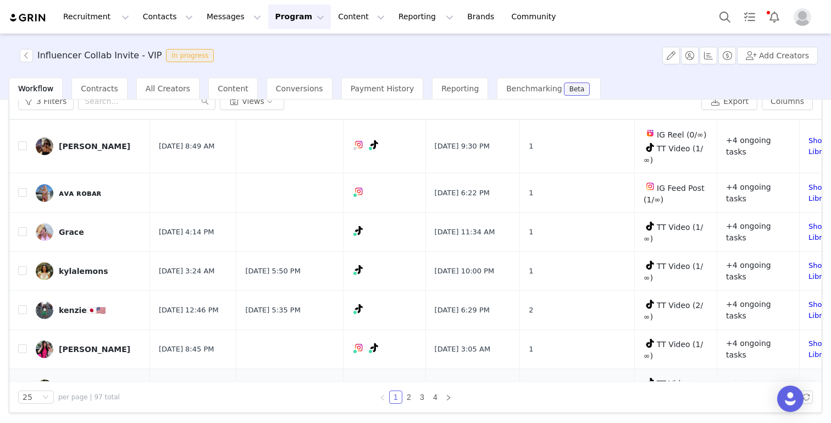
scroll to position [423, 0]
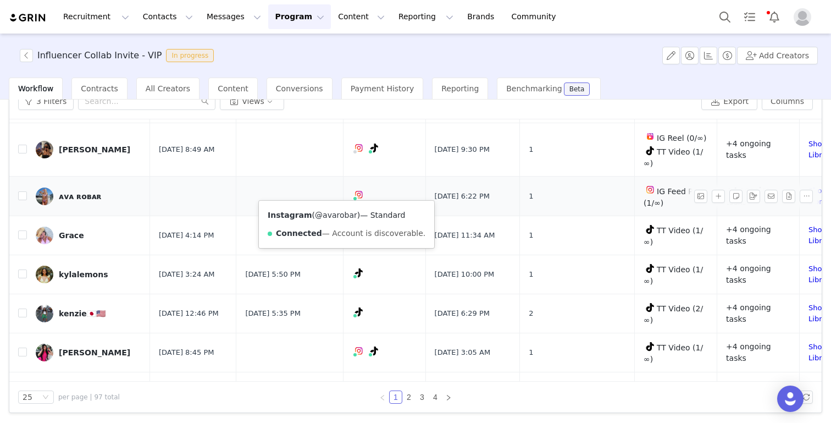
click at [339, 213] on link "@avarobar" at bounding box center [336, 215] width 42 height 9
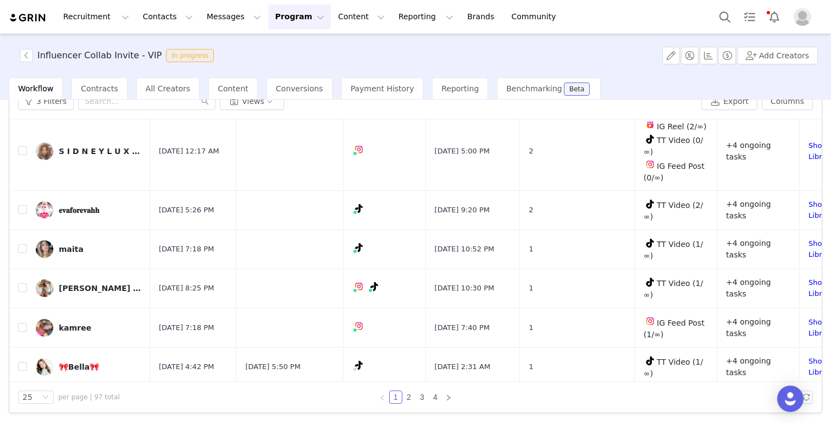
scroll to position [762, 0]
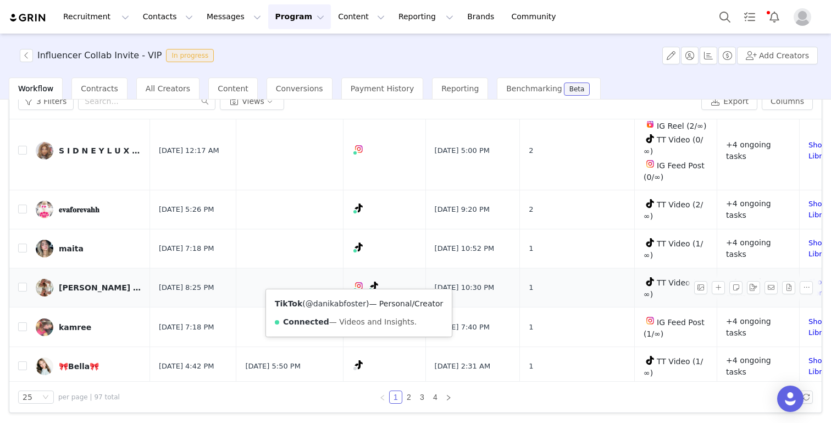
click at [342, 306] on link "@danikabfoster" at bounding box center [336, 303] width 60 height 9
click at [337, 303] on link "@danikabfoster" at bounding box center [344, 303] width 60 height 9
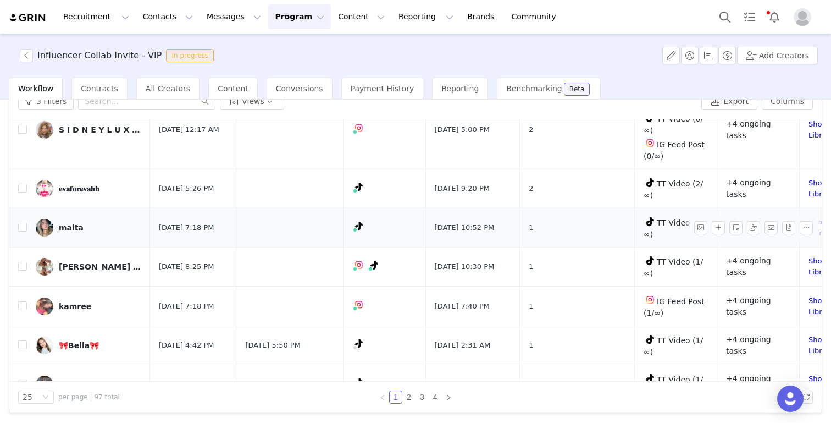
scroll to position [793, 0]
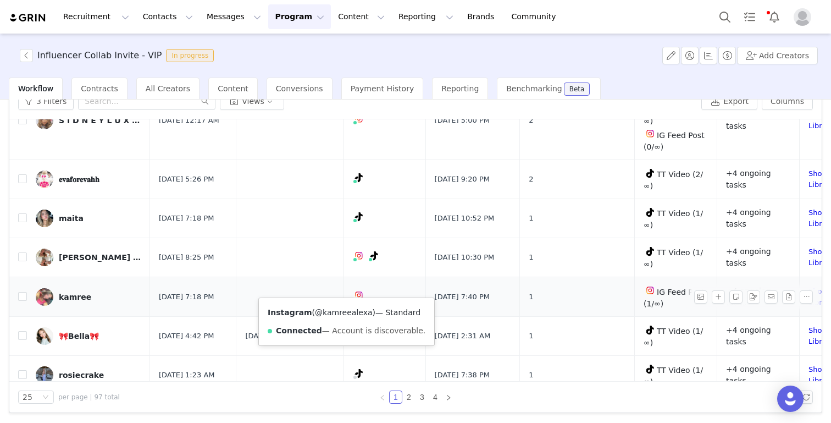
click at [340, 310] on link "@kamreealexa" at bounding box center [343, 312] width 57 height 9
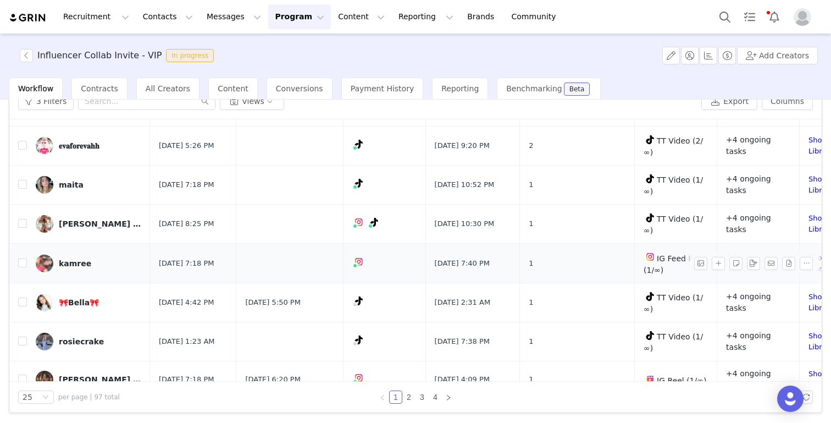
scroll to position [833, 0]
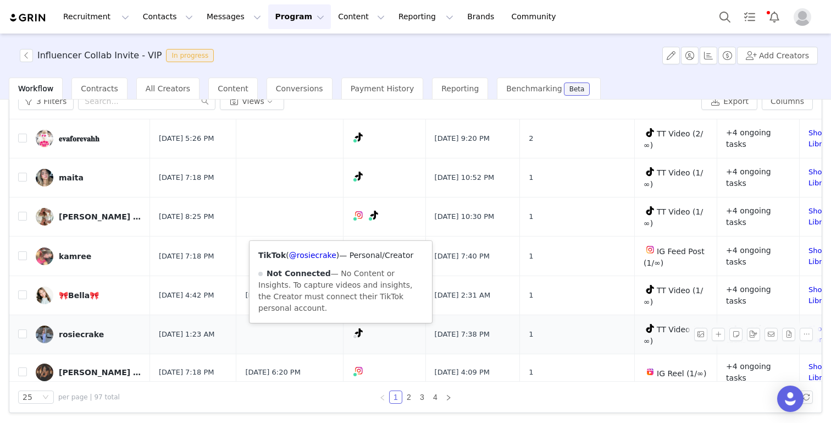
click at [322, 261] on div "TikTok ( @rosiecrake ) — Personal/Creator Not Connected — No Content or Insight…" at bounding box center [341, 282] width 182 height 82
click at [322, 257] on link "@rosiecrake" at bounding box center [312, 255] width 47 height 9
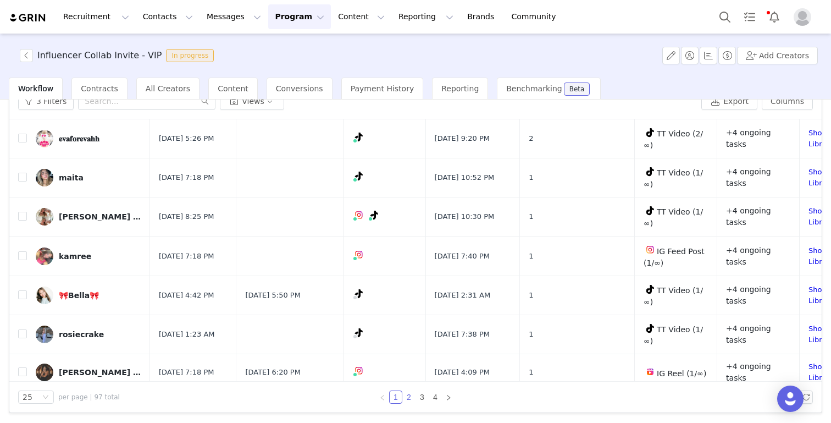
click at [409, 401] on link "2" at bounding box center [409, 397] width 12 height 12
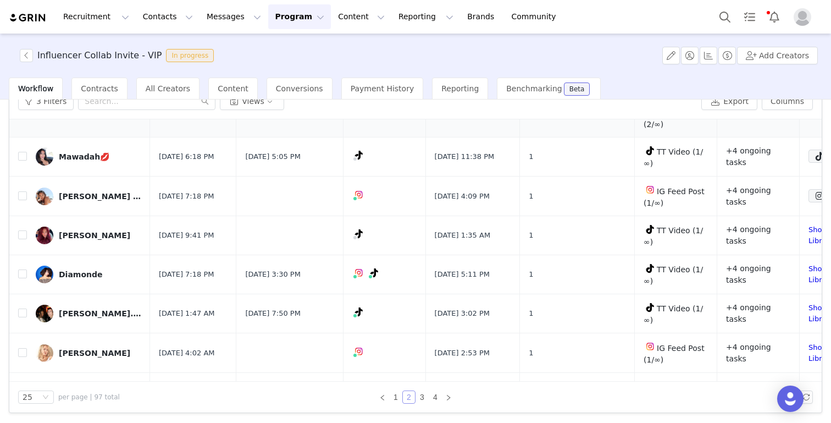
scroll to position [366, 0]
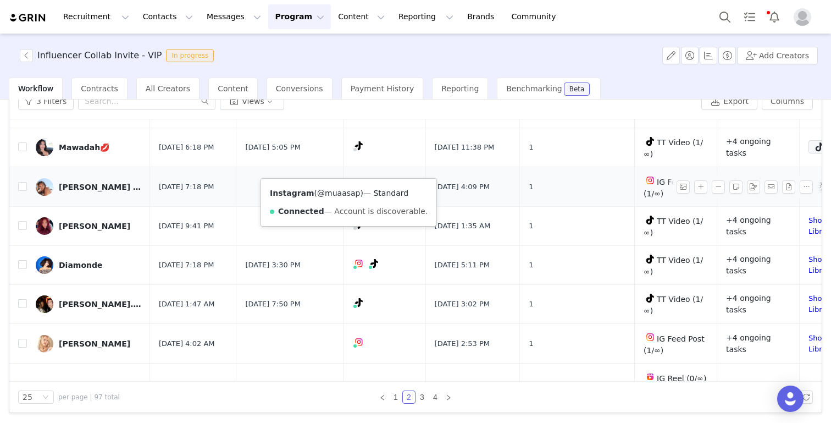
click at [340, 193] on link "@muaasap" at bounding box center [338, 193] width 43 height 9
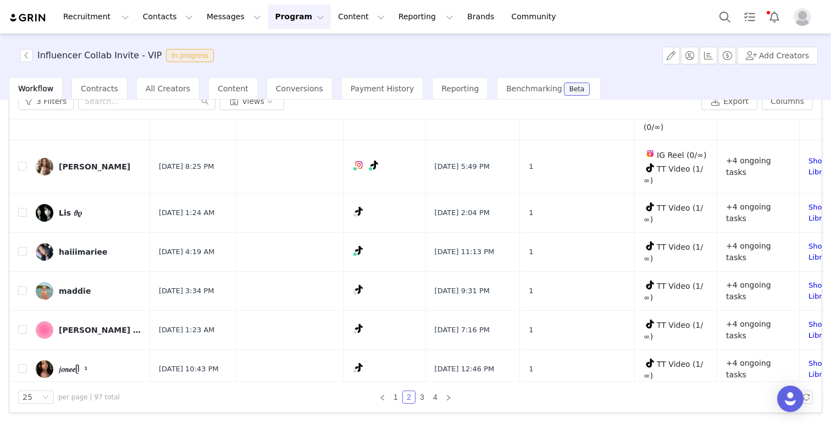
scroll to position [715, 0]
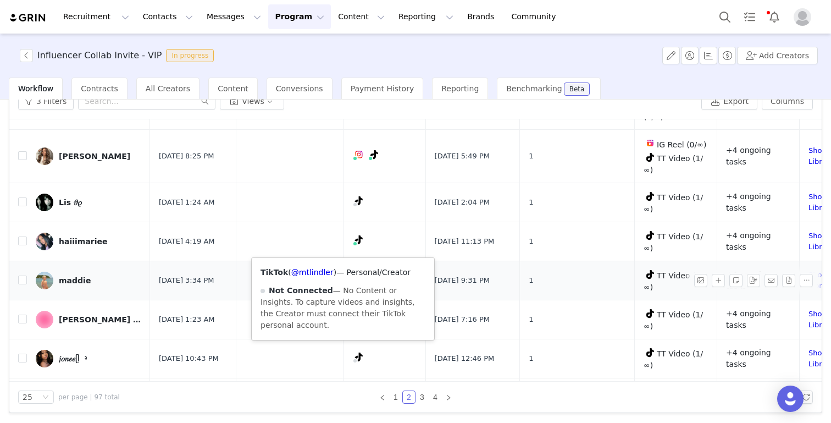
click at [316, 277] on div "TikTok ( @mtlindler ) — Personal/Creator Not Connected — No Content or Insights…" at bounding box center [343, 299] width 182 height 82
click at [317, 270] on link "@mtlindler" at bounding box center [312, 272] width 42 height 9
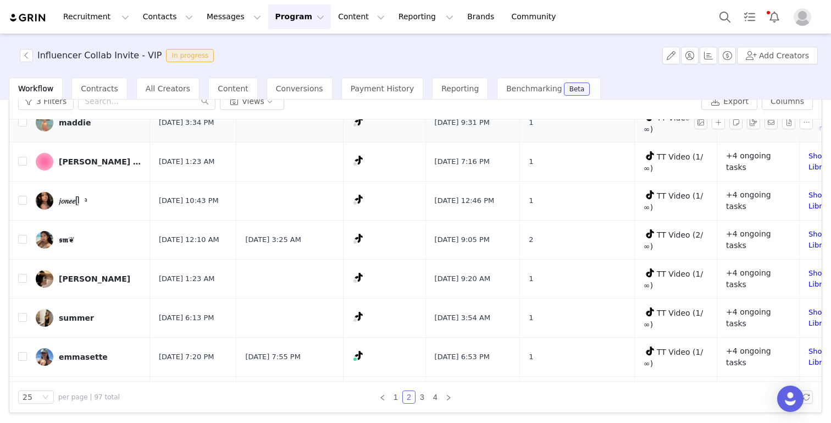
scroll to position [874, 0]
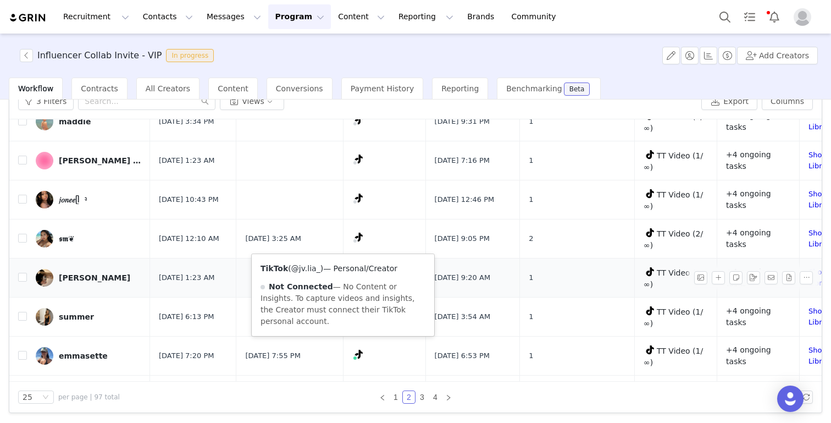
click at [309, 267] on link "@jv.lia_" at bounding box center [305, 268] width 29 height 9
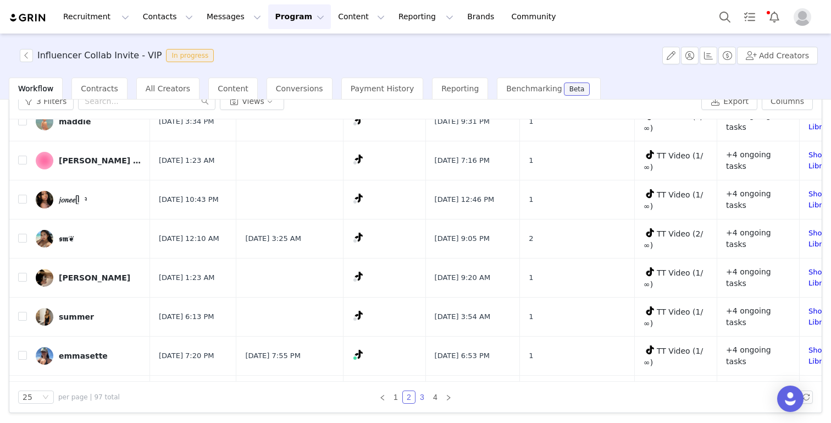
click at [421, 398] on link "3" at bounding box center [422, 397] width 12 height 12
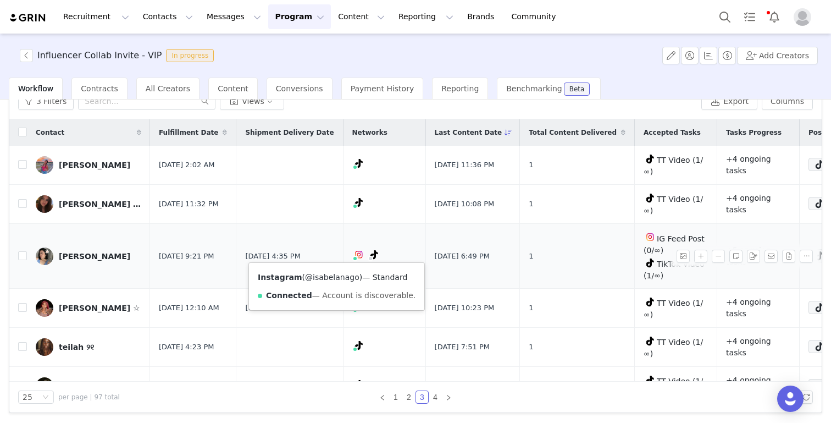
click at [331, 278] on link "@isabelanago" at bounding box center [332, 277] width 54 height 9
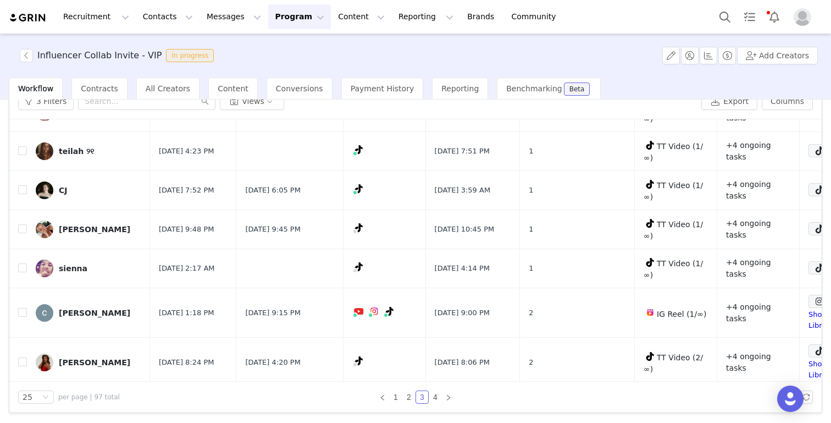
scroll to position [199, 0]
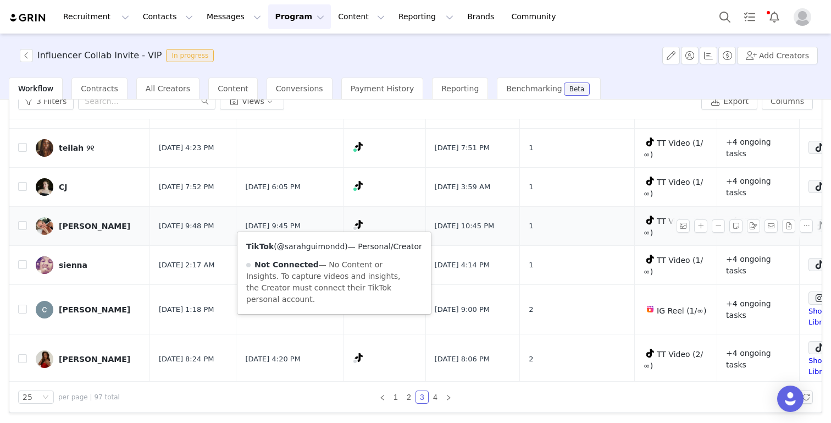
click at [324, 246] on link "@sarahguimondd" at bounding box center [311, 246] width 68 height 9
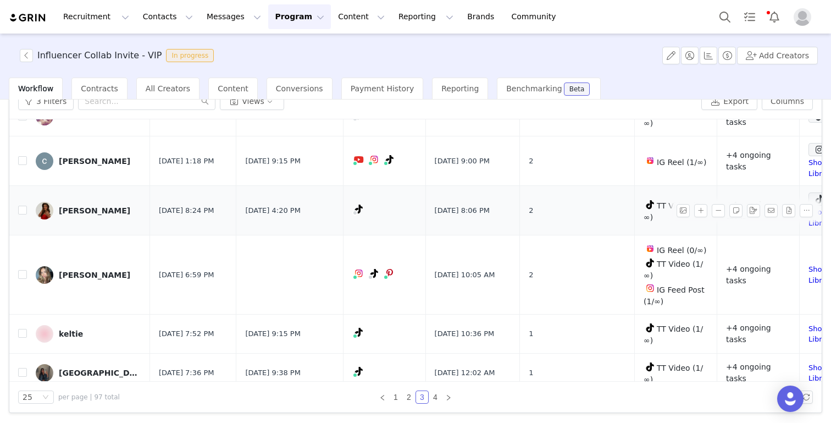
scroll to position [390, 0]
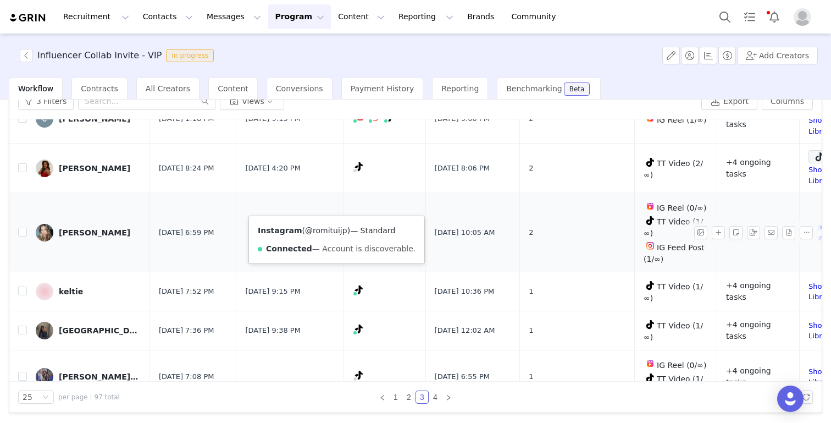
click at [329, 231] on link "@romituijp" at bounding box center [326, 230] width 42 height 9
click at [328, 229] on link "@romituijp1" at bounding box center [318, 230] width 47 height 9
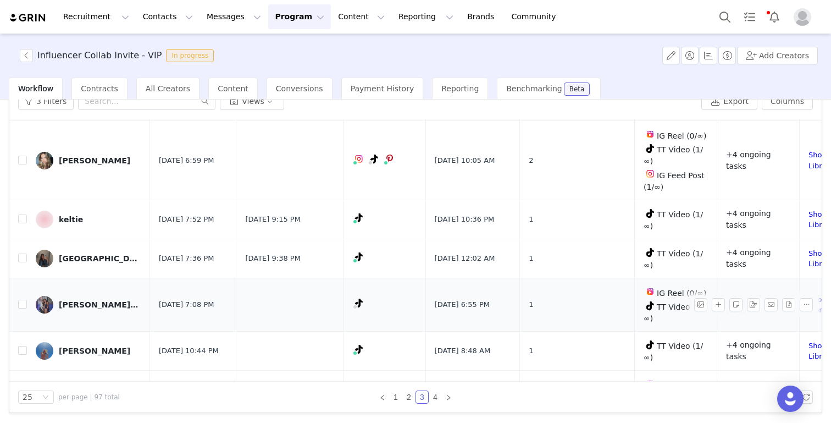
scroll to position [464, 0]
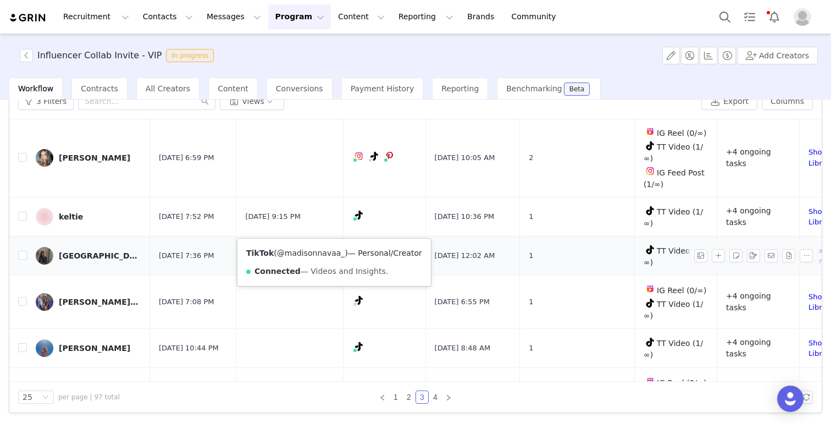
click at [332, 252] on link "@madisonnavaa_" at bounding box center [311, 252] width 68 height 9
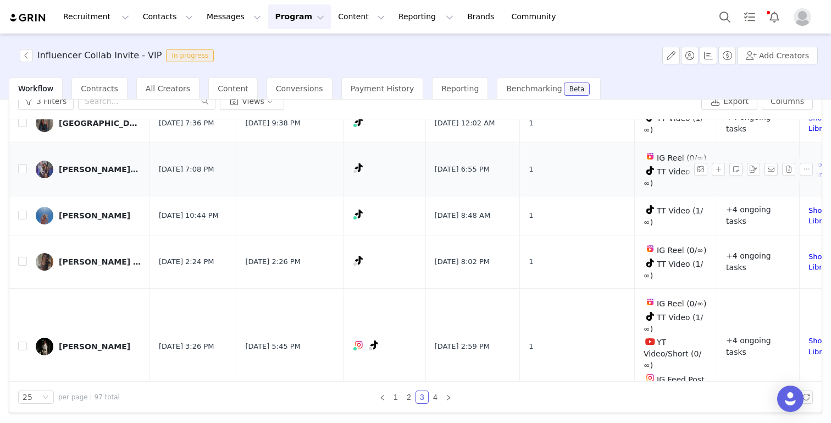
scroll to position [618, 0]
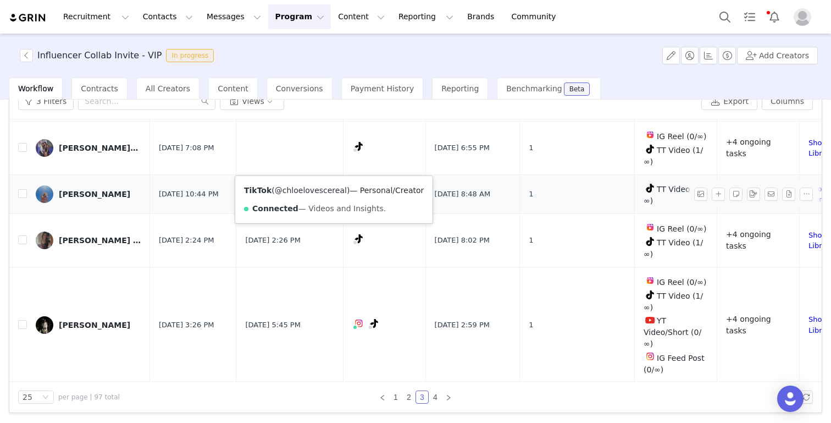
click at [323, 186] on link "@chloelovescereal" at bounding box center [311, 190] width 72 height 9
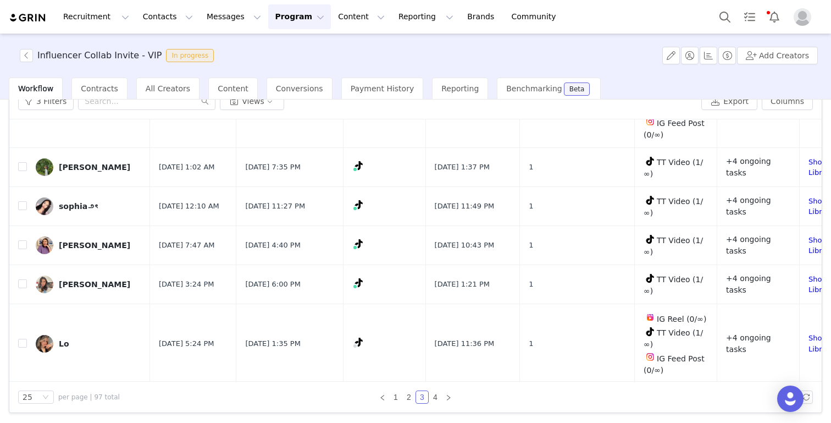
scroll to position [1009, 0]
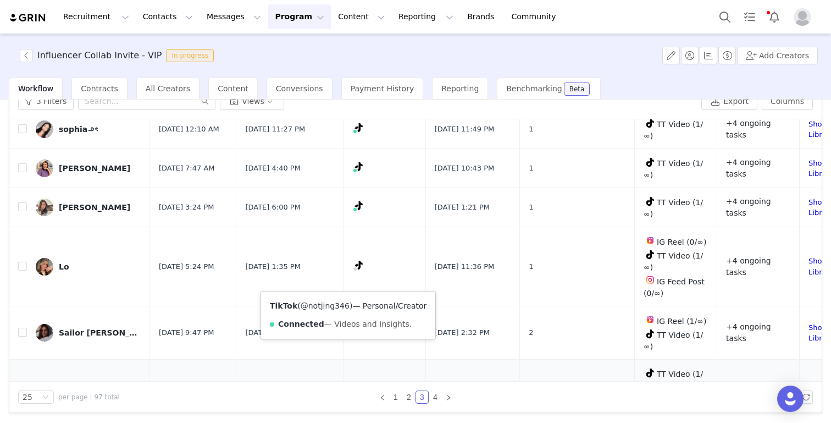
click at [336, 305] on link "@notjing346" at bounding box center [325, 305] width 49 height 9
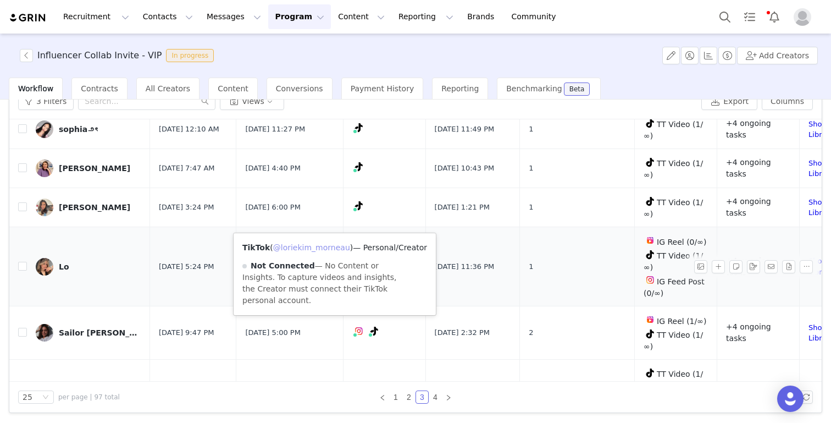
click at [326, 246] on link "@loriekim_morneau" at bounding box center [311, 247] width 77 height 9
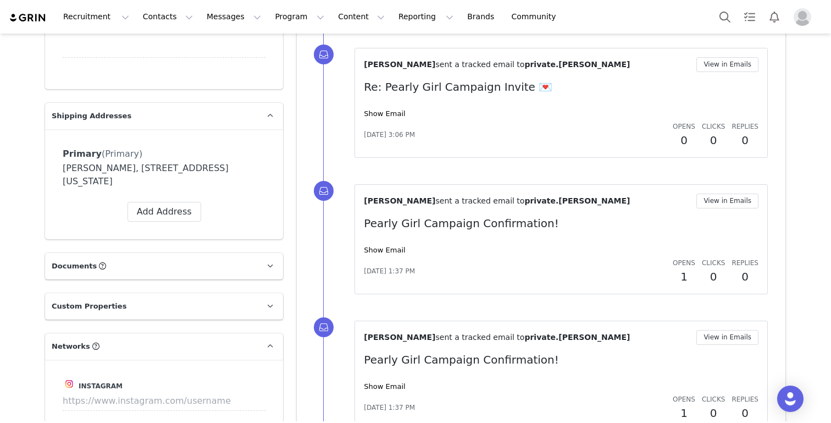
scroll to position [704, 0]
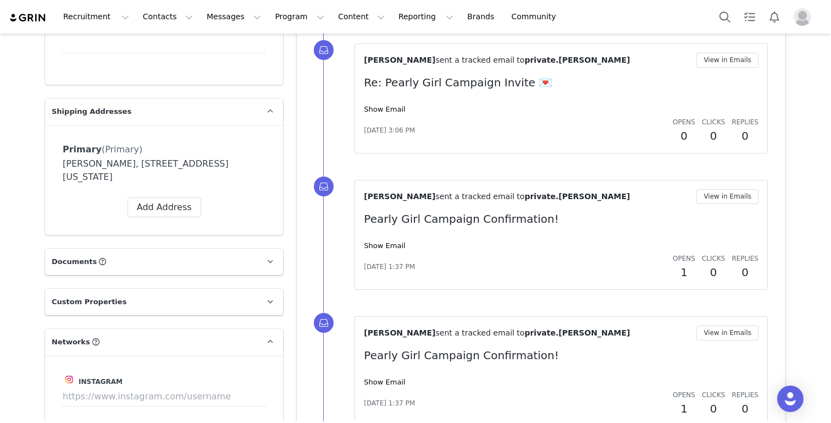
click at [107, 165] on div "Ella Gernetzke, 5708 S 238th St. Elkhorn, Nebraska 68022 United States" at bounding box center [164, 170] width 203 height 26
copy div "Gernetzke"
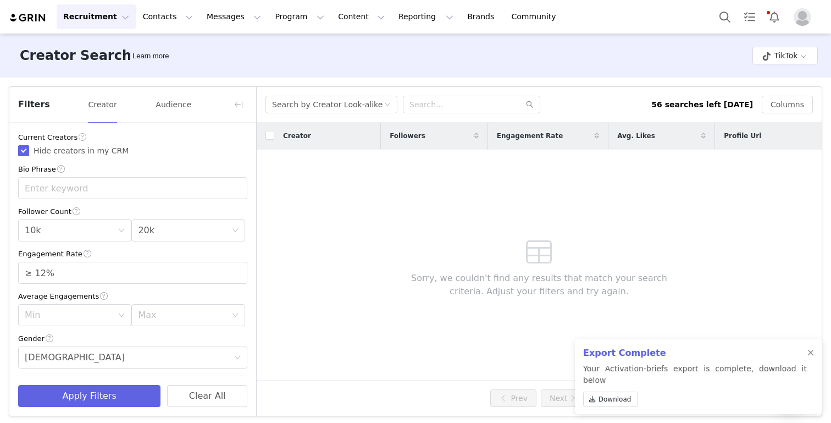
scroll to position [4, 0]
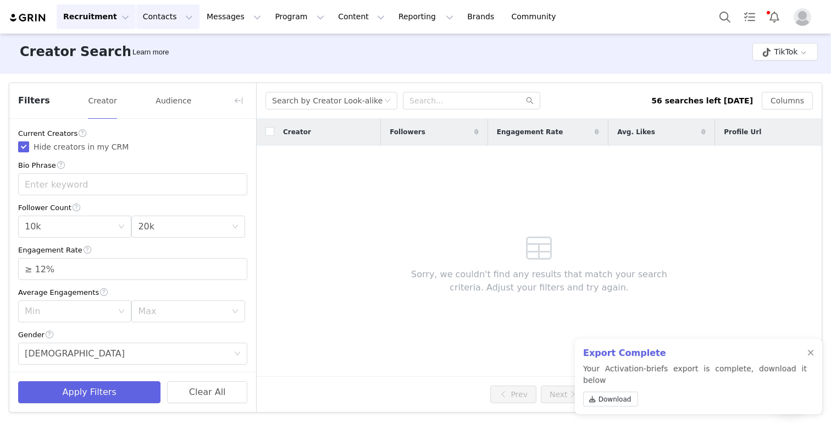
click at [148, 15] on button "Contacts Contacts" at bounding box center [167, 16] width 63 height 25
click at [150, 46] on p "Creators" at bounding box center [153, 49] width 33 height 12
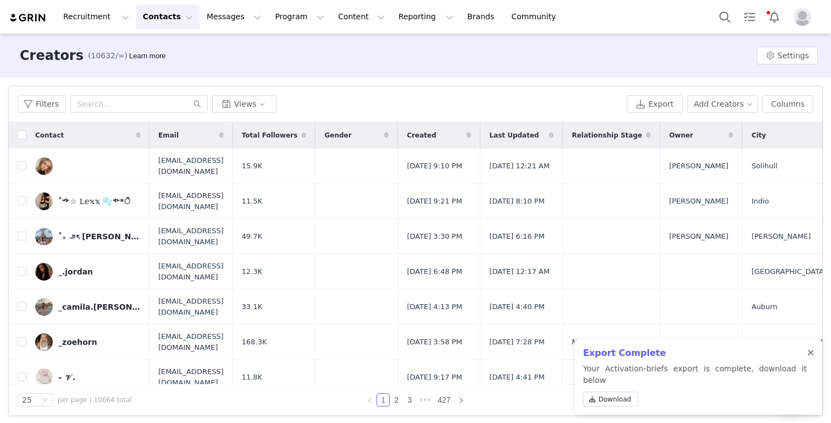
click at [813, 357] on div at bounding box center [810, 352] width 7 height 9
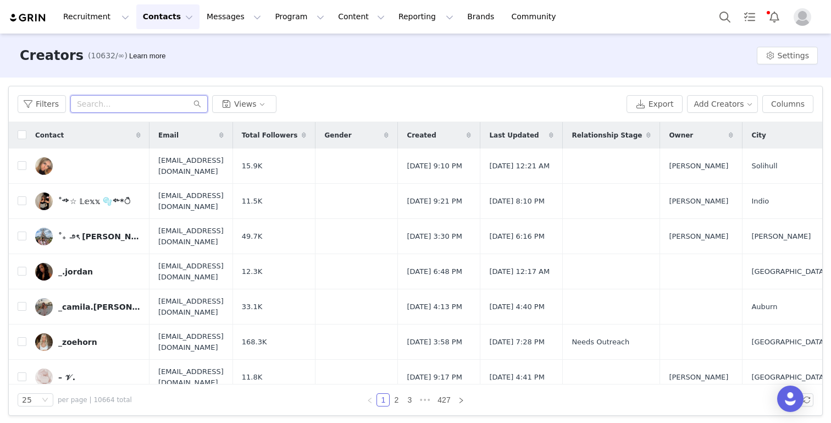
click at [114, 104] on input "text" at bounding box center [138, 104] width 137 height 18
paste input "ilyladueshop@gmail.com"
type input "lilyladueshop@gmail.com"
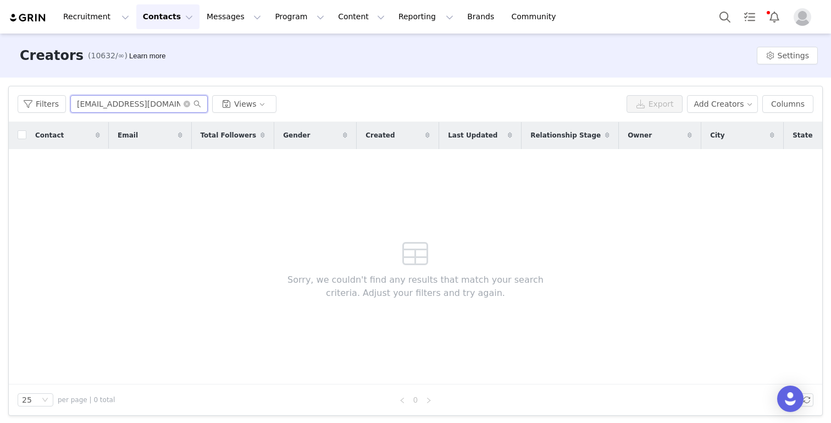
click at [173, 109] on input "lilyladueshop@gmail.com" at bounding box center [138, 104] width 137 height 18
click at [28, 103] on button "Filters" at bounding box center [42, 104] width 48 height 18
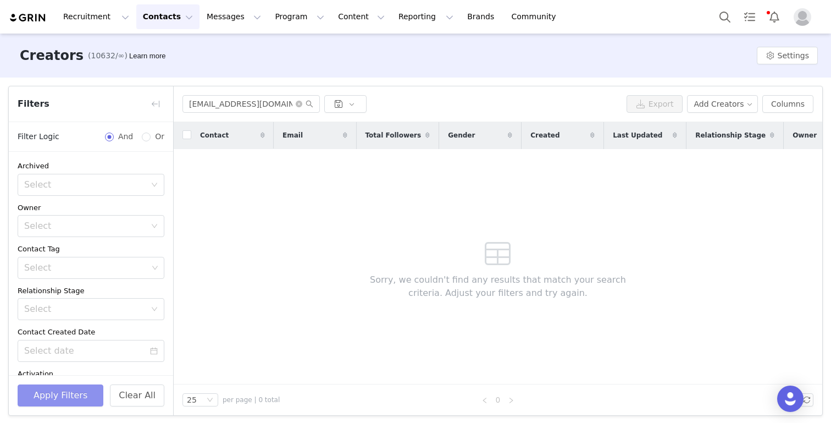
click at [79, 389] on button "Apply Filters" at bounding box center [61, 395] width 86 height 22
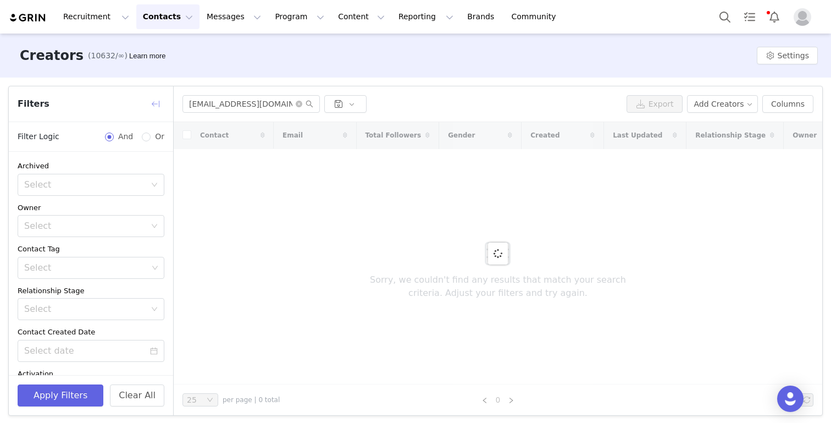
click at [151, 102] on button "button" at bounding box center [156, 104] width 18 height 18
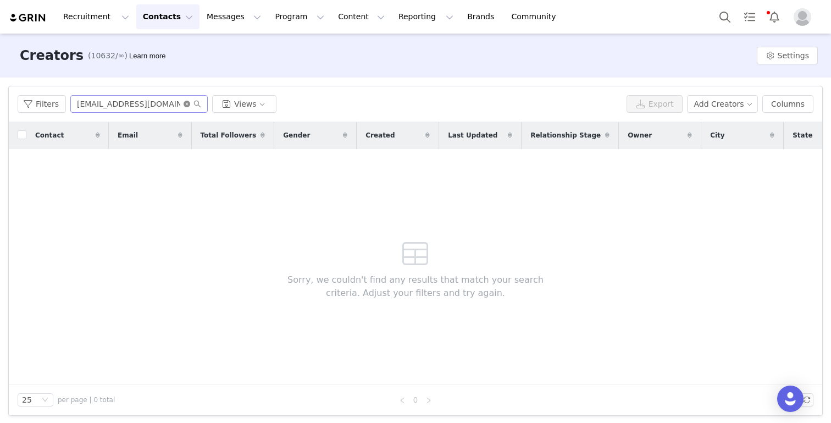
click at [186, 104] on icon "icon: close-circle" at bounding box center [187, 104] width 7 height 7
click at [164, 104] on input "text" at bounding box center [138, 104] width 137 height 18
paste input "[EMAIL_ADDRESS][DOMAIN_NAME]"
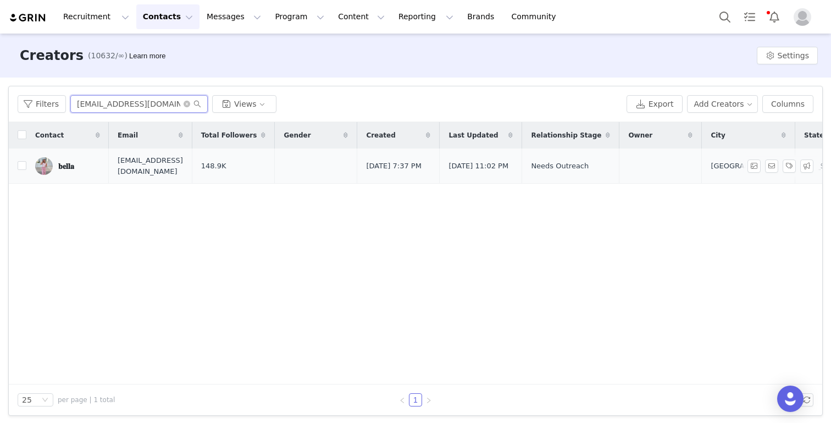
type input "[EMAIL_ADDRESS][DOMAIN_NAME]"
click at [65, 173] on link "𝐛𝐞𝐥𝐥𝐚" at bounding box center [67, 166] width 65 height 18
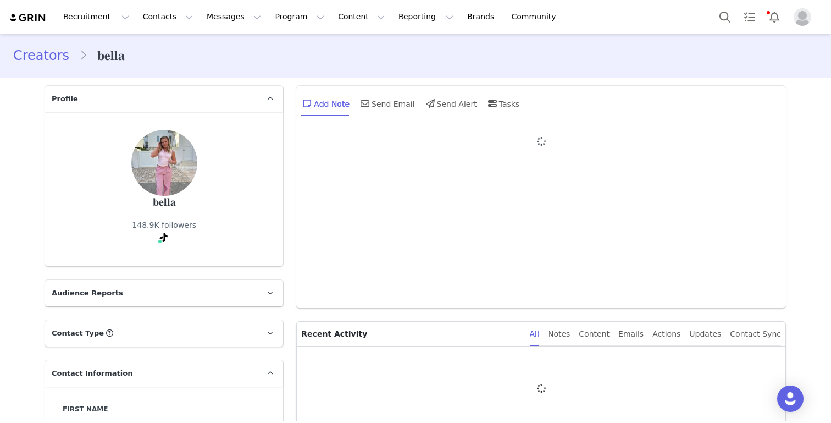
type input "+1 ([GEOGRAPHIC_DATA])"
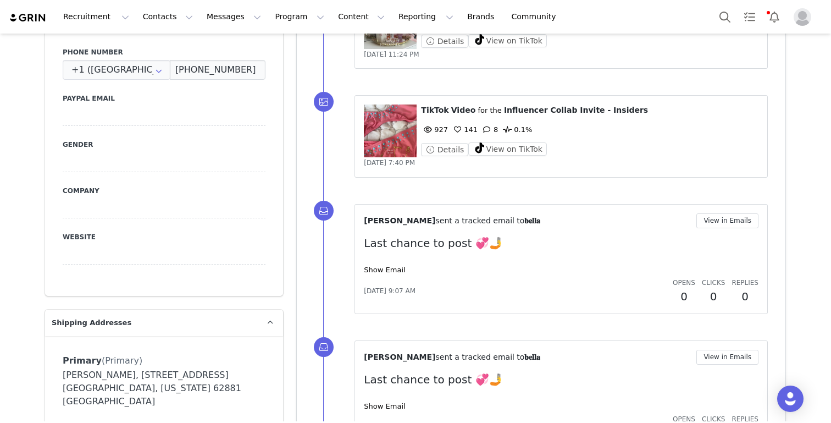
scroll to position [495, 0]
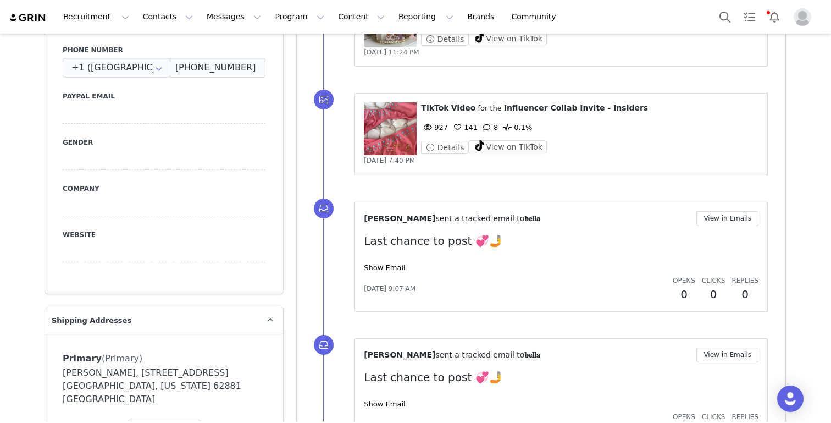
click at [115, 376] on div "[PERSON_NAME], [STREET_ADDRESS] [GEOGRAPHIC_DATA], [US_STATE] 62881 [GEOGRAPHIC…" at bounding box center [164, 386] width 203 height 40
copy div "[PERSON_NAME]"
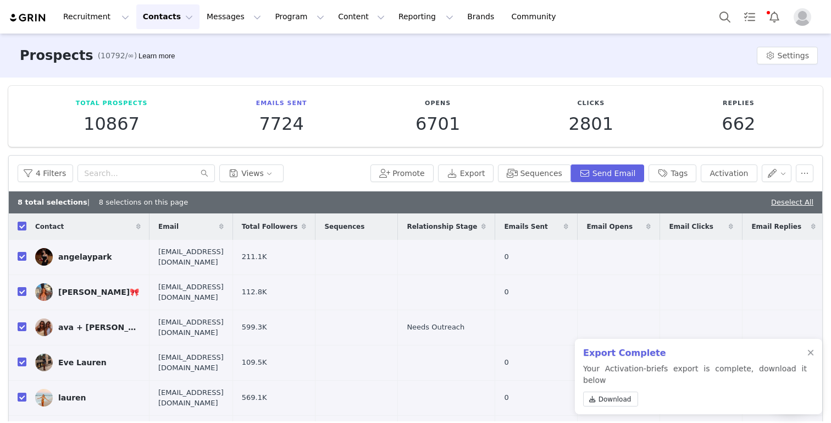
click at [170, 11] on button "Contacts Contacts" at bounding box center [167, 16] width 63 height 25
click at [161, 50] on p "Creators" at bounding box center [153, 49] width 33 height 12
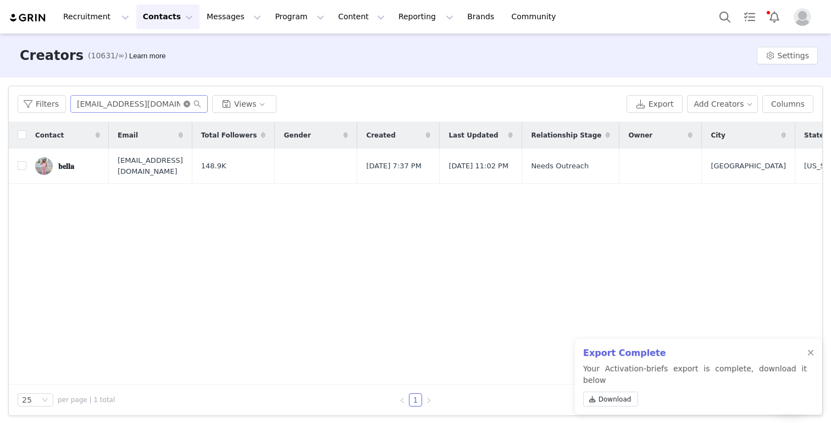
click at [186, 102] on icon "icon: close-circle" at bounding box center [187, 104] width 7 height 7
click at [154, 103] on input "text" at bounding box center [138, 104] width 137 height 18
paste input "[EMAIL_ADDRESS][DOMAIN_NAME]"
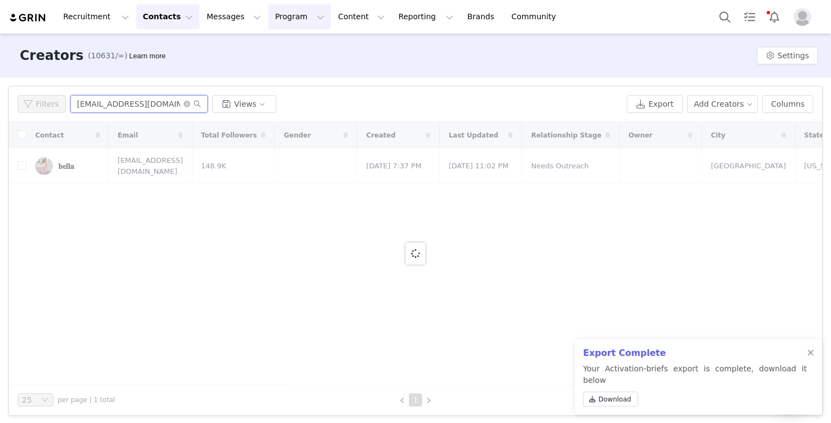
type input "[EMAIL_ADDRESS][DOMAIN_NAME]"
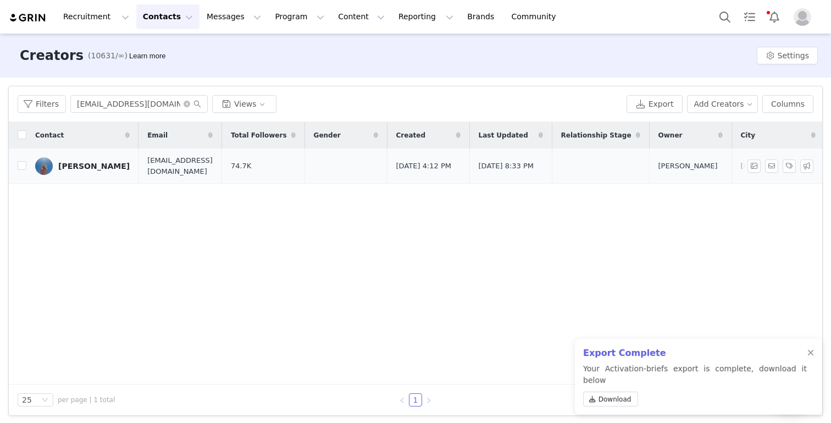
click at [76, 171] on link "[PERSON_NAME]" at bounding box center [82, 166] width 95 height 18
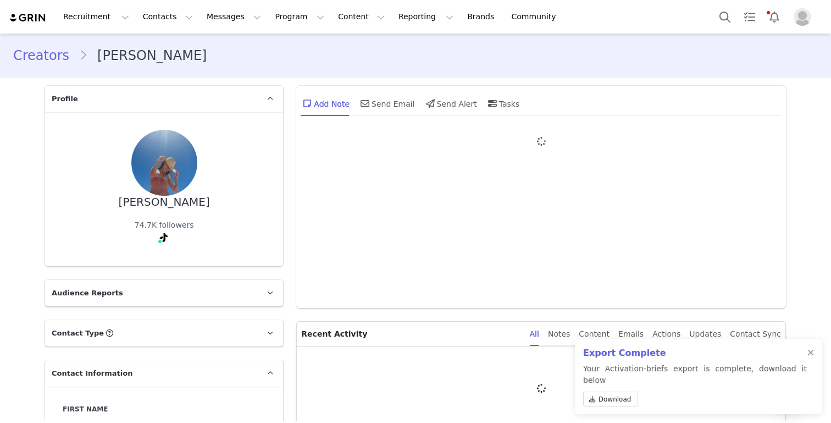
type input "+1 ([GEOGRAPHIC_DATA])"
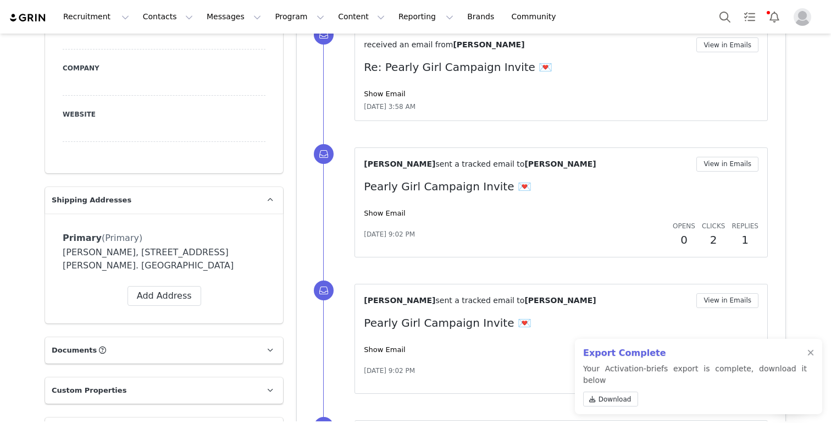
scroll to position [625, 0]
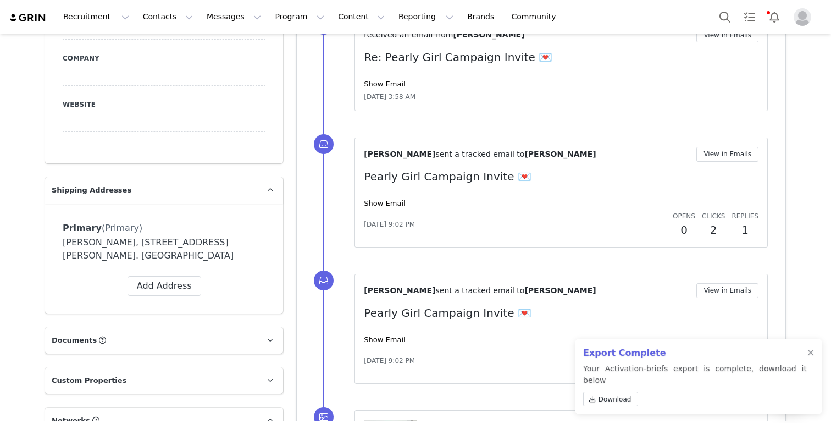
click at [107, 242] on div "[PERSON_NAME], [STREET_ADDRESS][PERSON_NAME]. [GEOGRAPHIC_DATA]" at bounding box center [164, 249] width 203 height 26
copy div "[PERSON_NAME]"
click at [97, 260] on div "[PERSON_NAME], [STREET_ADDRESS][PERSON_NAME]. [GEOGRAPHIC_DATA]" at bounding box center [164, 249] width 203 height 26
drag, startPoint x: 126, startPoint y: 243, endPoint x: 63, endPoint y: 243, distance: 63.8
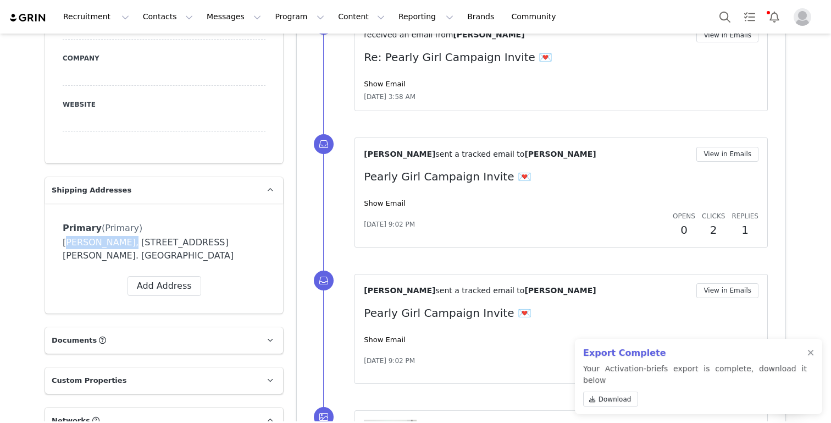
click at [63, 243] on div "[PERSON_NAME], [STREET_ADDRESS][PERSON_NAME]. [GEOGRAPHIC_DATA]" at bounding box center [164, 249] width 203 height 26
copy div "[PERSON_NAME]"
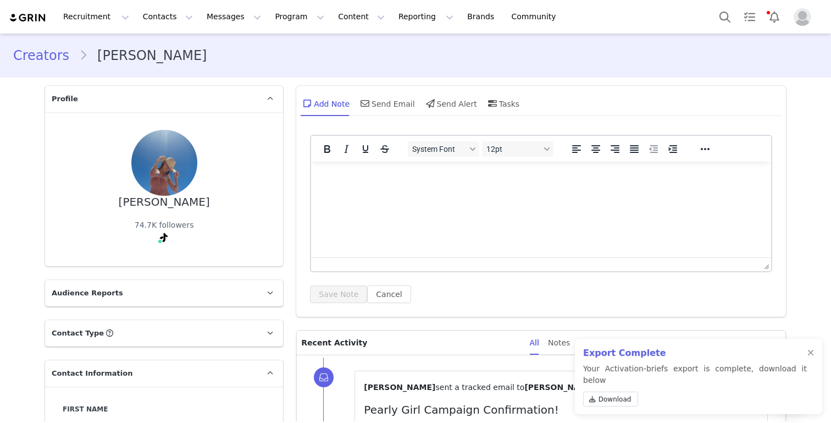
click at [45, 43] on div "Creators [PERSON_NAME]" at bounding box center [415, 55] width 831 height 37
click at [44, 53] on link "Creators" at bounding box center [46, 56] width 66 height 20
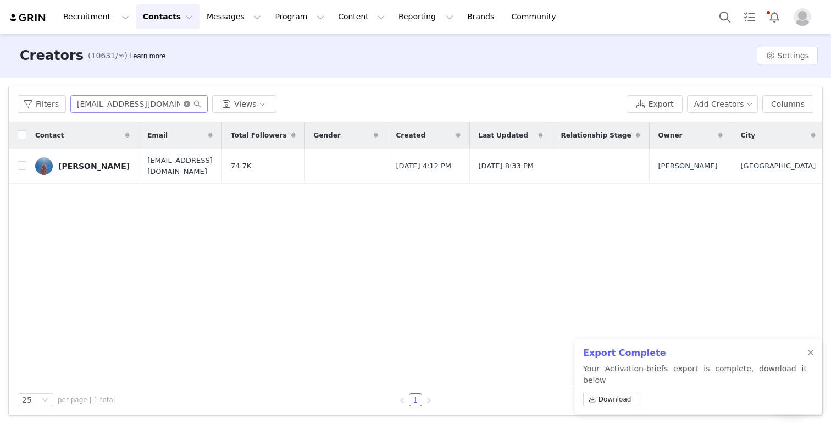
click at [186, 103] on icon "icon: close-circle" at bounding box center [187, 104] width 7 height 7
click at [158, 107] on input "text" at bounding box center [138, 104] width 137 height 18
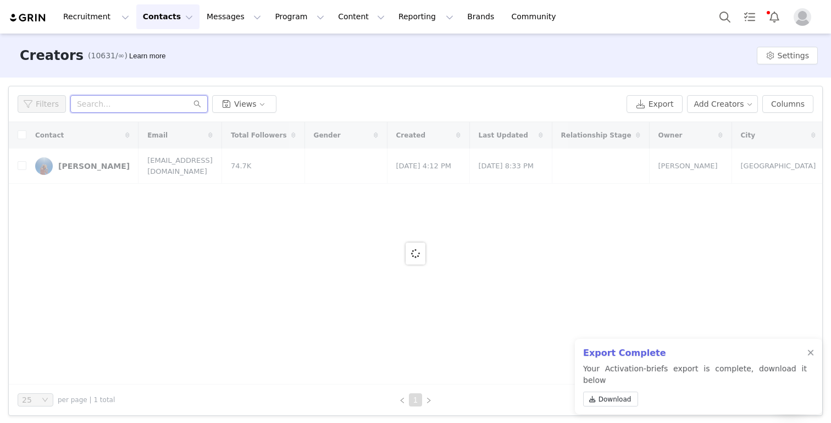
paste input "[EMAIL_ADDRESS][DOMAIN_NAME]"
type input "[EMAIL_ADDRESS][DOMAIN_NAME]"
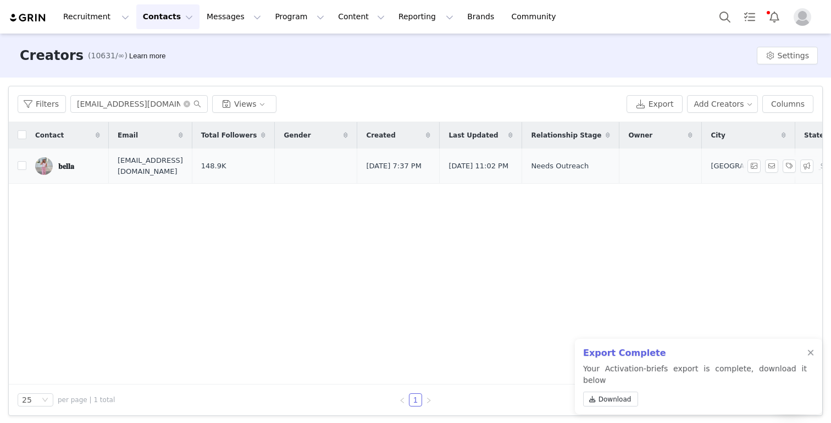
click at [60, 164] on div "𝐛𝐞𝐥𝐥𝐚" at bounding box center [66, 166] width 16 height 9
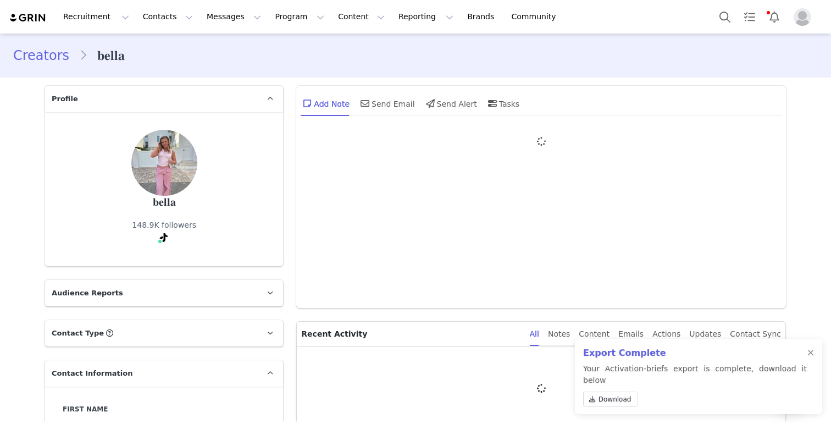
type input "+1 ([GEOGRAPHIC_DATA])"
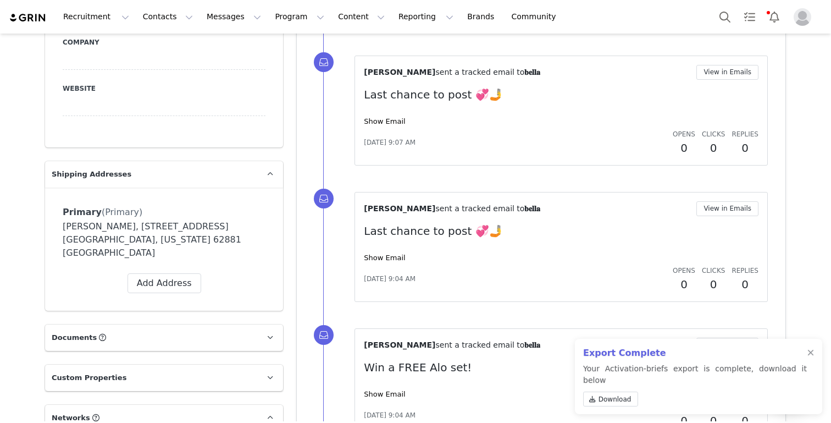
scroll to position [668, 0]
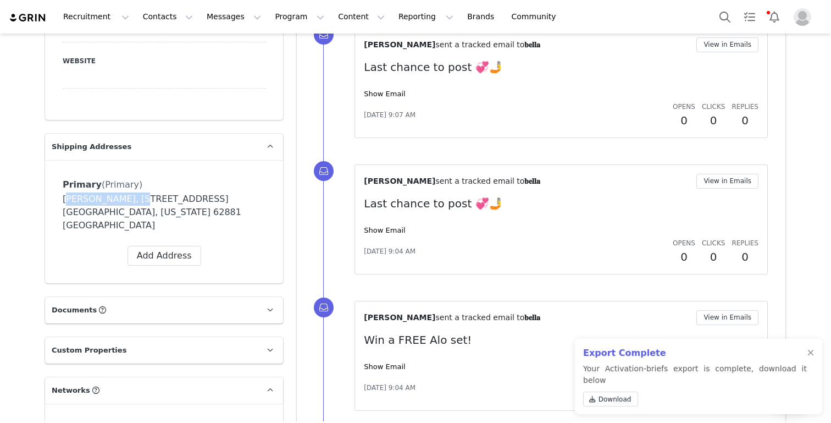
drag, startPoint x: 126, startPoint y: 198, endPoint x: 63, endPoint y: 197, distance: 63.8
click at [63, 197] on div "[PERSON_NAME], [STREET_ADDRESS] [GEOGRAPHIC_DATA], [US_STATE] 62881 [GEOGRAPHIC…" at bounding box center [164, 212] width 203 height 40
copy div "[PERSON_NAME]"
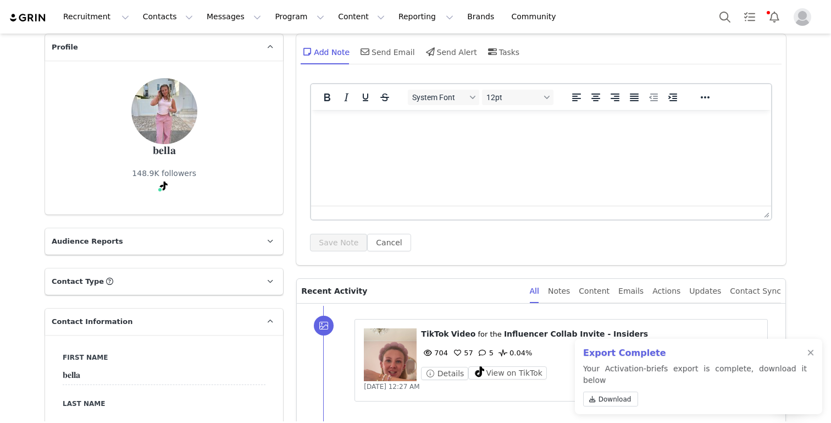
scroll to position [0, 0]
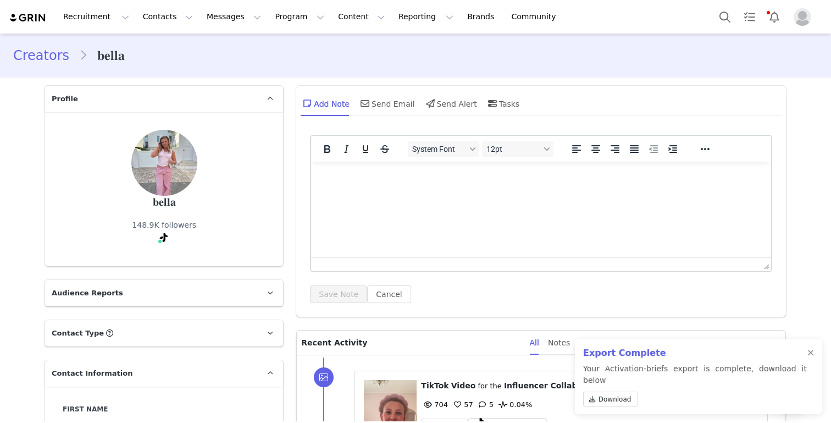
click at [40, 58] on link "Creators" at bounding box center [46, 56] width 66 height 20
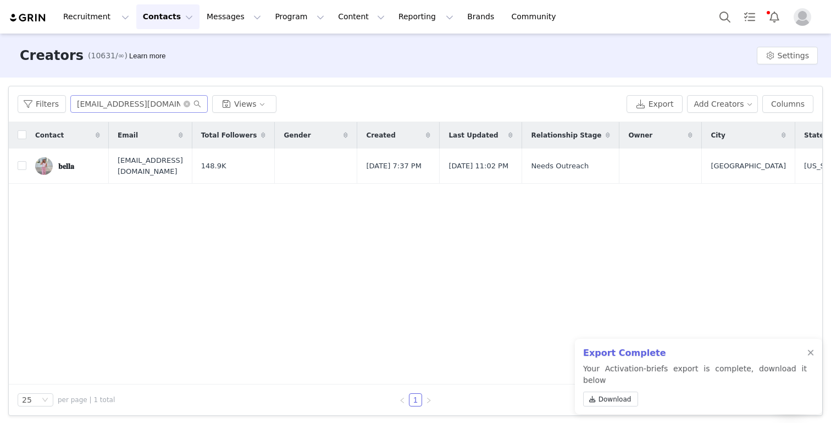
click at [185, 107] on span at bounding box center [193, 104] width 18 height 8
click at [187, 102] on icon "icon: close-circle" at bounding box center [187, 104] width 7 height 7
click at [150, 102] on input "text" at bounding box center [138, 104] width 137 height 18
paste input "[PERSON_NAME]"
type input "[PERSON_NAME]"
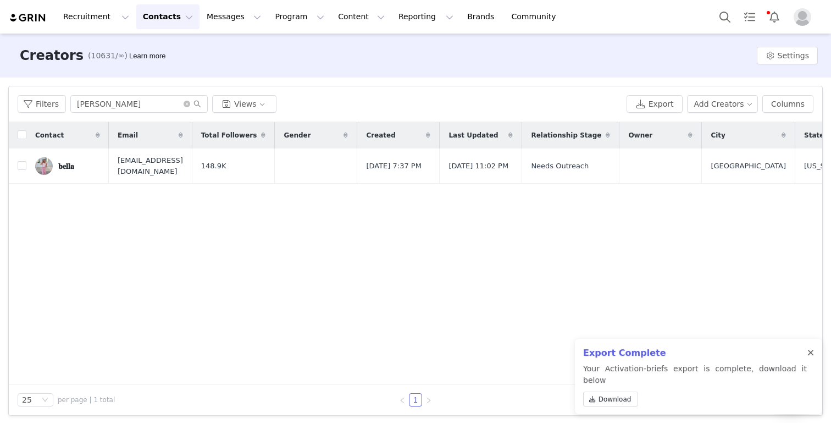
click at [811, 357] on div at bounding box center [810, 352] width 7 height 9
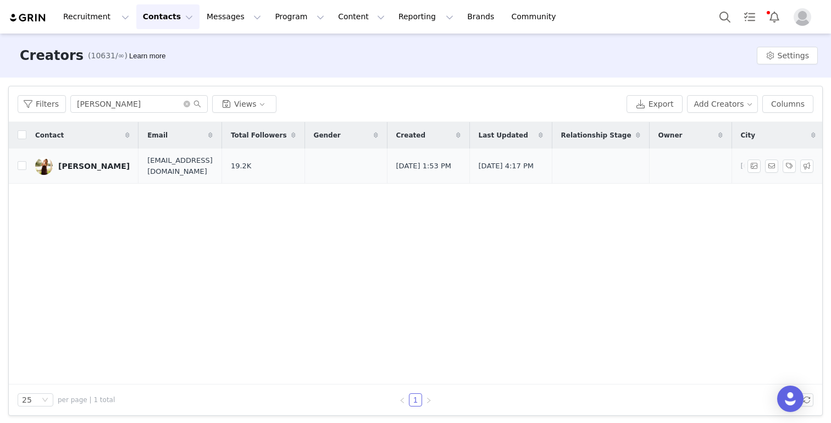
click at [79, 167] on div "[PERSON_NAME]" at bounding box center [93, 166] width 71 height 9
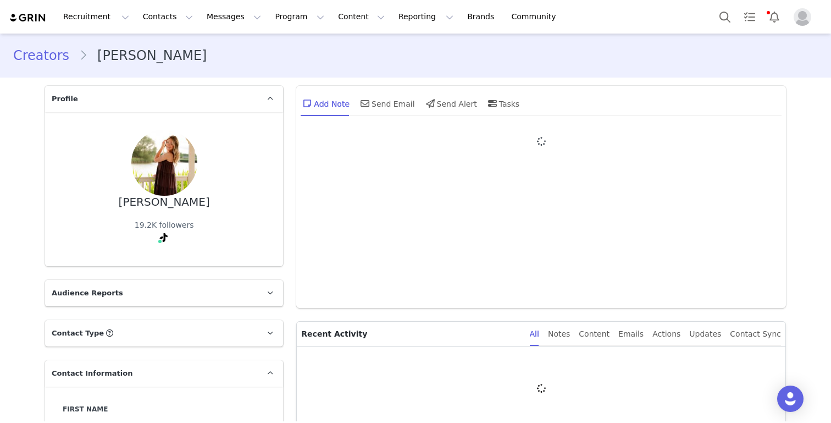
type input "+1 ([GEOGRAPHIC_DATA])"
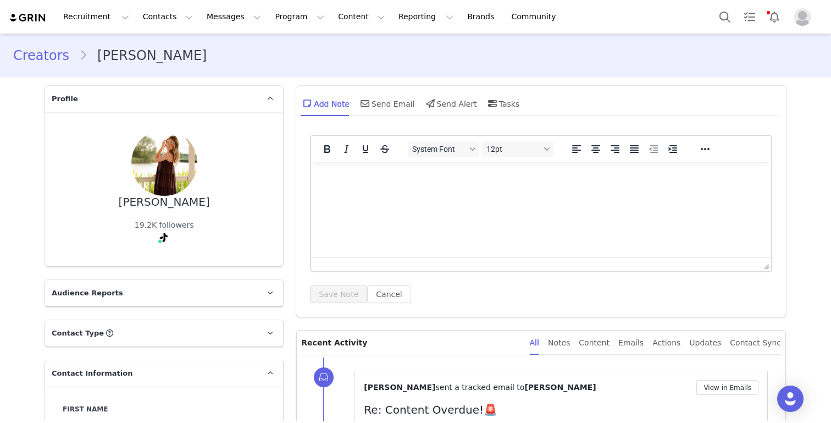
click at [31, 64] on link "Creators" at bounding box center [46, 56] width 66 height 20
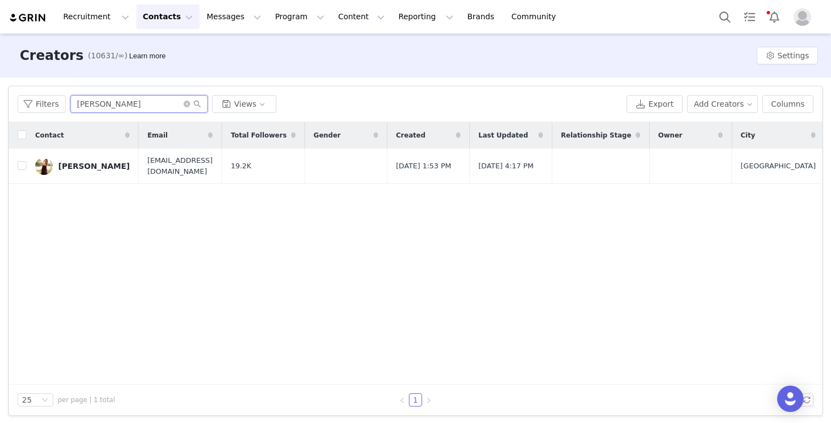
click at [184, 108] on input "[PERSON_NAME]" at bounding box center [138, 104] width 137 height 18
click at [184, 105] on icon "icon: close-circle" at bounding box center [187, 104] width 7 height 7
click at [143, 105] on input "text" at bounding box center [138, 104] width 137 height 18
paste input "[PERSON_NAME]"
type input "[PERSON_NAME]"
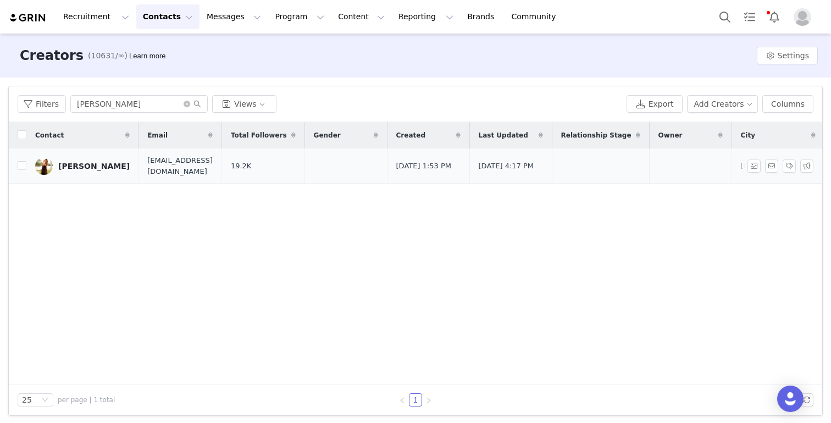
click at [82, 168] on div "[PERSON_NAME]" at bounding box center [93, 166] width 71 height 9
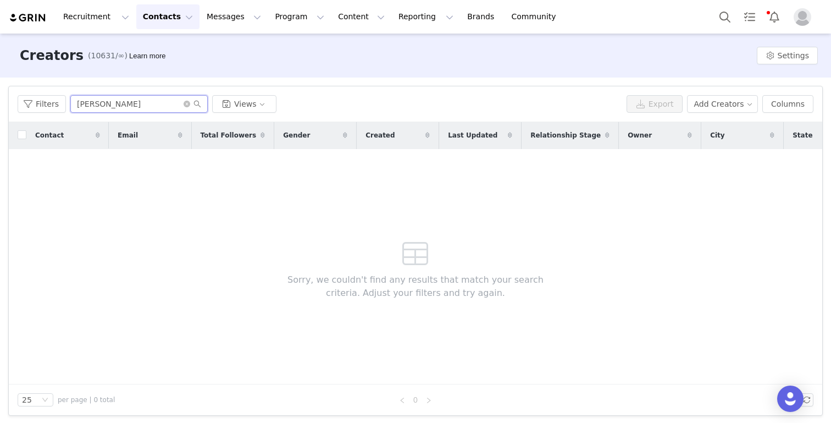
click at [145, 99] on input "[PERSON_NAME]" at bounding box center [138, 104] width 137 height 18
click at [185, 107] on icon "icon: close-circle" at bounding box center [187, 104] width 7 height 7
click at [138, 107] on input "text" at bounding box center [138, 104] width 137 height 18
paste input "[PERSON_NAME]"
type input "[PERSON_NAME]"
